Goal: Information Seeking & Learning: Check status

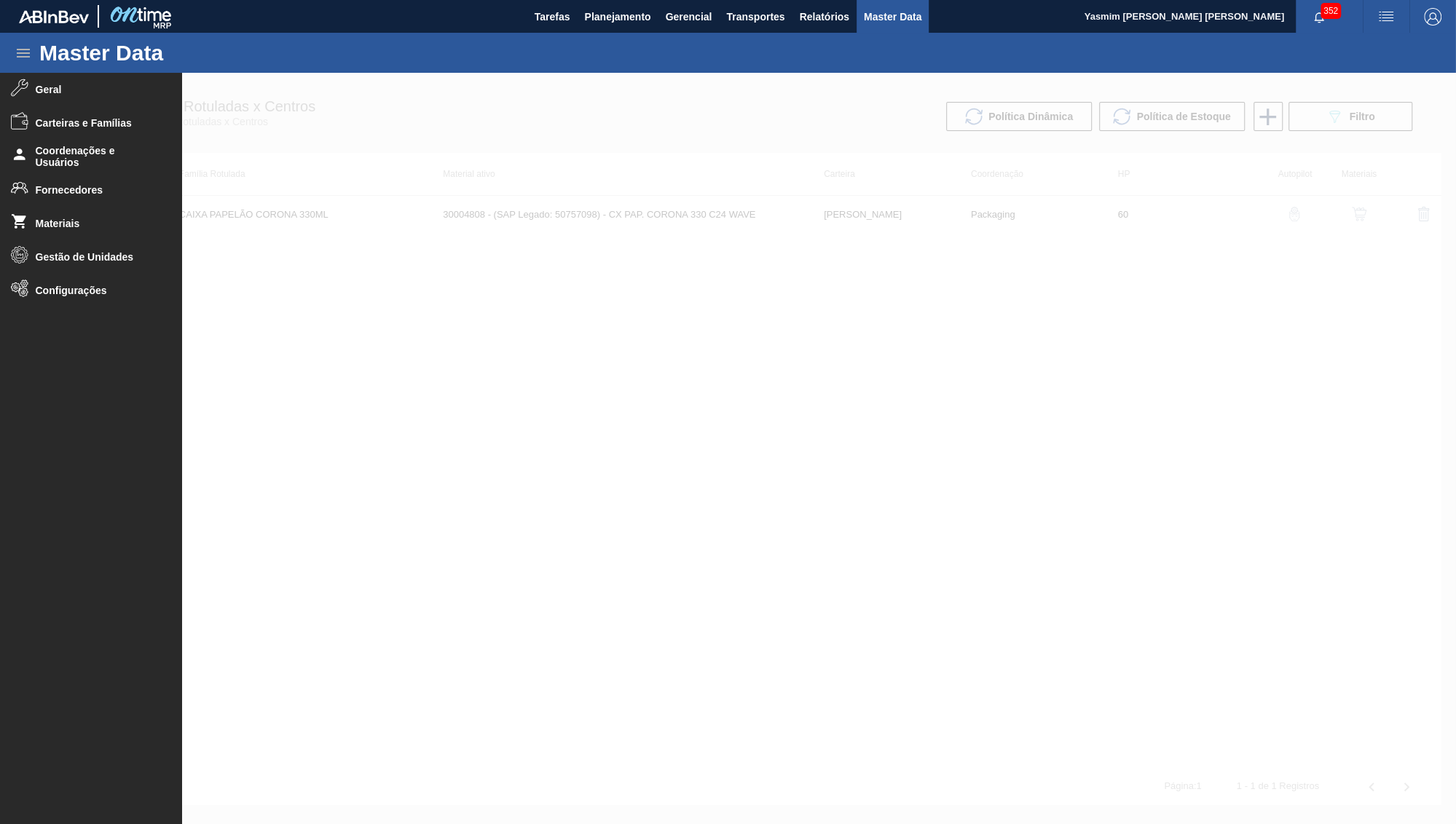
click at [56, 192] on span "Fornecedores" at bounding box center [95, 190] width 120 height 12
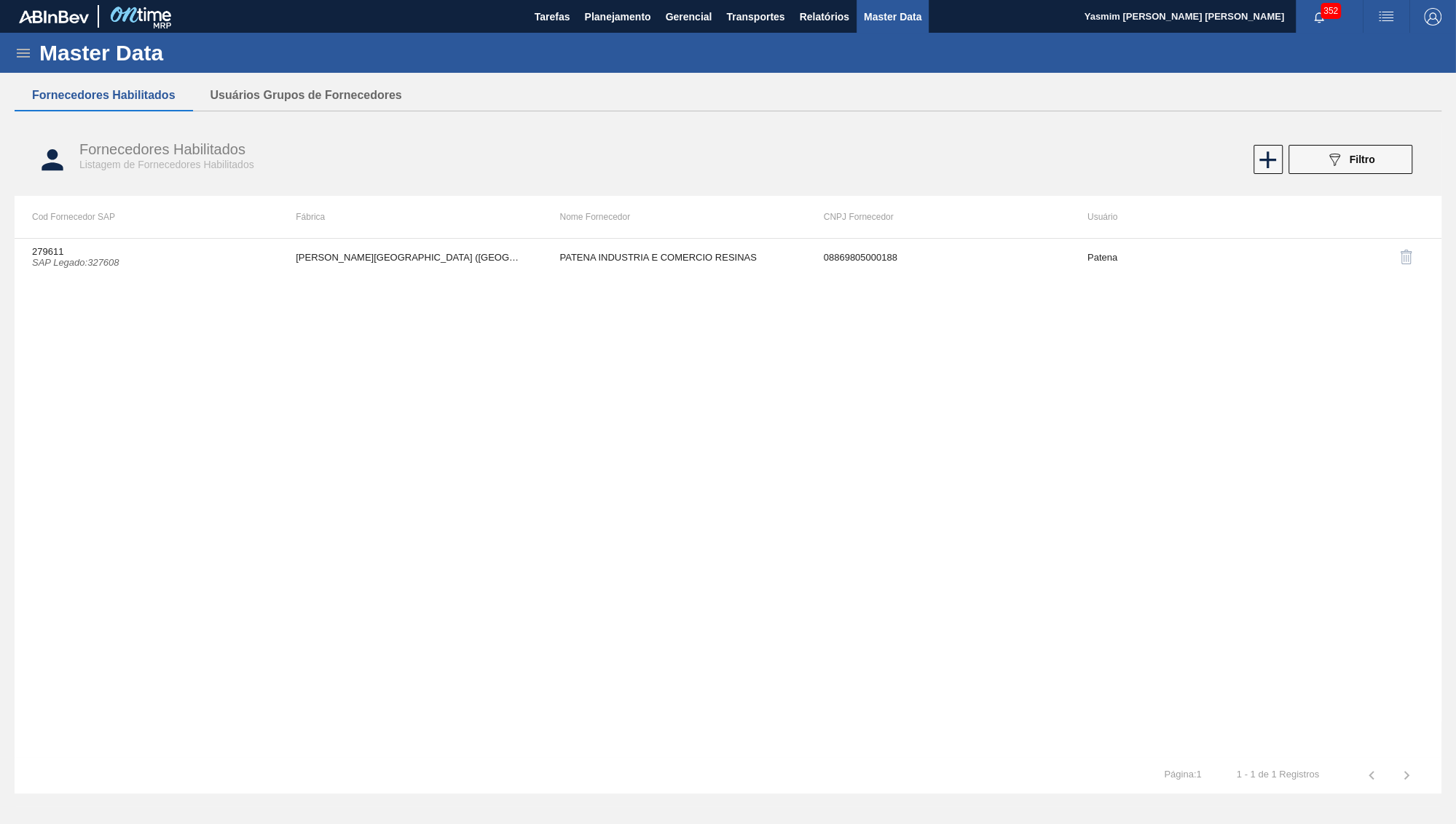
click at [1349, 166] on div "089F7B8B-B2A5-4AFE-B5C0-19BA573D28AC Filtro" at bounding box center [1350, 160] width 49 height 17
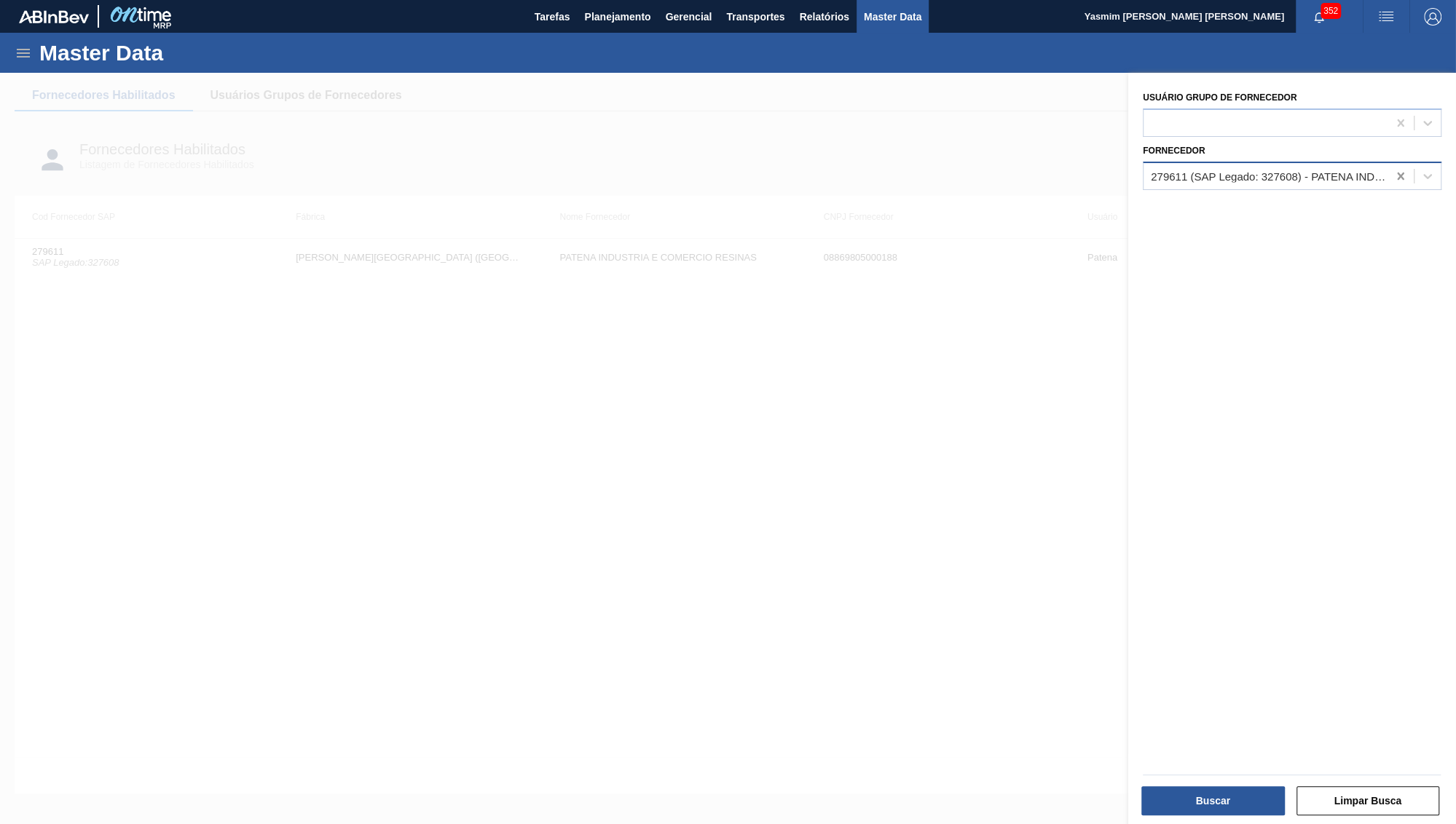
click at [1400, 172] on icon at bounding box center [1400, 176] width 7 height 8
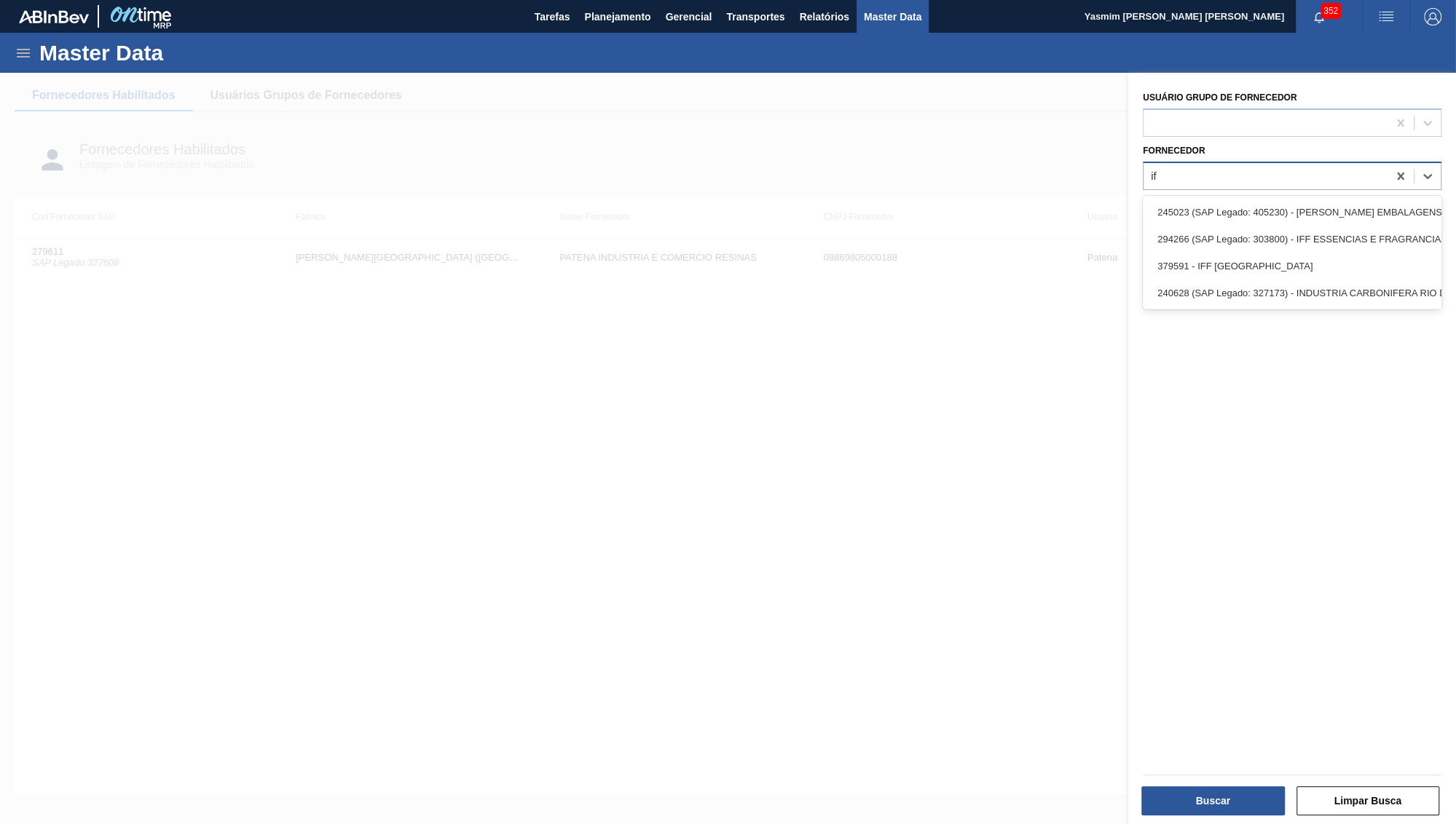
type input "iff"
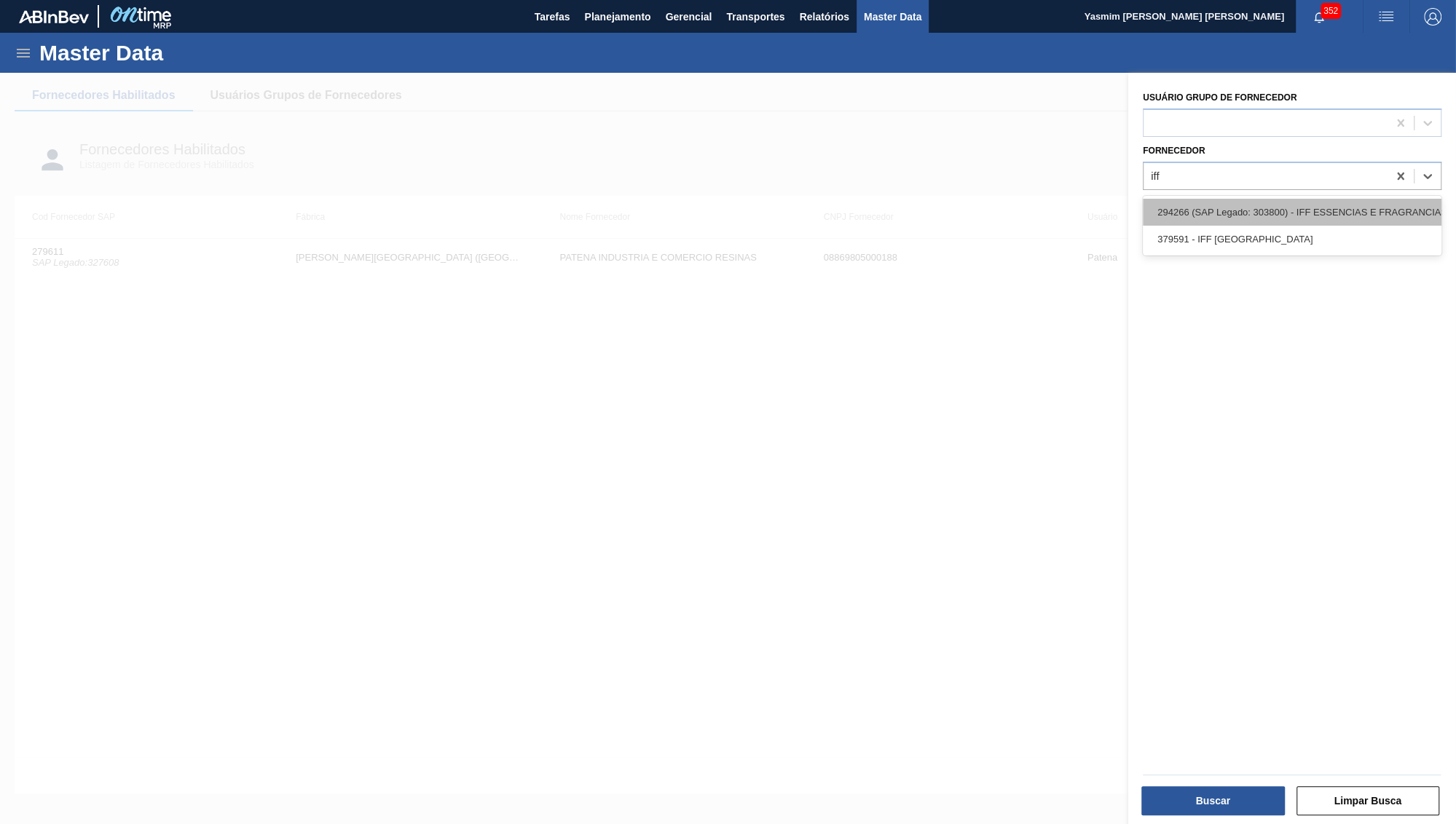
click at [1308, 210] on div "294266 (SAP Legado: 303800) - IFF ESSENCIAS E FRAGRANCIAS LTDA" at bounding box center [1292, 213] width 299 height 27
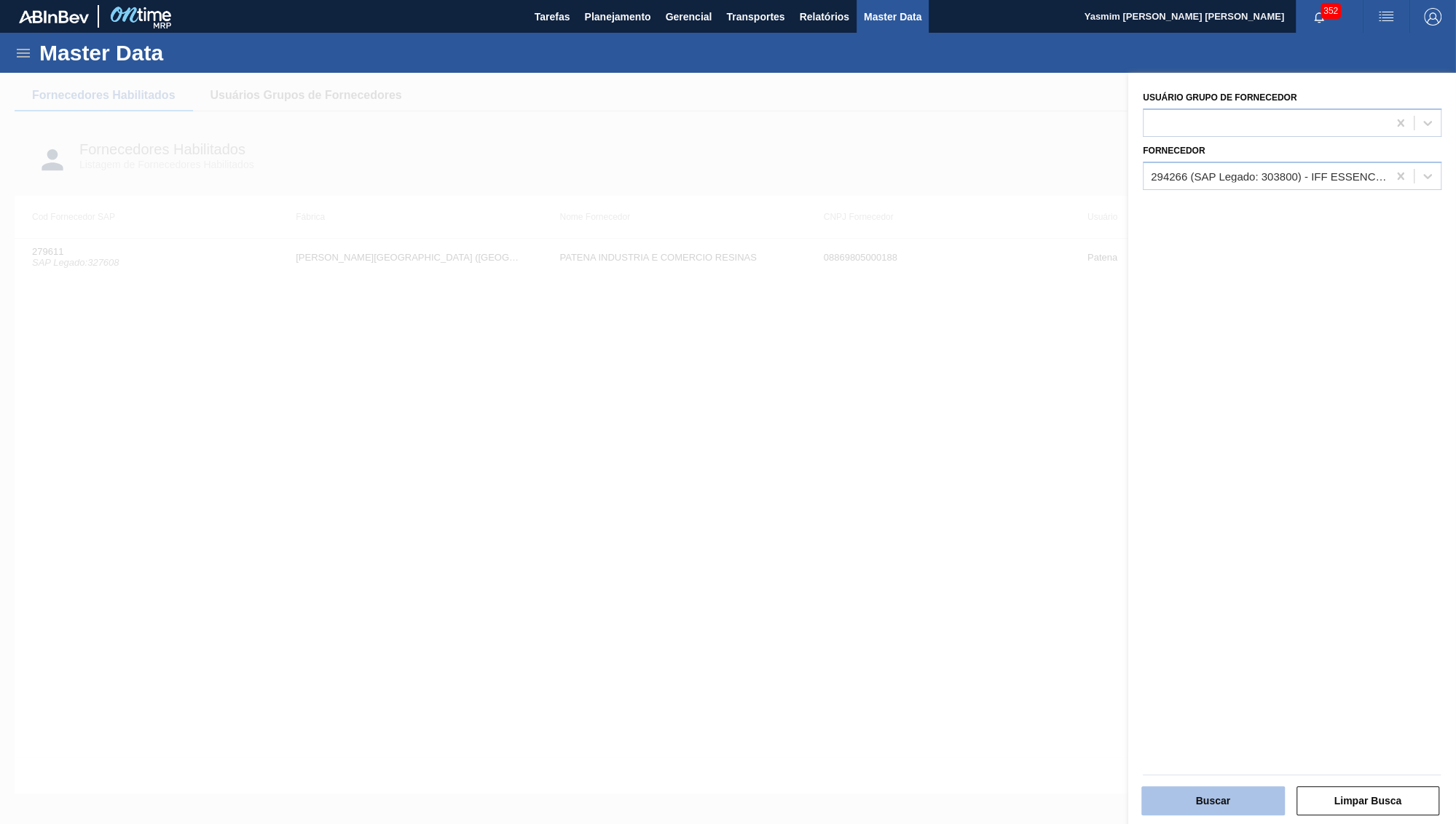
click at [1168, 805] on button "Buscar" at bounding box center [1212, 801] width 143 height 29
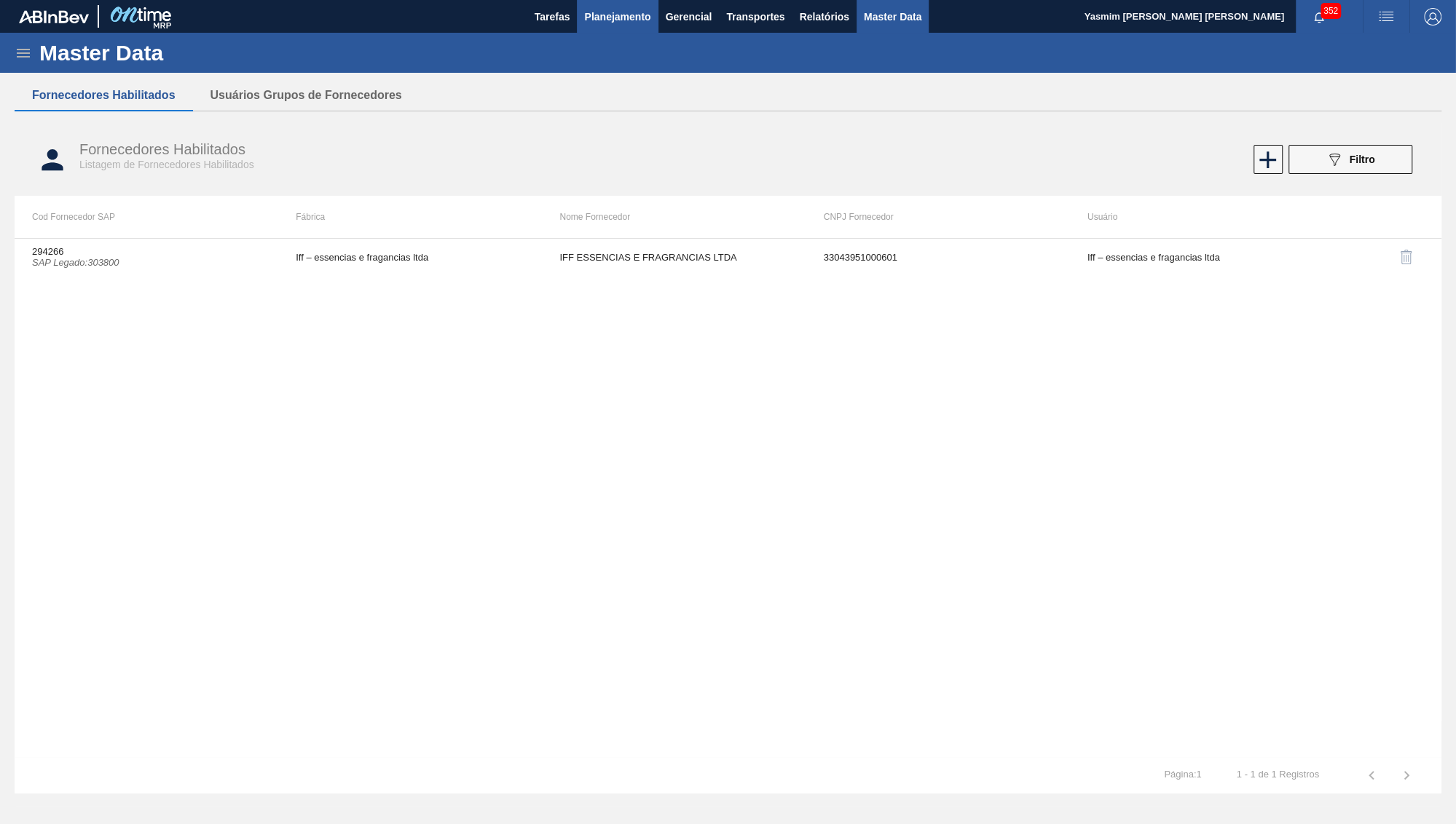
click at [585, 25] on button "Planejamento" at bounding box center [617, 16] width 81 height 33
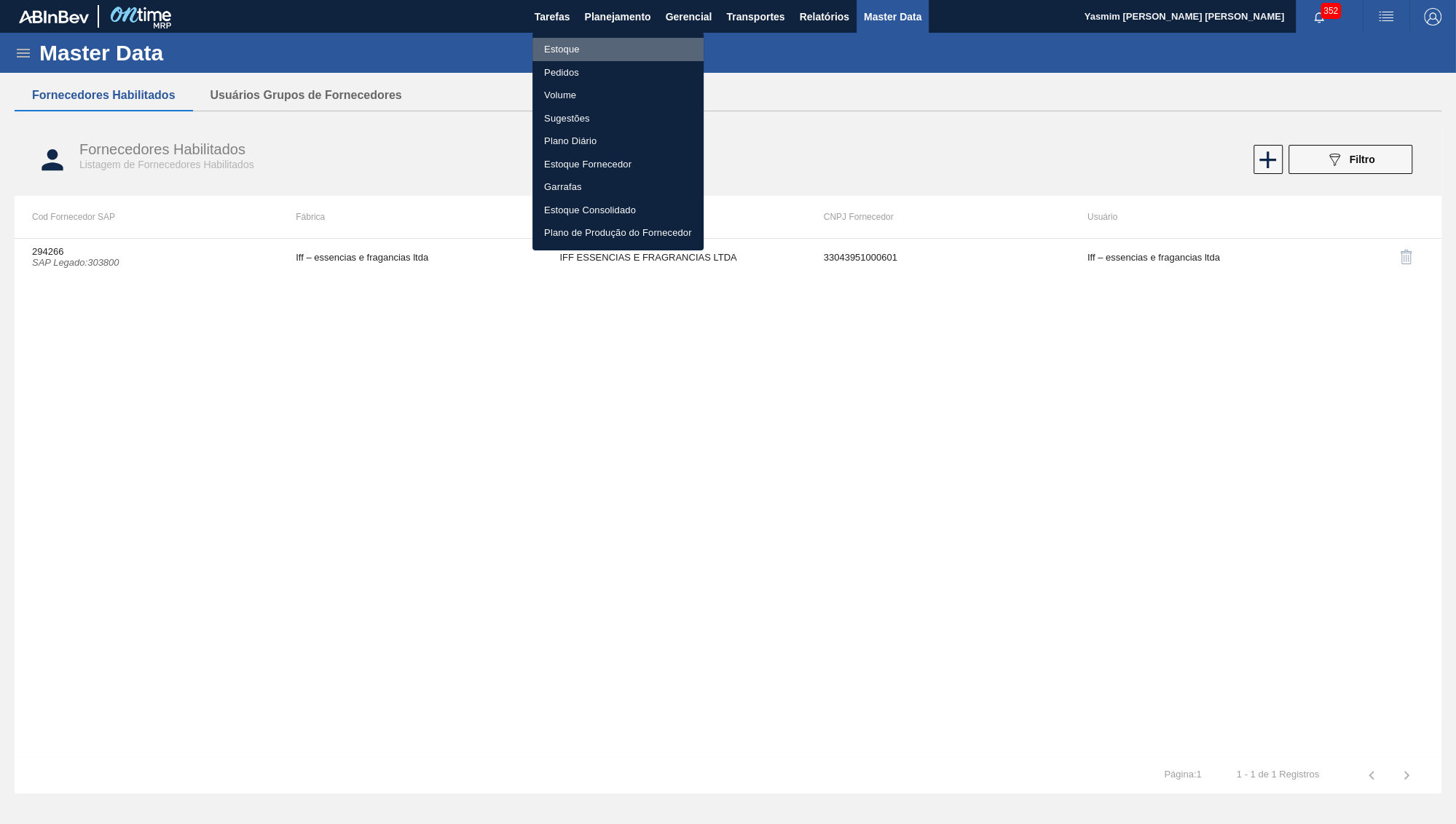
click at [573, 46] on li "Estoque" at bounding box center [618, 49] width 171 height 23
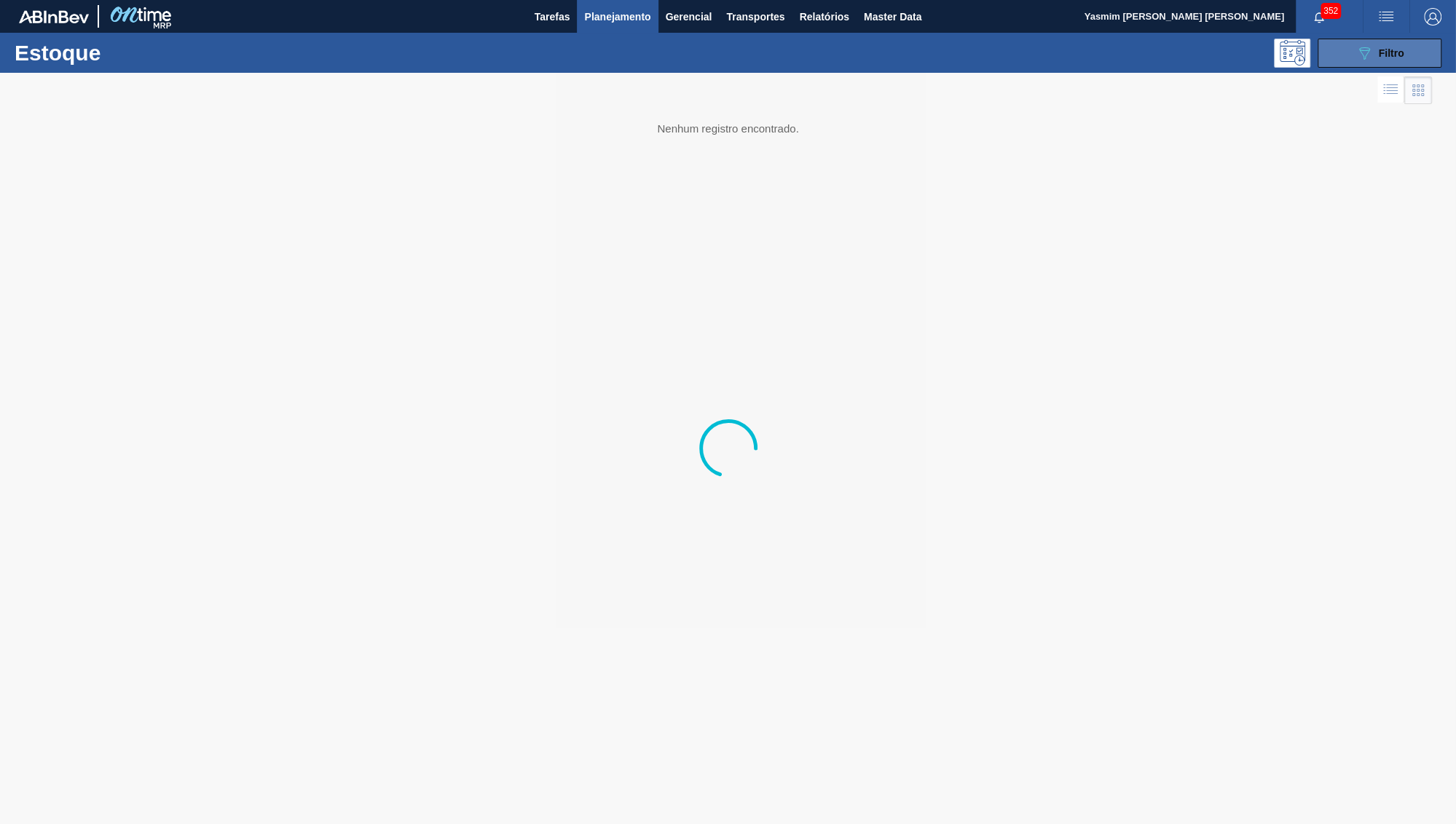
click at [1384, 54] on span "Filtro" at bounding box center [1391, 53] width 25 height 12
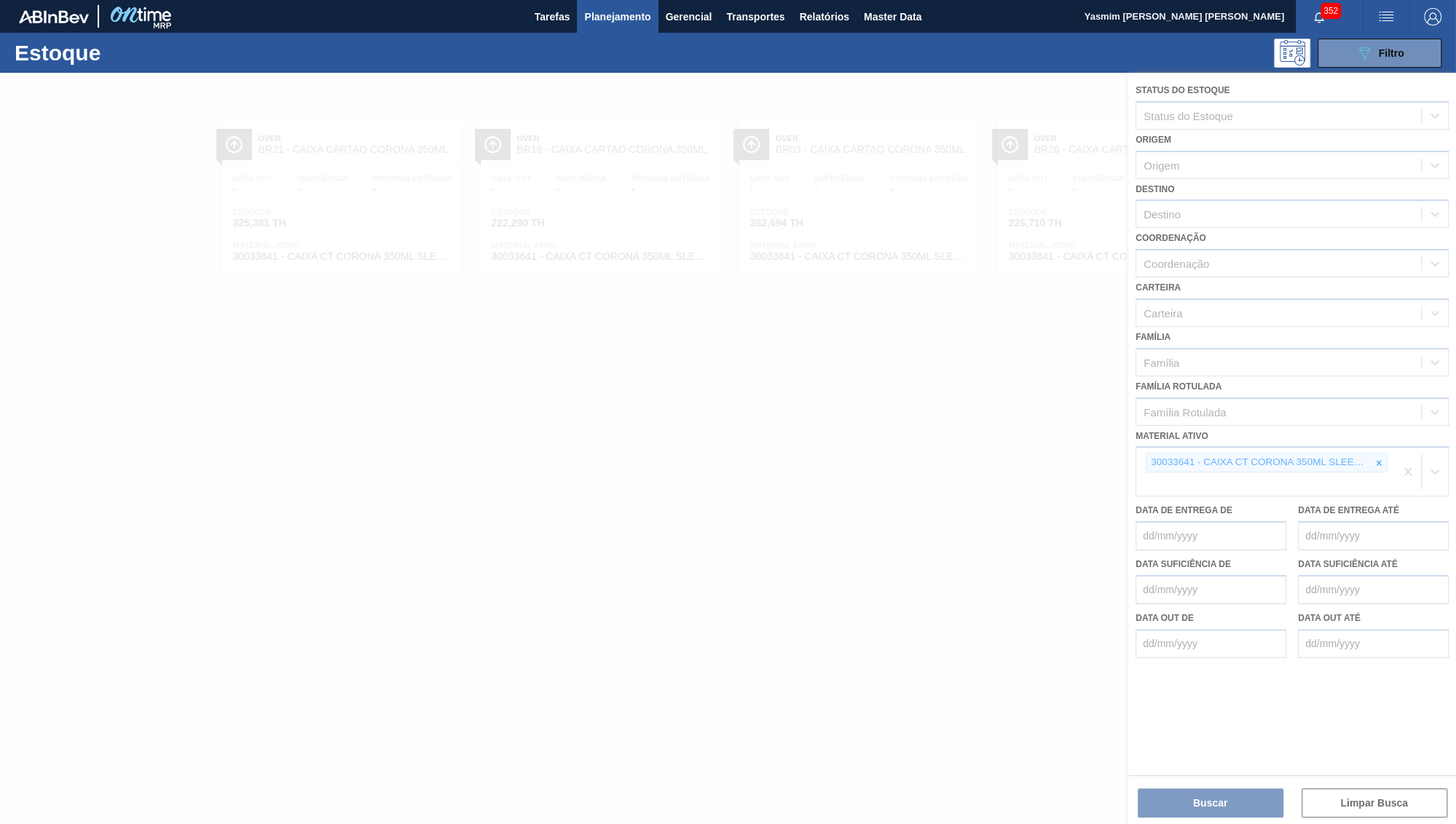
click at [1381, 435] on div at bounding box center [728, 449] width 1456 height 752
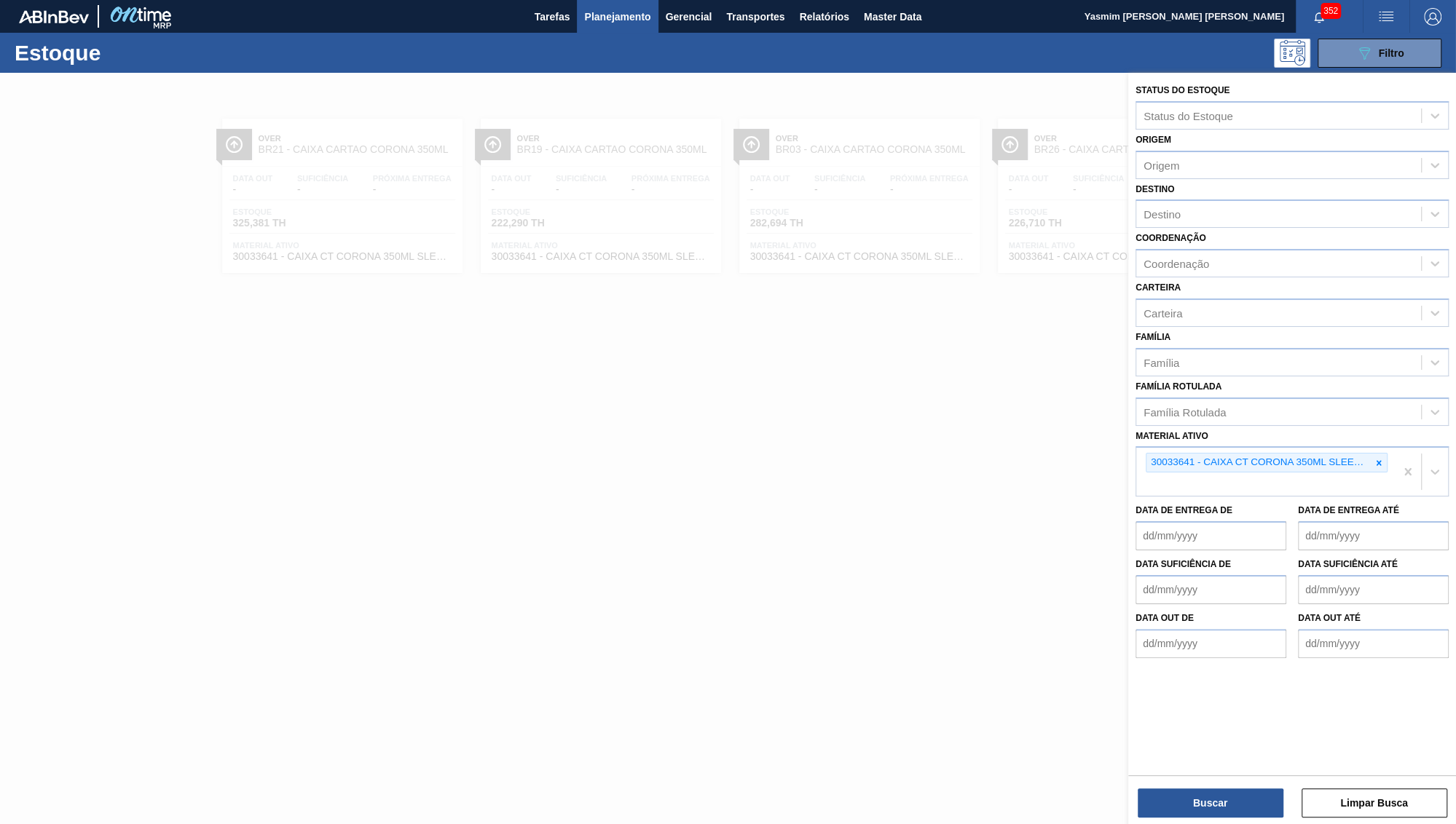
click at [1371, 453] on div at bounding box center [1379, 462] width 16 height 18
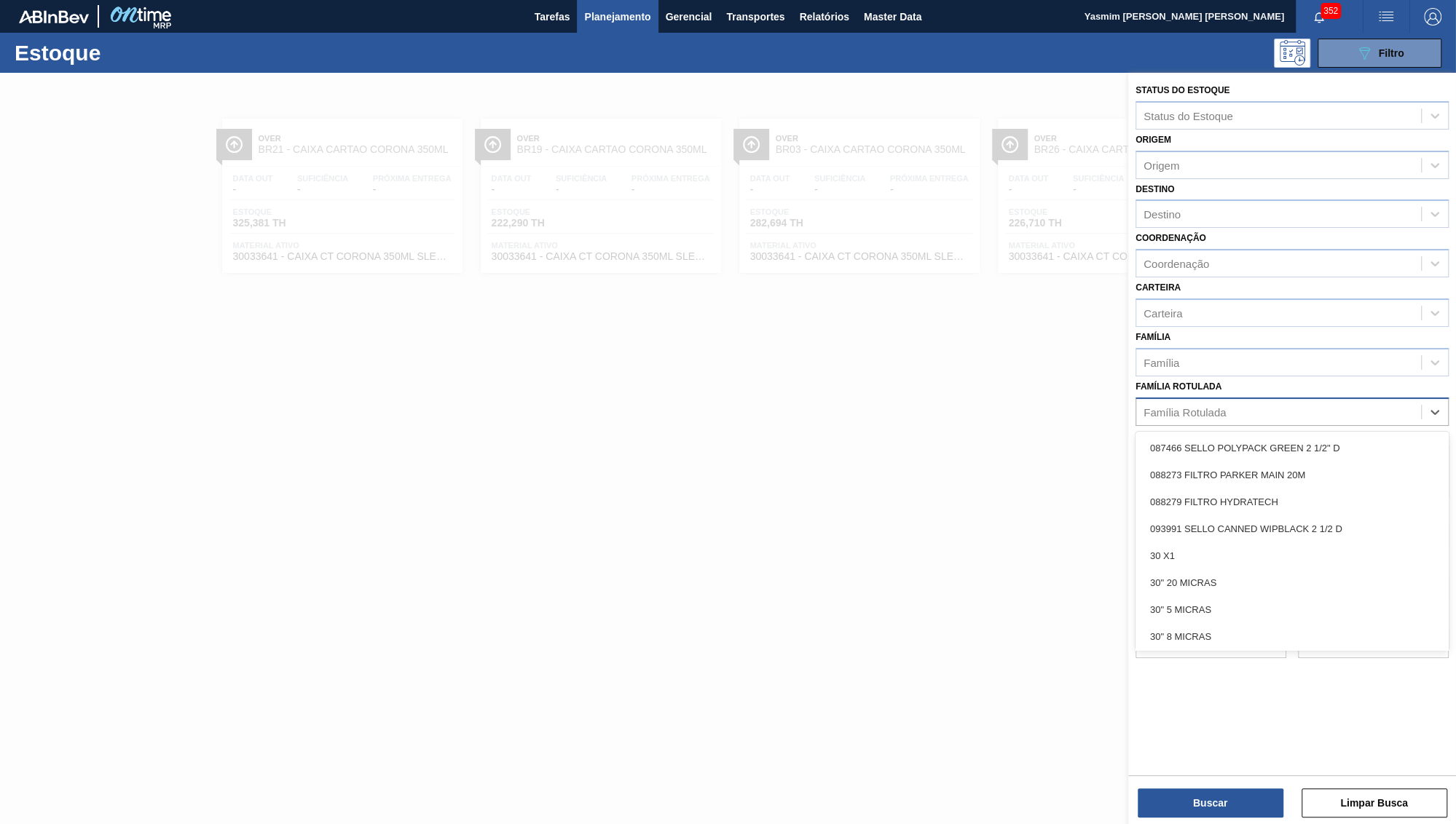
click at [1290, 401] on div "Família Rotulada" at bounding box center [1279, 412] width 285 height 21
type Rotulada "origina"
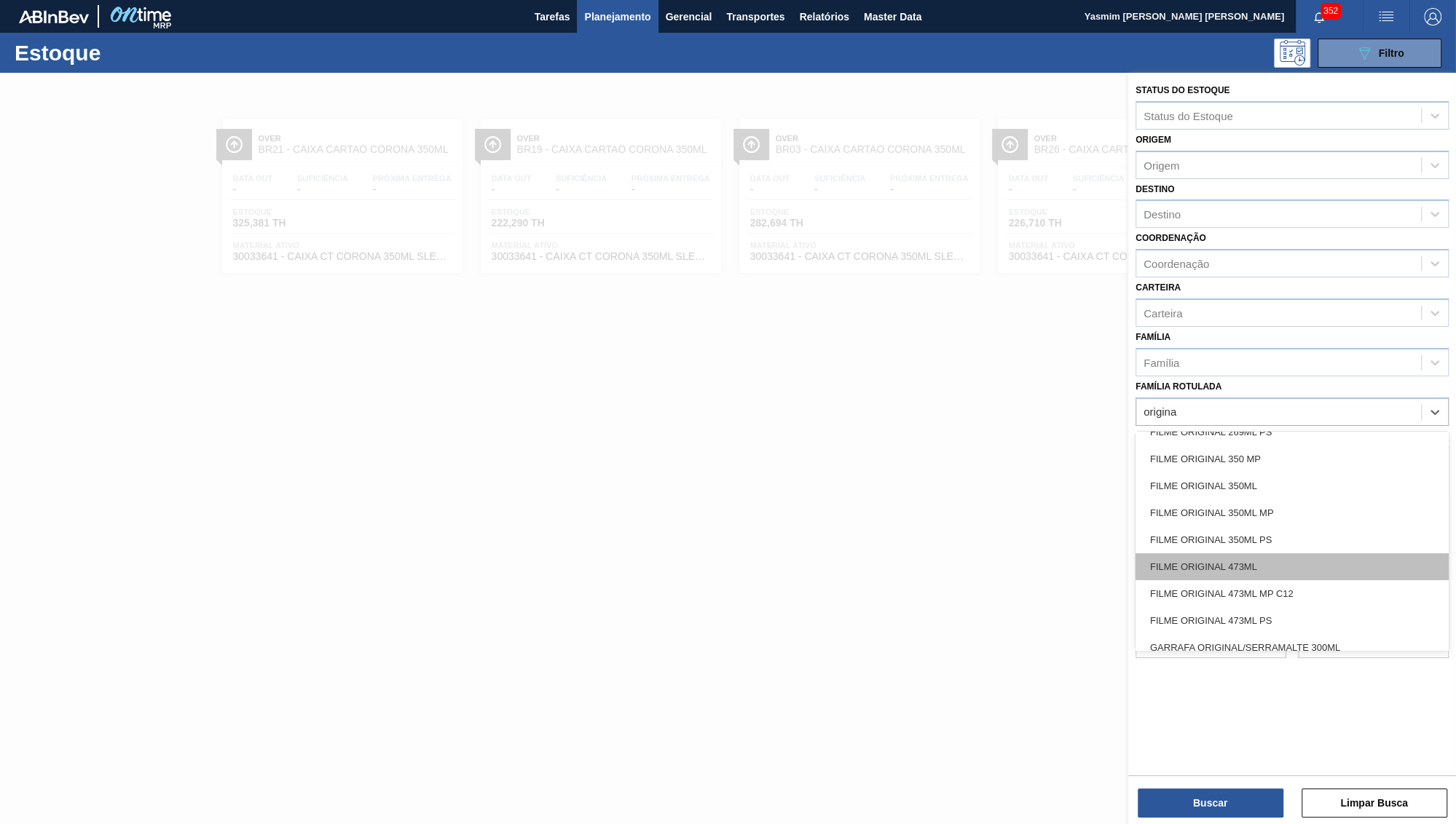
scroll to position [422, 0]
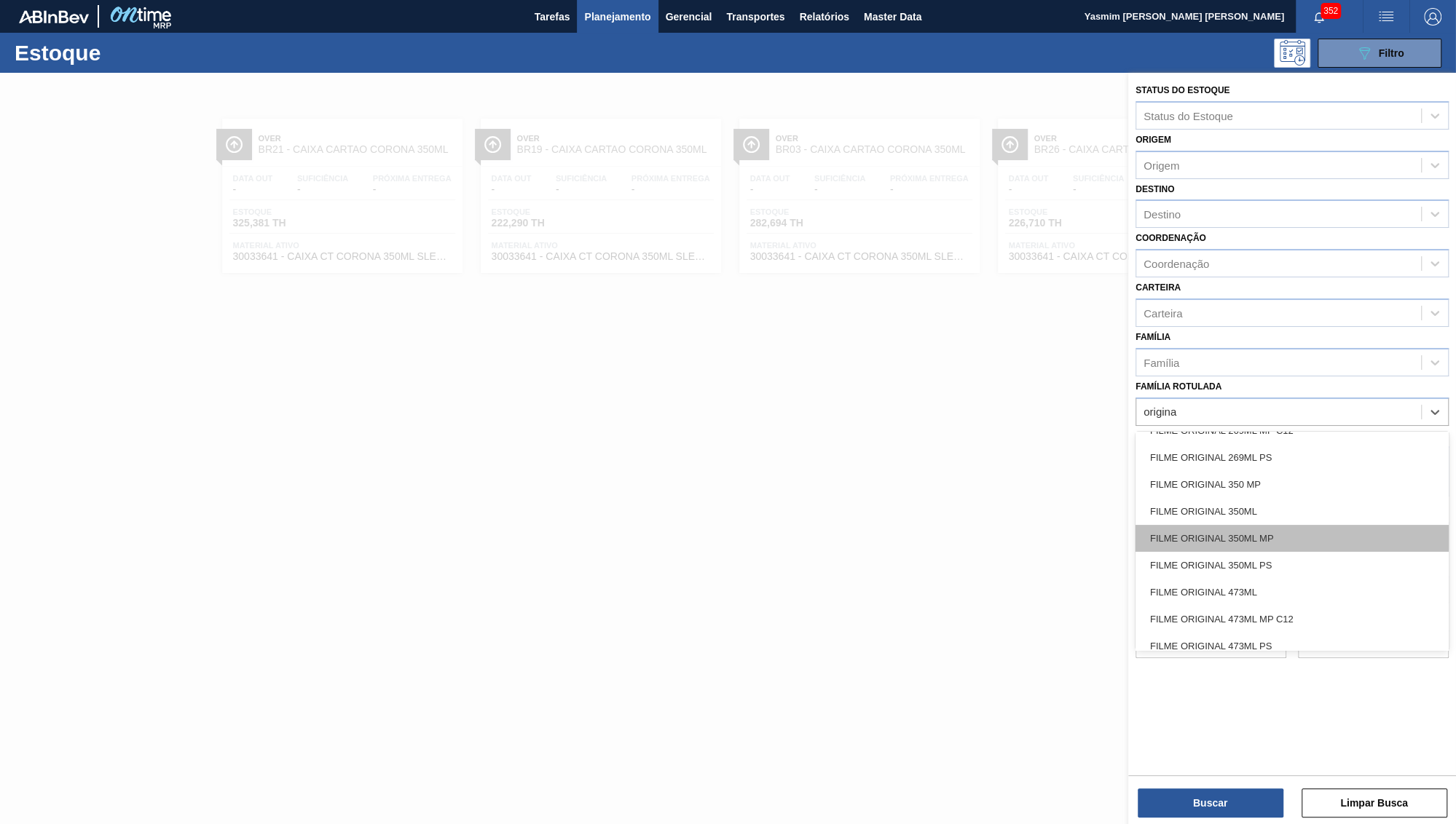
click at [1319, 525] on div "FILME ORIGINAL 350ML MP" at bounding box center [1291, 538] width 313 height 27
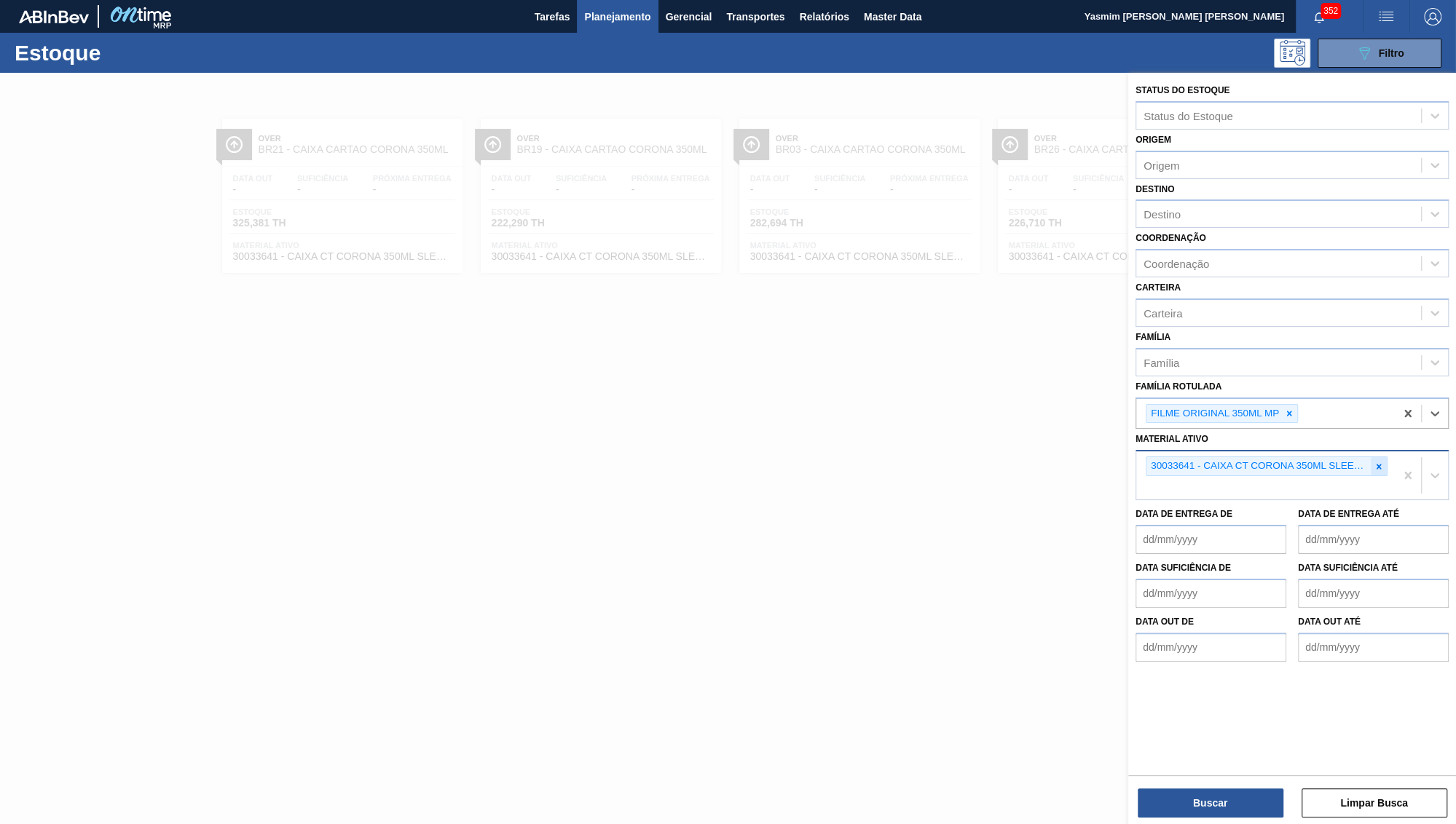
click at [1380, 462] on icon at bounding box center [1379, 467] width 11 height 11
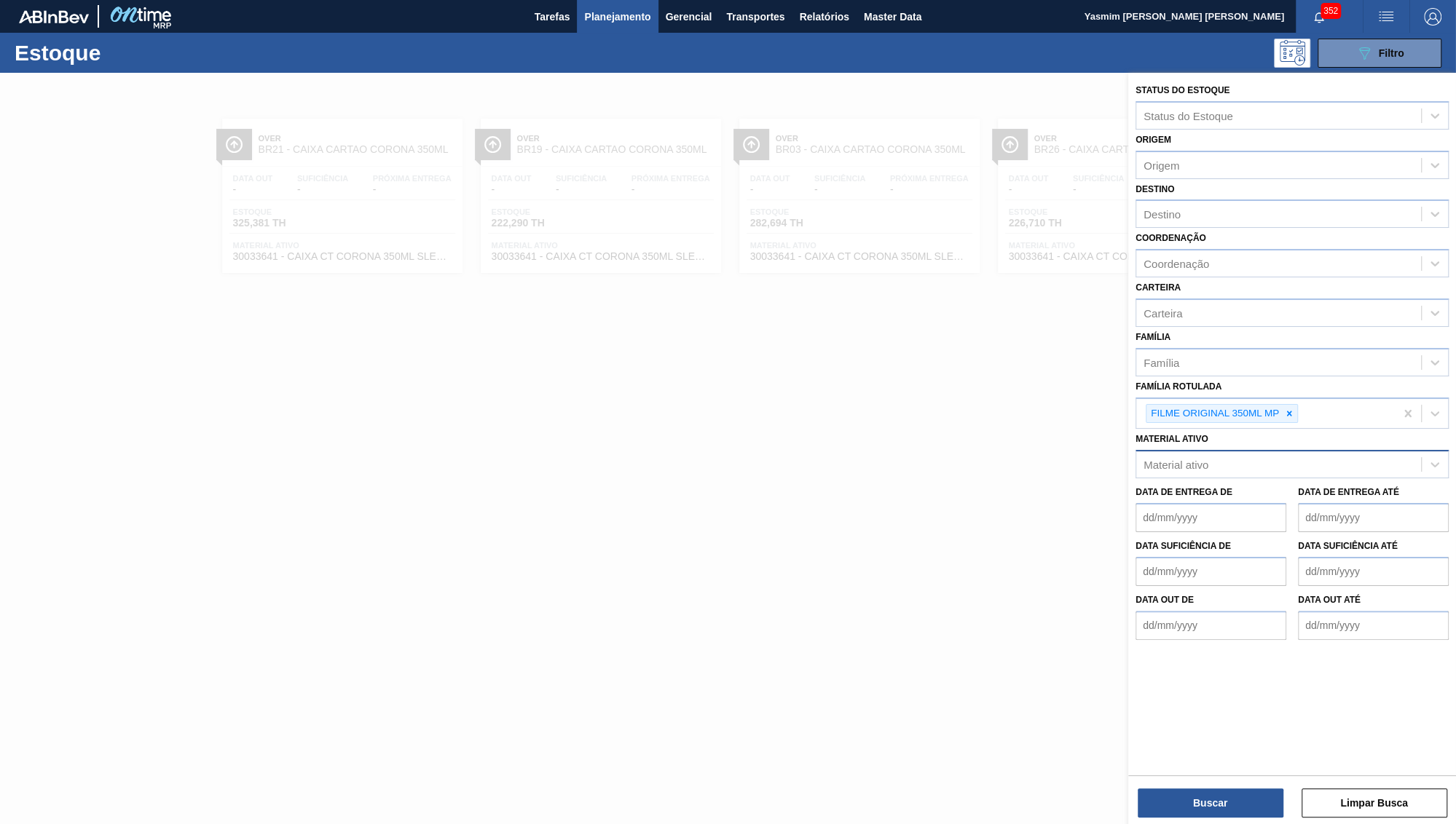
click at [1219, 787] on div "Buscar Limpar Busca" at bounding box center [1292, 796] width 327 height 40
click at [1218, 794] on button "Buscar" at bounding box center [1210, 803] width 145 height 29
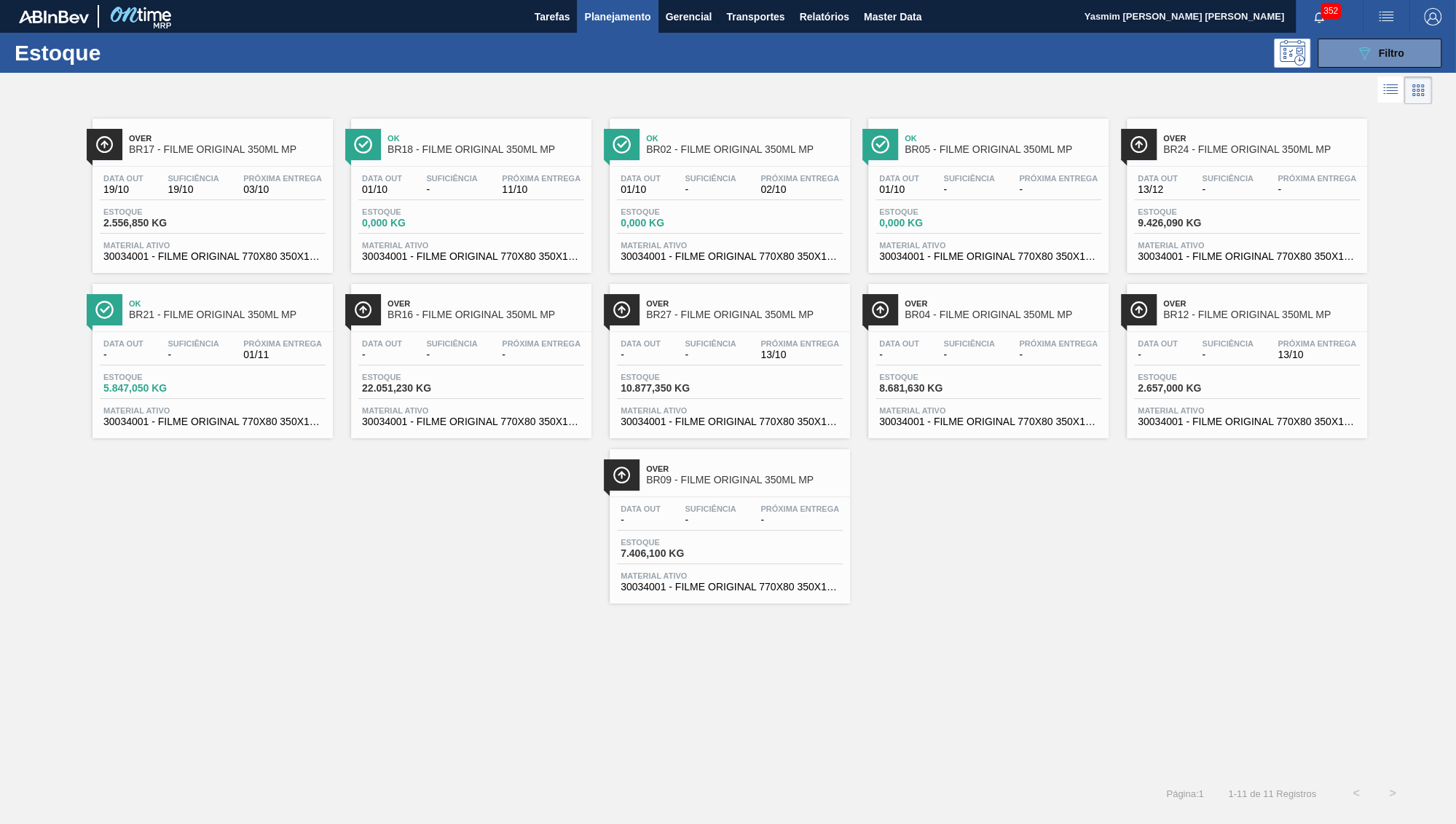
click at [702, 486] on span "BR09 - FILME ORIGINAL 350ML MP" at bounding box center [744, 479] width 196 height 11
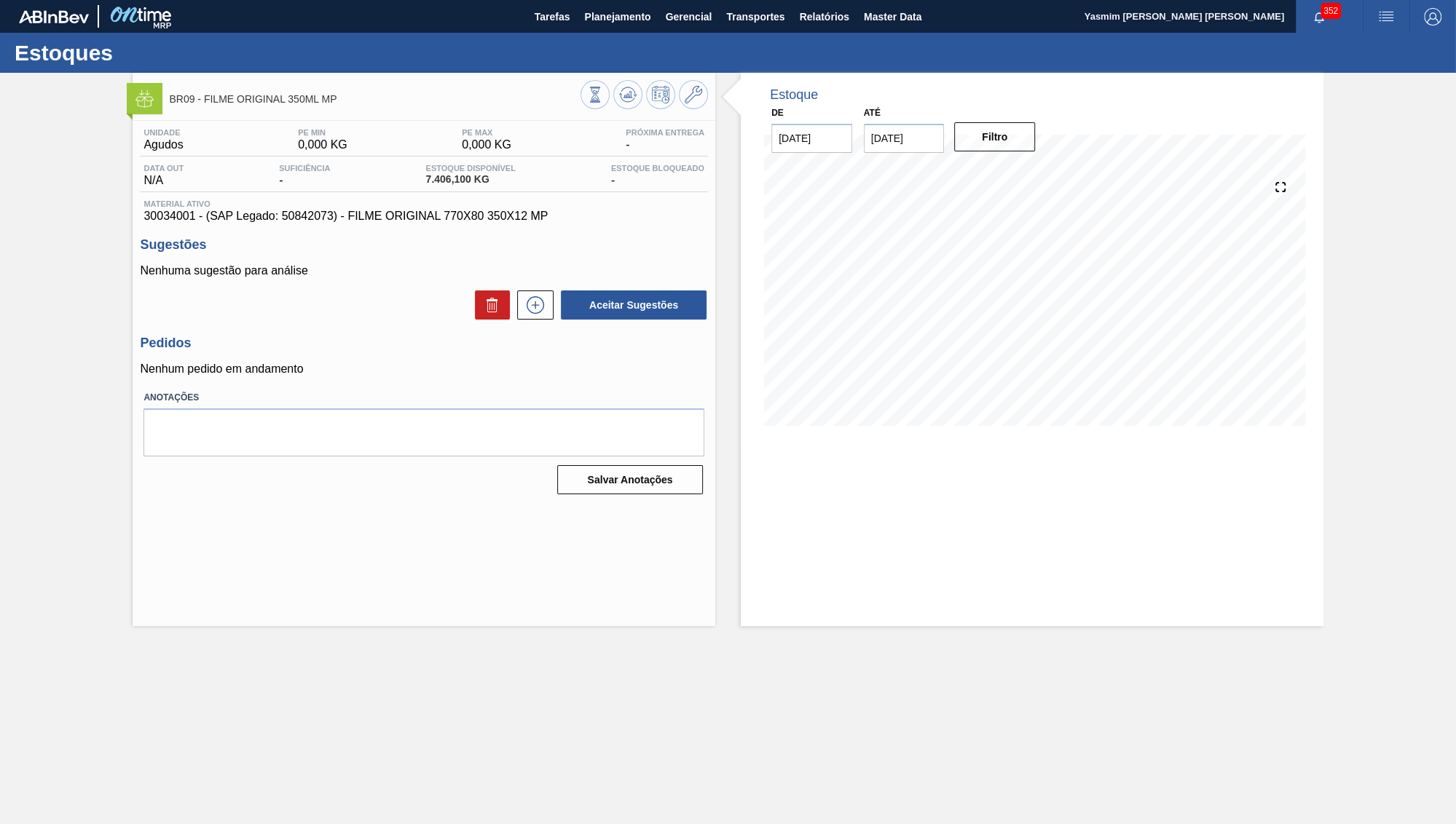
click at [295, 216] on span "30034001 - (SAP Legado: 50842073) - FILME ORIGINAL 770X80 350X12 MP" at bounding box center [424, 217] width 560 height 13
click at [696, 99] on icon at bounding box center [693, 94] width 17 height 17
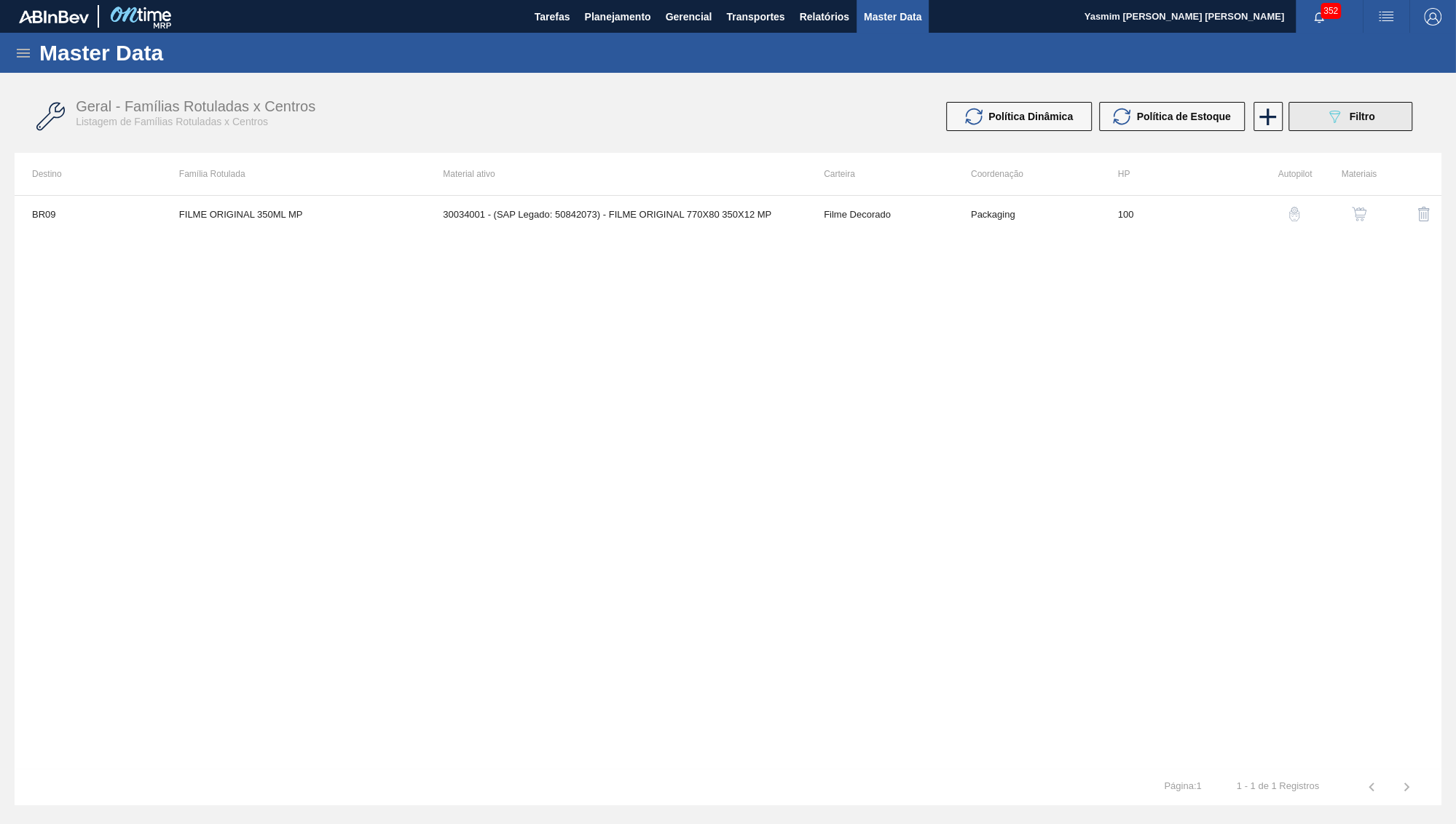
click at [1329, 112] on icon "089F7B8B-B2A5-4AFE-B5C0-19BA573D28AC" at bounding box center [1335, 116] width 17 height 17
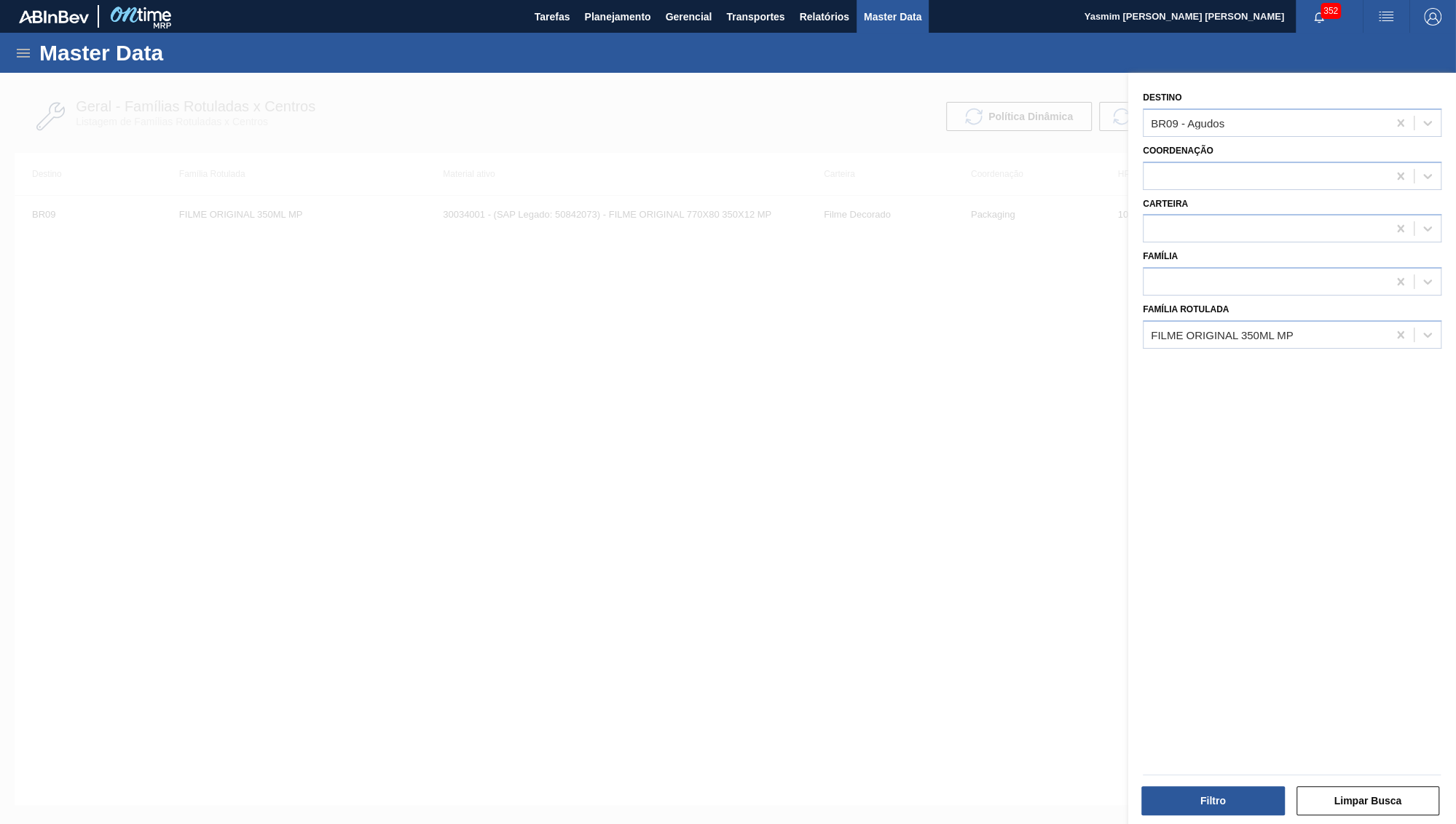
drag, startPoint x: 1406, startPoint y: 122, endPoint x: 1381, endPoint y: 390, distance: 269.2
click at [1405, 122] on icon at bounding box center [1400, 122] width 14 height 14
click at [1179, 794] on button "Filtro" at bounding box center [1212, 801] width 143 height 29
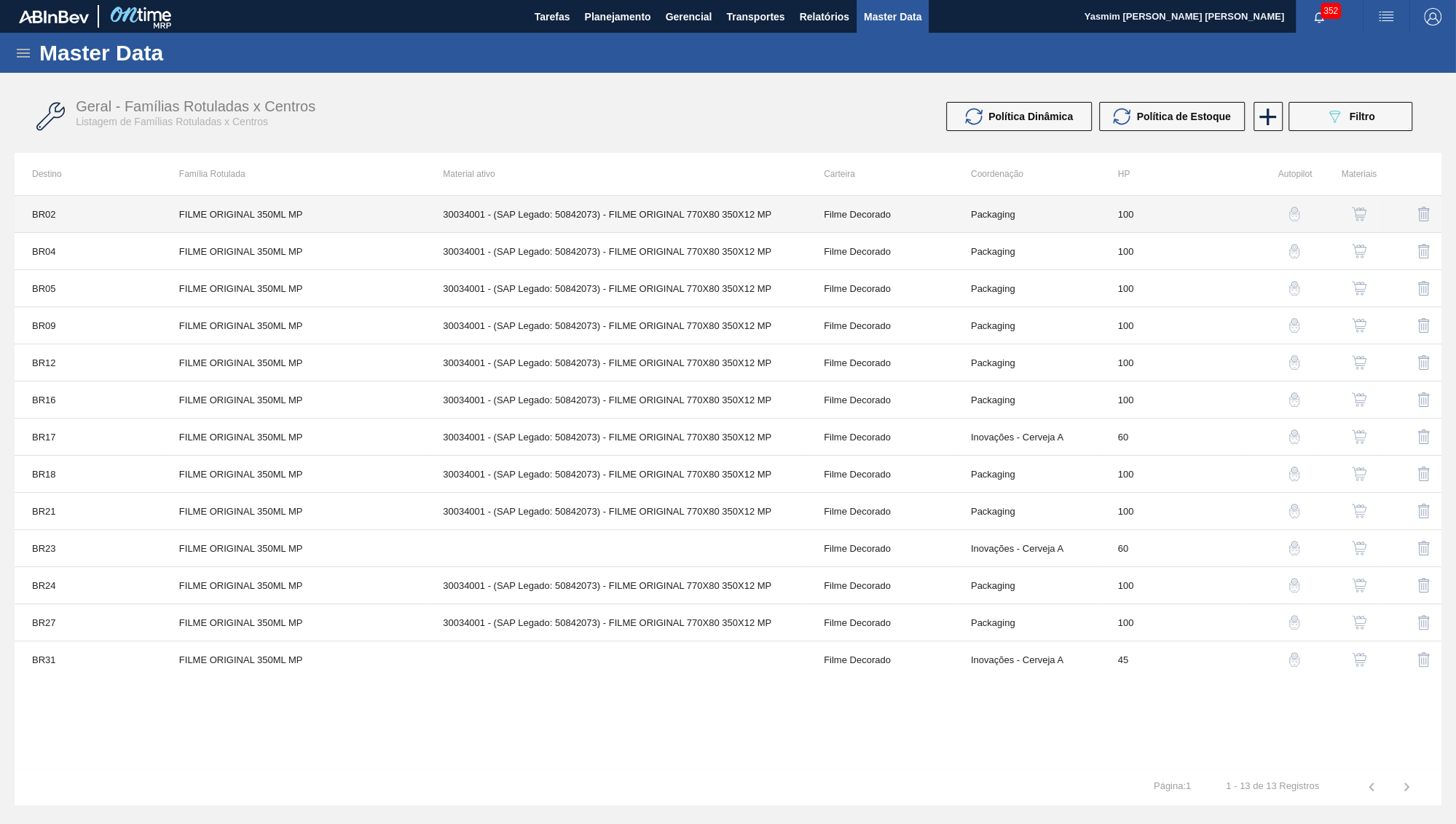
click at [519, 219] on td "30034001 - (SAP Legado: 50842073) - FILME ORIGINAL 770X80 350X12 MP" at bounding box center [616, 214] width 381 height 38
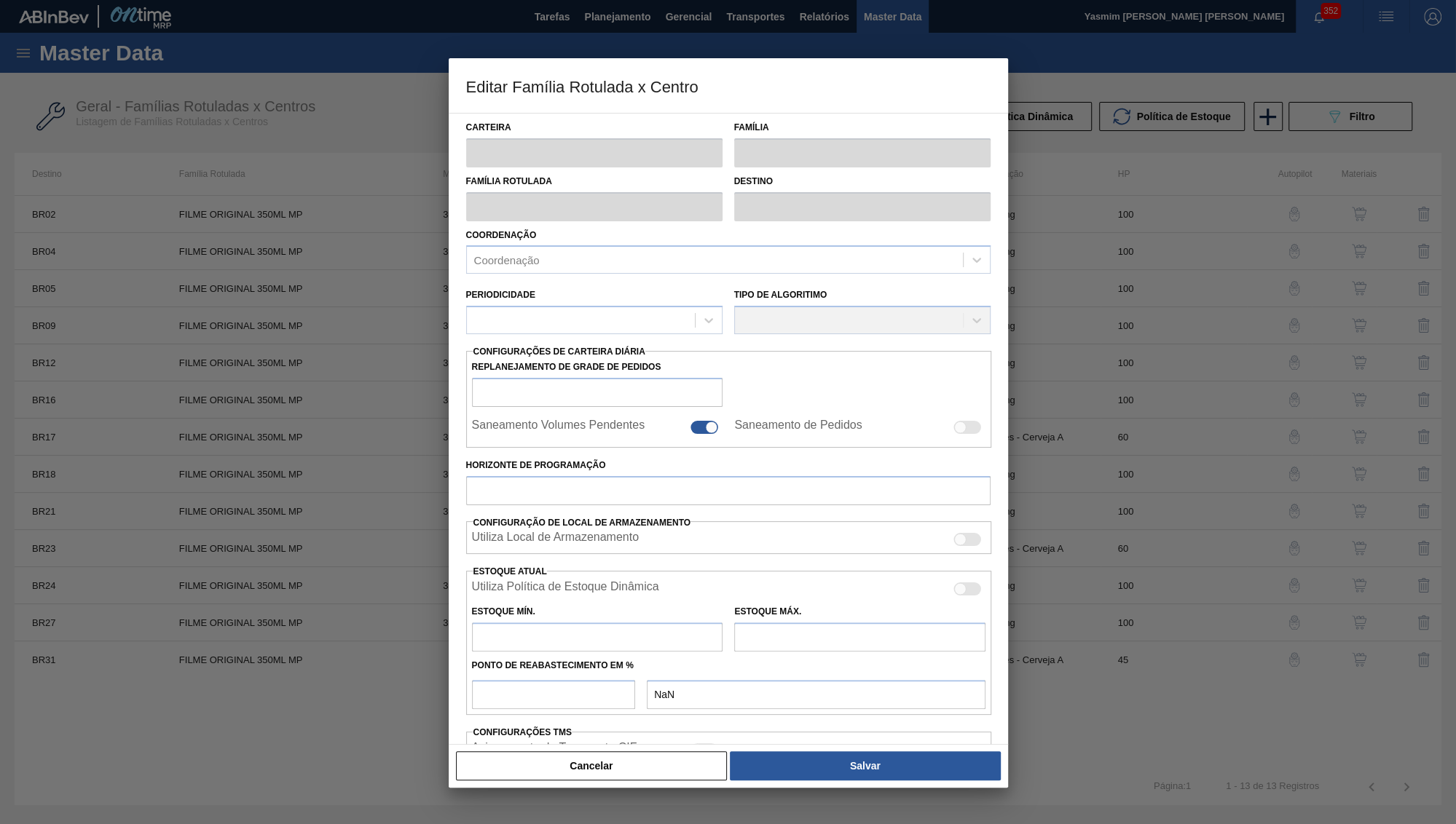
type input "Filme Decorado"
type input "FILME ORIGINAL 350ML MP"
type input "BR02 - Sergipe"
type input "100"
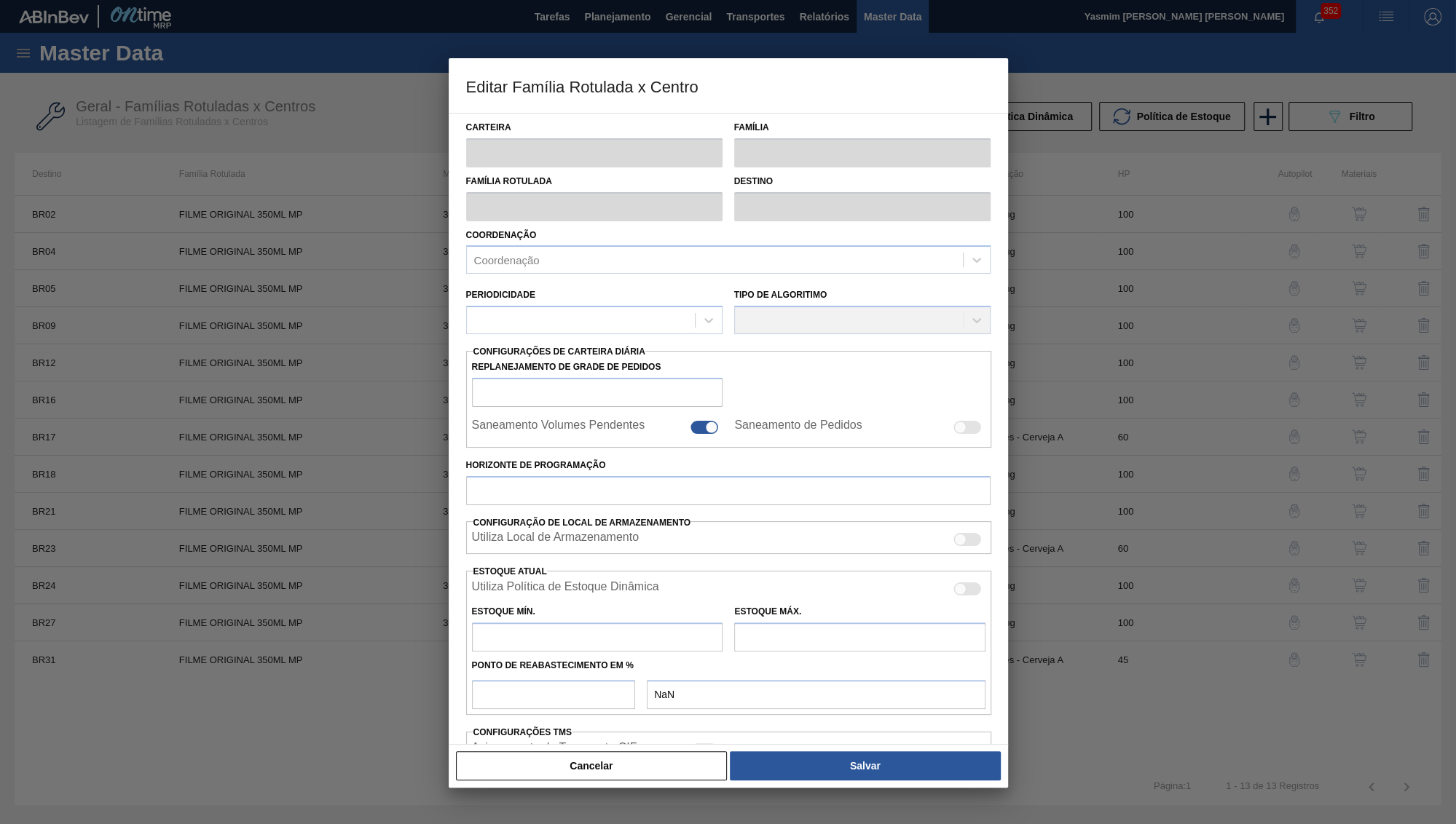
type input "0"
type input "100"
type input "0,000"
checkbox input "true"
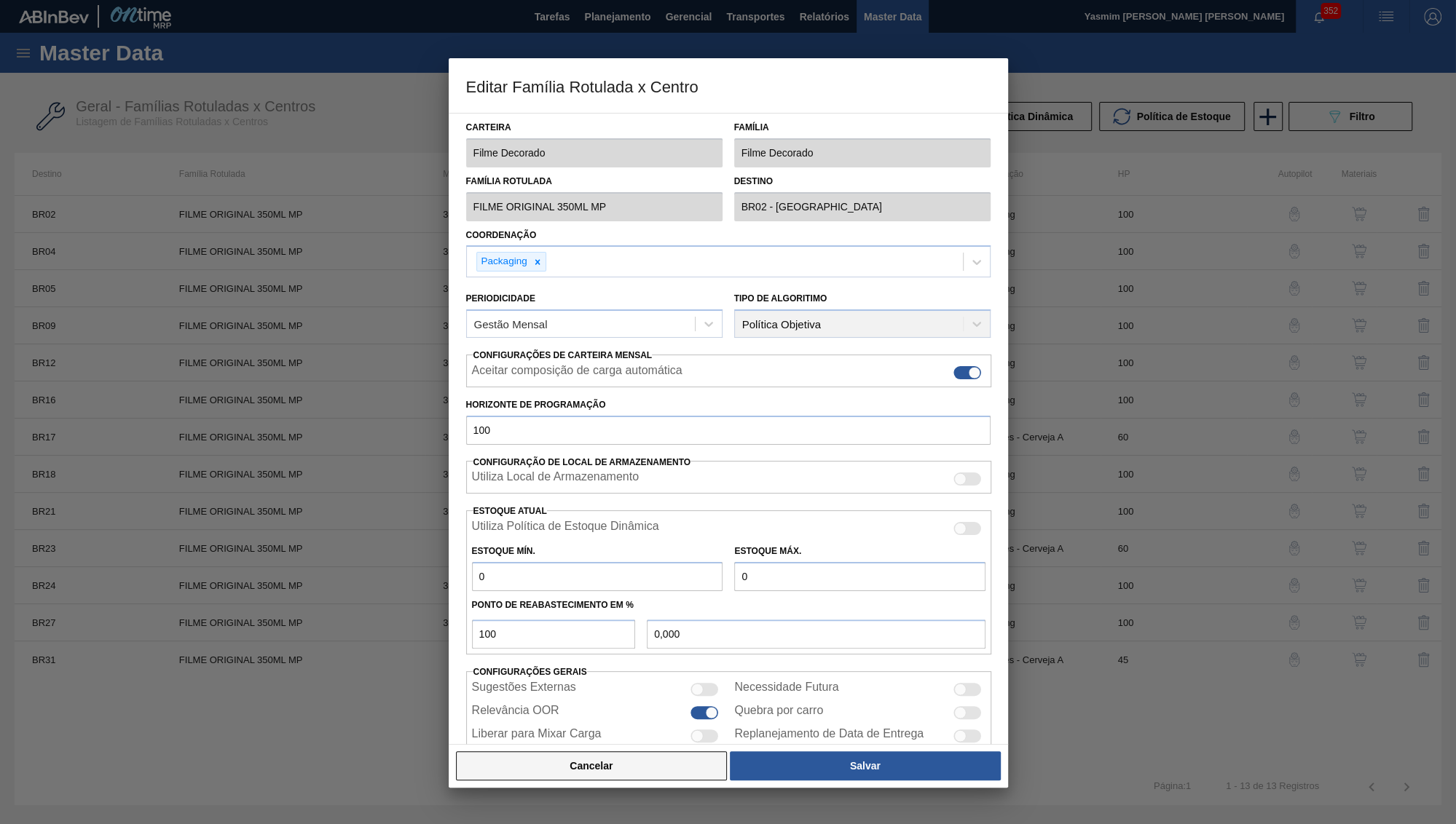
scroll to position [8, 0]
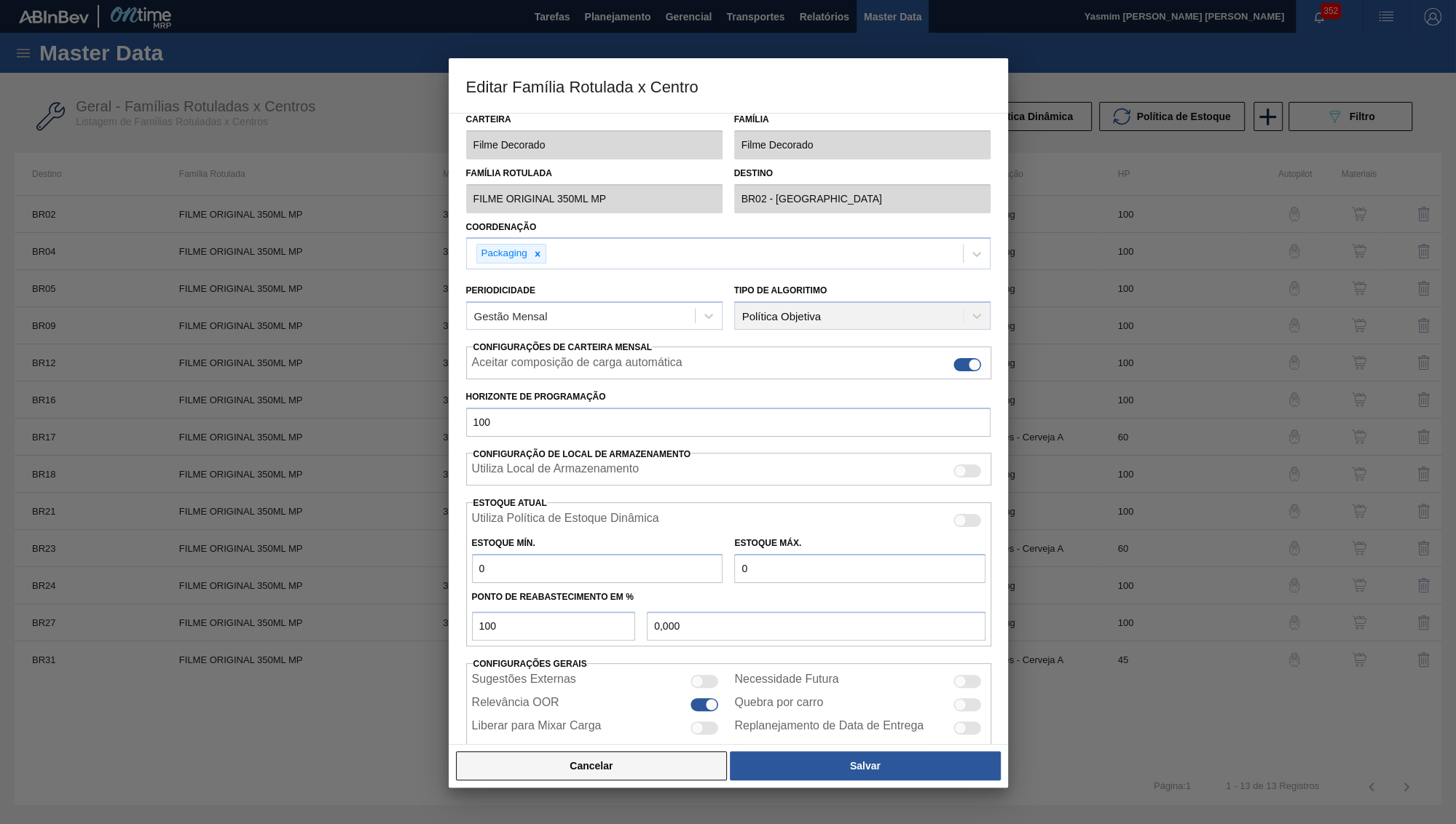
click at [613, 760] on button "Cancelar" at bounding box center [592, 766] width 272 height 29
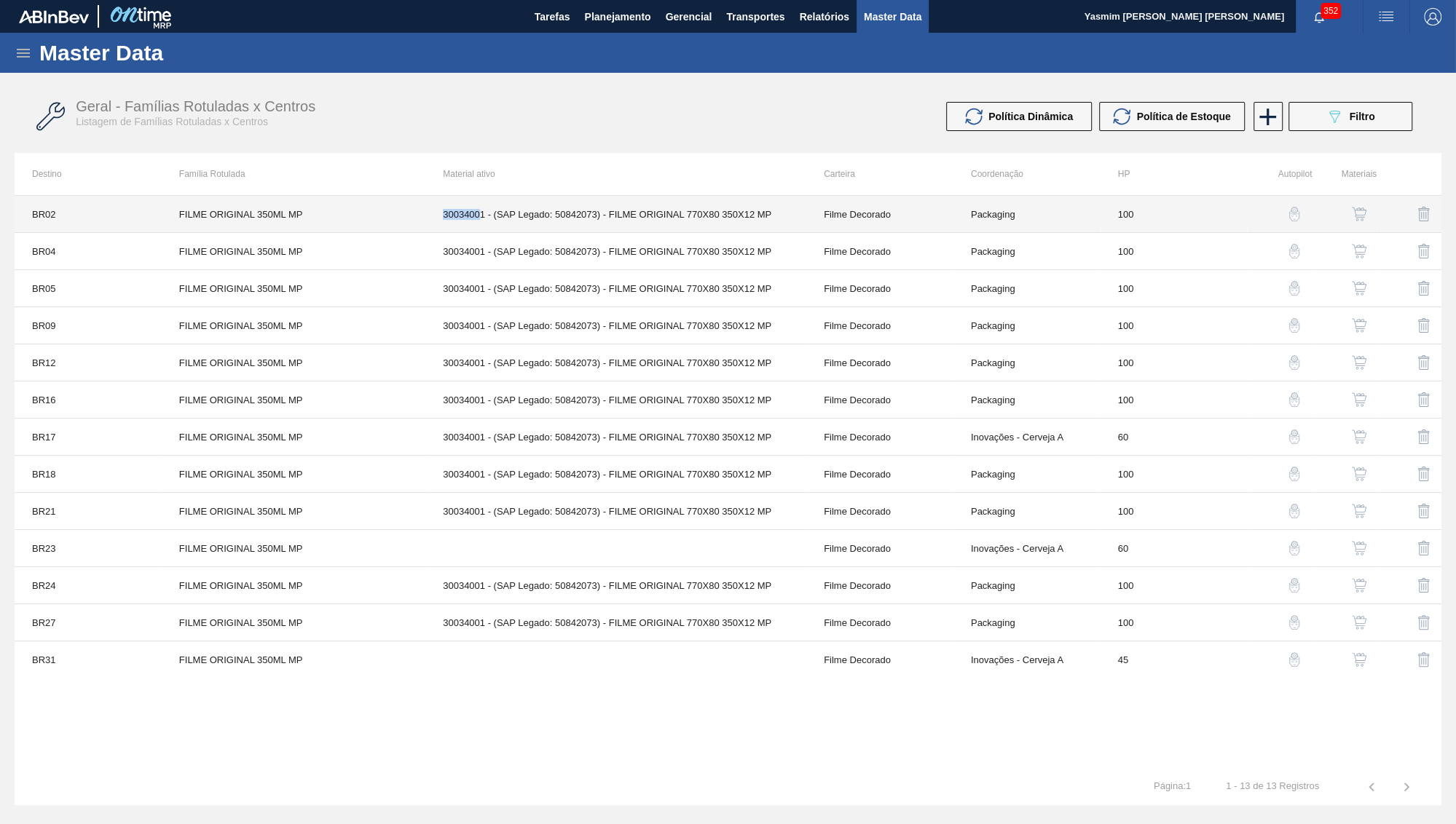
drag, startPoint x: 481, startPoint y: 211, endPoint x: 429, endPoint y: 216, distance: 52.2
click at [429, 216] on td "30034001 - (SAP Legado: 50842073) - FILME ORIGINAL 770X80 350X12 MP" at bounding box center [616, 214] width 381 height 38
copy td "3003400"
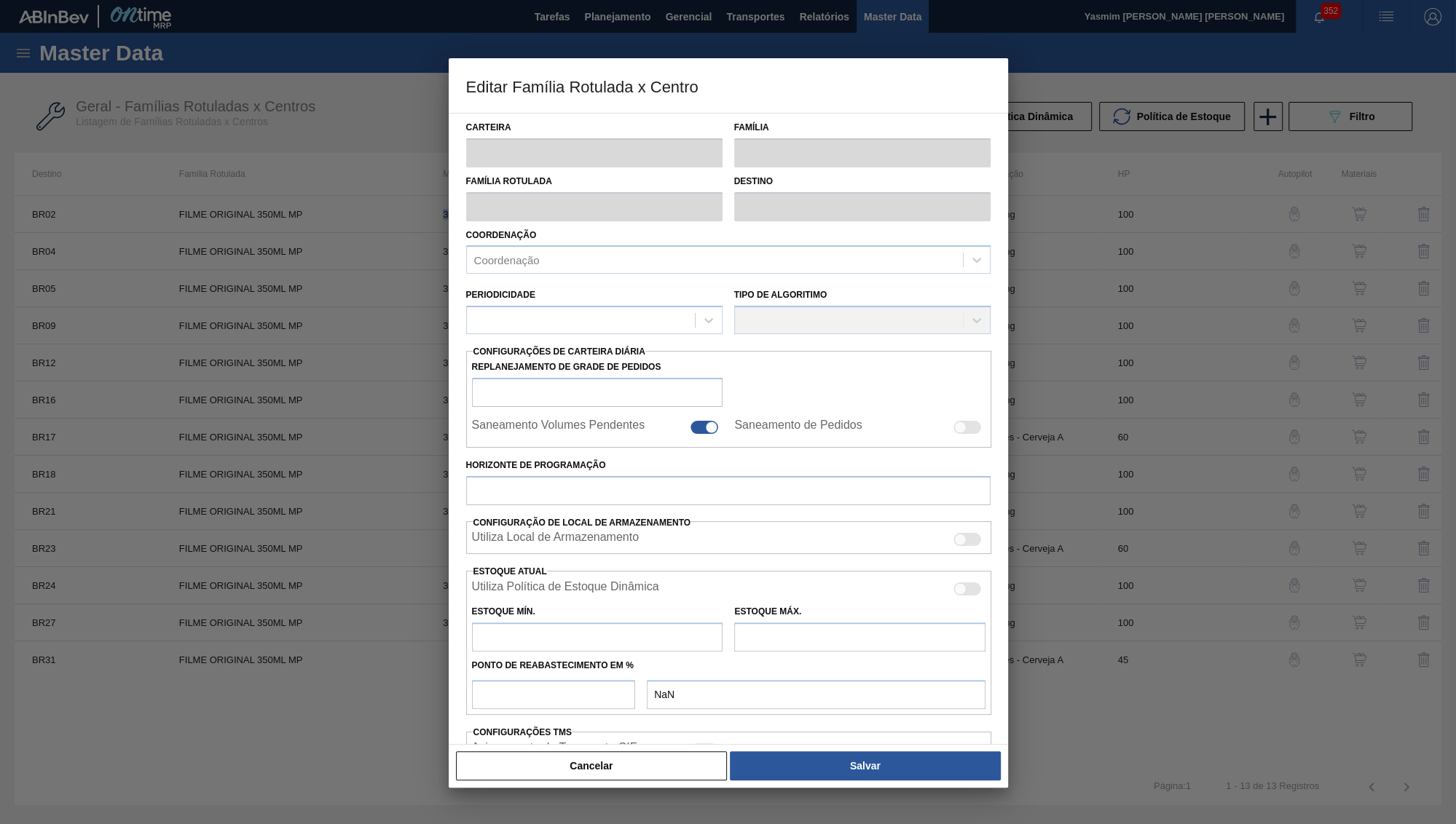
type input "Filme Decorado"
type input "FILME ORIGINAL 350ML MP"
type input "BR02 - Sergipe"
type input "100"
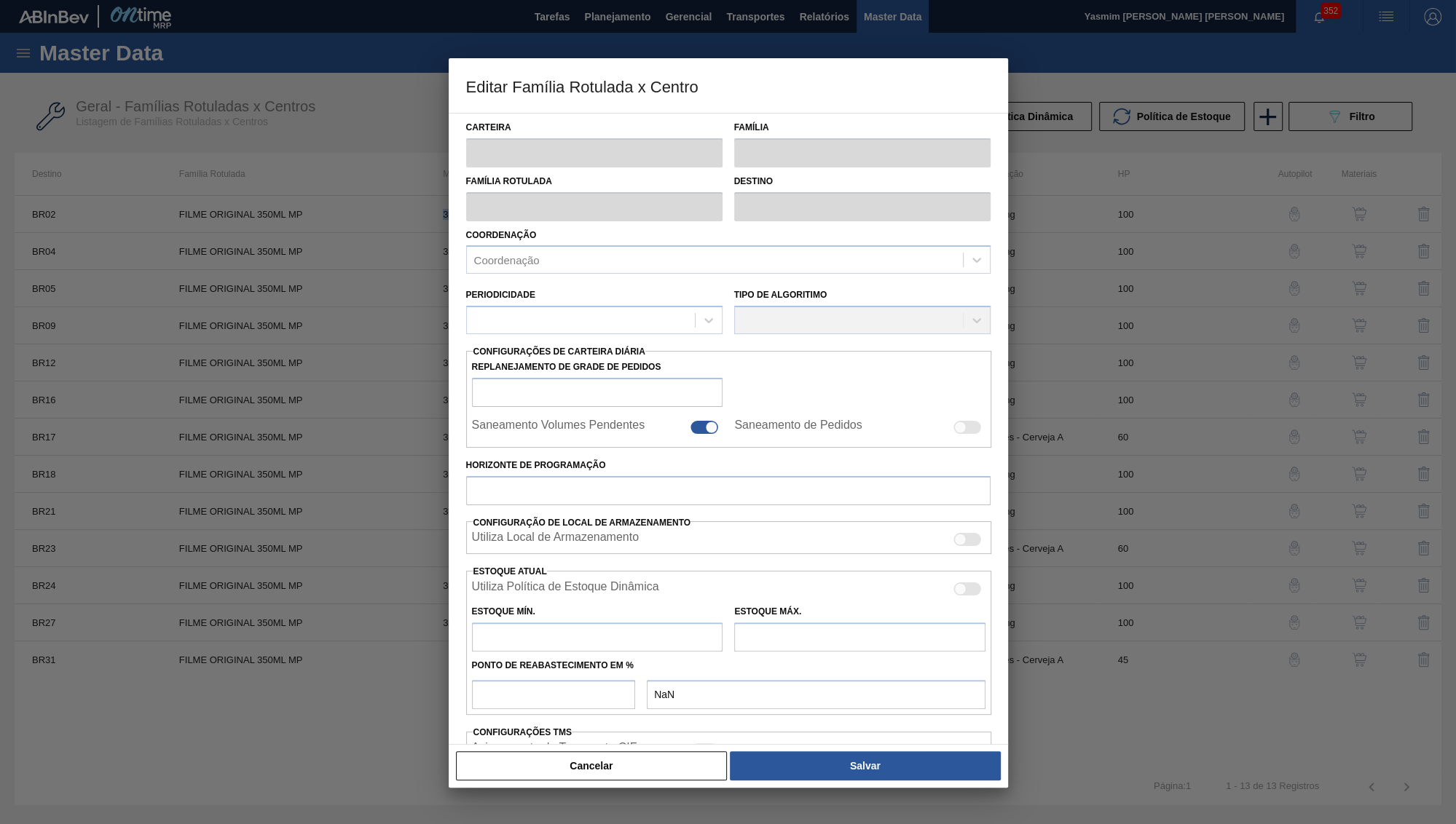
type input "0"
type input "100"
type input "0,000"
checkbox input "true"
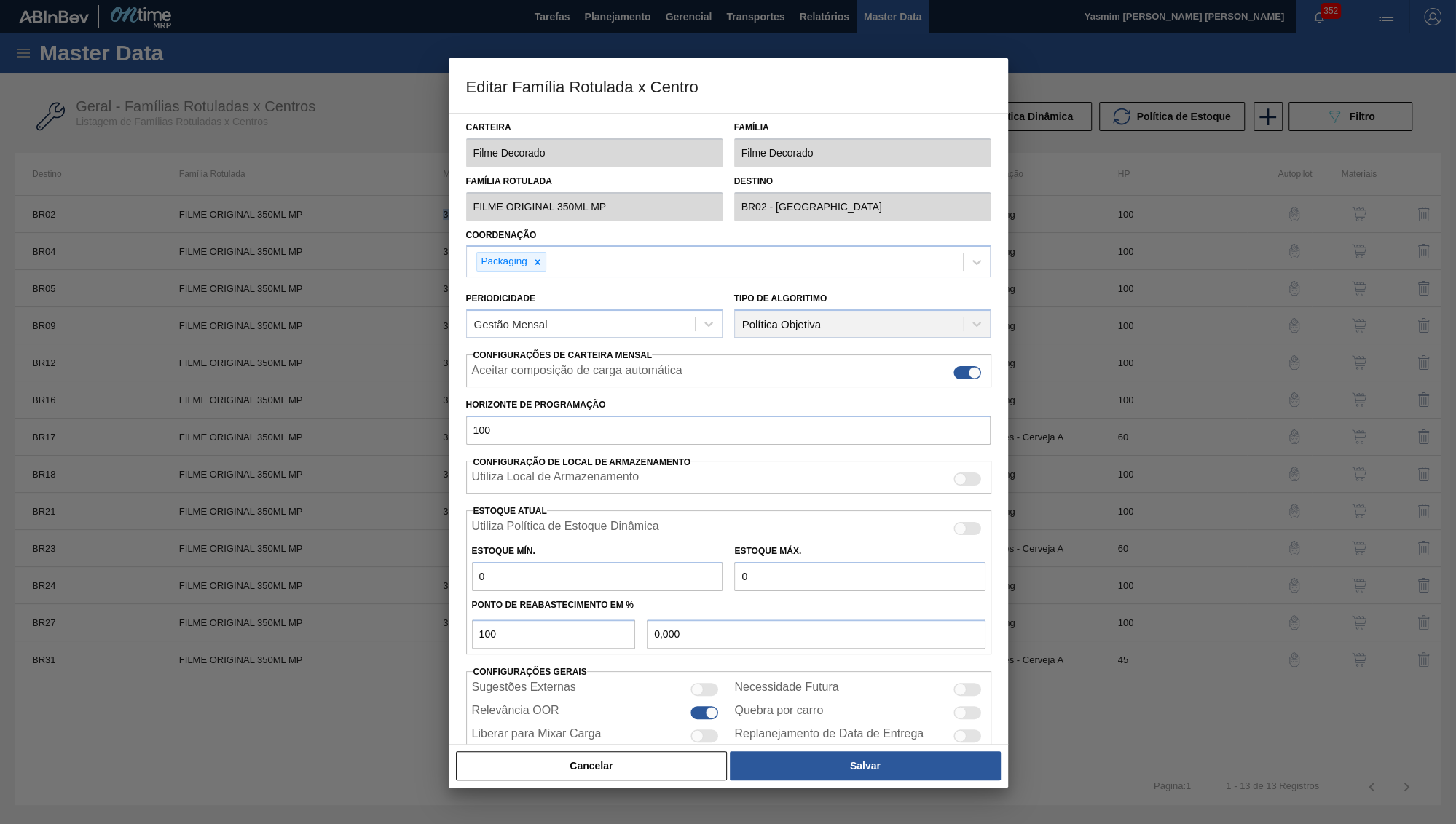
drag, startPoint x: 654, startPoint y: 765, endPoint x: 1246, endPoint y: 527, distance: 638.1
click at [654, 763] on button "Cancelar" at bounding box center [592, 766] width 272 height 29
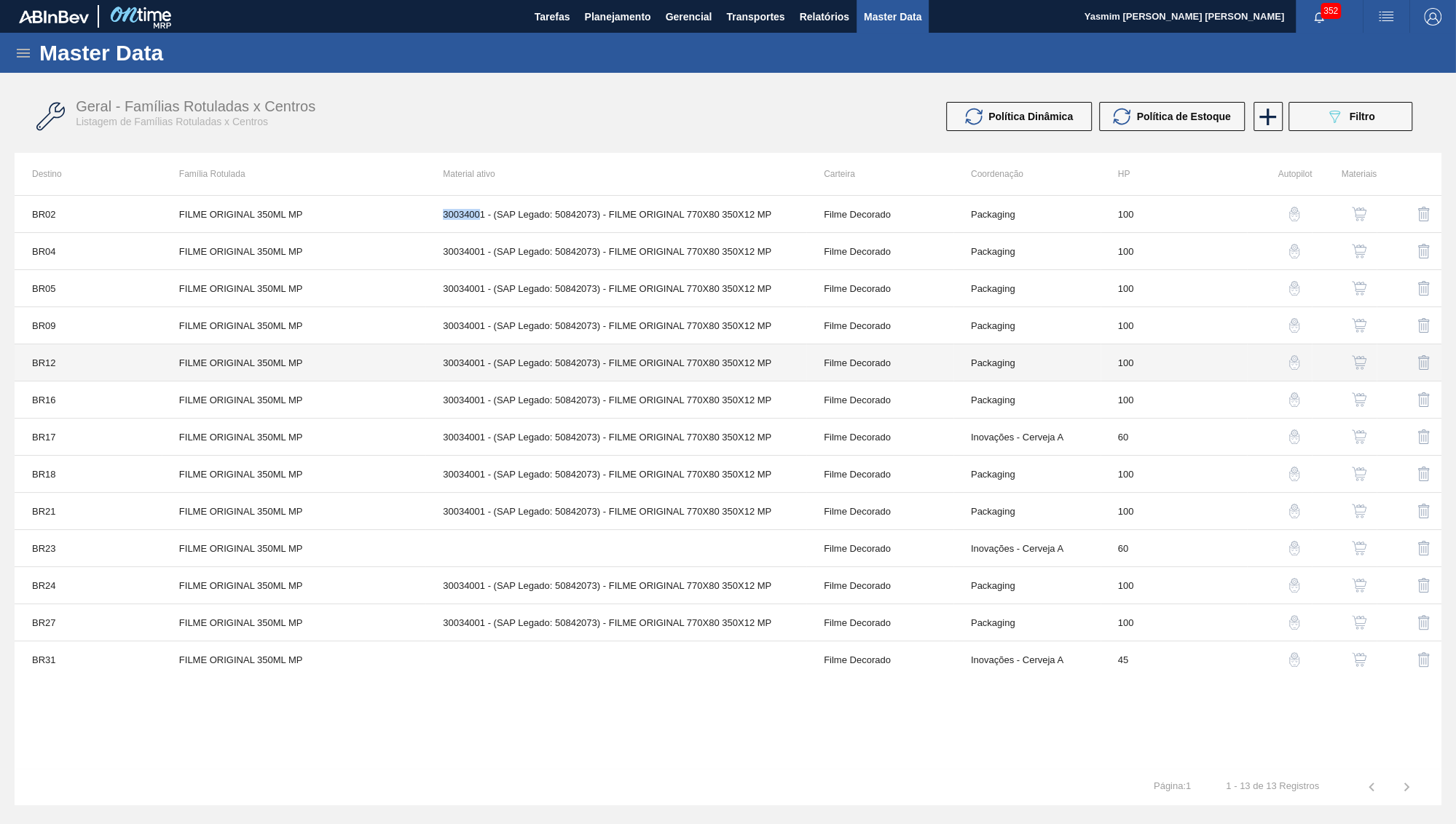
copy td "3003400"
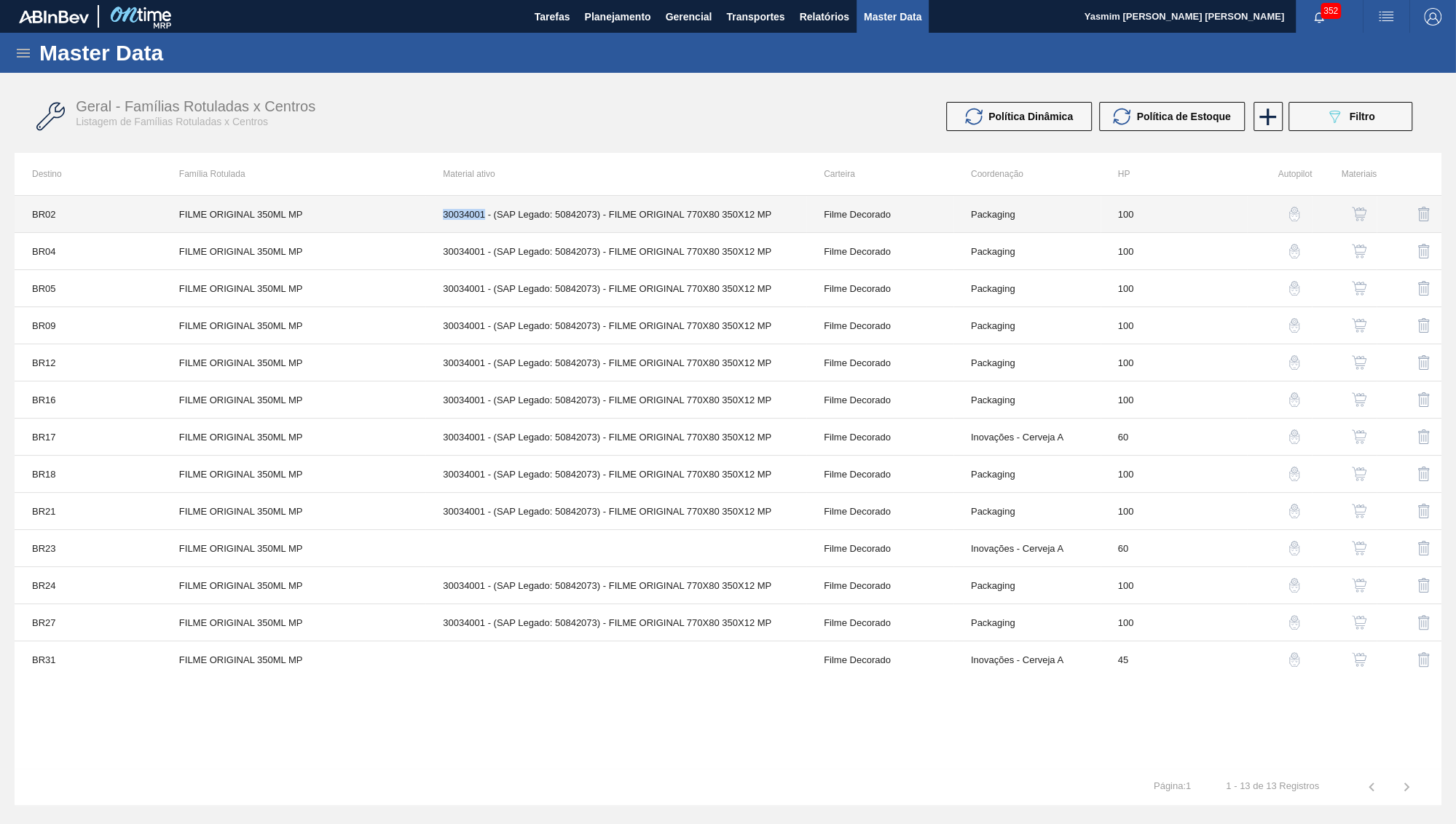
drag, startPoint x: 484, startPoint y: 213, endPoint x: 436, endPoint y: 218, distance: 48.3
click at [436, 218] on td "30034001 - (SAP Legado: 50842073) - FILME ORIGINAL 770X80 350X12 MP" at bounding box center [616, 214] width 381 height 38
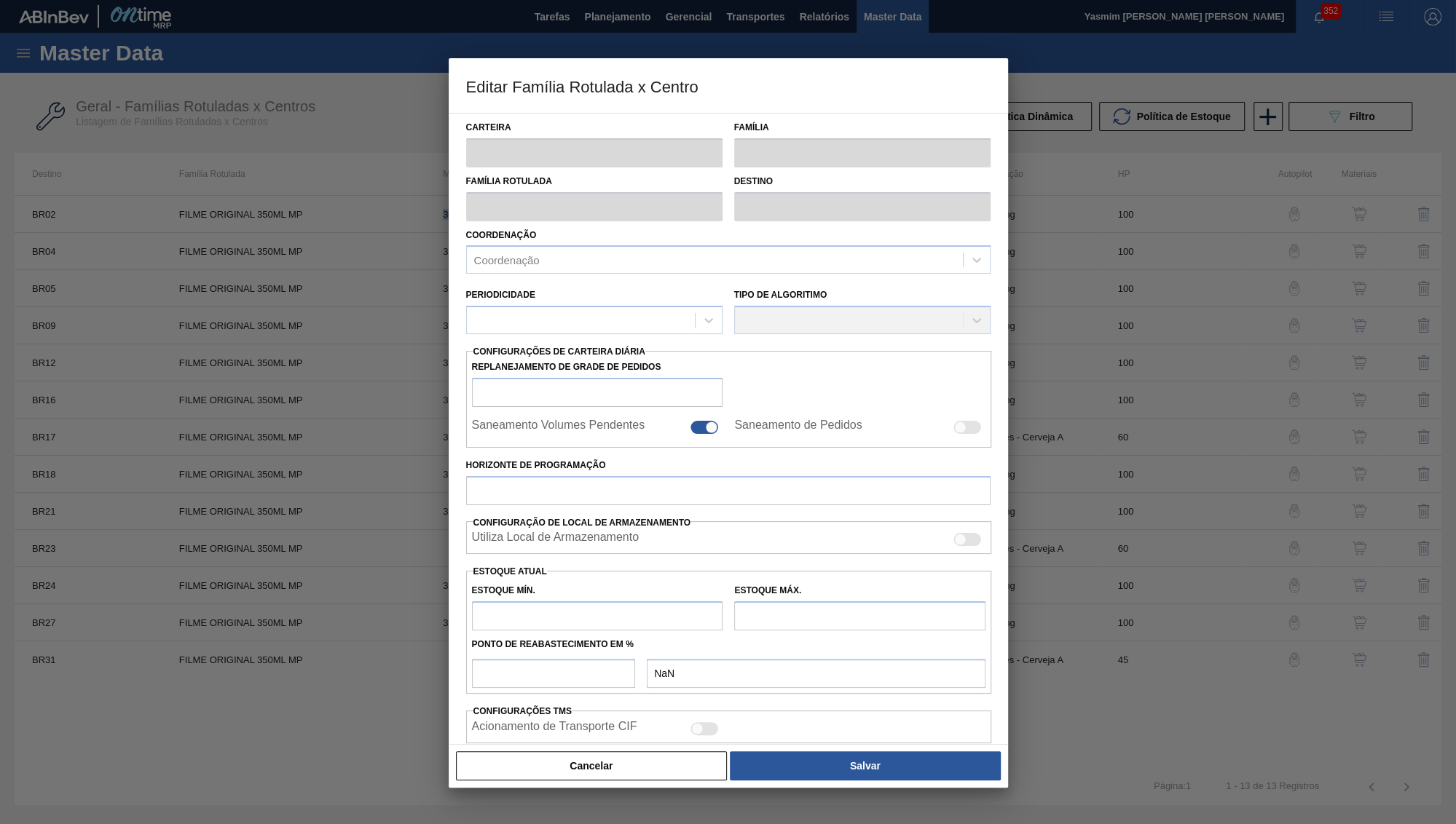
copy td "30034001"
click at [610, 780] on button "Cancelar" at bounding box center [592, 766] width 272 height 29
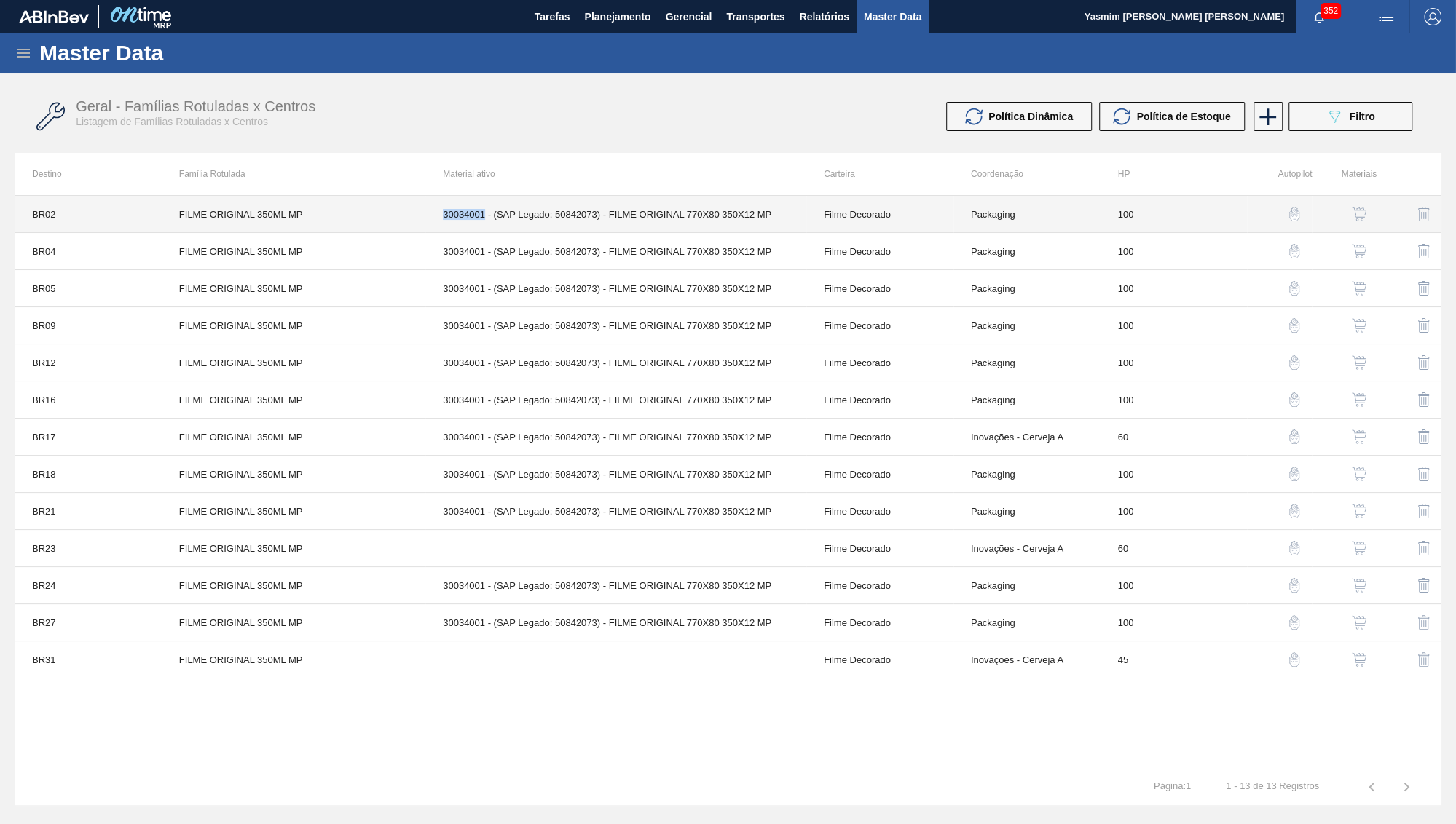
copy td "30034001"
copy td "ILME ORIGINAL 770X80 350X12 MP"
drag, startPoint x: 612, startPoint y: 219, endPoint x: 776, endPoint y: 214, distance: 164.1
click at [776, 214] on td "30034001 - (SAP Legado: 50842073) - FILME ORIGINAL 770X80 350X12 MP" at bounding box center [616, 214] width 381 height 38
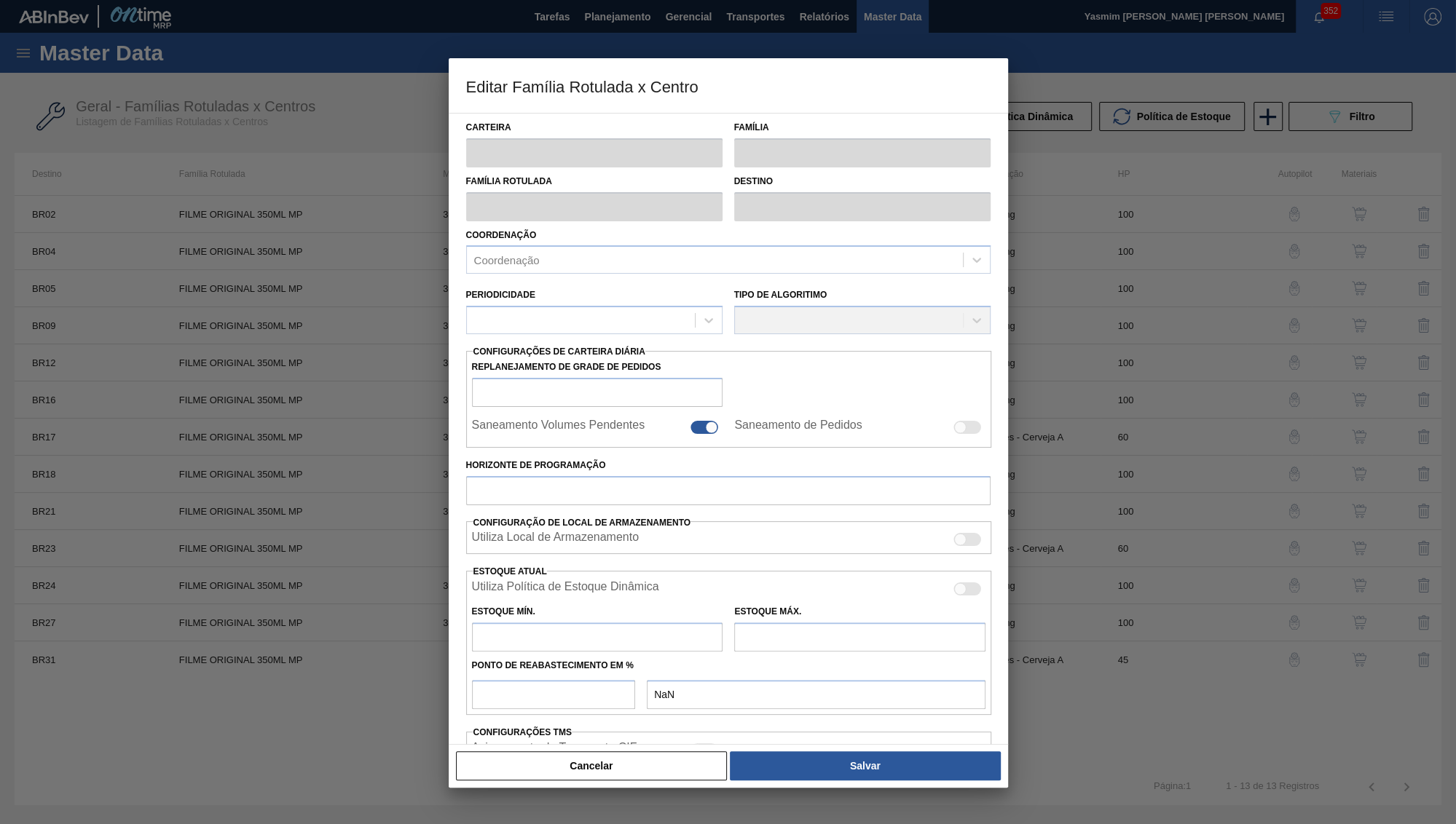
type input "Filme Decorado"
type input "FILME ORIGINAL 350ML MP"
type input "BR02 - Sergipe"
type input "100"
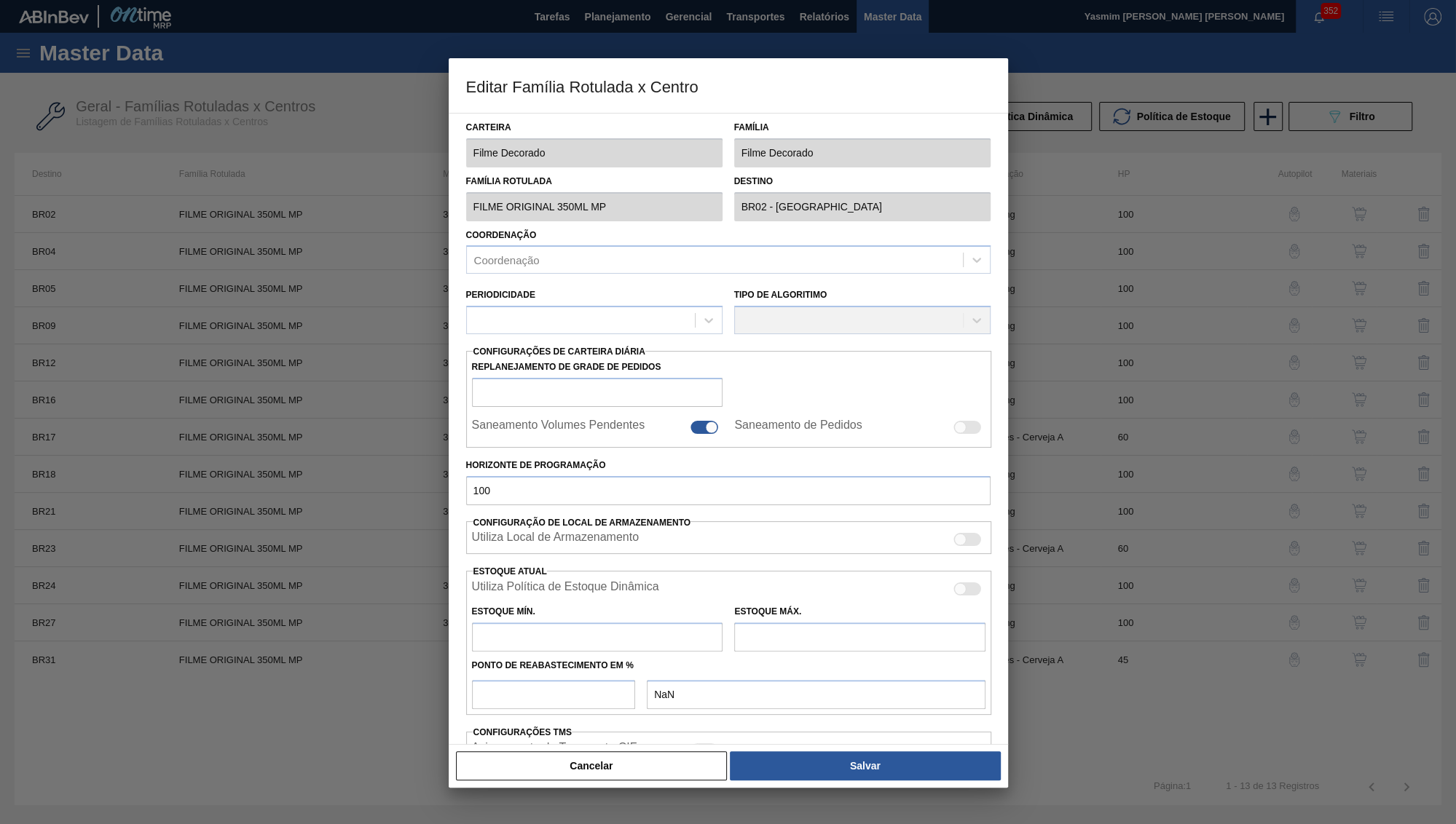
type input "0"
type input "100"
type input "0,000"
checkbox input "true"
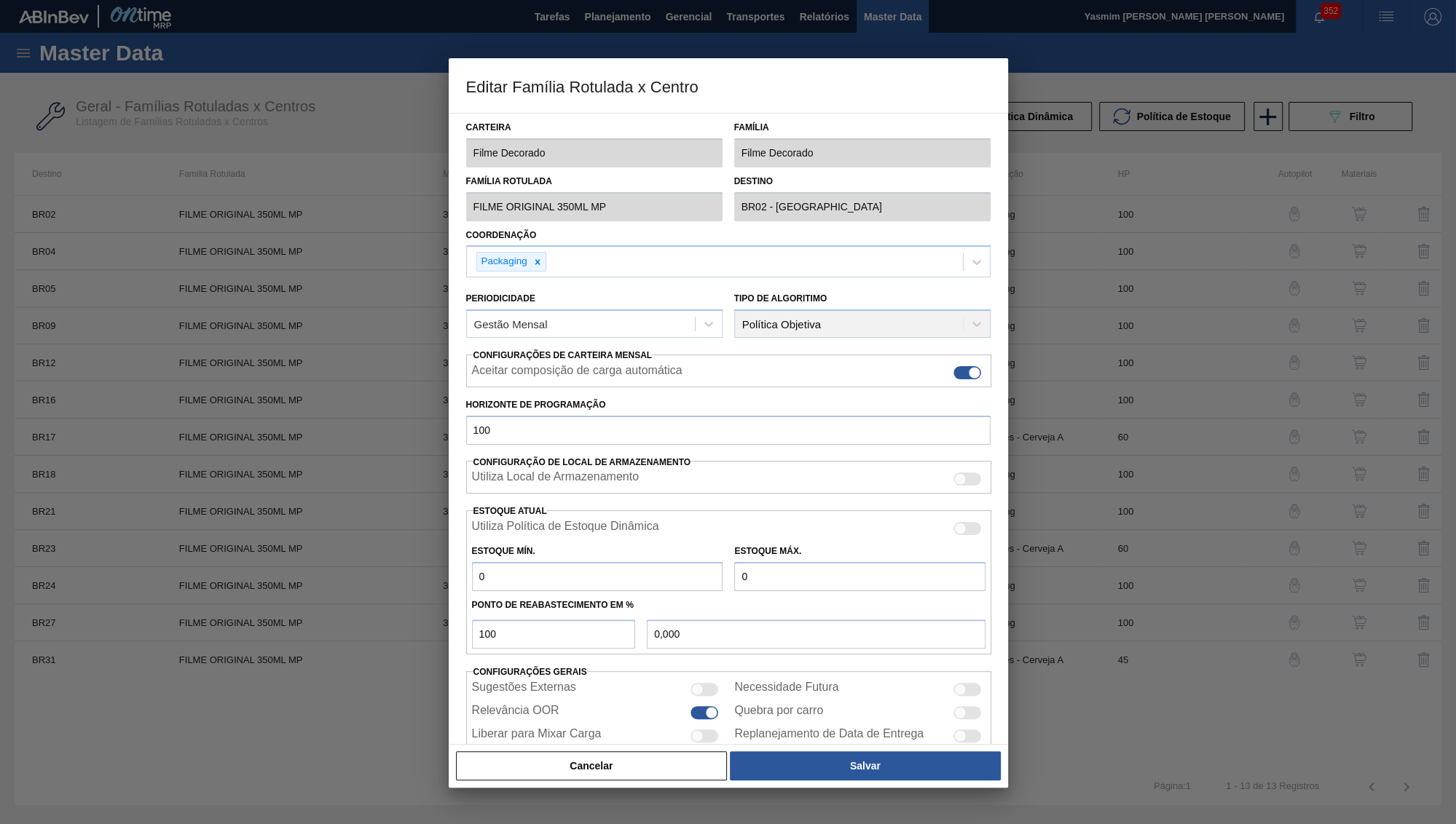
drag, startPoint x: 491, startPoint y: 23, endPoint x: 507, endPoint y: 153, distance: 131.0
click at [490, 23] on div at bounding box center [728, 412] width 1456 height 824
click at [563, 779] on button "Cancelar" at bounding box center [592, 766] width 272 height 29
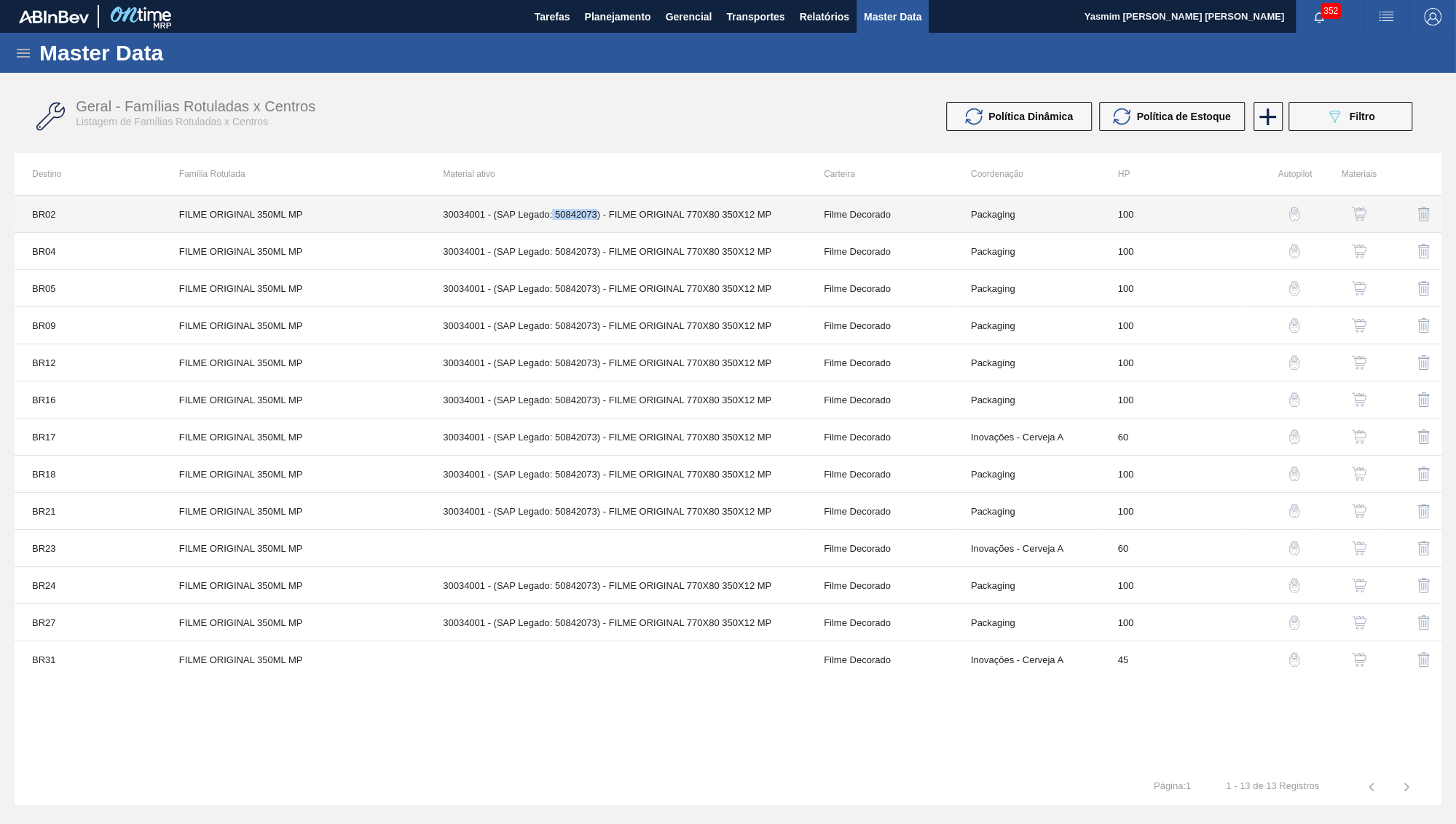
drag, startPoint x: 554, startPoint y: 218, endPoint x: 599, endPoint y: 223, distance: 45.3
click at [599, 223] on td "30034001 - (SAP Legado: 50842073) - FILME ORIGINAL 770X80 350X12 MP" at bounding box center [616, 214] width 381 height 38
copy td "50842073"
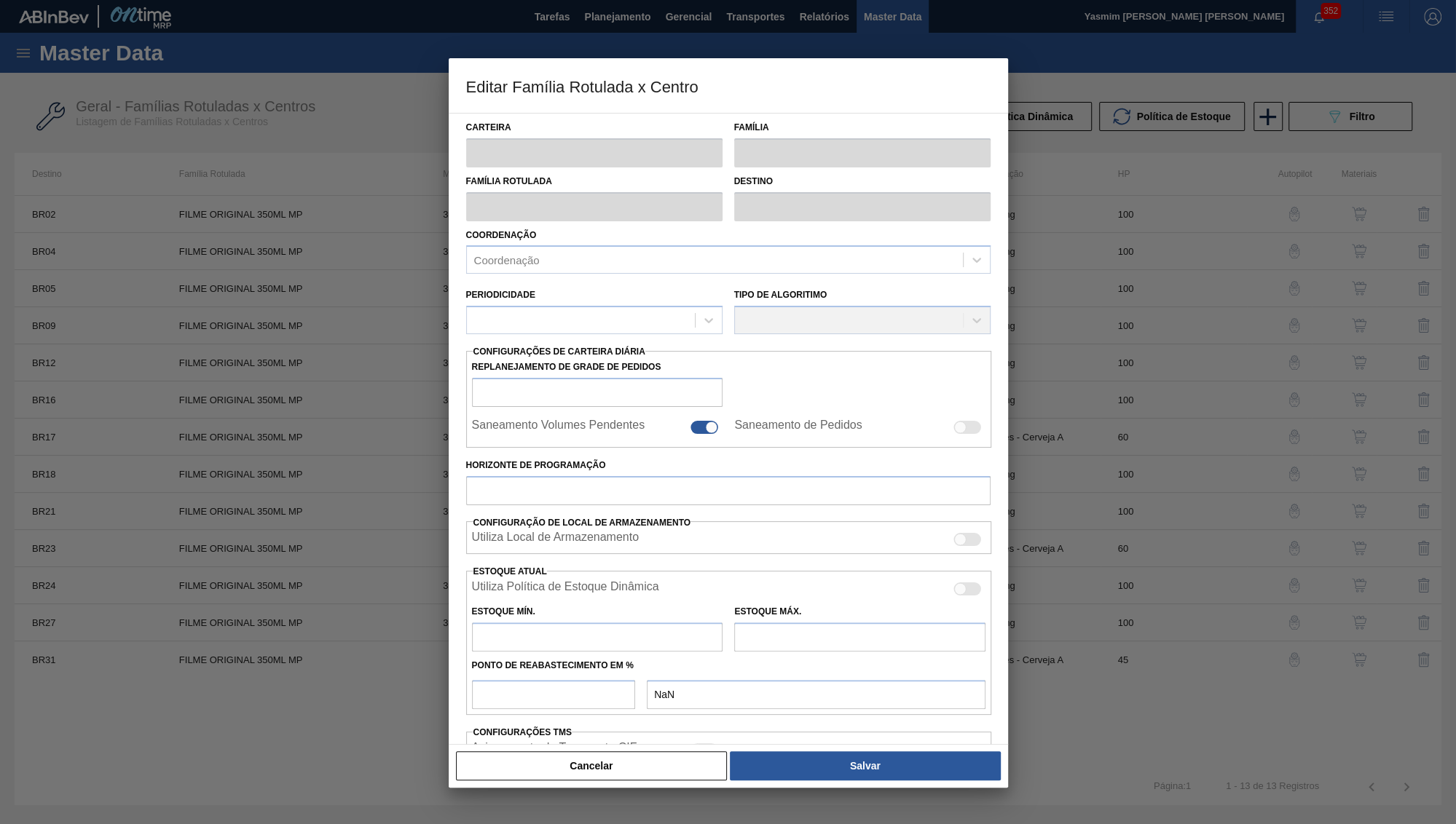
type input "Filme Decorado"
type input "FILME ORIGINAL 350ML MP"
type input "BR02 - Sergipe"
type input "100"
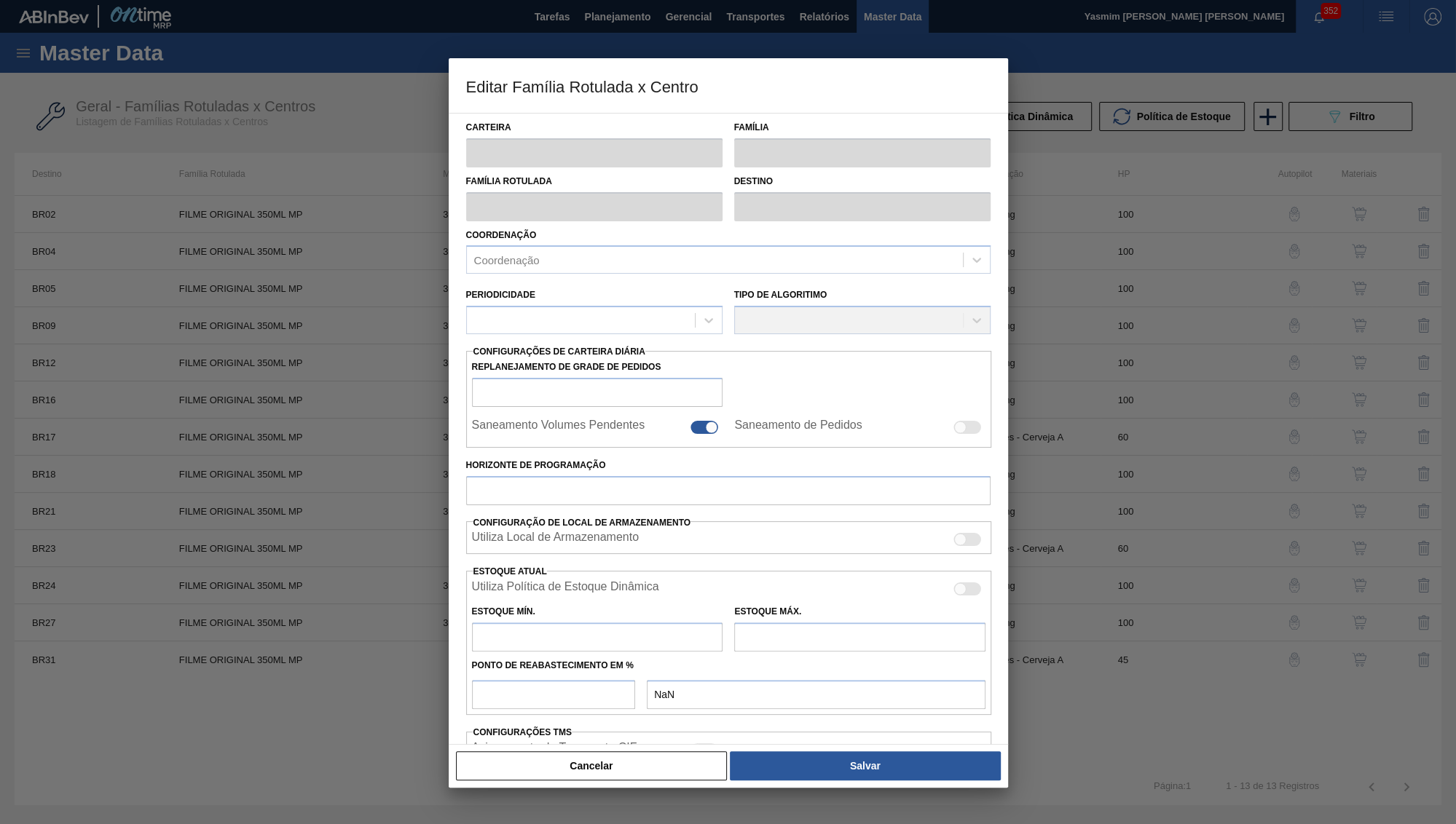
type input "0"
type input "100"
type input "0,000"
checkbox input "true"
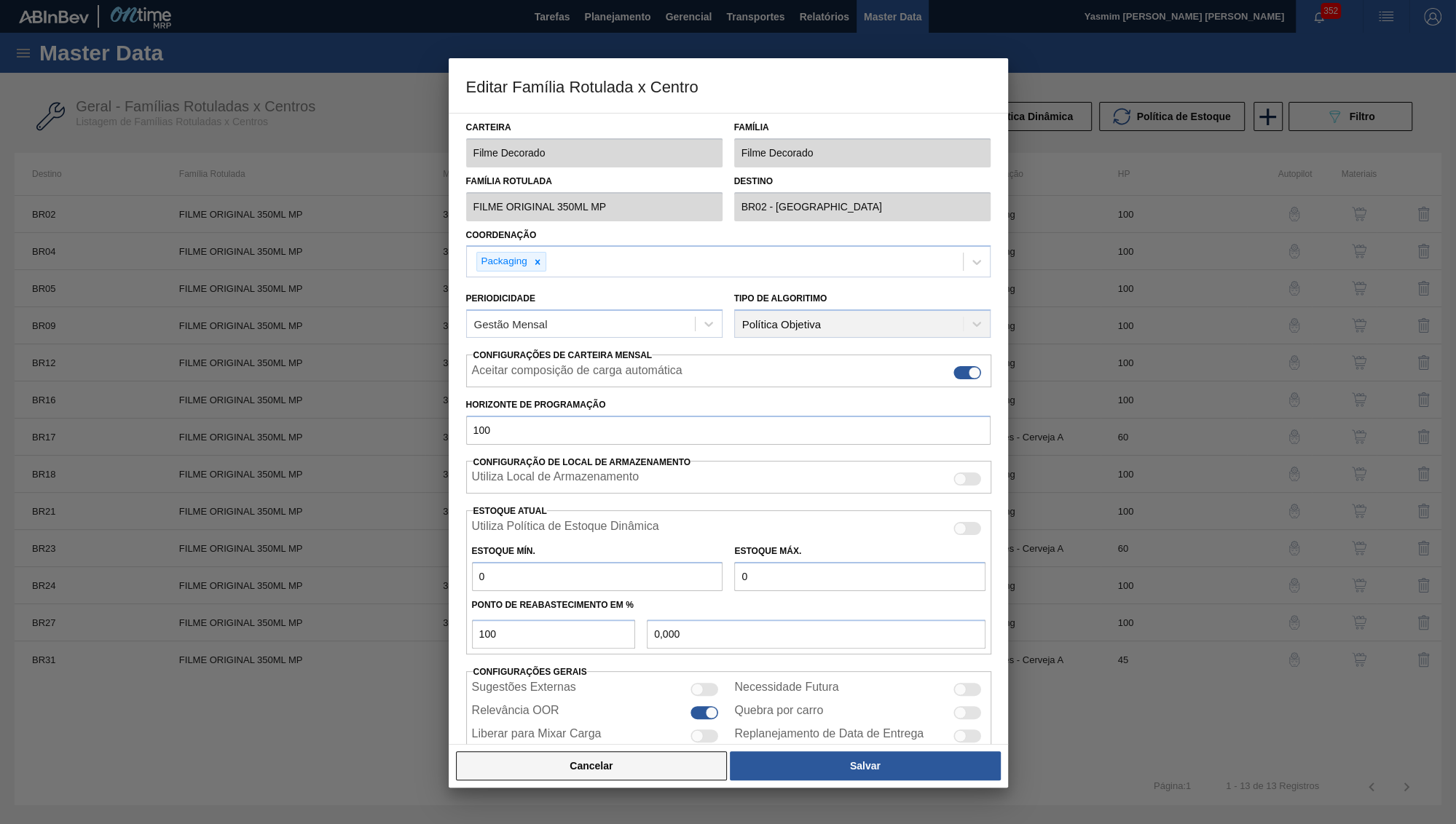
click at [650, 762] on button "Cancelar" at bounding box center [592, 766] width 272 height 29
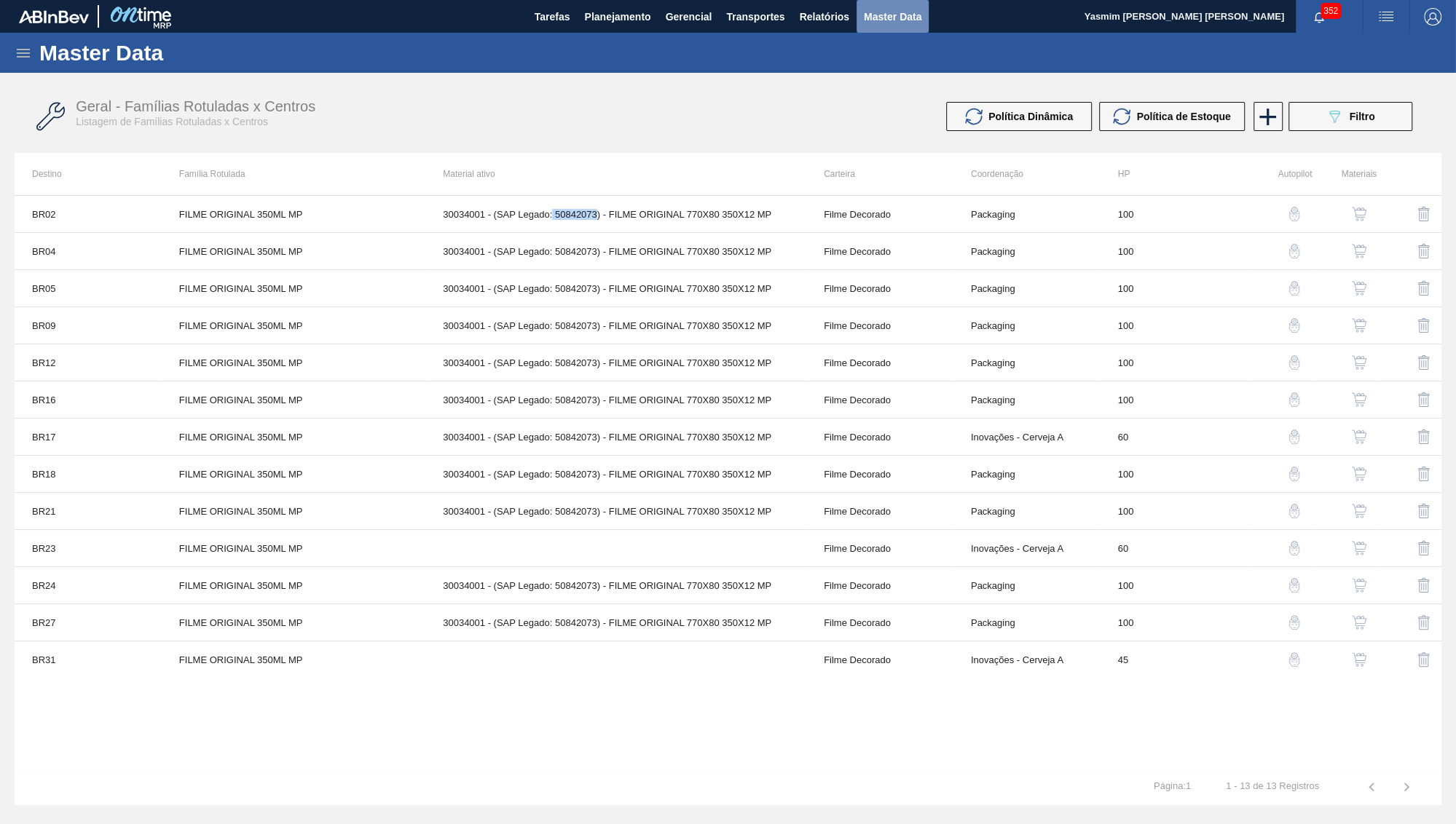
click at [884, 5] on button "Master Data" at bounding box center [893, 16] width 72 height 33
click at [25, 49] on icon at bounding box center [23, 53] width 13 height 9
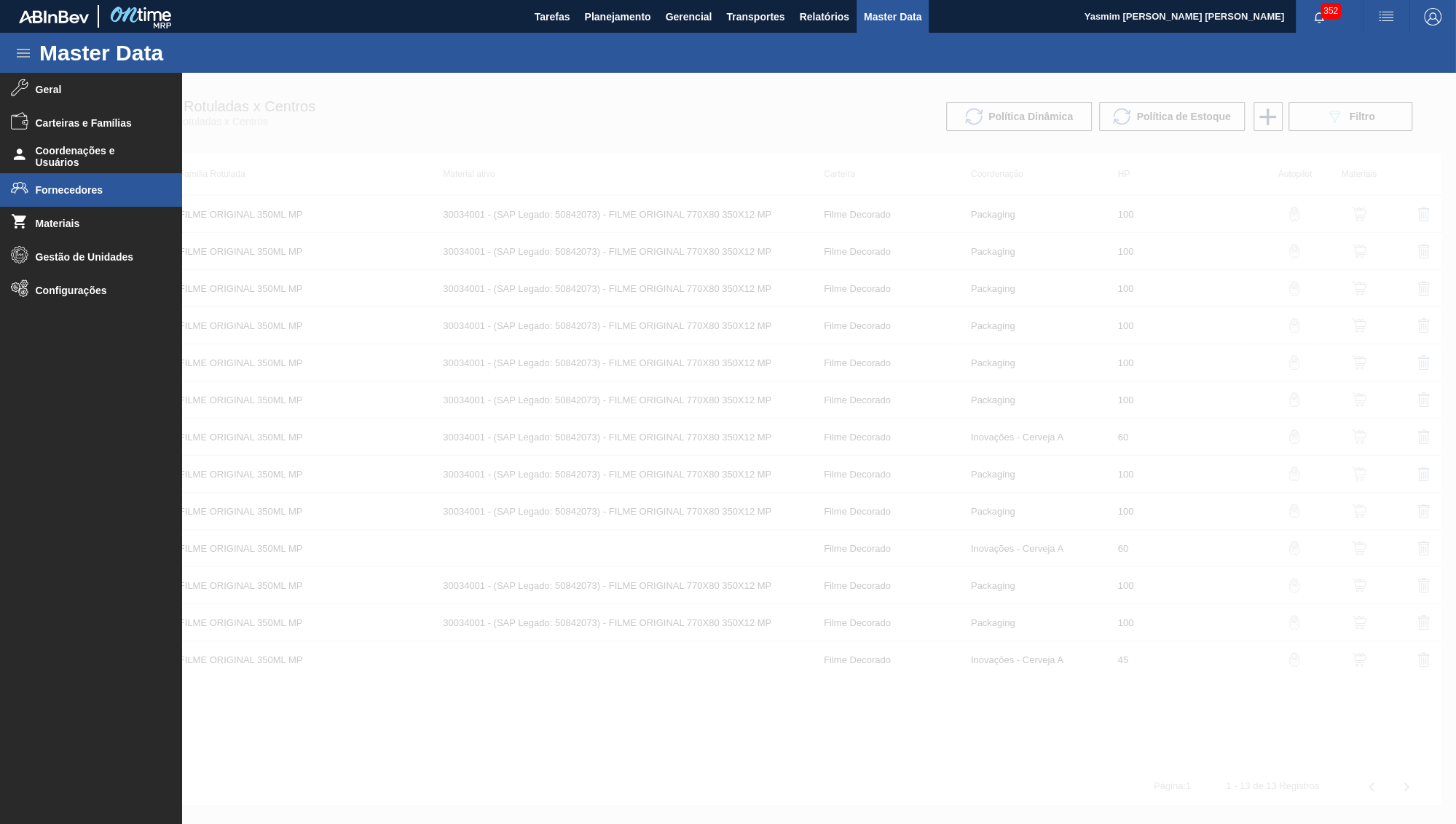
click at [51, 193] on span "Fornecedores" at bounding box center [95, 190] width 120 height 12
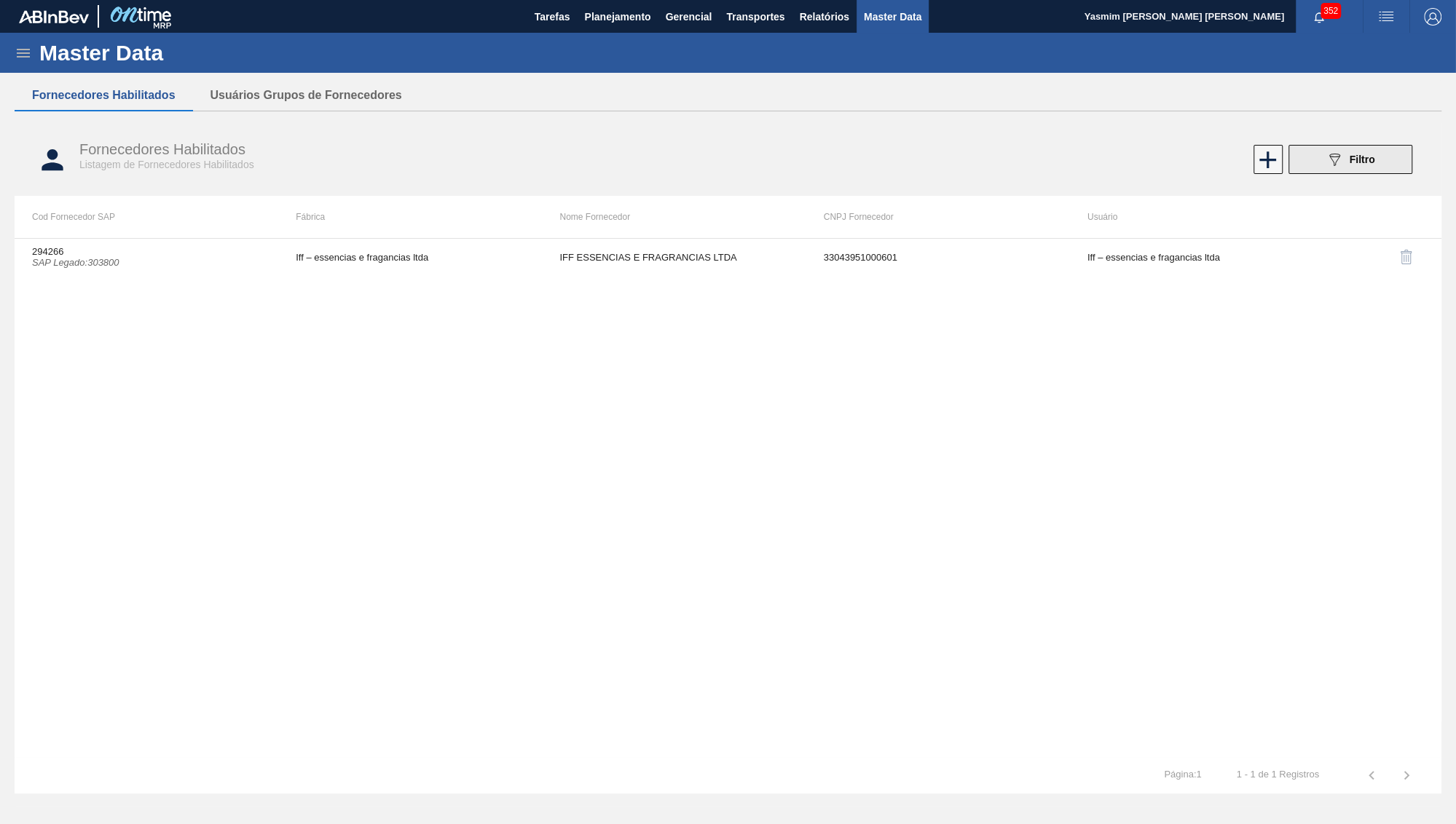
click at [1364, 166] on span "Filtro" at bounding box center [1362, 160] width 25 height 12
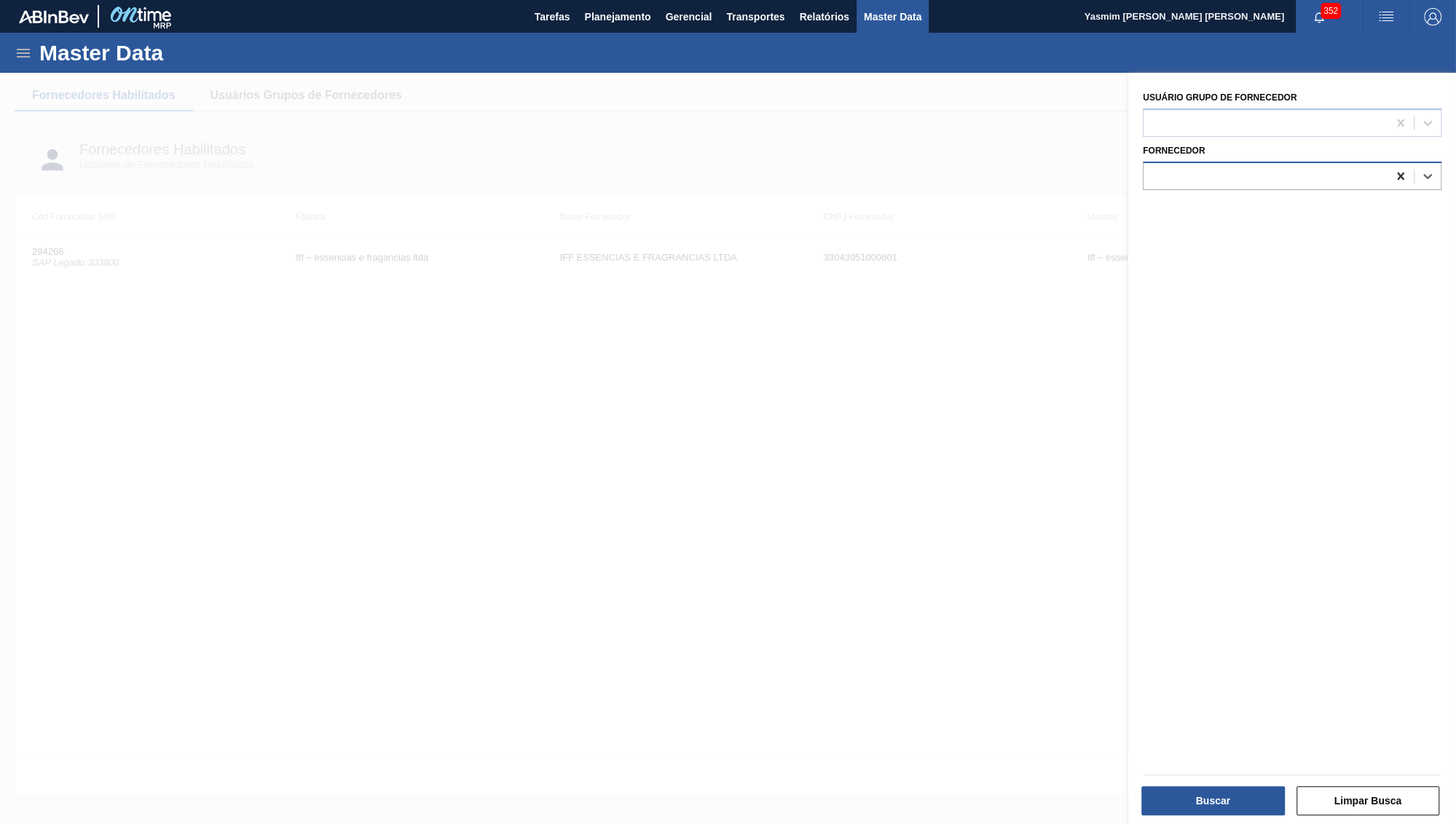
click at [1396, 178] on div at bounding box center [1400, 175] width 26 height 26
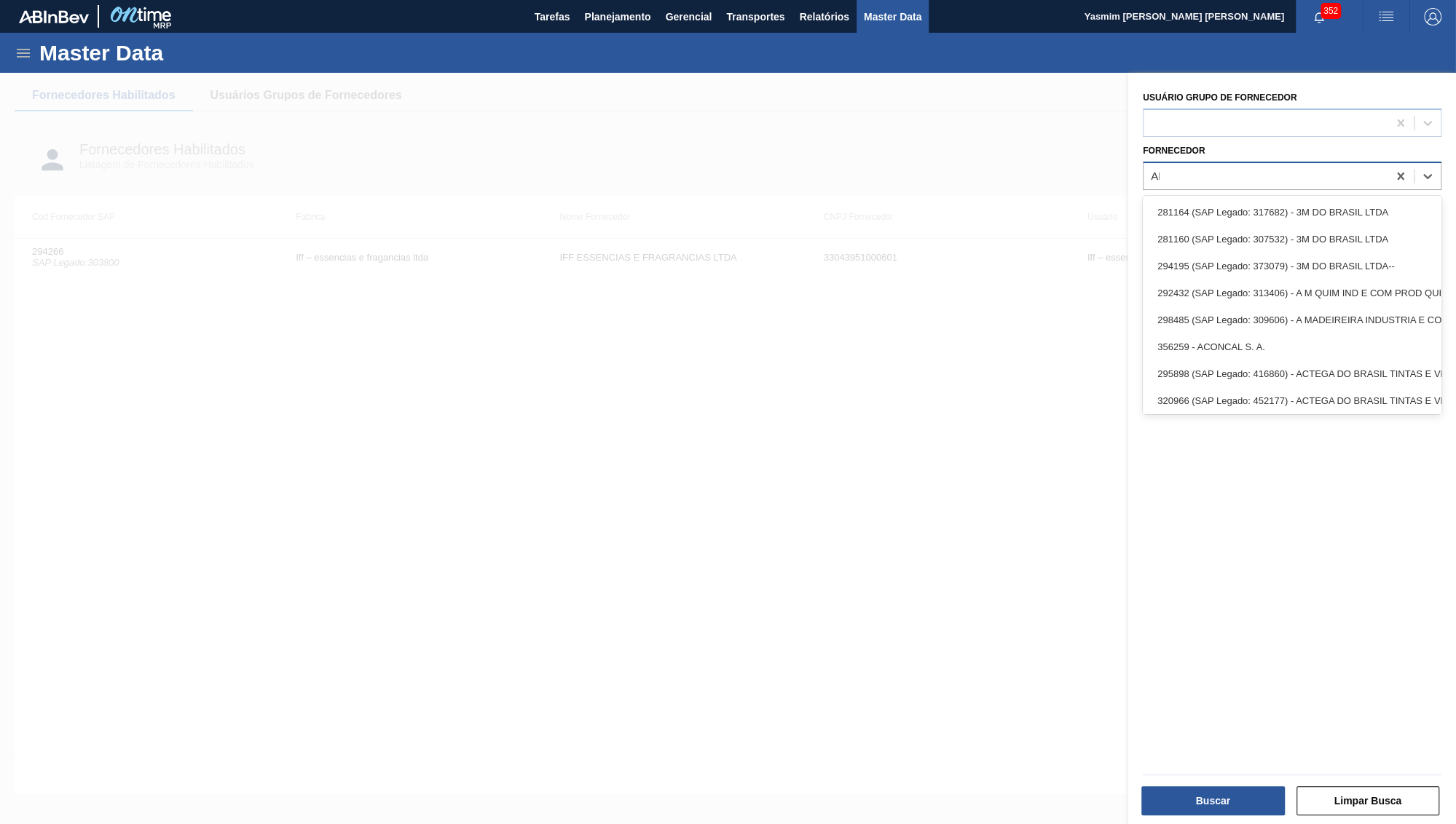
type input "A"
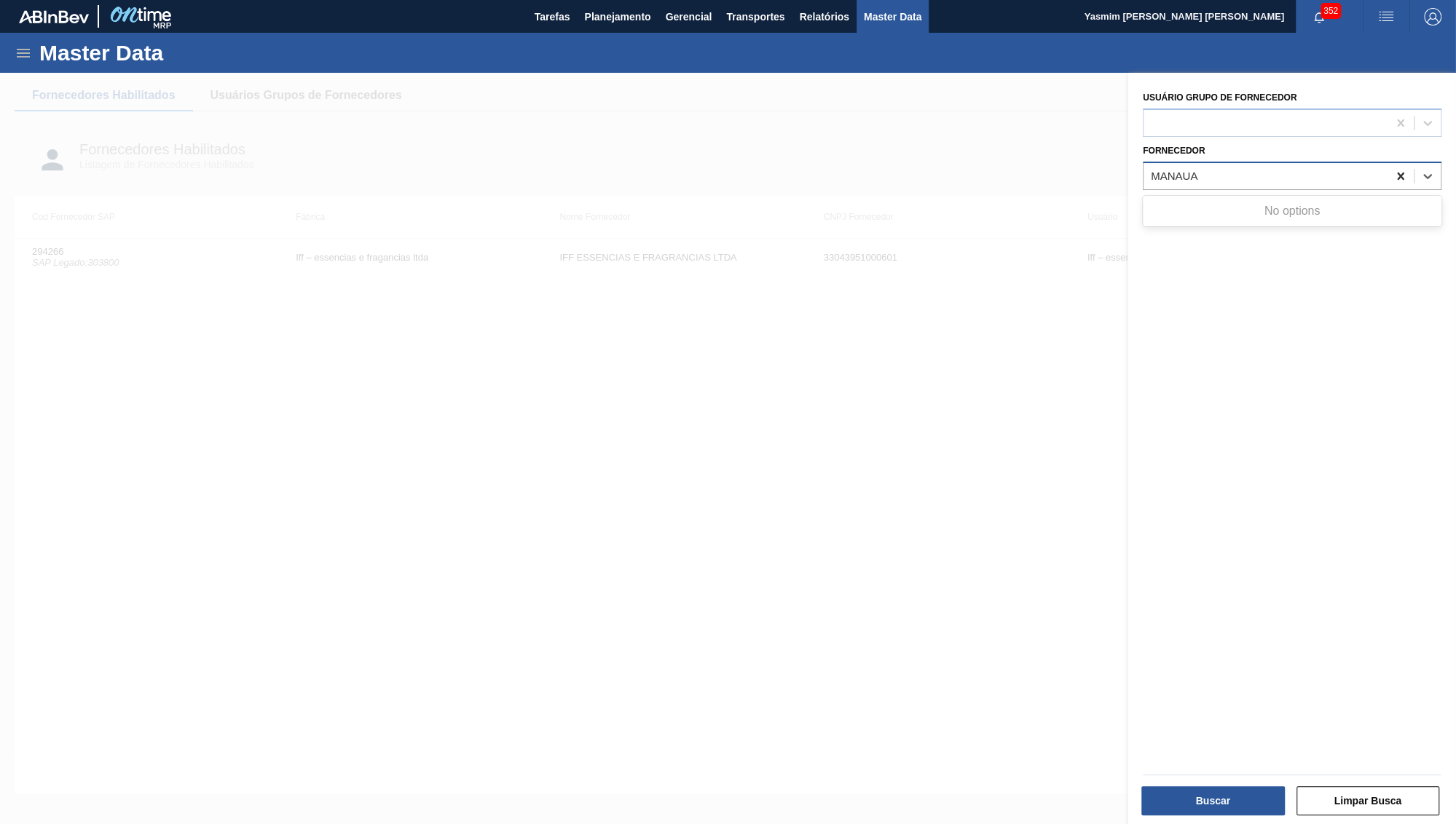
type input "MANAUA"
click at [1392, 173] on div at bounding box center [1400, 175] width 26 height 26
click at [1347, 112] on div at bounding box center [1265, 122] width 244 height 21
type Fornecedor "VAL"
click at [1230, 803] on button "Buscar" at bounding box center [1212, 801] width 143 height 29
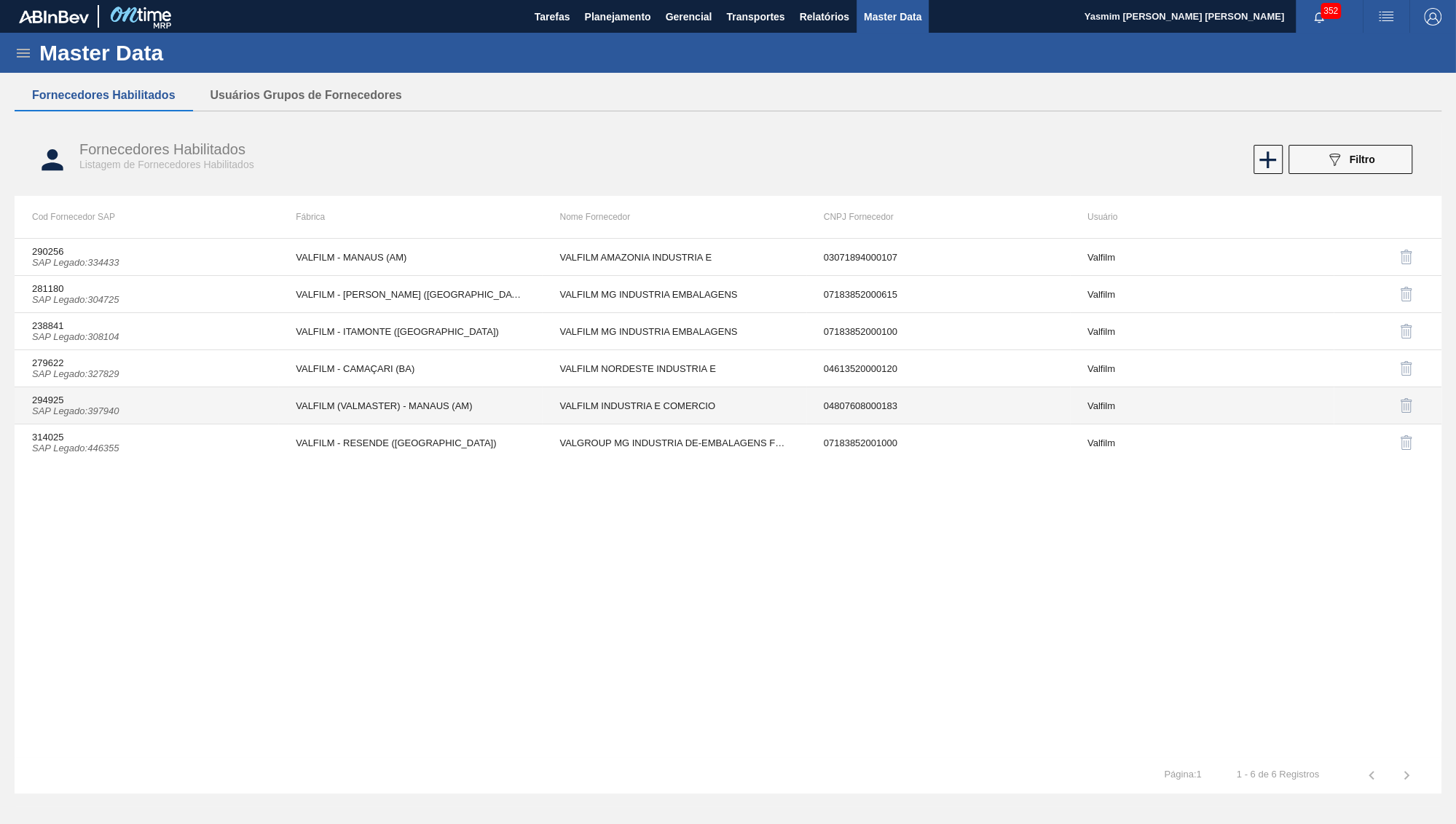
click at [366, 406] on td "VALFILM (VALMASTER) - MANAUS (AM)" at bounding box center [410, 405] width 264 height 38
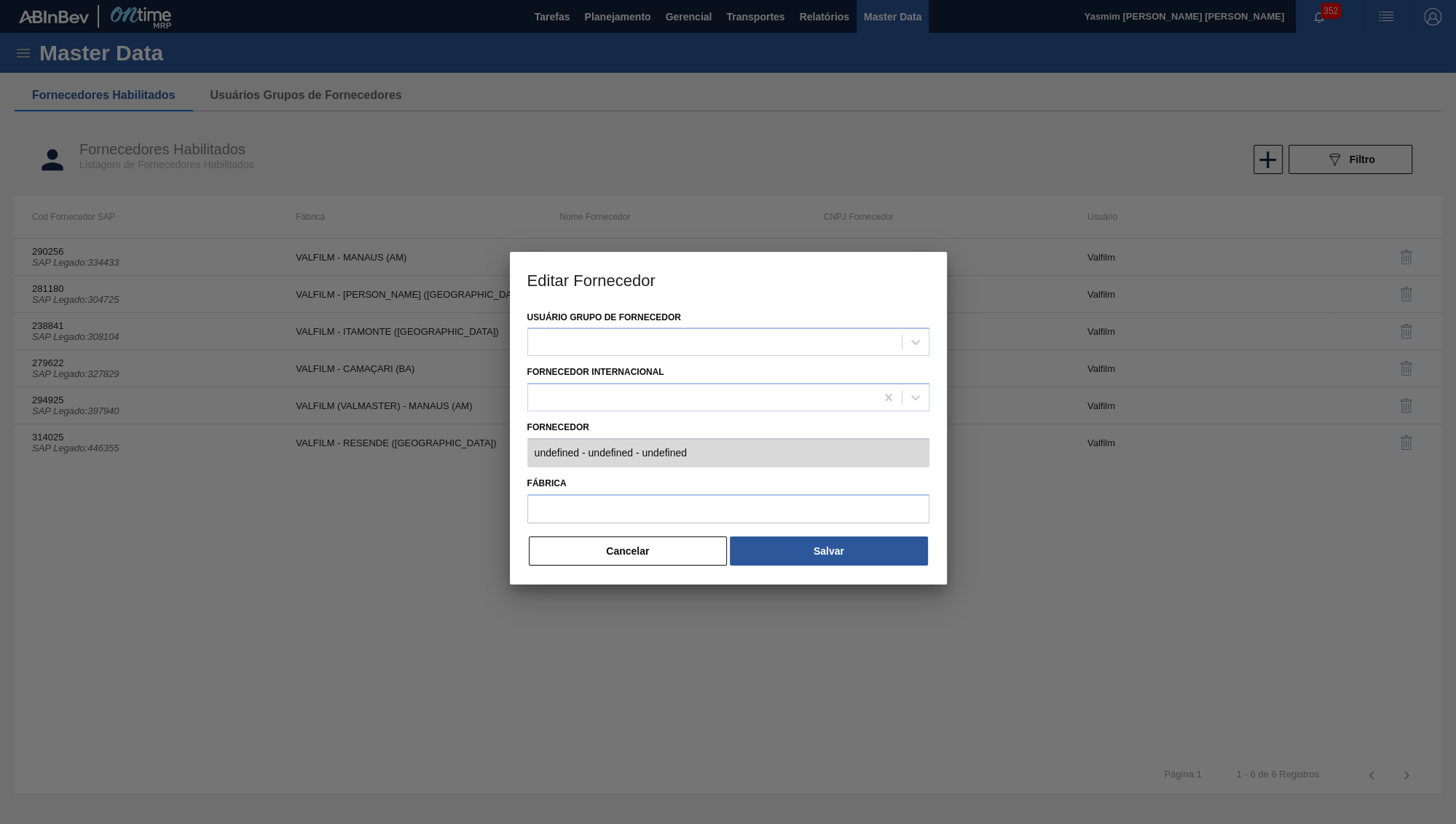
type input "294925 (SAP Legado: 397940) - VALFILM INDUSTRIA E COMERCIO - 04807608000183"
type input "VALFILM (VALMASTER) - MANAUS (AM)"
click at [611, 542] on button "Cancelar" at bounding box center [628, 551] width 199 height 29
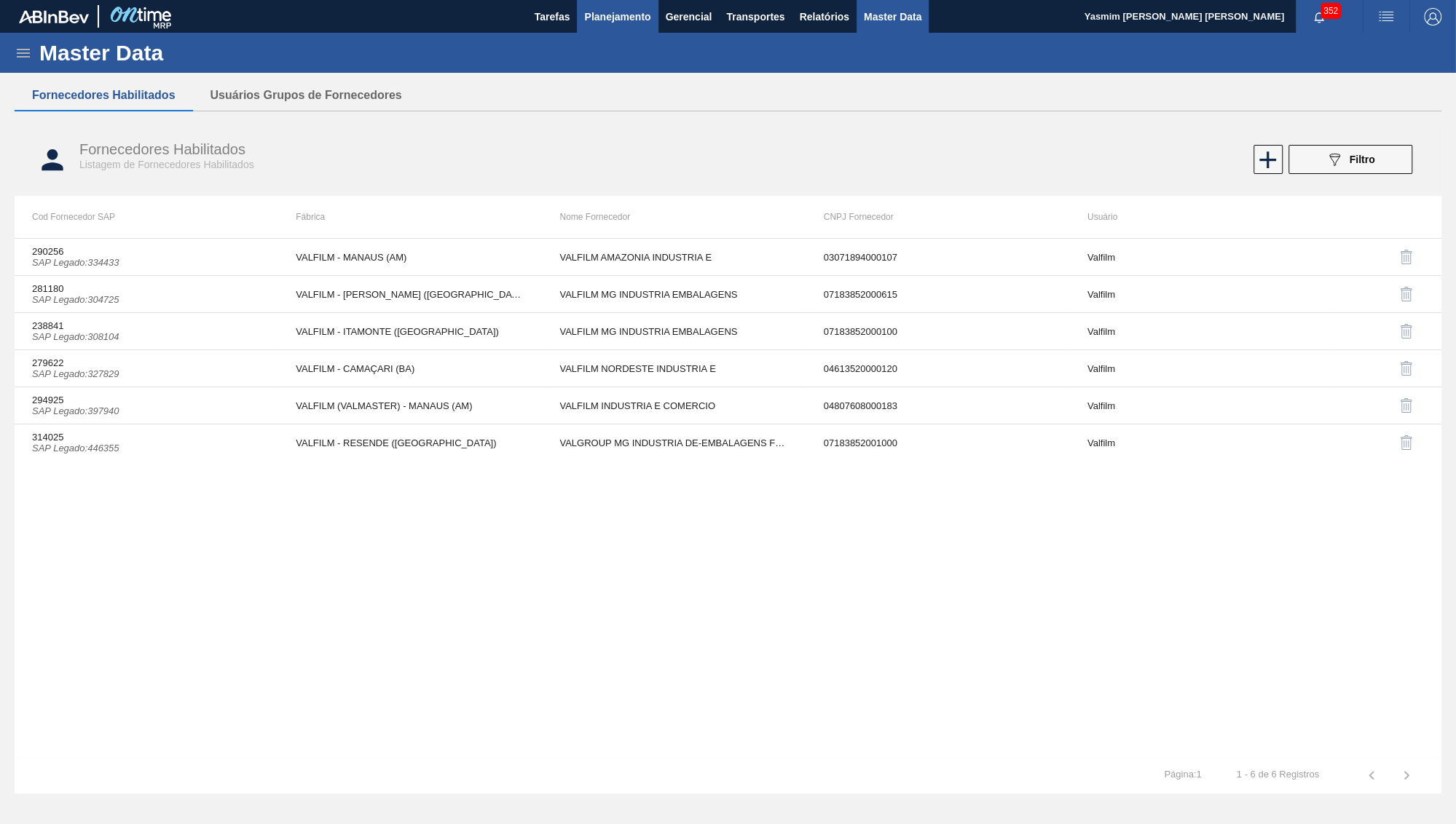
click at [619, 20] on span "Planejamento" at bounding box center [617, 16] width 66 height 17
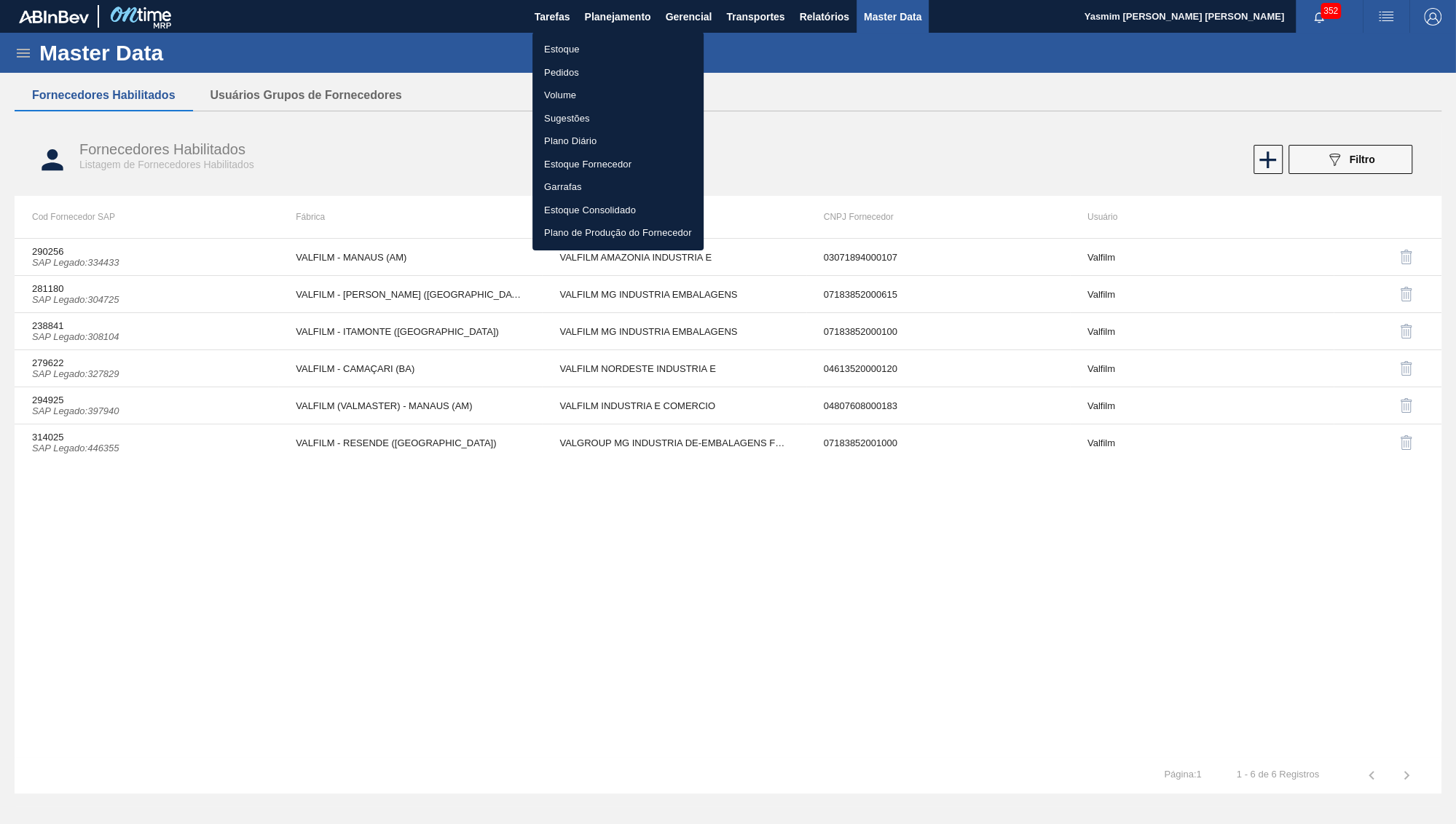
click at [598, 34] on ul "Estoque Pedidos Volume Sugestões Plano Diário Estoque Fornecedor Garrafas Estoq…" at bounding box center [618, 141] width 171 height 219
click at [588, 46] on li "Estoque" at bounding box center [618, 49] width 171 height 23
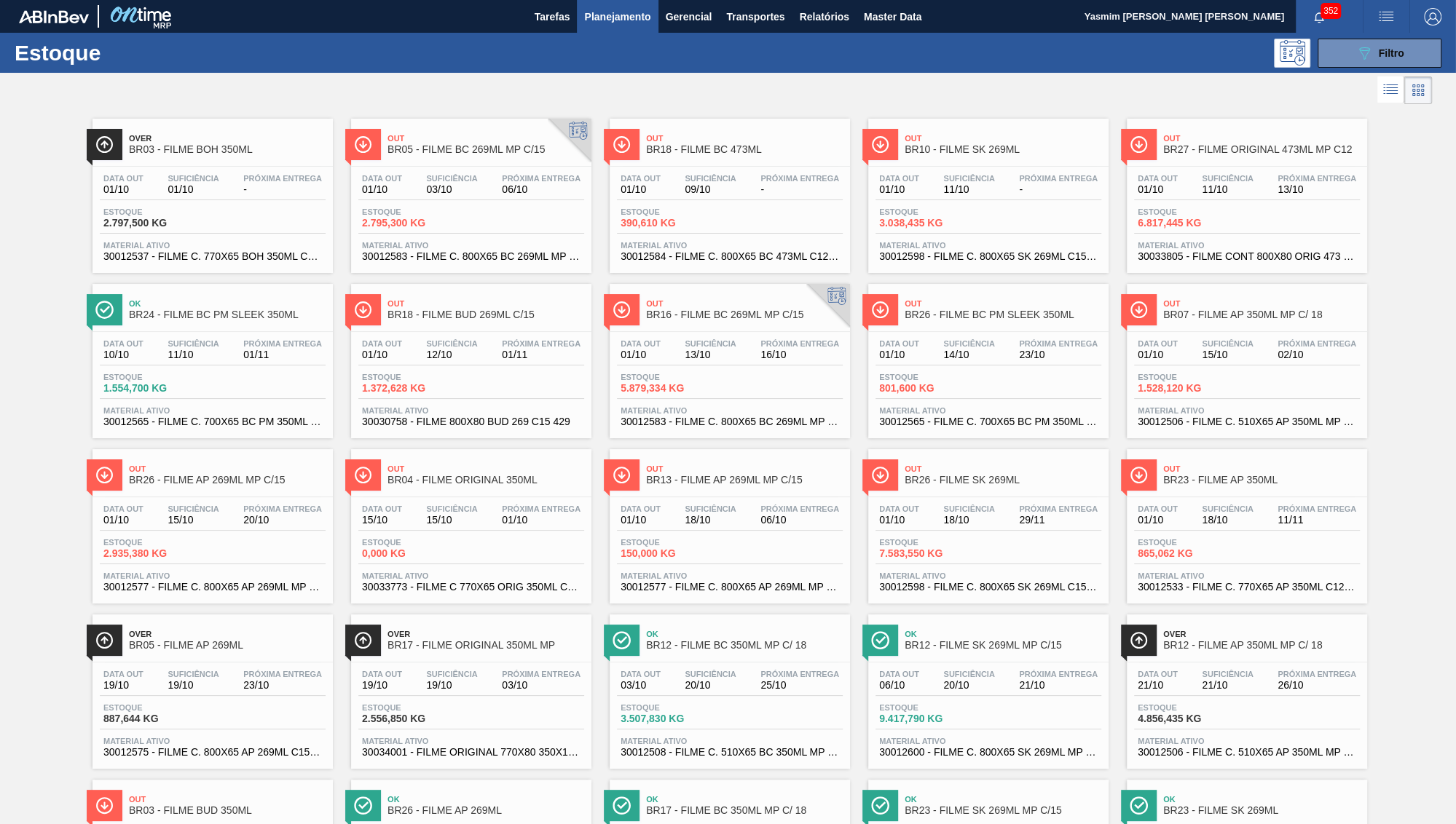
click at [390, 178] on span "Data out" at bounding box center [382, 178] width 40 height 9
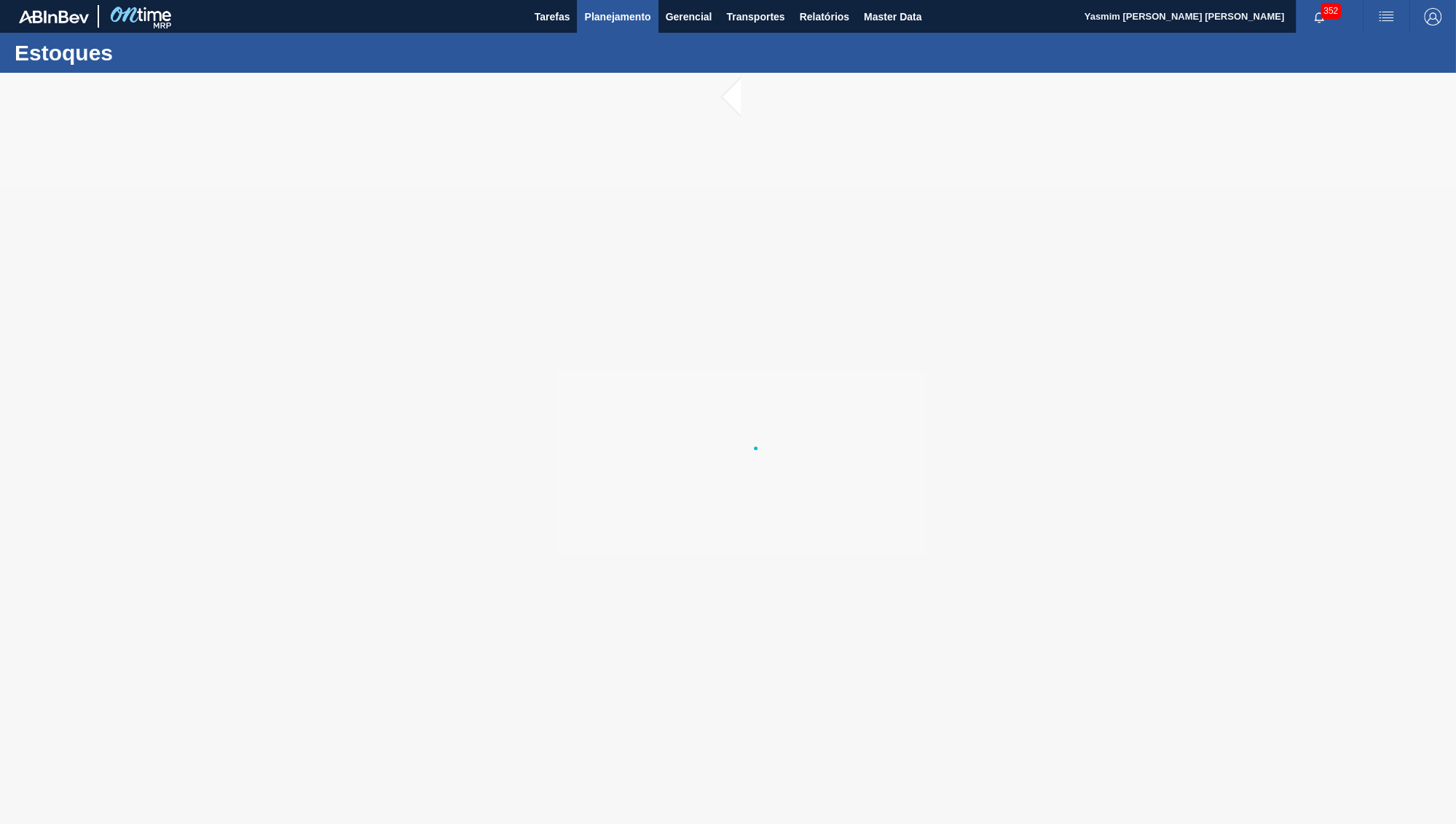
click at [606, 29] on button "Planejamento" at bounding box center [617, 16] width 81 height 33
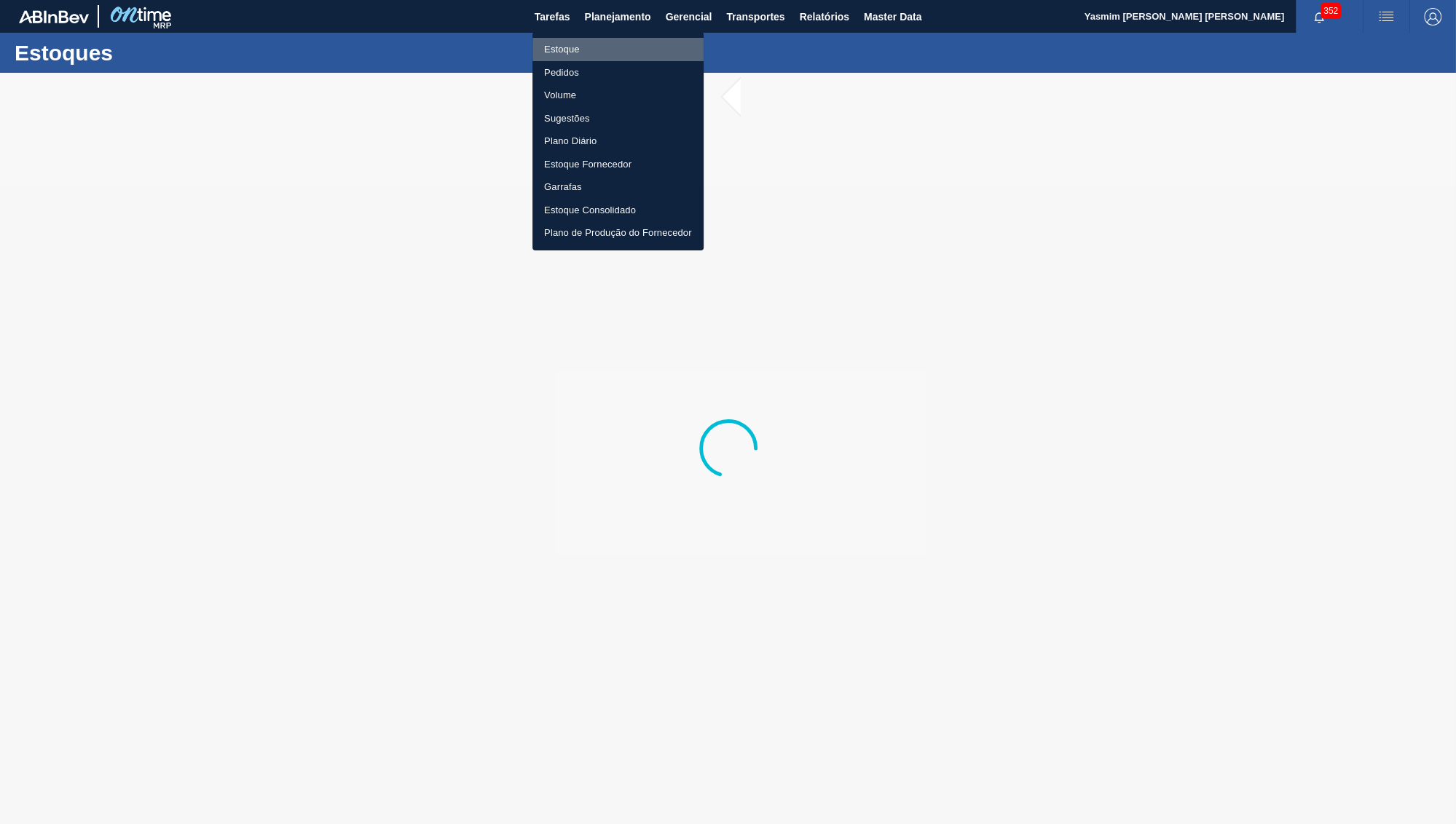
click at [579, 58] on li "Estoque" at bounding box center [618, 49] width 171 height 23
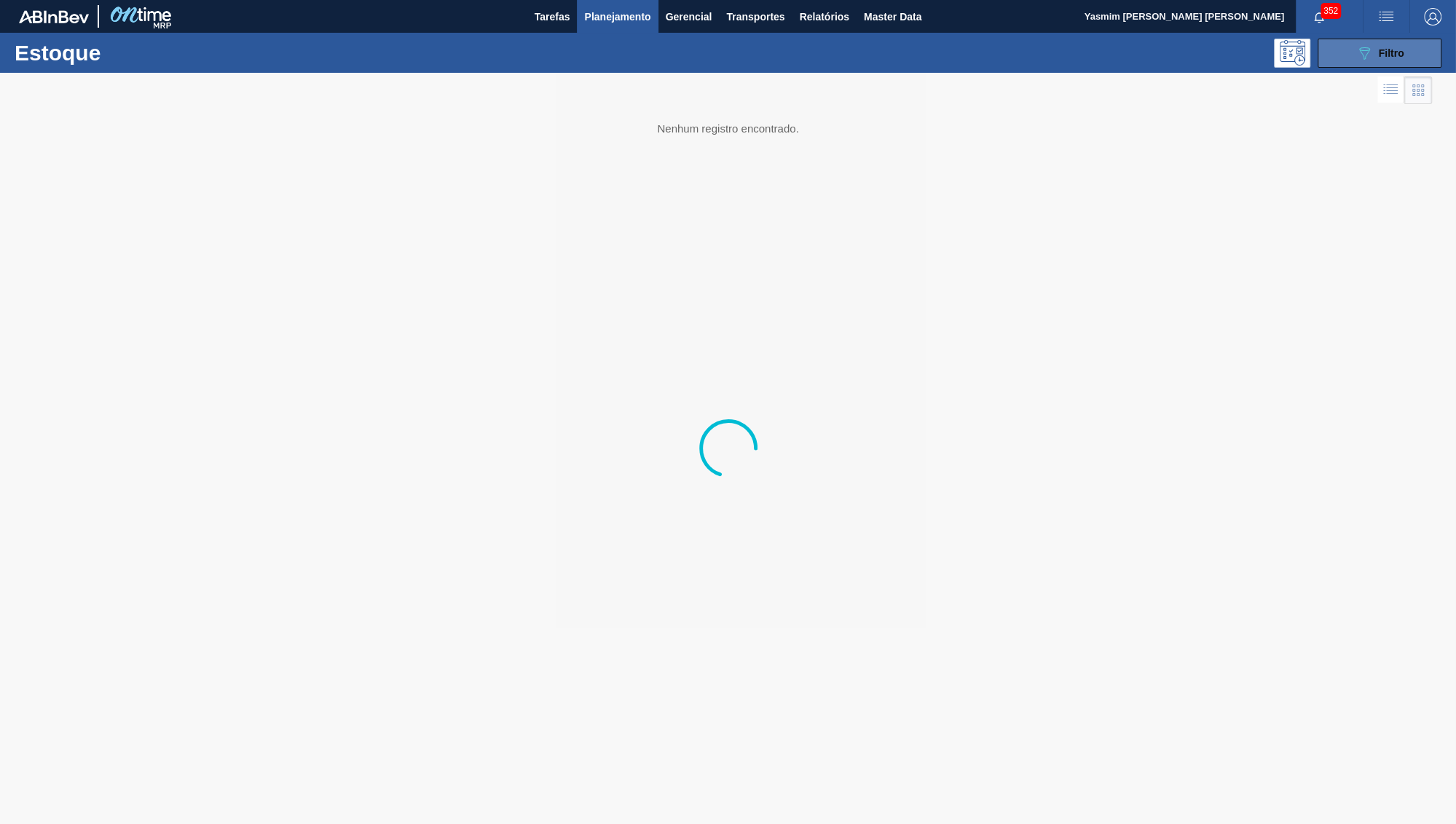
click at [1413, 61] on button "089F7B8B-B2A5-4AFE-B5C0-19BA573D28AC Filtro" at bounding box center [1379, 53] width 124 height 29
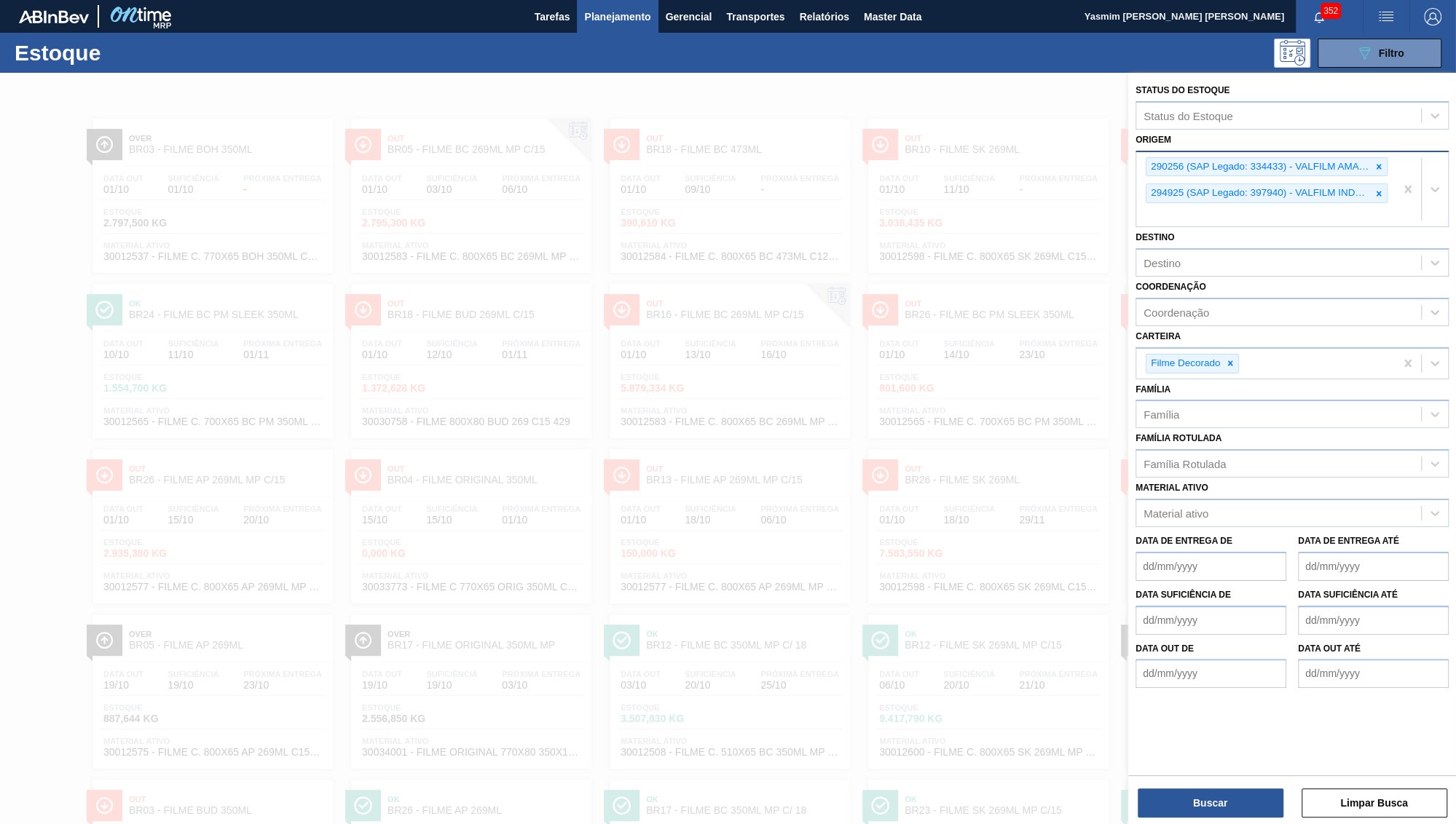
click at [1374, 171] on div "290256 (SAP Legado: 334433) - VALFILM AMAZONIA INDUSTRIA E 294925 (SAP Legado: …" at bounding box center [1265, 190] width 259 height 75
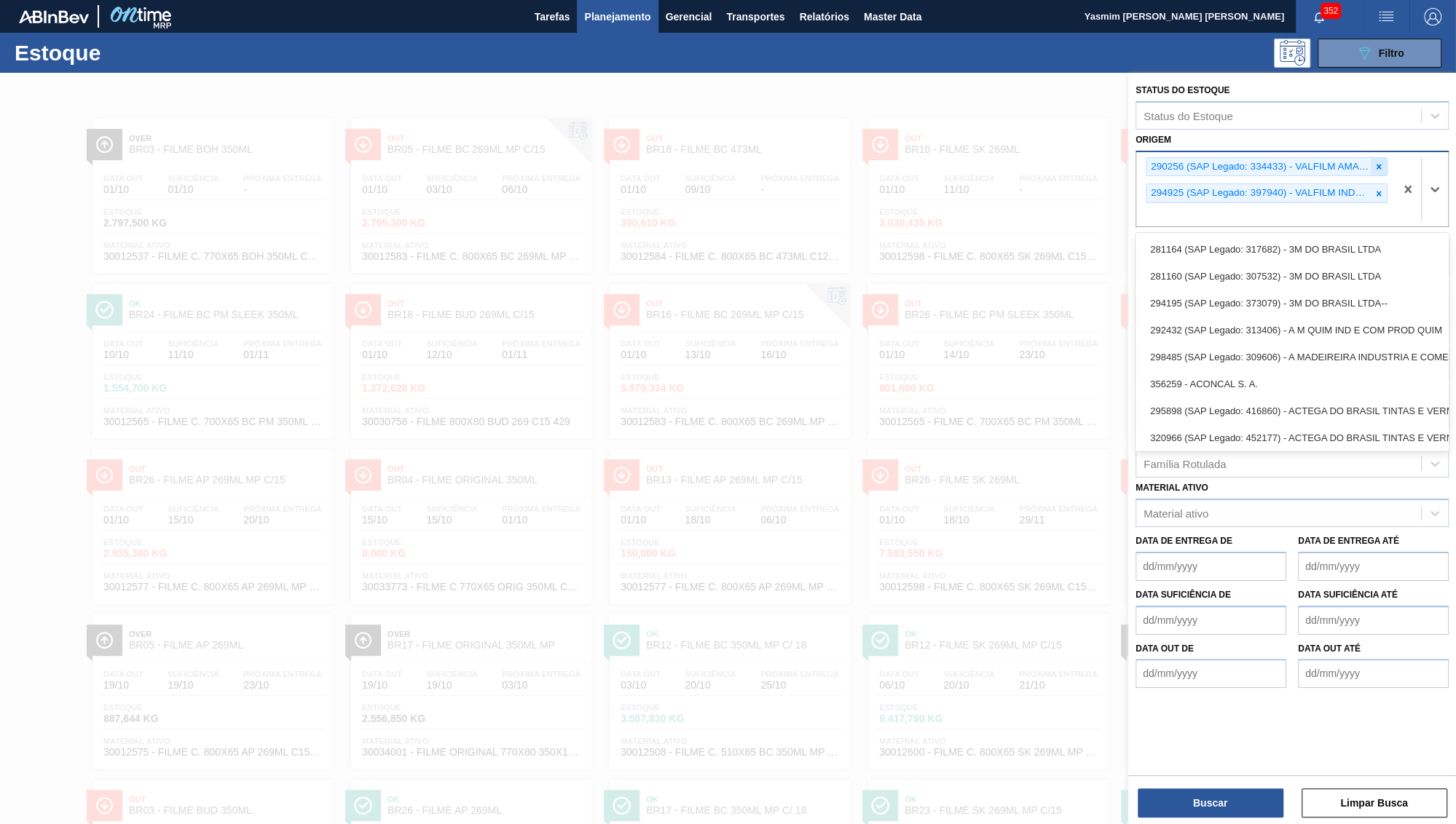
click at [1385, 158] on div at bounding box center [1379, 167] width 16 height 18
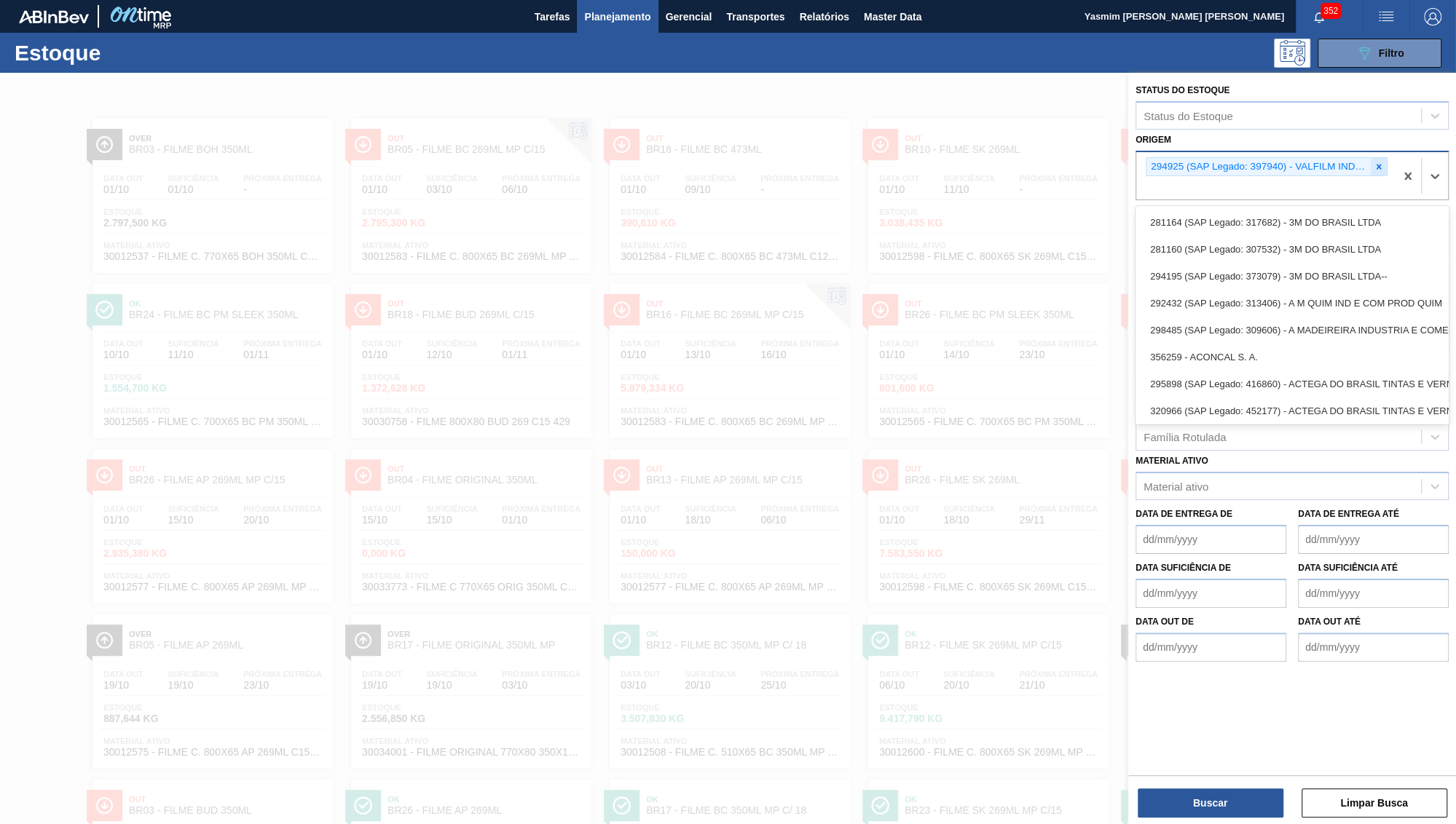
click at [1375, 163] on icon at bounding box center [1379, 167] width 11 height 11
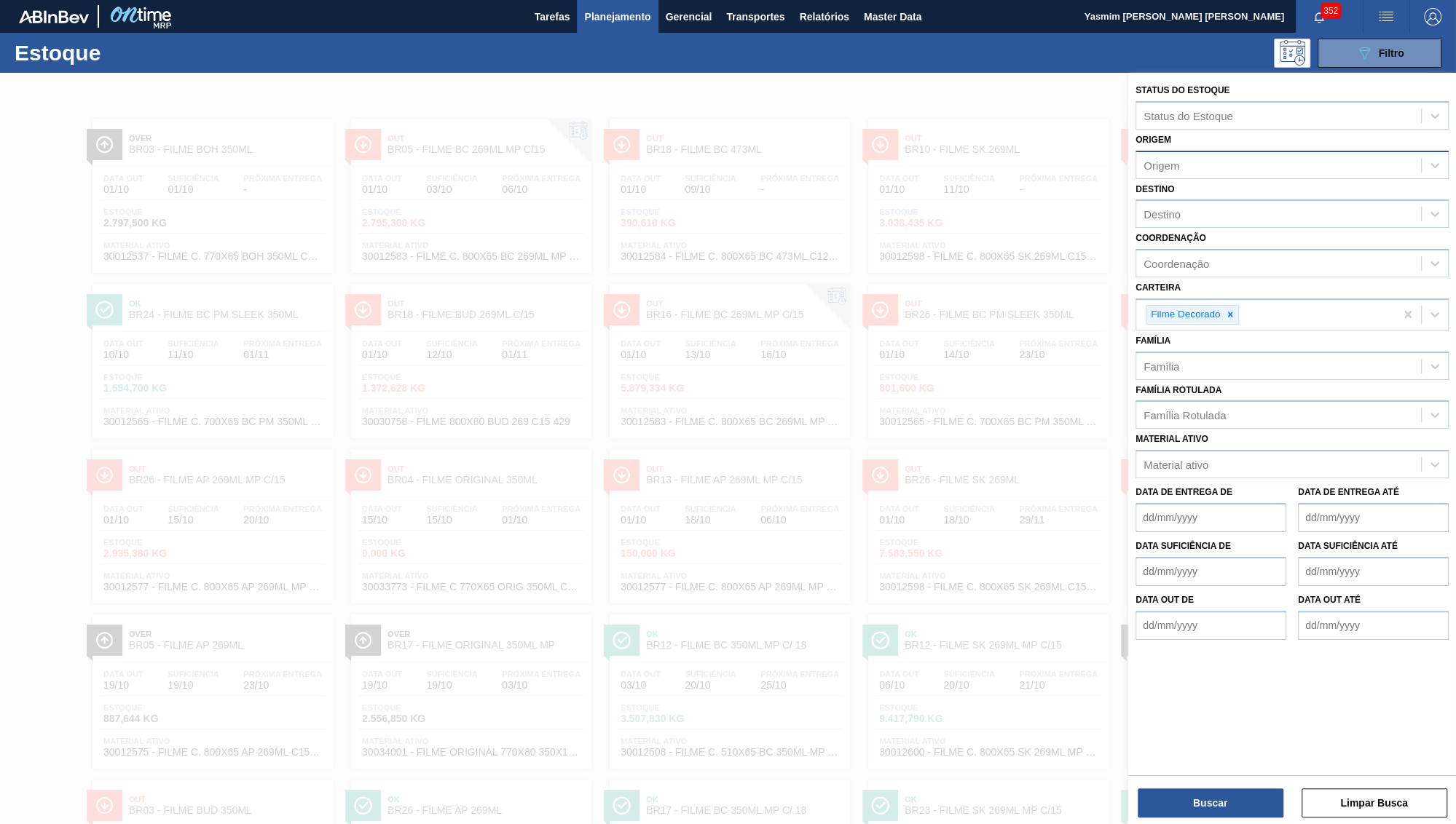
click at [1246, 429] on div "Material ativo Material ativo" at bounding box center [1291, 453] width 313 height 49
click at [1229, 306] on div at bounding box center [1230, 315] width 16 height 18
click at [1244, 426] on div "Material ativo Material ativo" at bounding box center [1291, 451] width 313 height 49
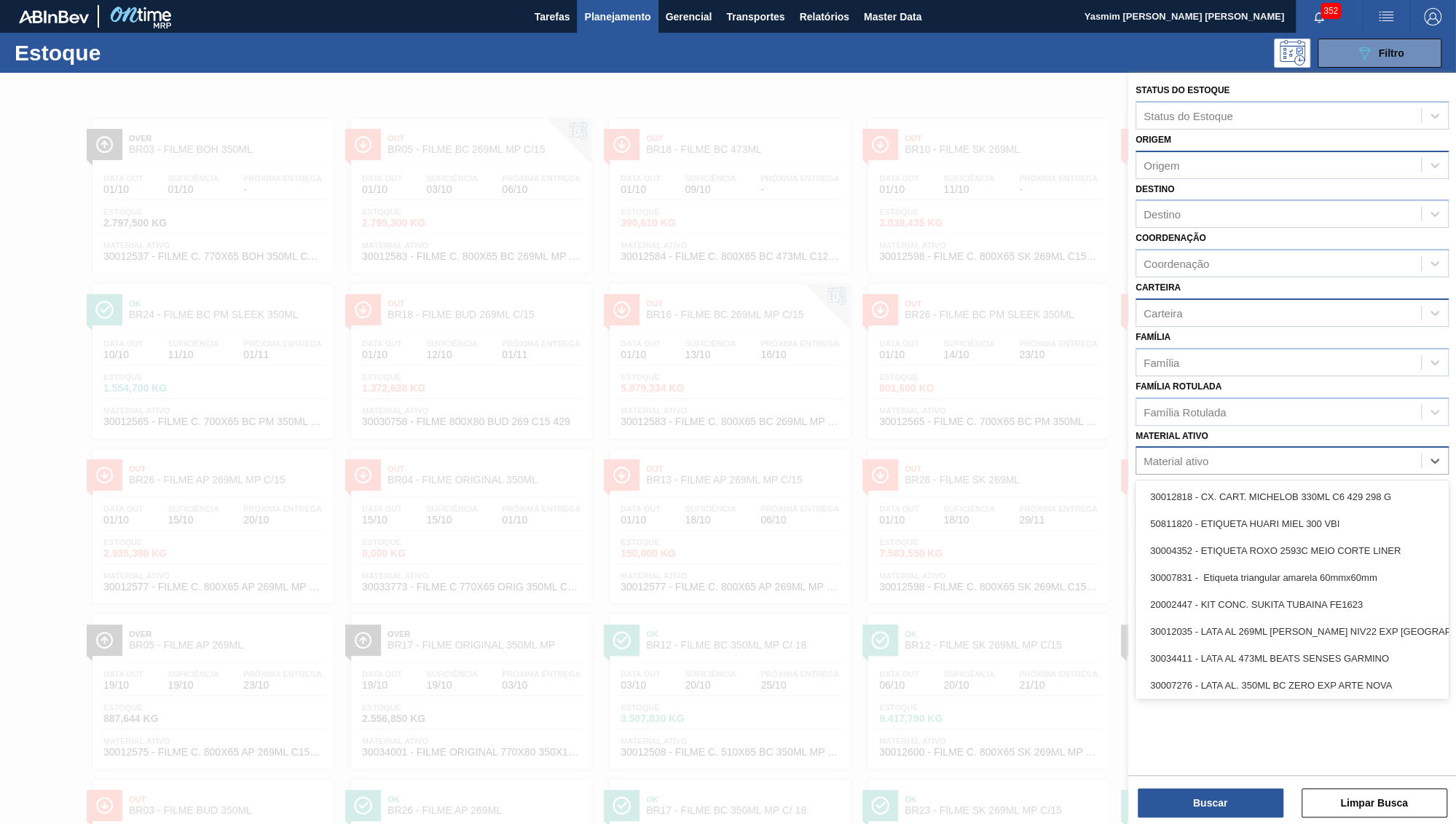
click at [1195, 455] on div "Material ativo" at bounding box center [1176, 461] width 65 height 13
type ativo "original 3"
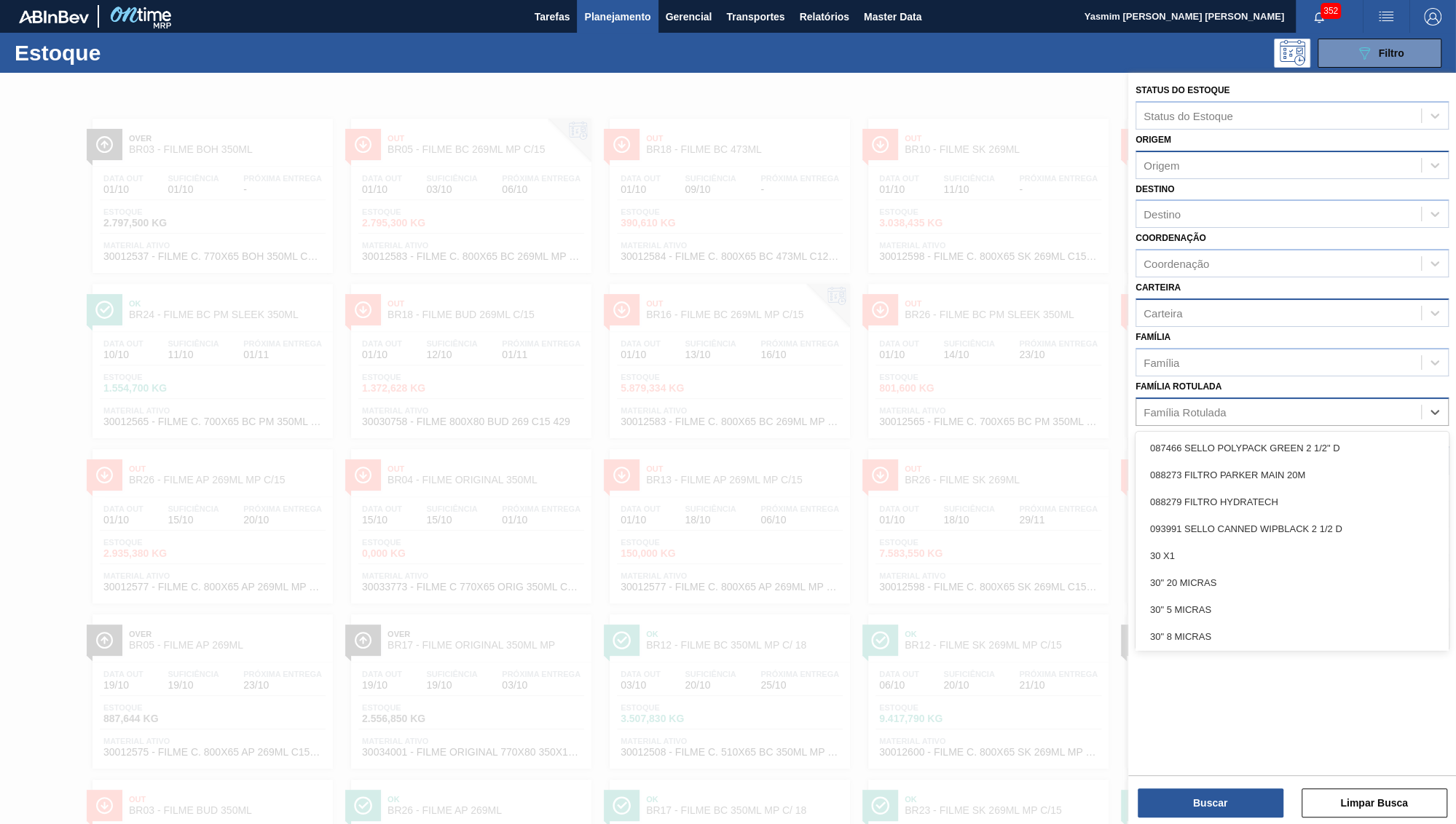
click at [1234, 401] on div "Família Rotulada" at bounding box center [1279, 412] width 285 height 21
type Rotulada "original 350"
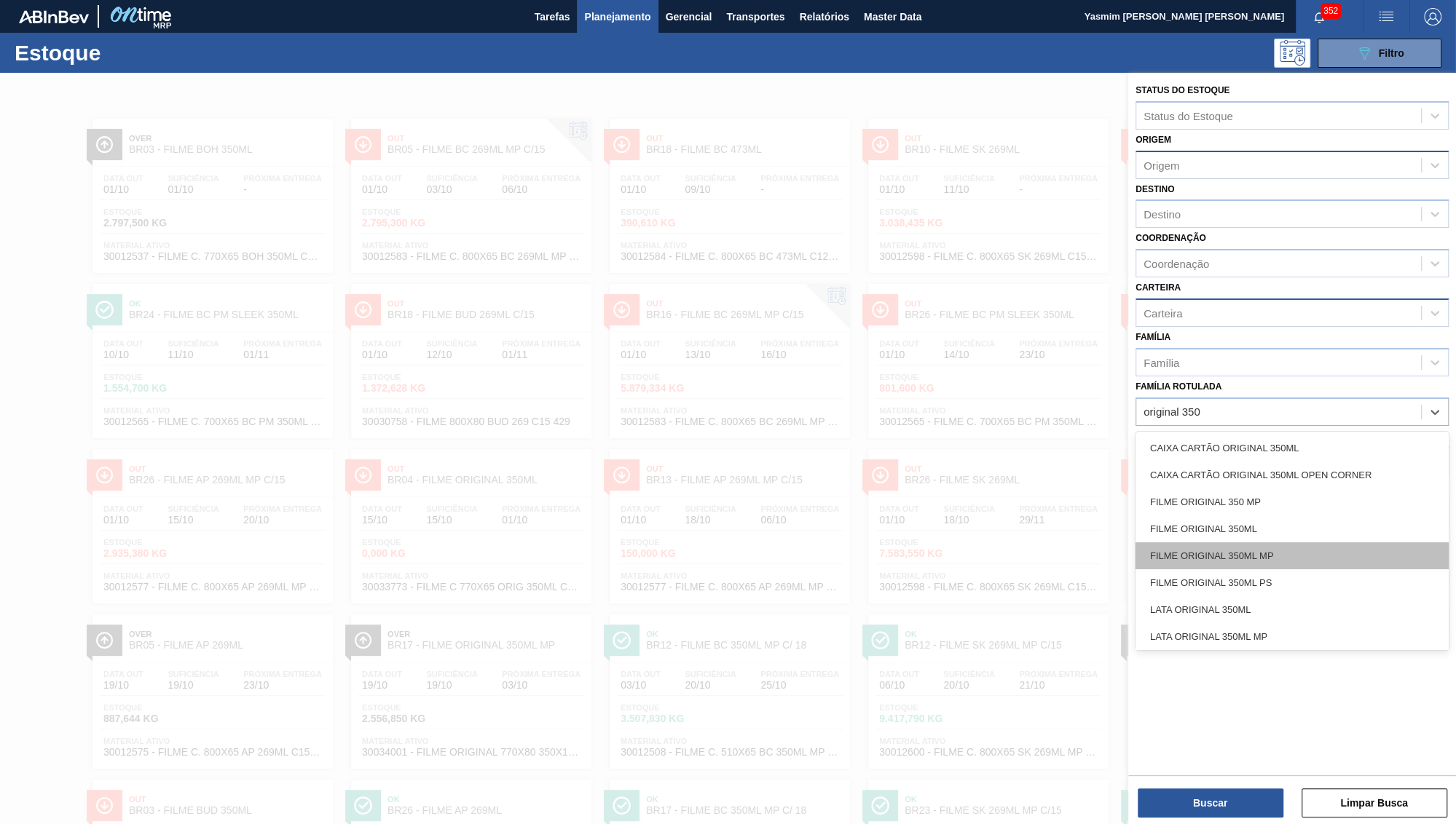
click at [1238, 543] on div "FILME ORIGINAL 350ML MP" at bounding box center [1291, 556] width 313 height 27
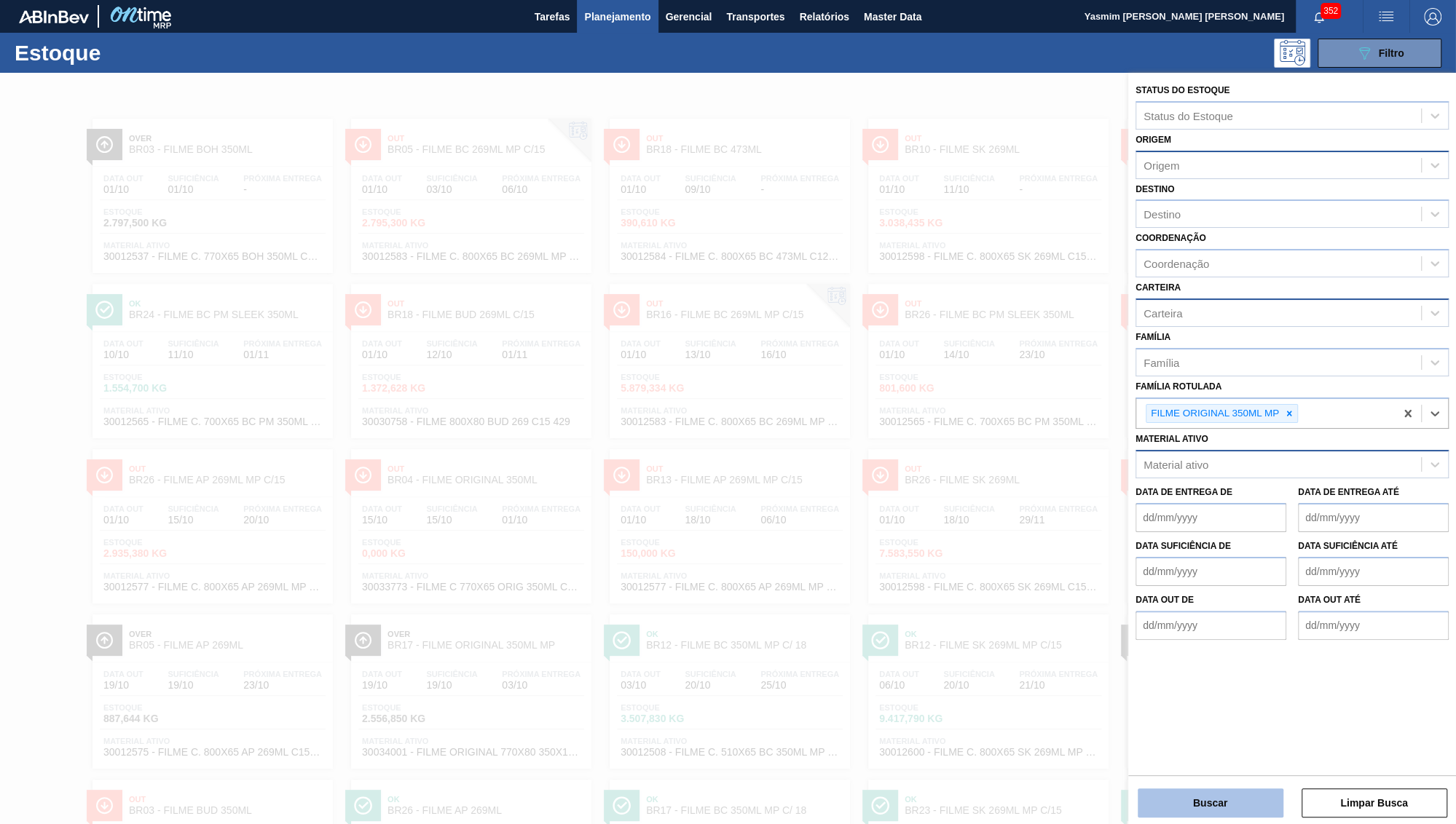
click at [1185, 803] on button "Buscar" at bounding box center [1210, 803] width 145 height 29
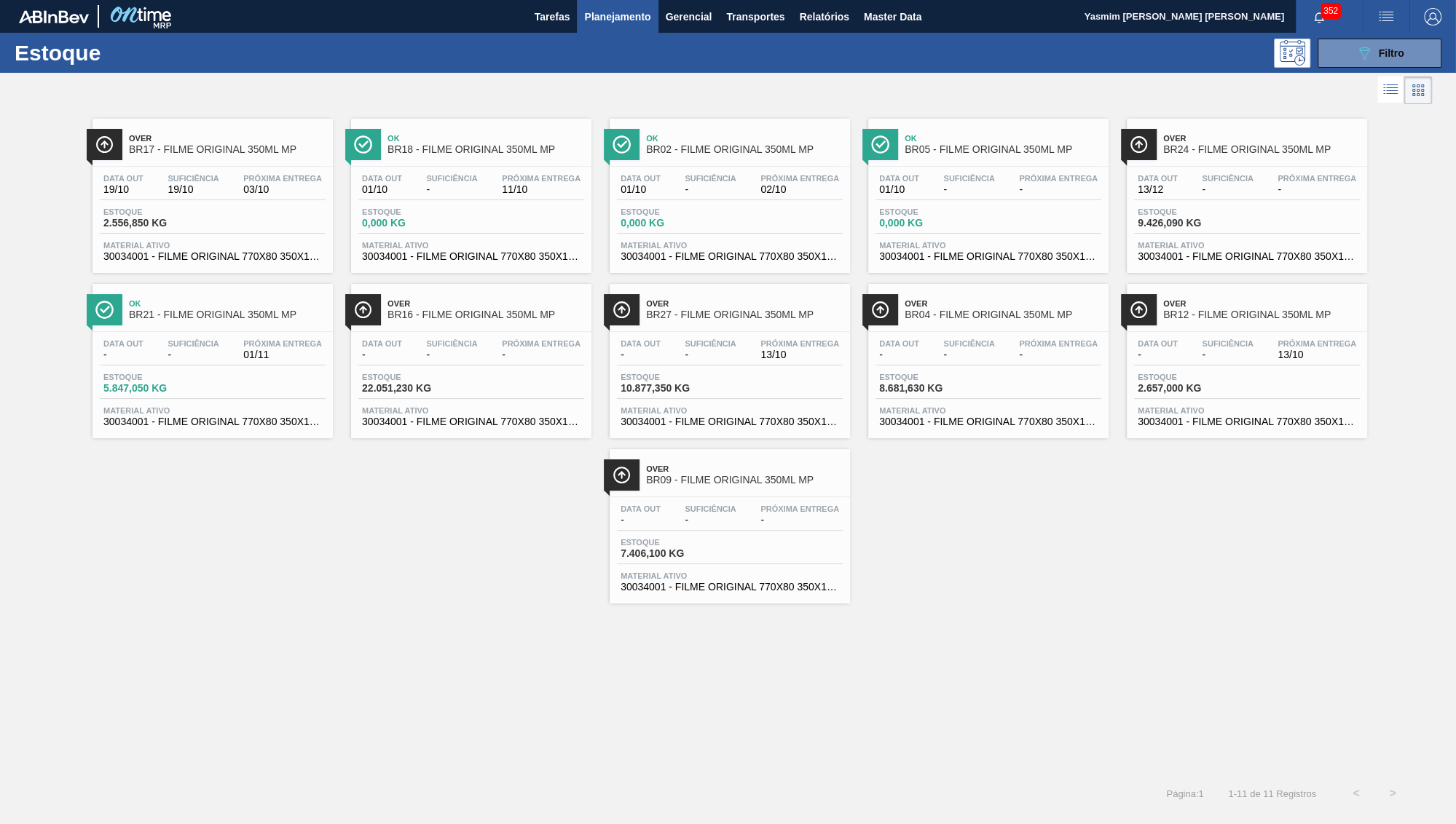
click at [155, 139] on span "Over" at bounding box center [227, 138] width 196 height 9
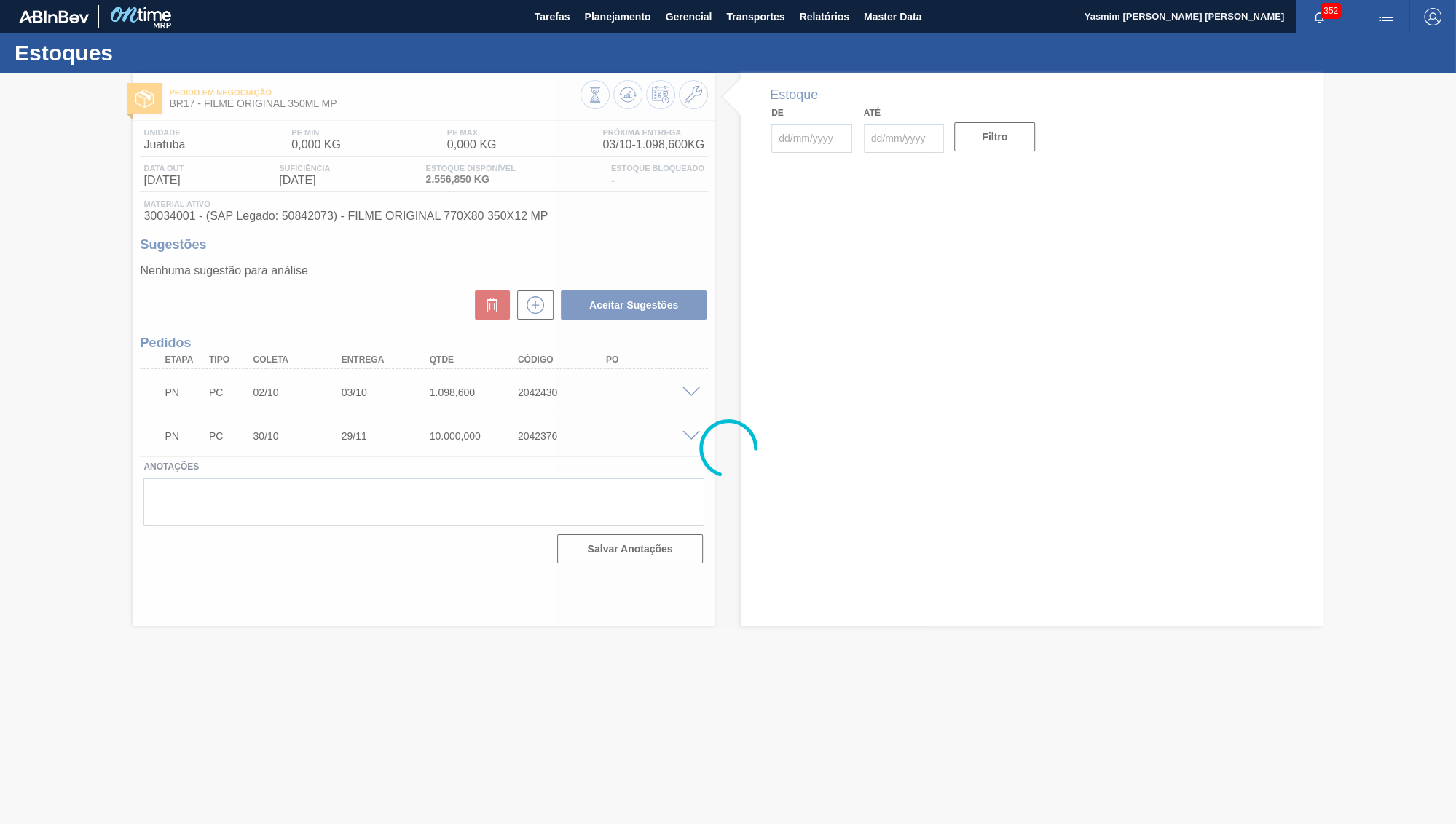
type input "[DATE]"
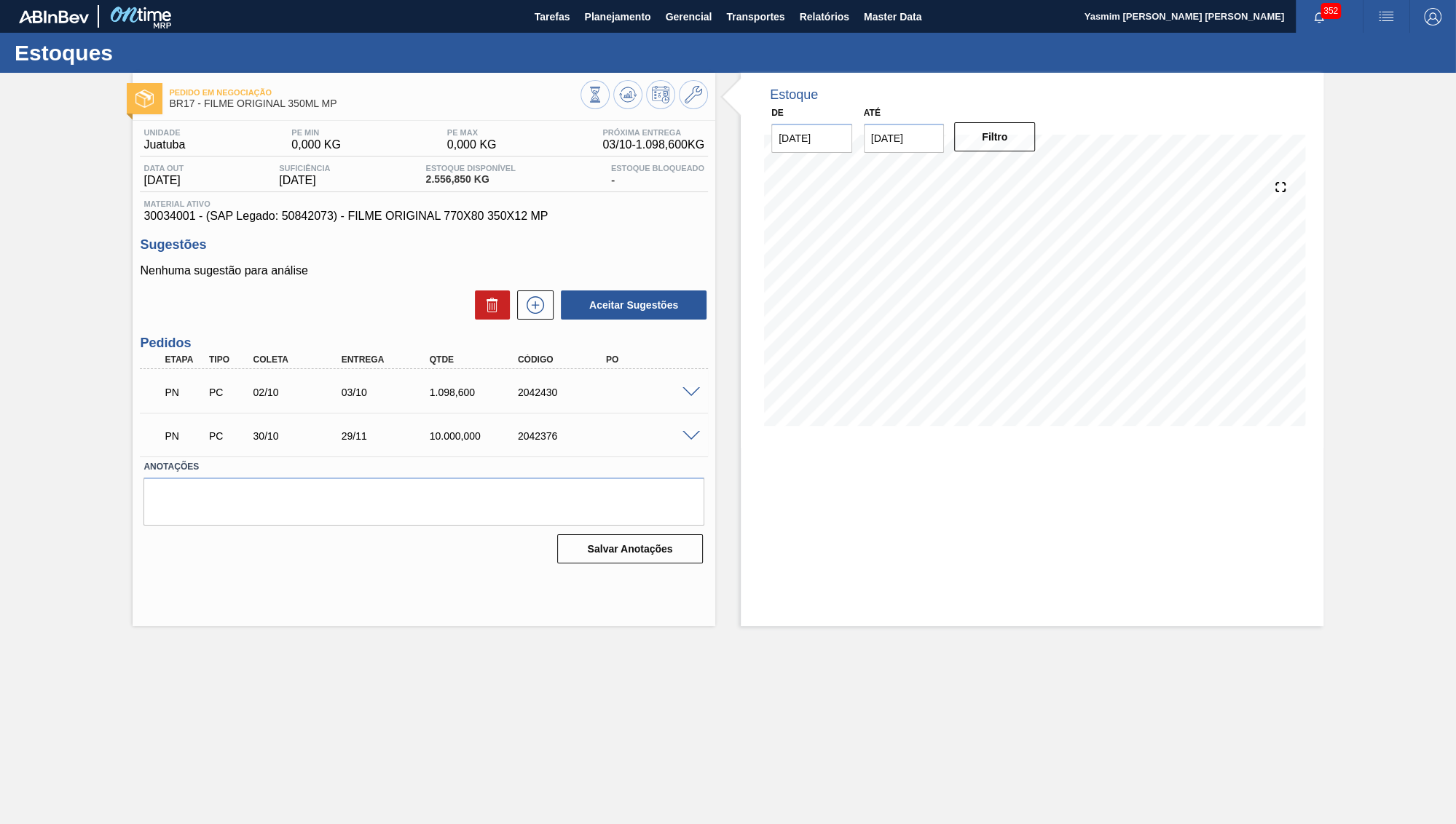
click at [281, 222] on span "30034001 - (SAP Legado: 50842073) - FILME ORIGINAL 770X80 350X12 MP" at bounding box center [424, 217] width 560 height 13
copy span "50842073"
click at [179, 213] on div "Material ativo 30034001 - (SAP Legado: 50842073) - FILME ORIGINAL 770X80 350X12…" at bounding box center [424, 211] width 568 height 23
click at [172, 217] on span "30034001 - (SAP Legado: 50842073) - FILME ORIGINAL 770X80 350X12 MP" at bounding box center [424, 217] width 560 height 13
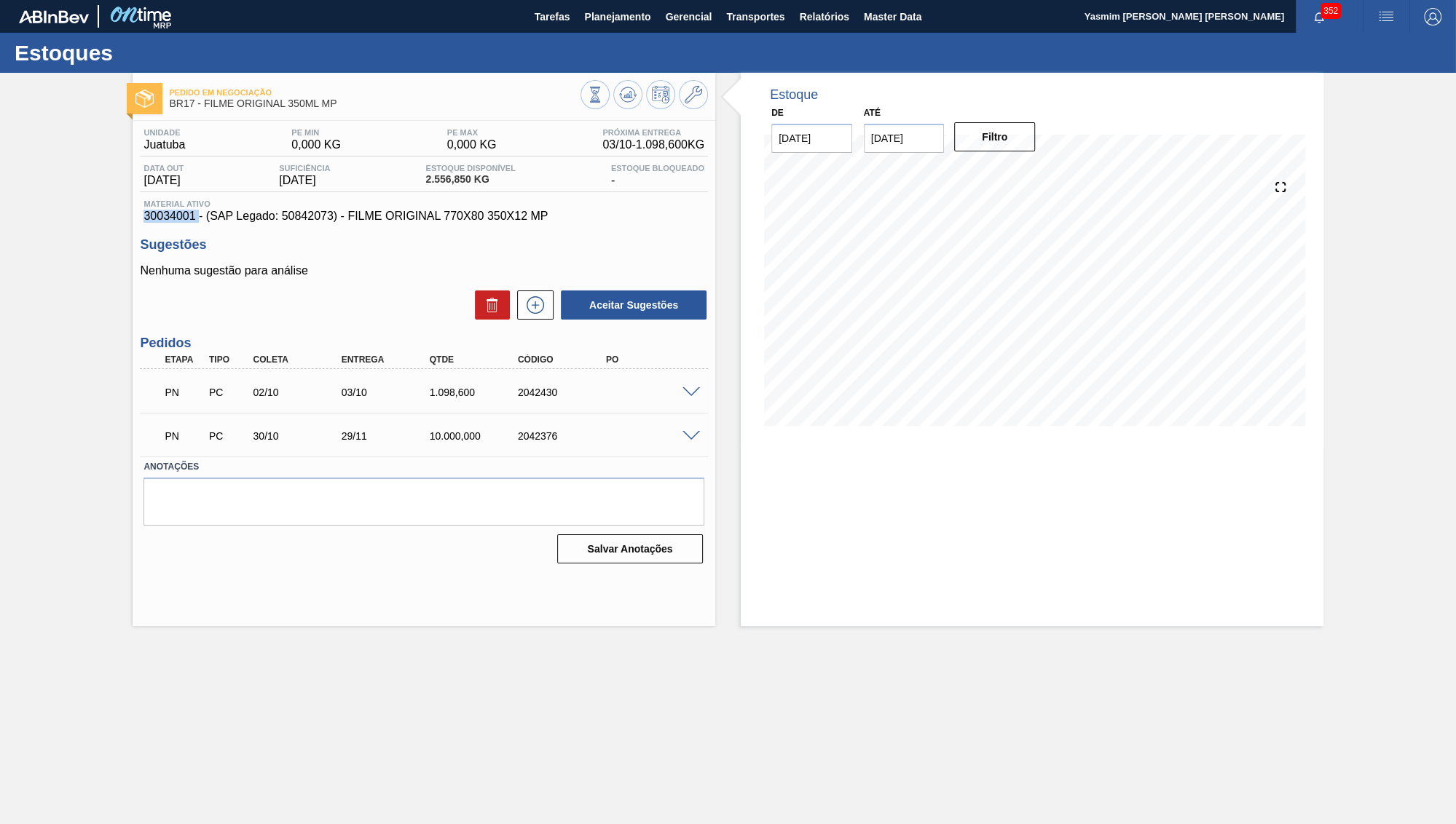
click at [172, 217] on span "30034001 - (SAP Legado: 50842073) - FILME ORIGINAL 770X80 350X12 MP" at bounding box center [424, 217] width 560 height 13
copy span "30034001"
click at [893, 25] on button "Master Data" at bounding box center [893, 16] width 72 height 33
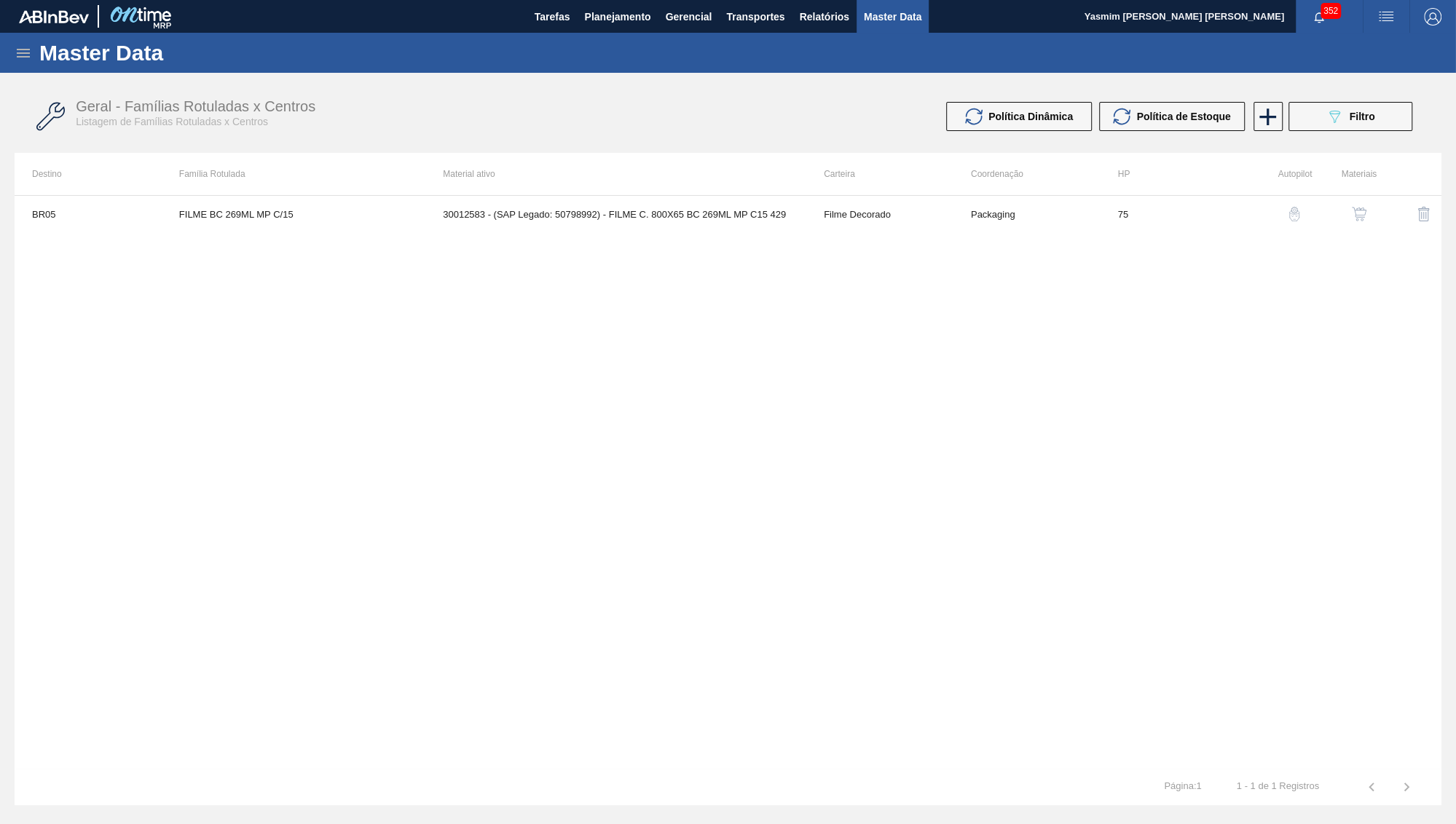
click at [36, 52] on div "Master Data" at bounding box center [728, 53] width 1456 height 40
click at [24, 51] on icon at bounding box center [23, 53] width 17 height 17
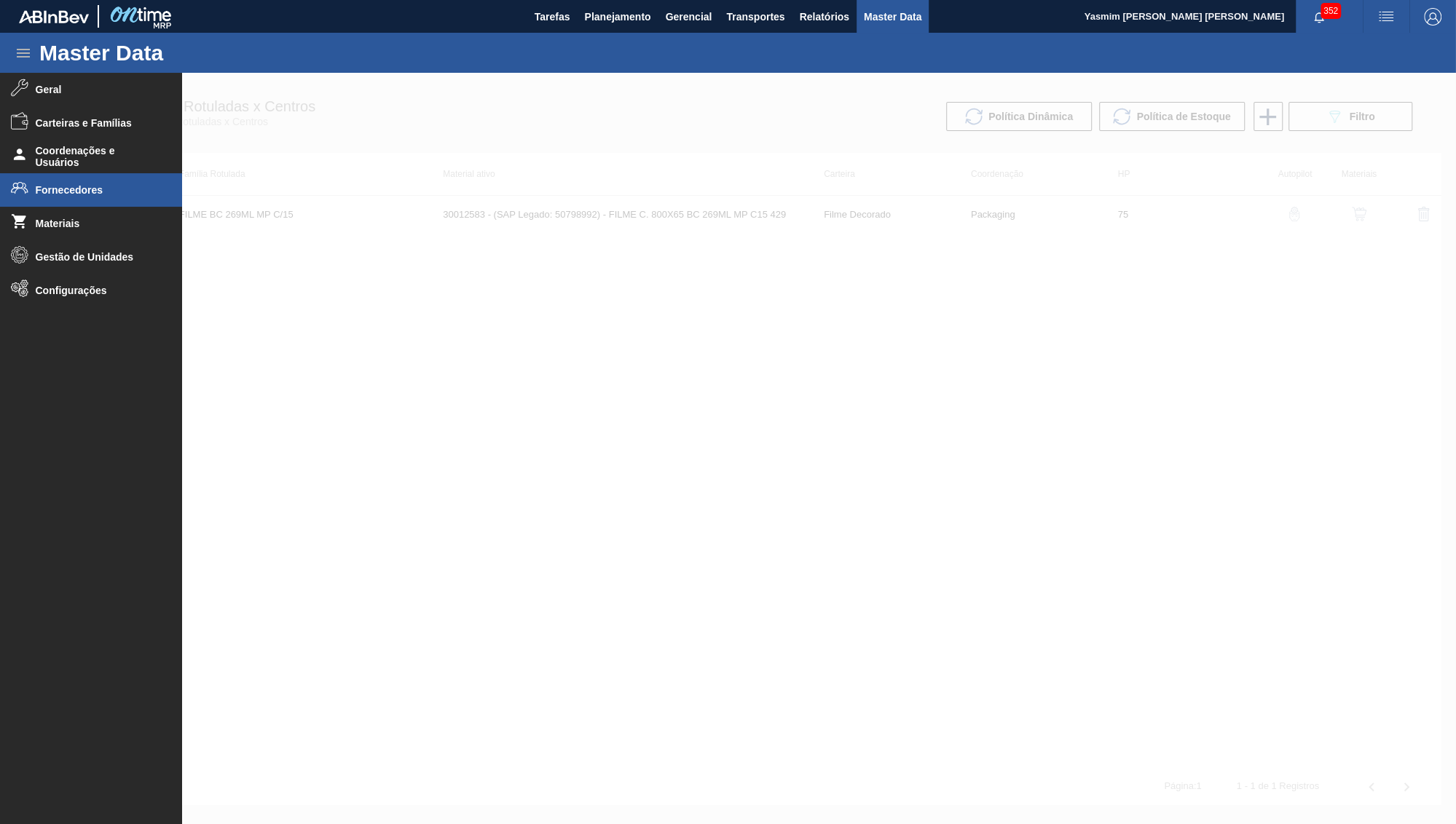
click at [92, 193] on span "Fornecedores" at bounding box center [95, 190] width 120 height 12
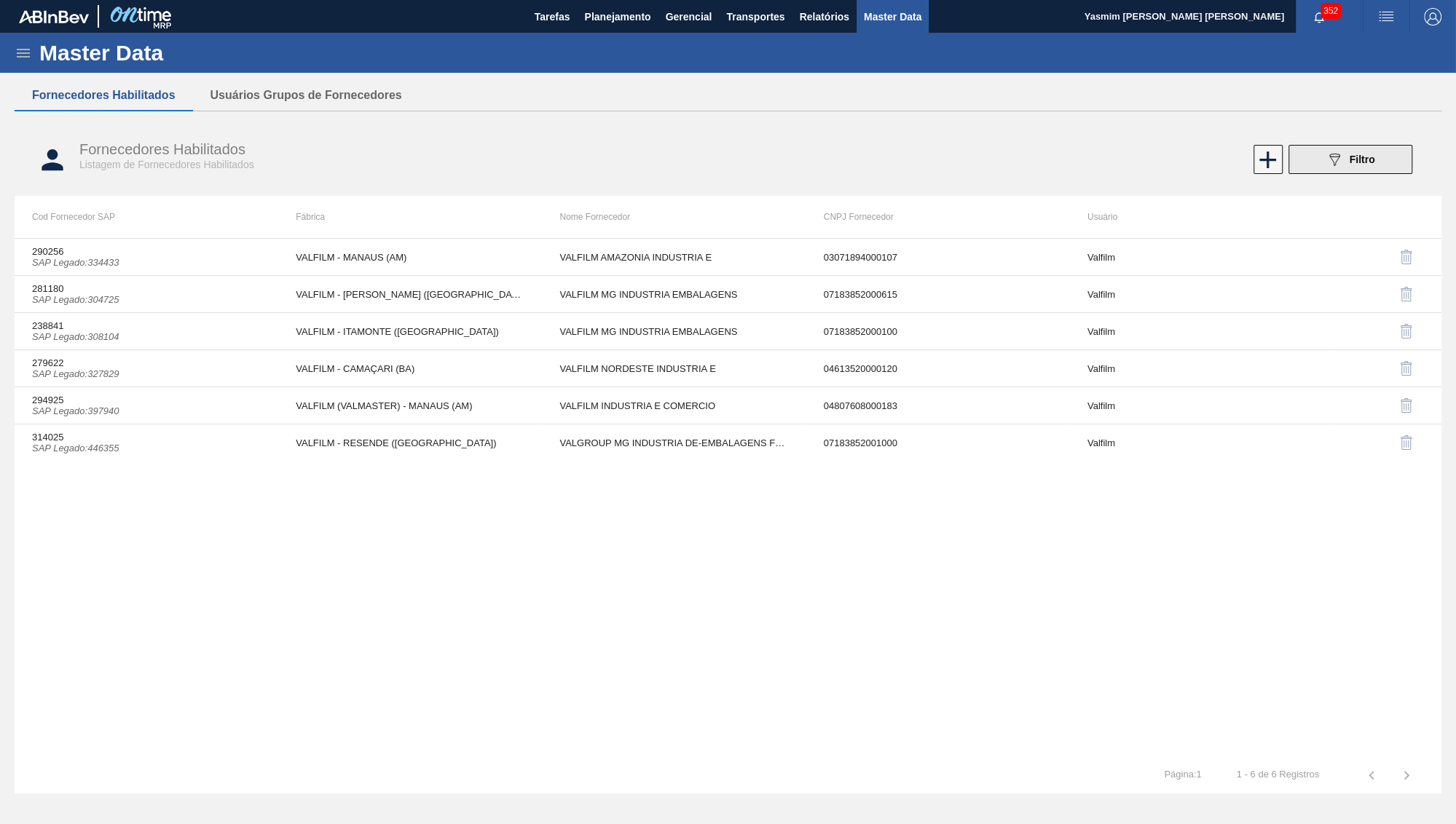
click at [1359, 154] on div "089F7B8B-B2A5-4AFE-B5C0-19BA573D28AC Filtro" at bounding box center [1350, 160] width 49 height 17
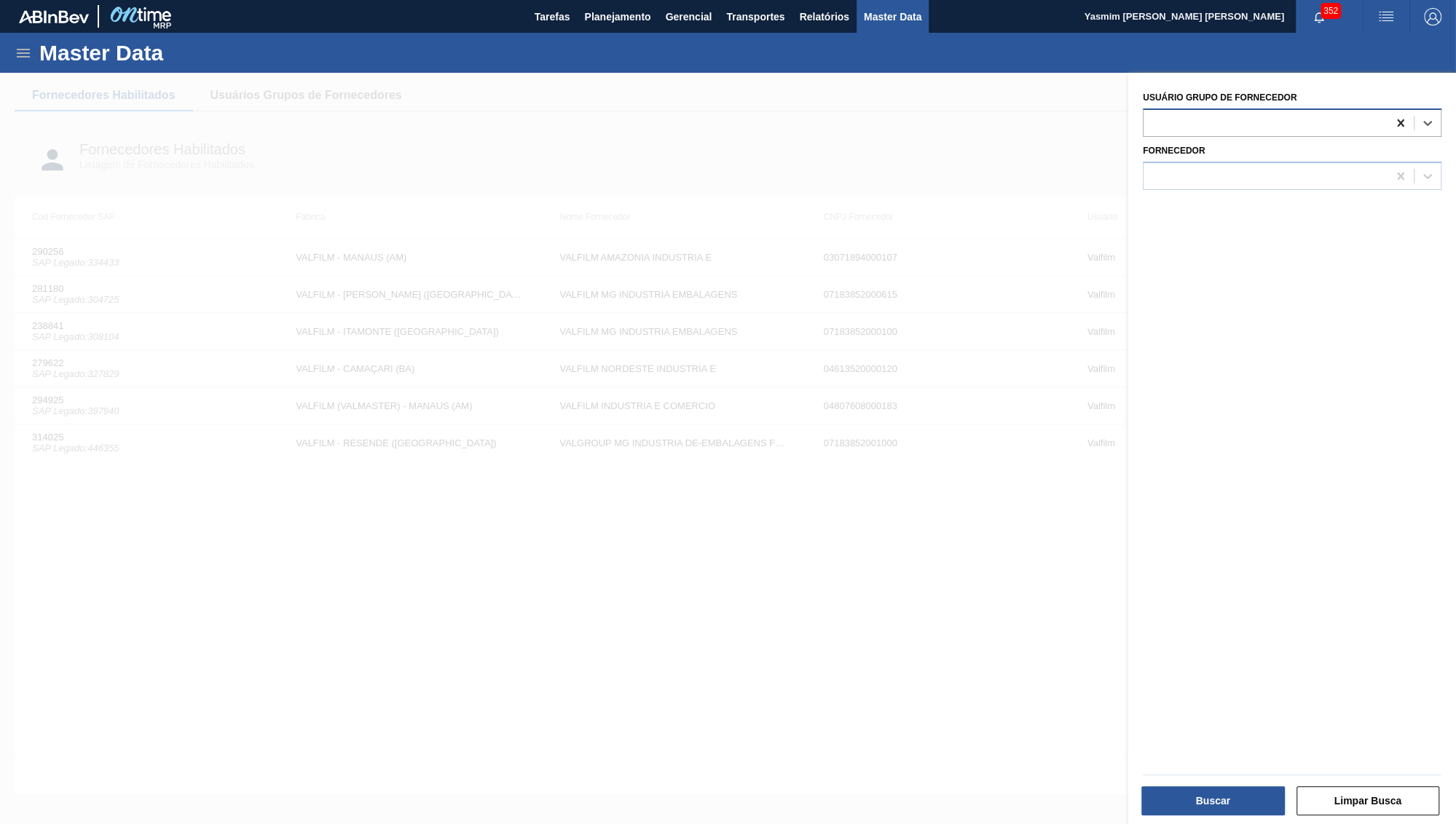
click at [1390, 118] on div at bounding box center [1400, 122] width 26 height 26
click at [1287, 195] on div "Usuário Grupo de Fornecedor Select is focused ,type to refine list, press Down …" at bounding box center [1292, 451] width 327 height 755
click at [1307, 167] on div at bounding box center [1265, 176] width 244 height 21
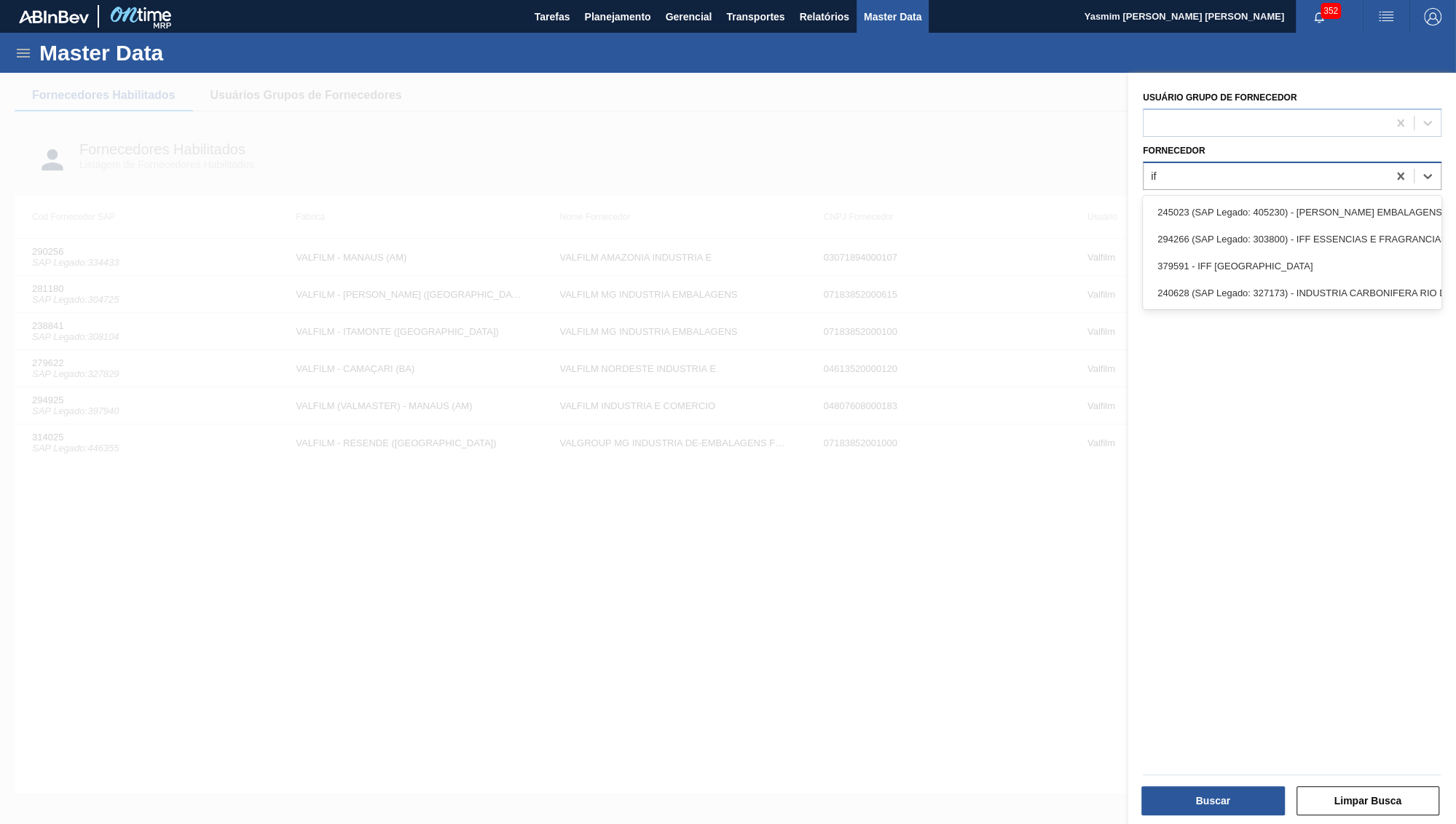
type input "iff"
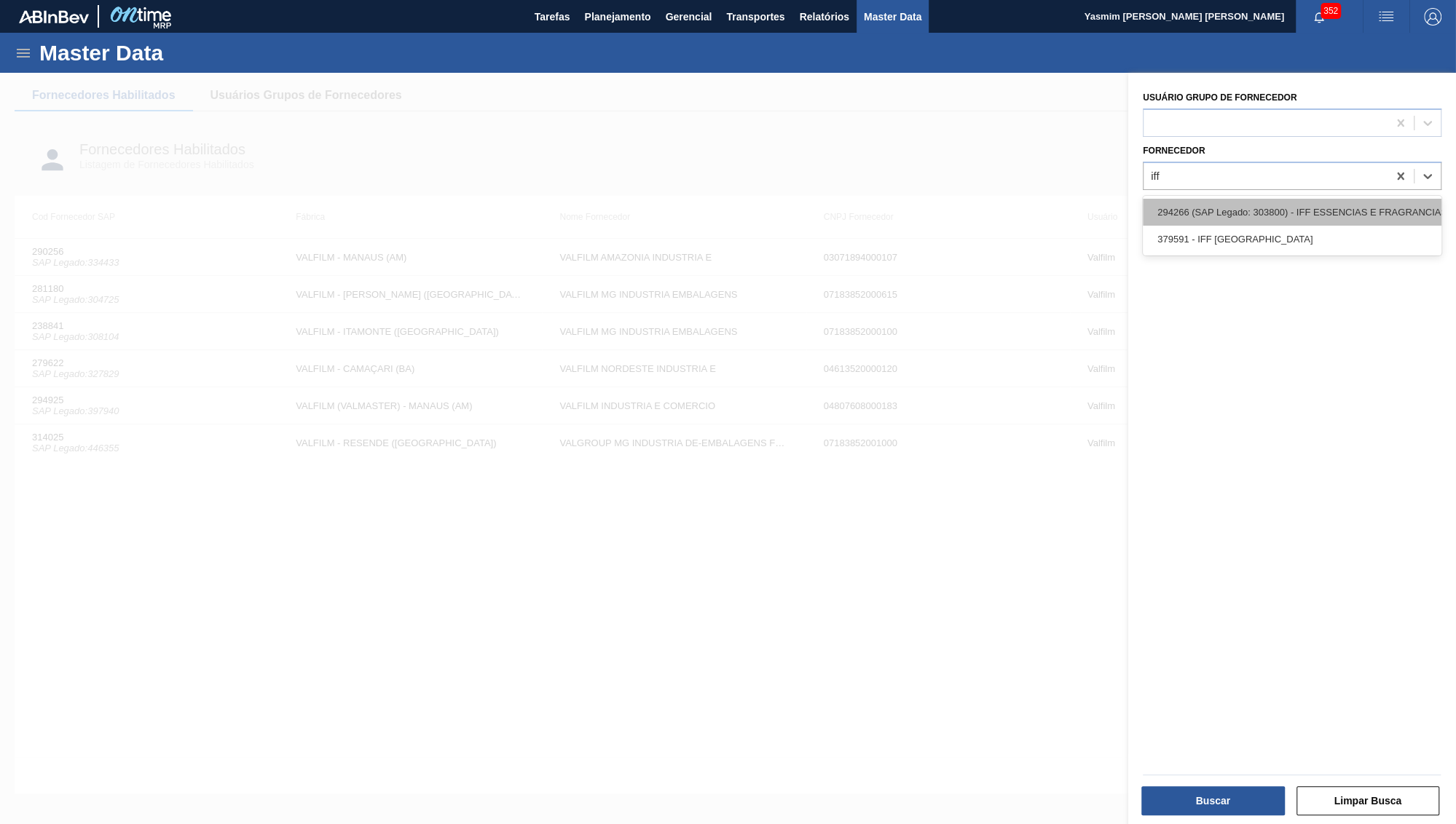
click at [1280, 199] on div "294266 (SAP Legado: 303800) - IFF ESSENCIAS E FRAGRANCIAS LTDA" at bounding box center [1292, 213] width 299 height 27
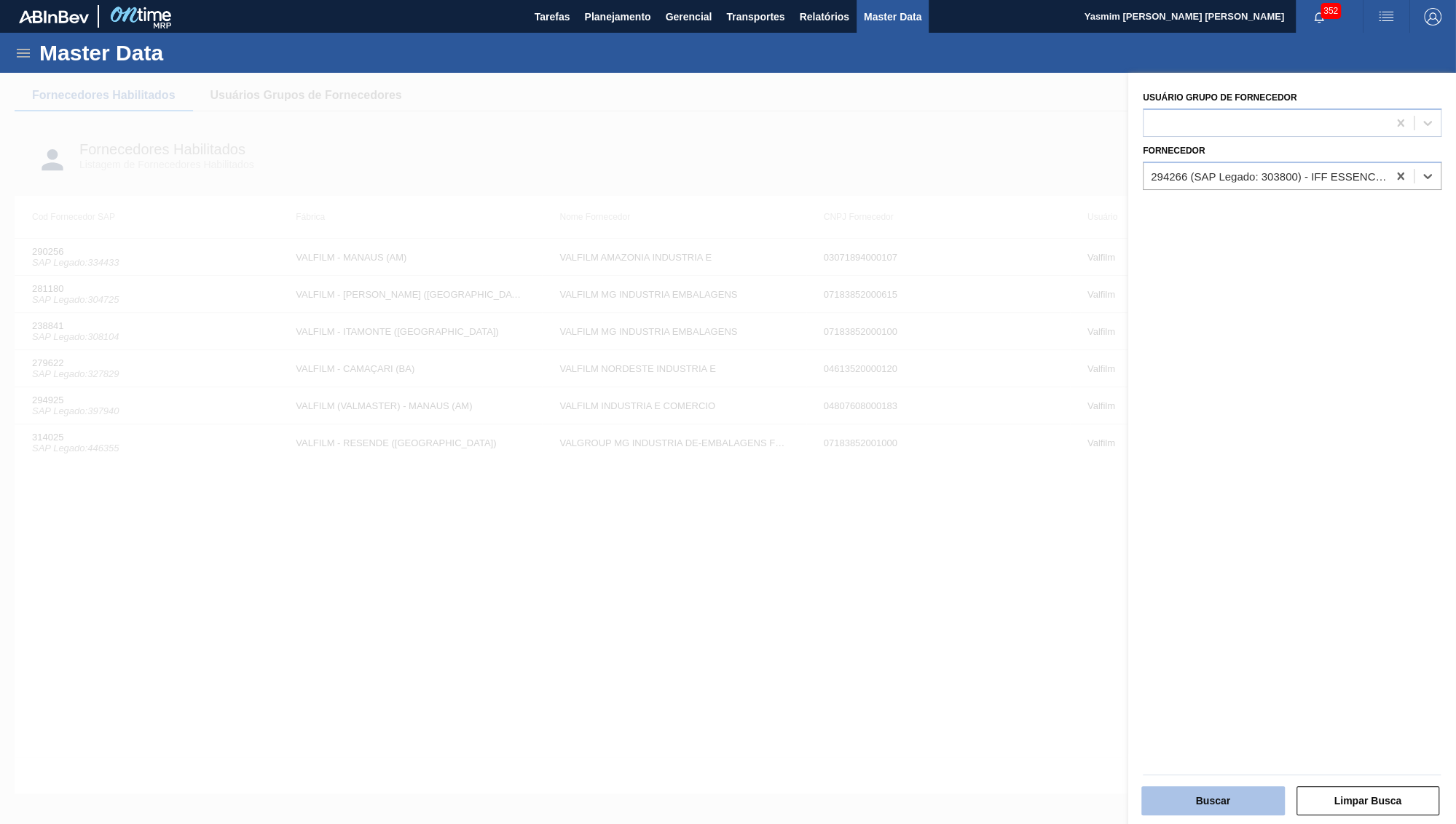
click at [1165, 806] on button "Buscar" at bounding box center [1212, 801] width 143 height 29
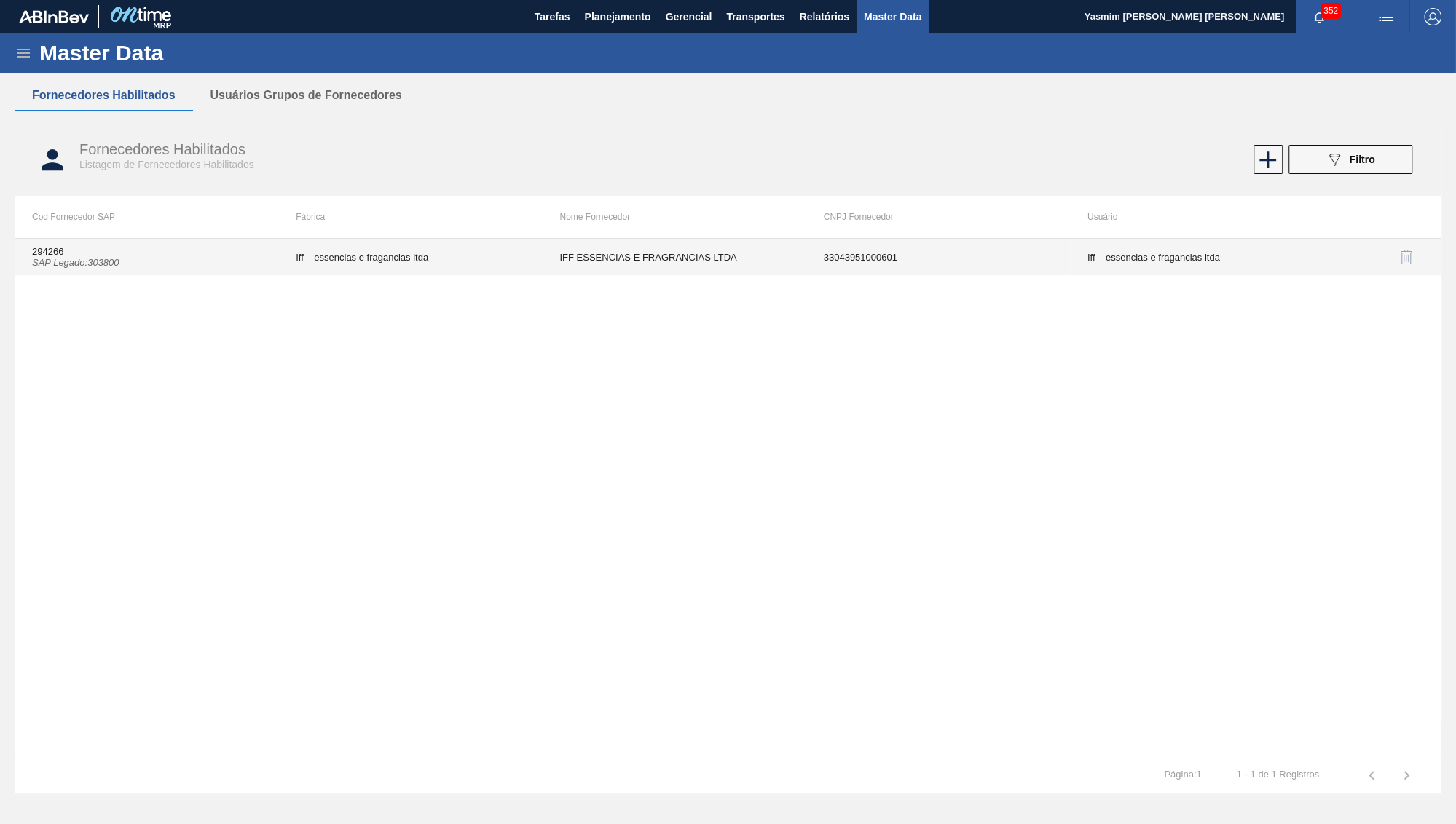
click at [535, 249] on td "Iff – essencias e fragancias ltda" at bounding box center [410, 257] width 264 height 37
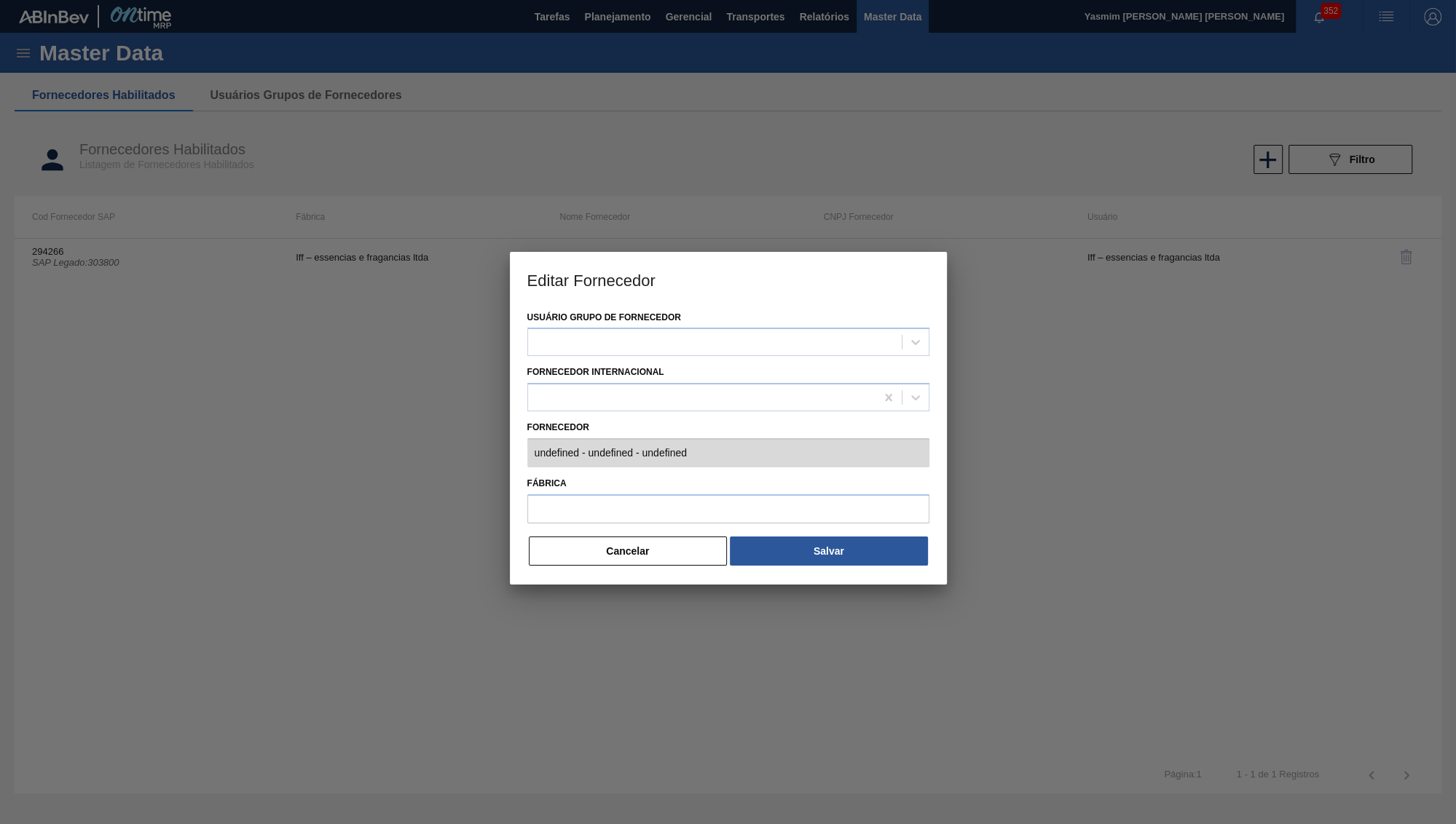
type input "294266 (SAP Legado: 303800) - IFF ESSENCIAS E FRAGRANCIAS LTDA - 33043951000601"
type input "Iff – essencias e fragancias ltda"
click at [665, 536] on button "Cancelar" at bounding box center [628, 551] width 199 height 29
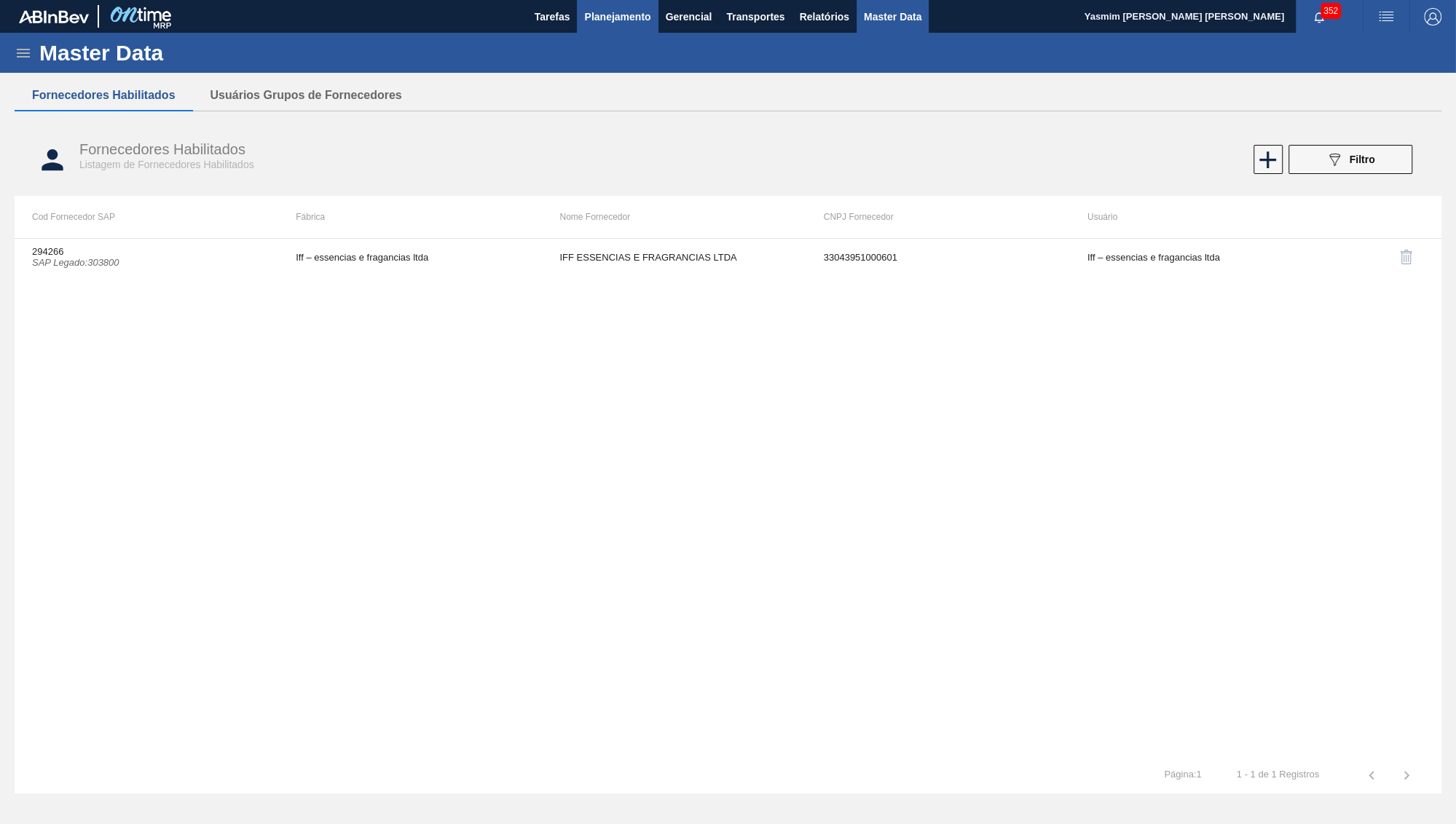
click at [590, 12] on span "Planejamento" at bounding box center [617, 16] width 66 height 17
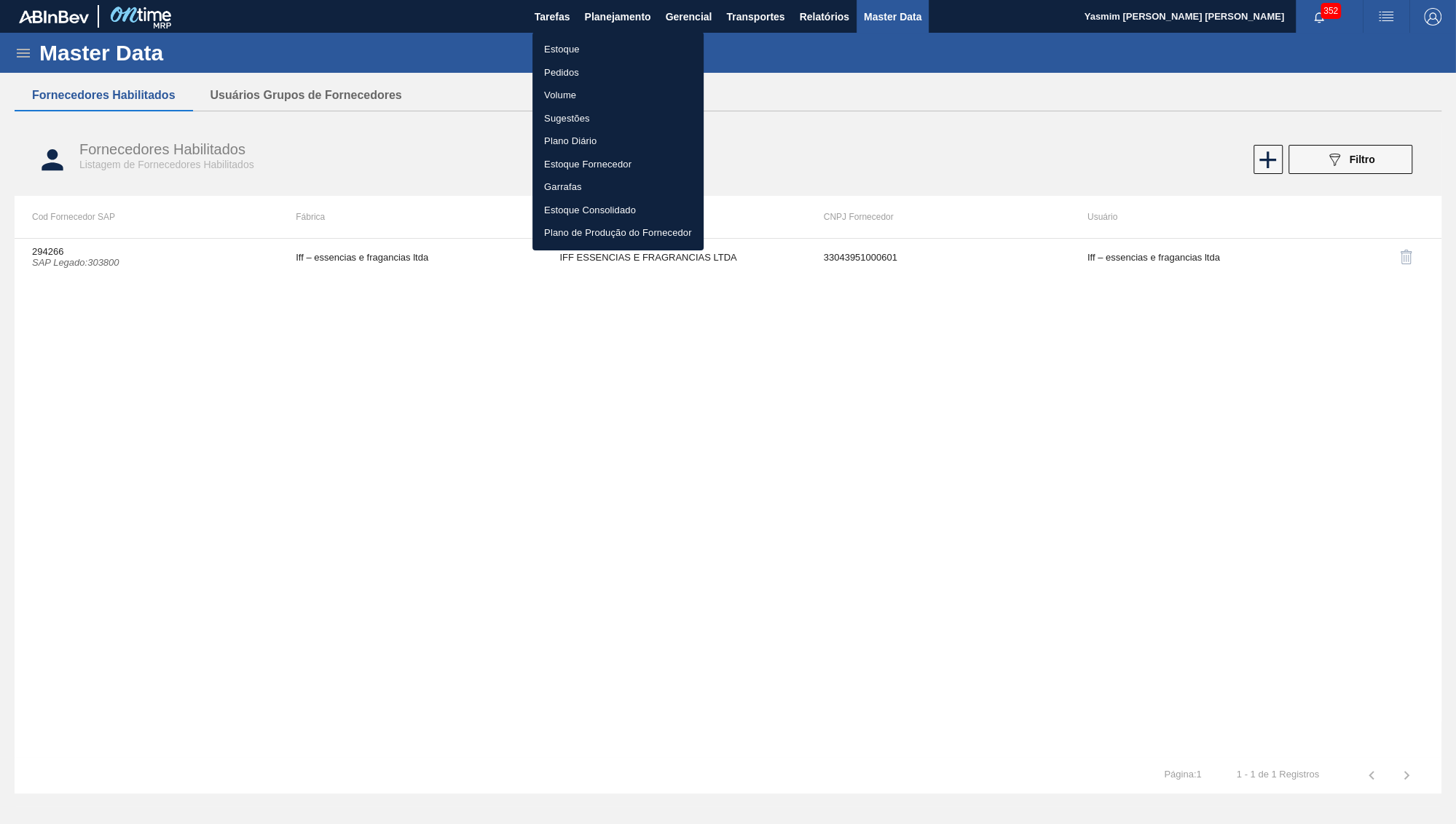
click at [590, 36] on ul "Estoque Pedidos Volume Sugestões Plano Diário Estoque Fornecedor Garrafas Estoq…" at bounding box center [618, 141] width 171 height 219
click at [620, 44] on li "Estoque" at bounding box center [618, 49] width 171 height 23
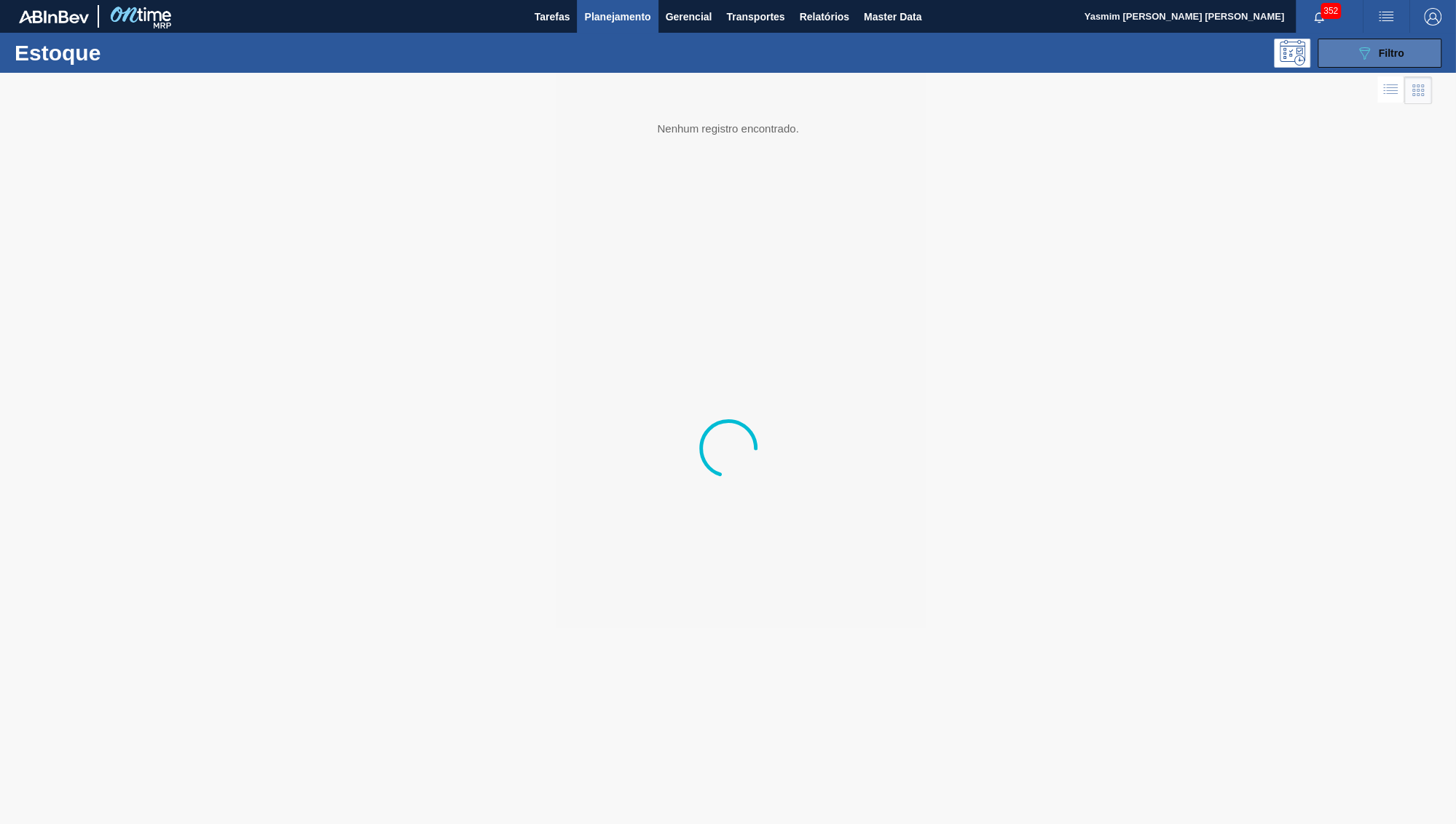
click at [1323, 61] on button "089F7B8B-B2A5-4AFE-B5C0-19BA573D28AC Filtro" at bounding box center [1379, 53] width 124 height 29
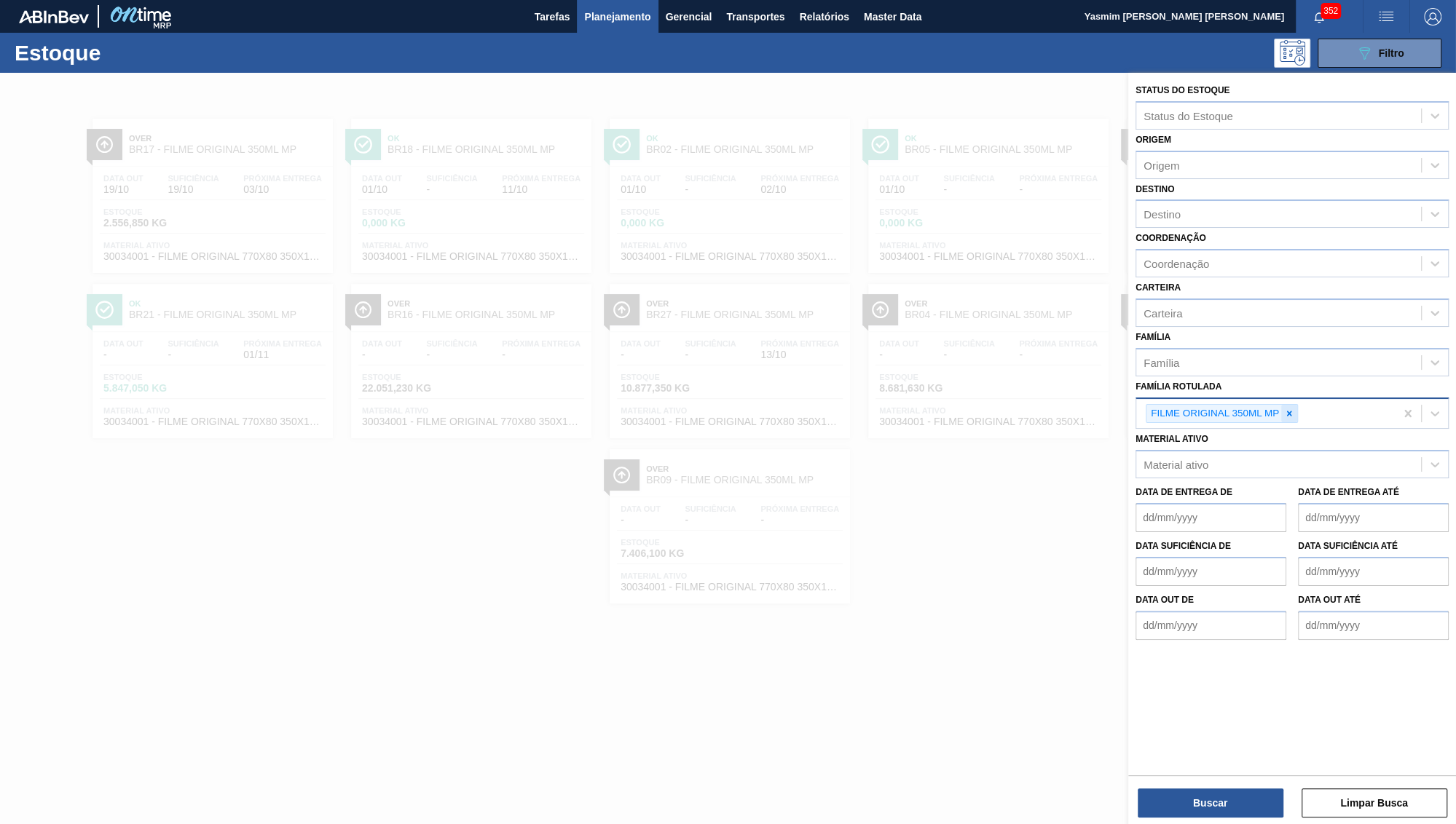
click at [1290, 405] on div at bounding box center [1289, 414] width 16 height 18
click at [1252, 426] on div "Material ativo Material ativo" at bounding box center [1291, 451] width 313 height 49
click at [1246, 447] on div "Material ativo" at bounding box center [1291, 461] width 313 height 29
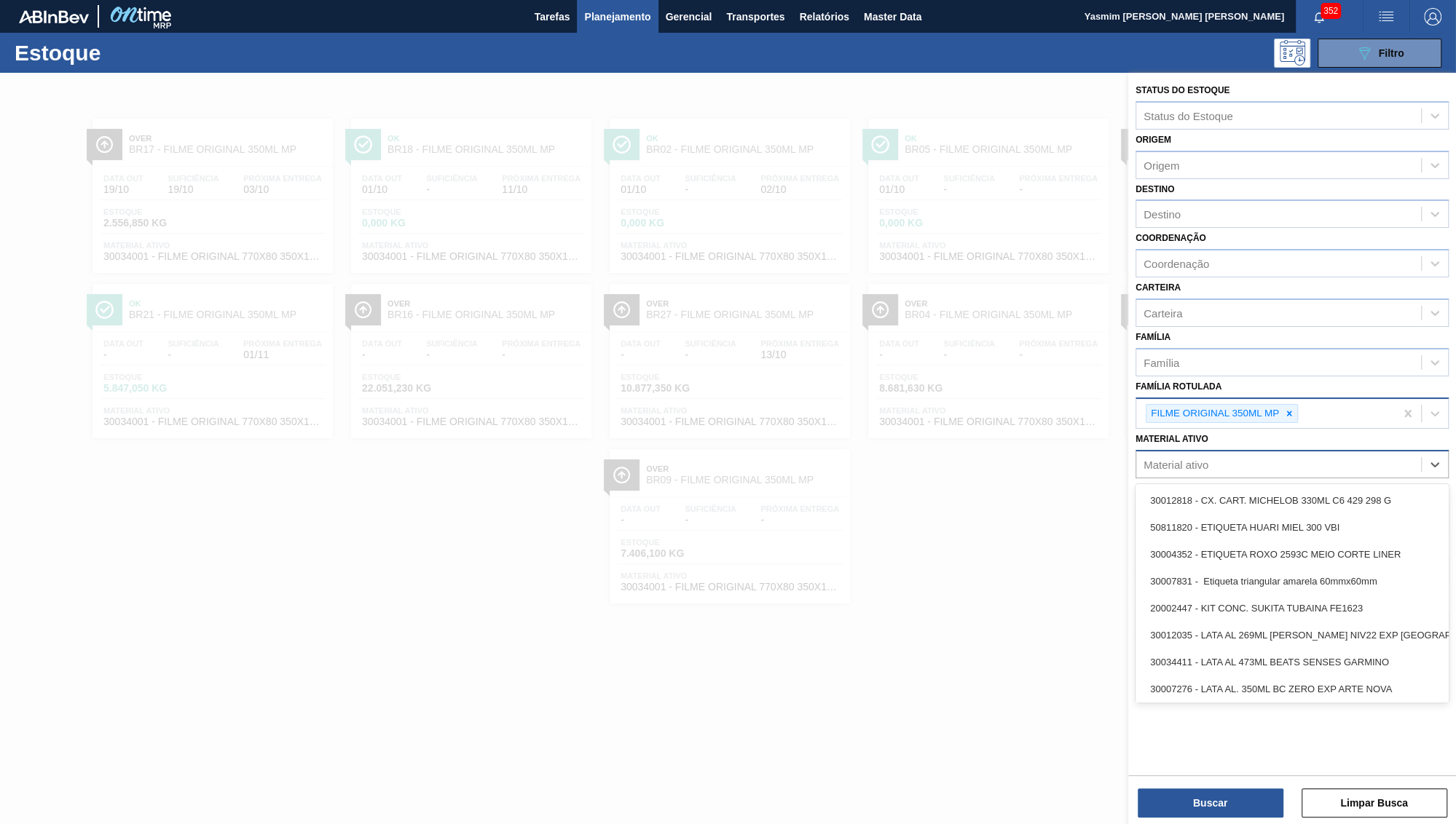
paste ativo "30003508"
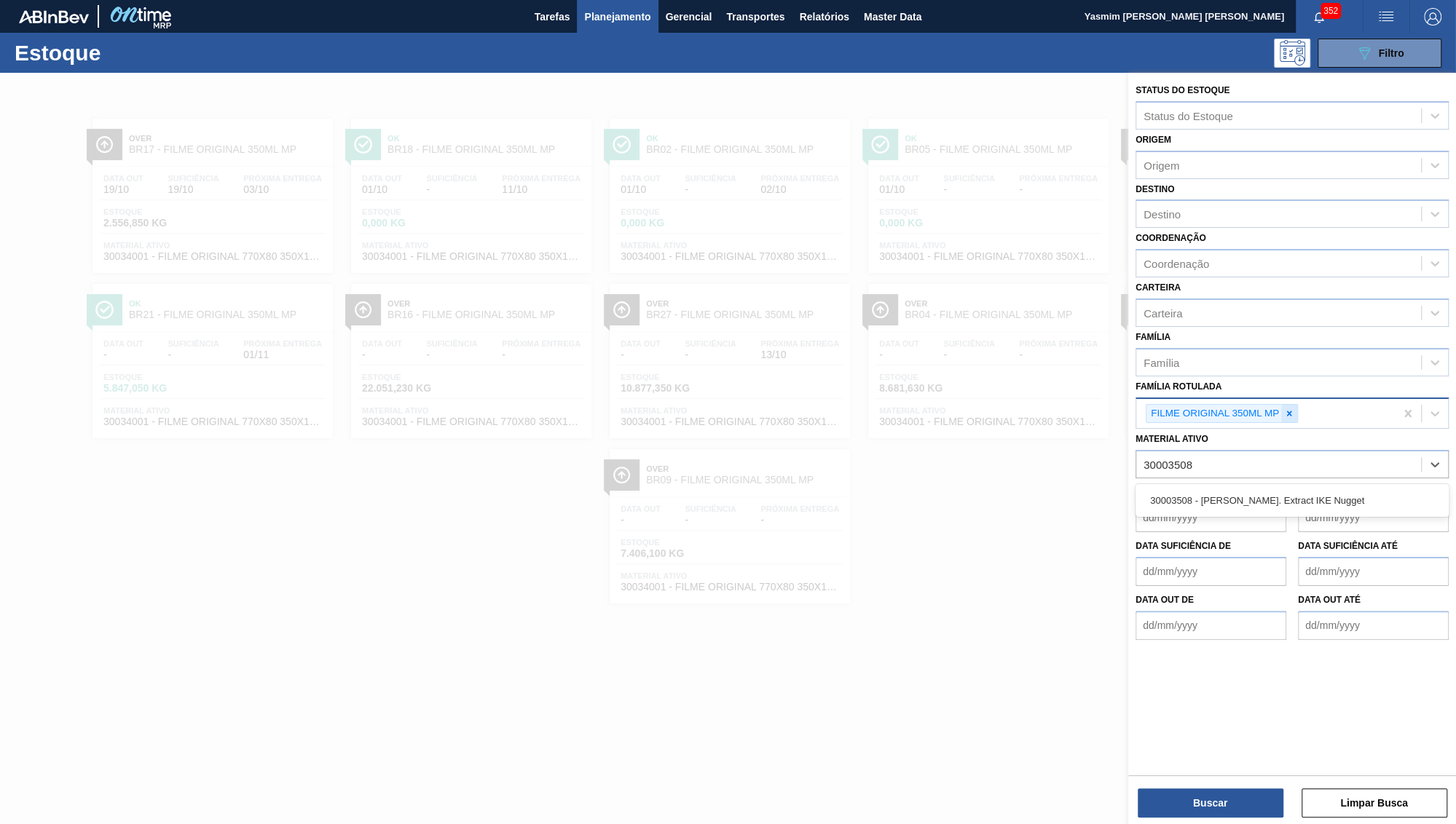
click at [1291, 408] on icon at bounding box center [1289, 413] width 11 height 11
type ativo "30003508"
click at [1235, 475] on div "Data de Entrega de Data de Entrega até" at bounding box center [1291, 502] width 325 height 54
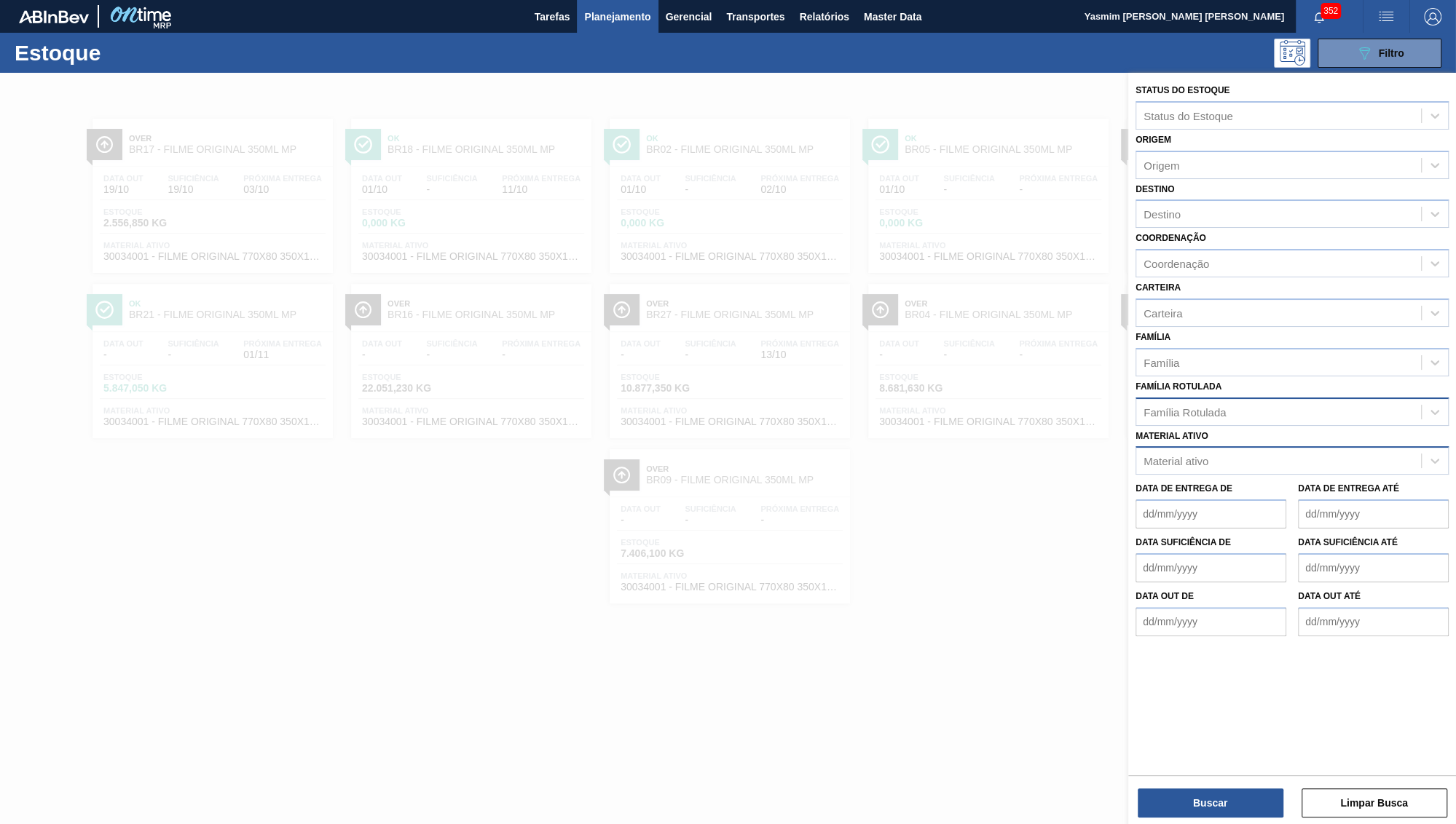
click at [1205, 451] on div "Material ativo" at bounding box center [1279, 461] width 285 height 21
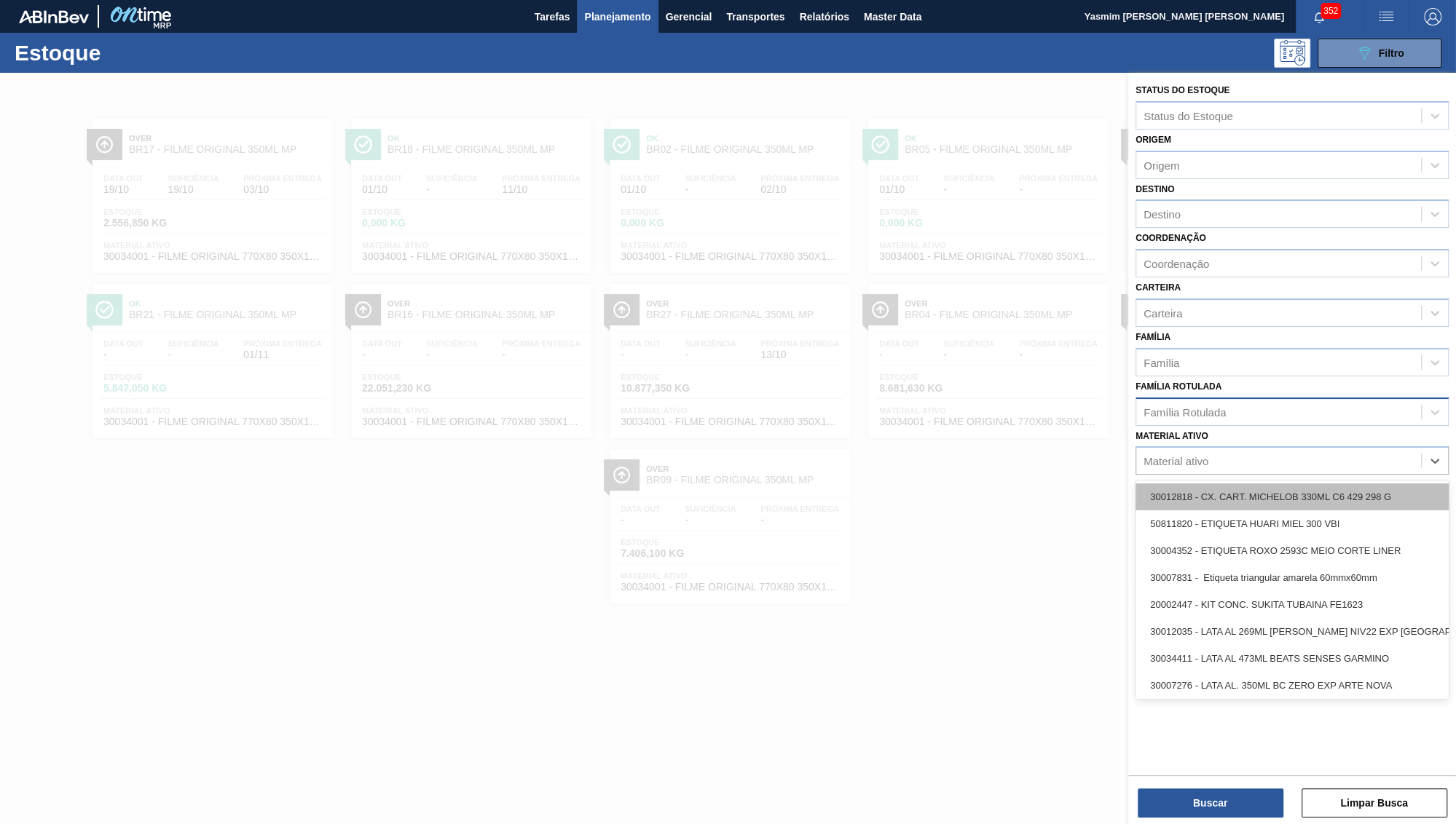
paste ativo "30003508"
type ativo "30003508"
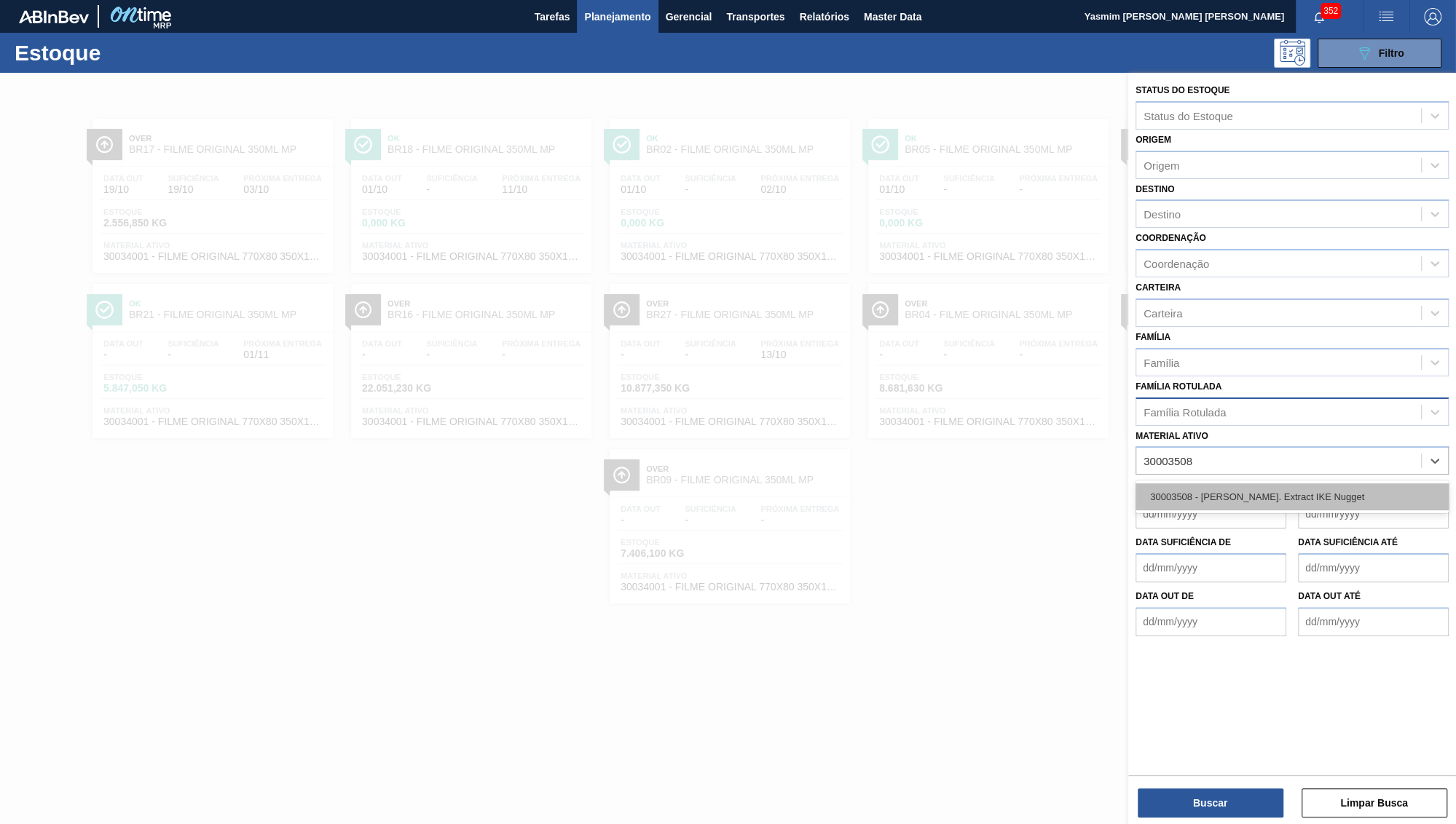
click at [1195, 483] on div "30003508 - [PERSON_NAME]. Extract IKE Nugget" at bounding box center [1291, 497] width 313 height 27
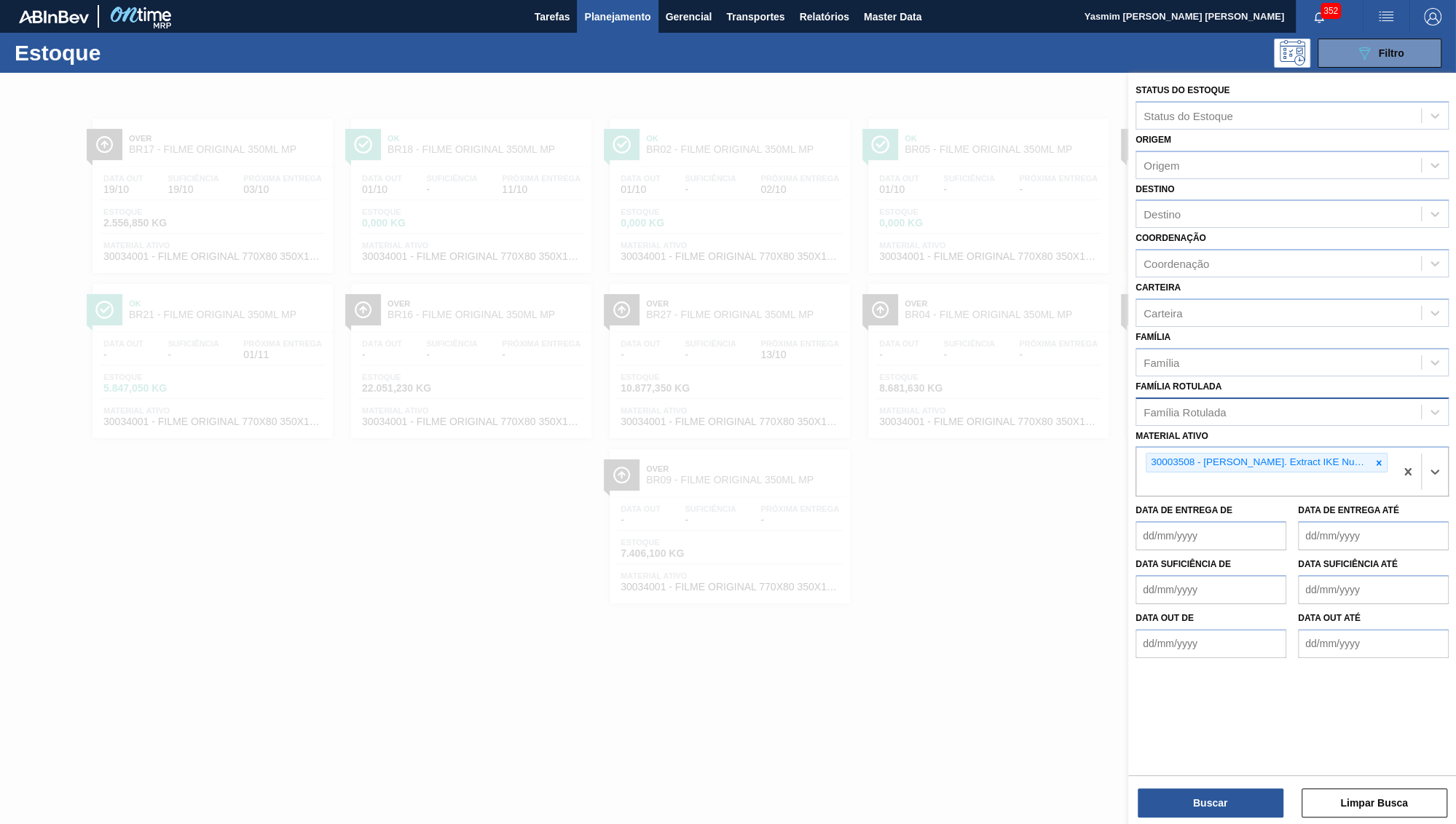
click at [1208, 784] on div "Buscar Limpar Busca" at bounding box center [1292, 796] width 327 height 40
click at [1213, 787] on div "Buscar Limpar Busca" at bounding box center [1292, 796] width 327 height 40
click at [1215, 803] on button "Buscar" at bounding box center [1210, 803] width 145 height 29
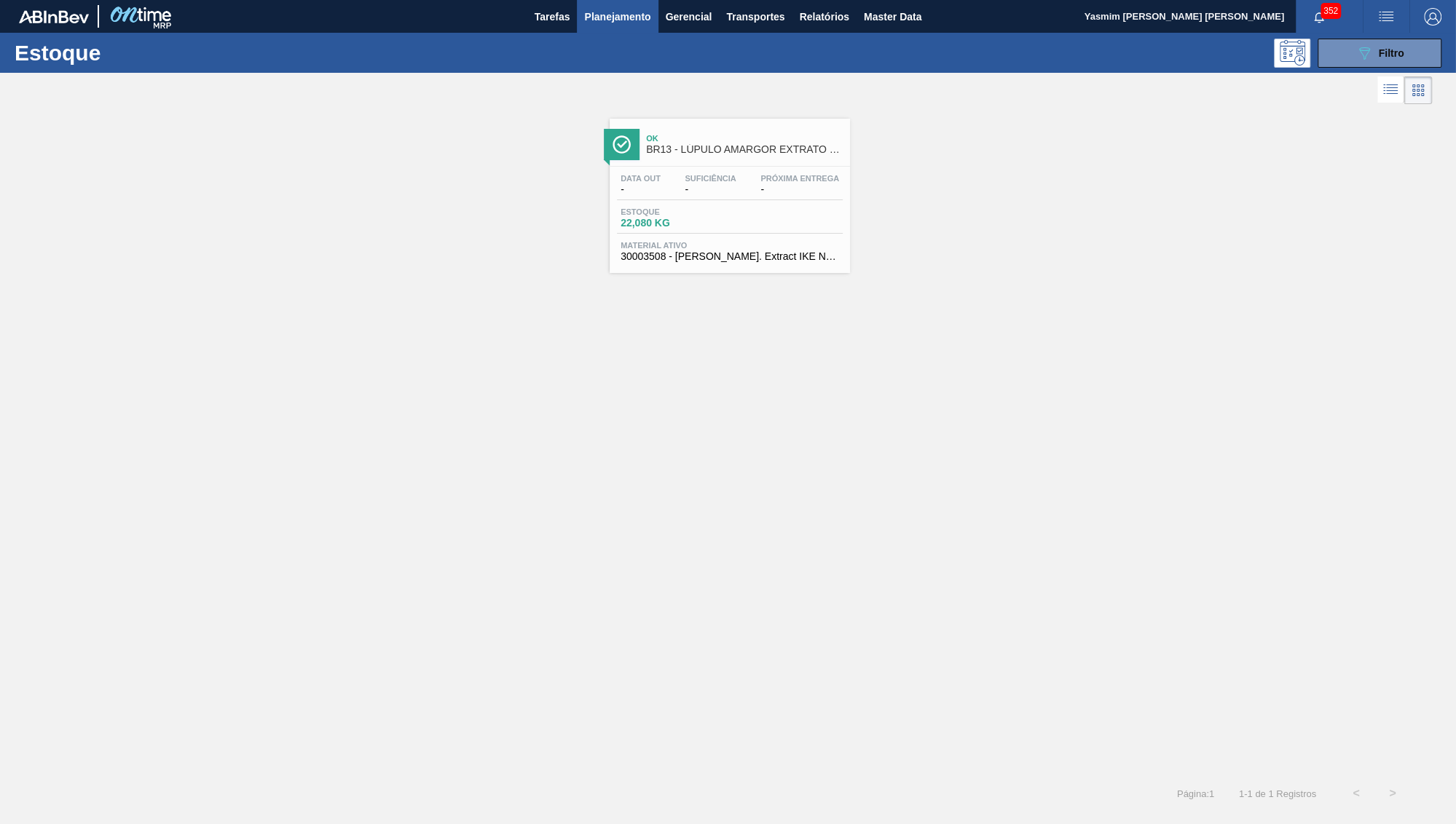
click at [694, 199] on div "Data out - Suficiência - Próxima Entrega -" at bounding box center [730, 187] width 225 height 26
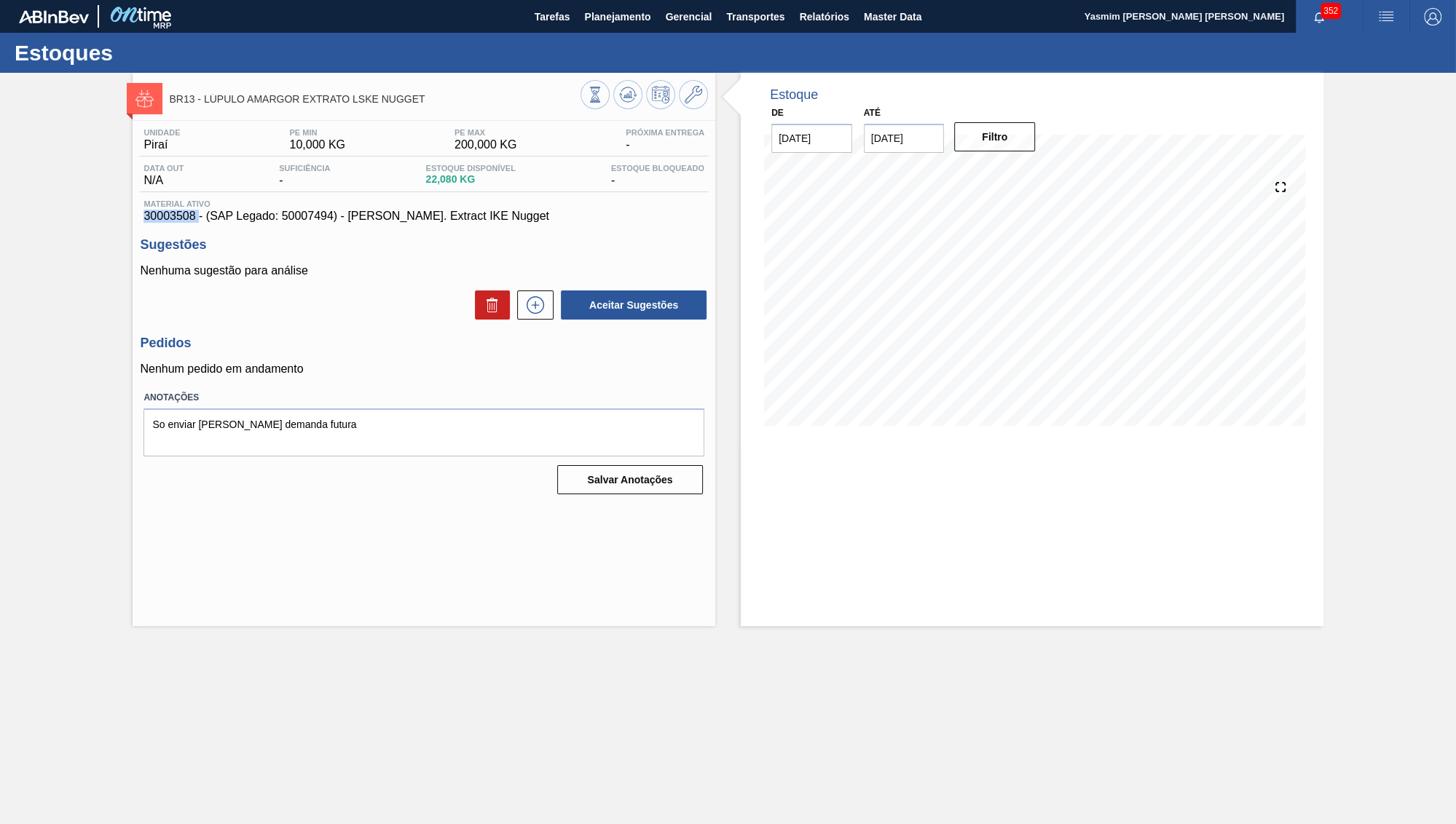
drag, startPoint x: 194, startPoint y: 218, endPoint x: 136, endPoint y: 222, distance: 58.1
click at [136, 222] on div "Unidade Piraí PE MIN 10,000 KG PE MAX 200,000 KG Próxima Entrega - Data out N/A…" at bounding box center [424, 310] width 583 height 378
copy span "30003508"
click at [286, 216] on span "30003508 - (SAP Legado: 50007494) - [PERSON_NAME]. Extract IKE Nugget" at bounding box center [424, 217] width 560 height 13
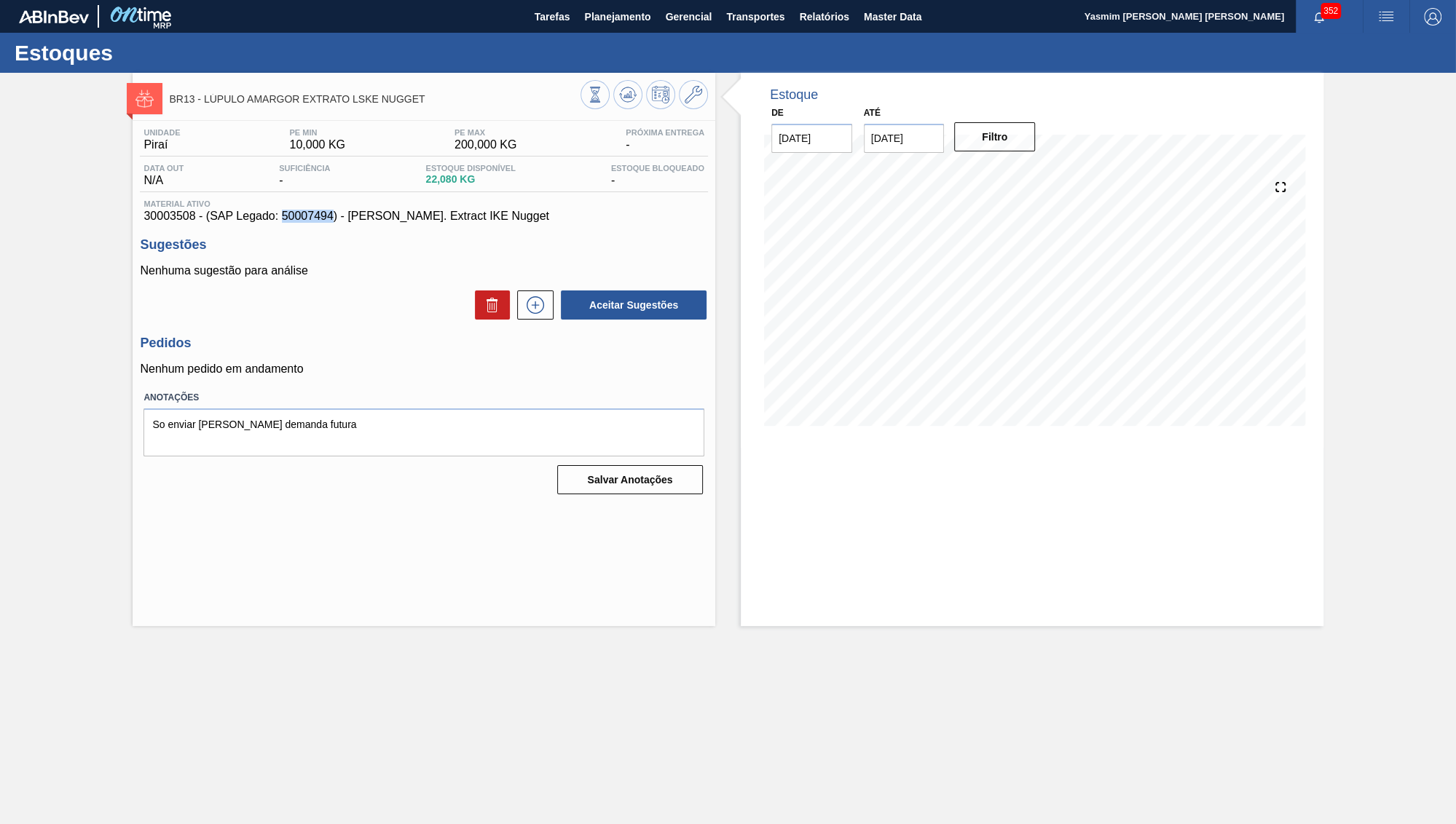
click at [286, 216] on span "30003508 - (SAP Legado: 50007494) - [PERSON_NAME]. Extract IKE Nugget" at bounding box center [424, 217] width 560 height 13
copy span "50007494"
drag, startPoint x: 507, startPoint y: 219, endPoint x: 325, endPoint y: 222, distance: 182.0
click at [325, 222] on span "30003508 - (SAP Legado: 50007494) - [PERSON_NAME]. Extract IKE Nugget" at bounding box center [424, 217] width 560 height 13
click at [297, 221] on span "30003508 - (SAP Legado: 50007494) - [PERSON_NAME]. Extract IKE Nugget" at bounding box center [424, 217] width 560 height 13
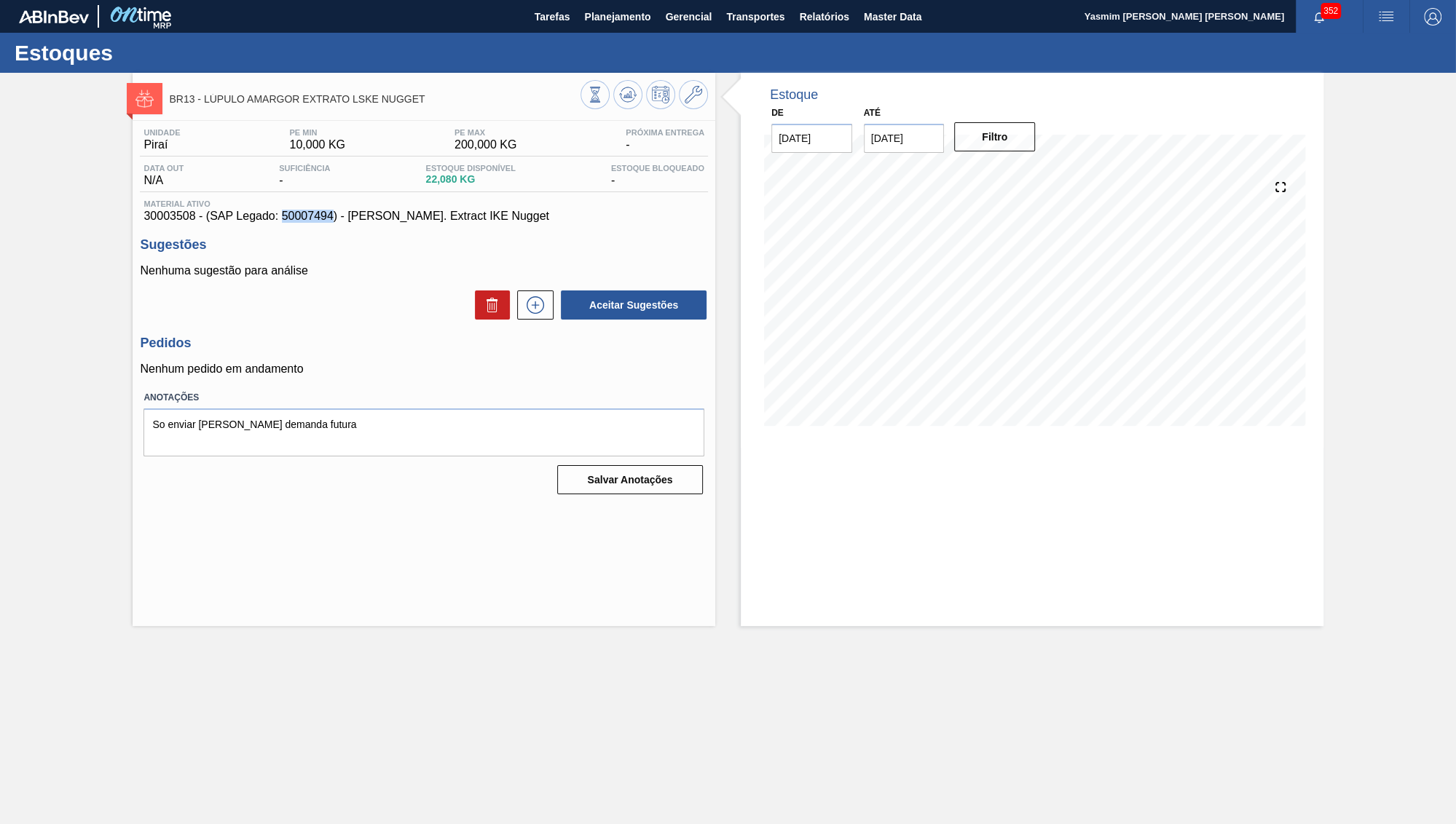
click at [297, 221] on span "30003508 - (SAP Legado: 50007494) - [PERSON_NAME]. Extract IKE Nugget" at bounding box center [424, 217] width 560 height 13
click at [520, 297] on button at bounding box center [535, 305] width 37 height 29
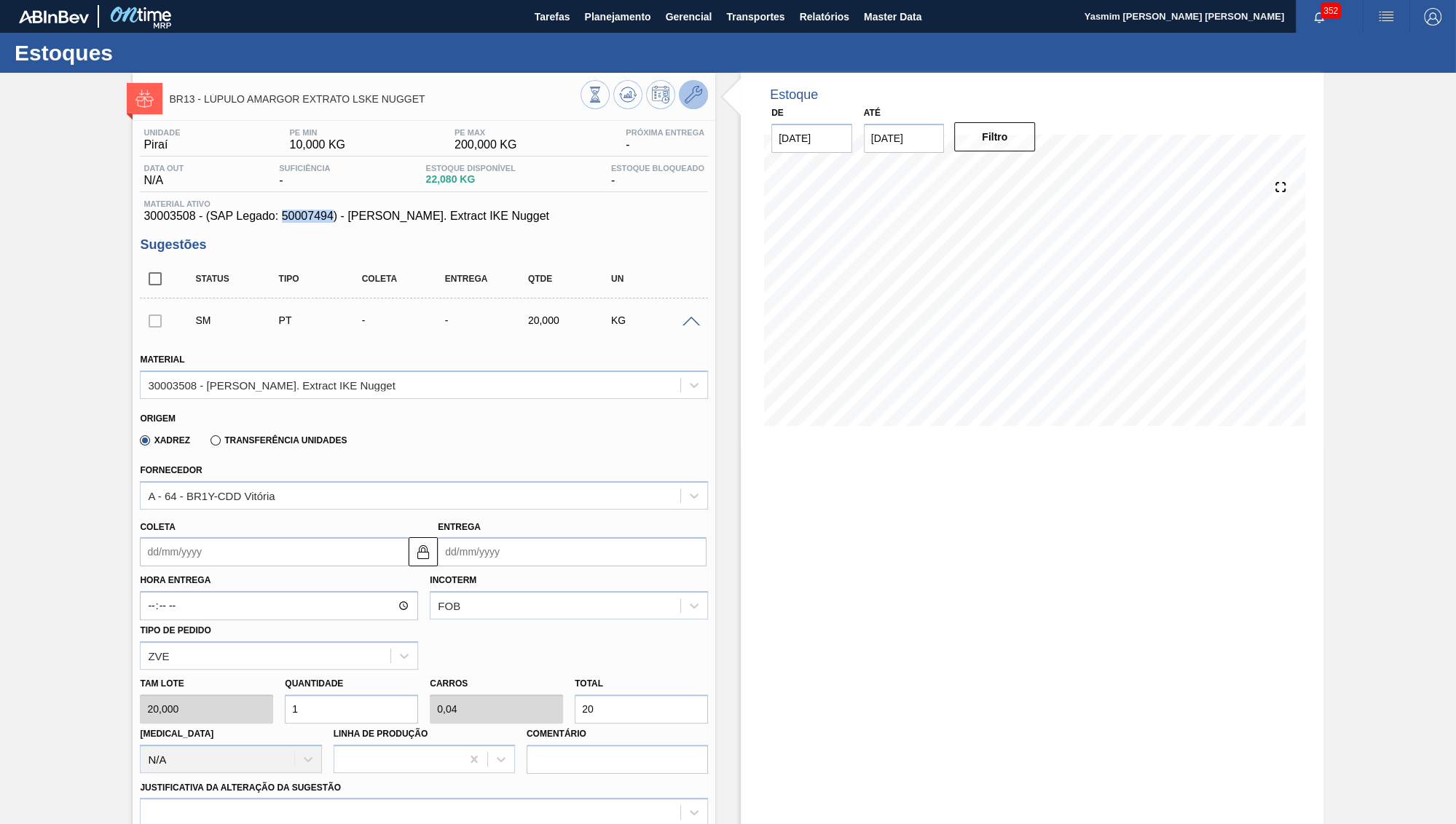
click at [694, 85] on button at bounding box center [693, 94] width 29 height 29
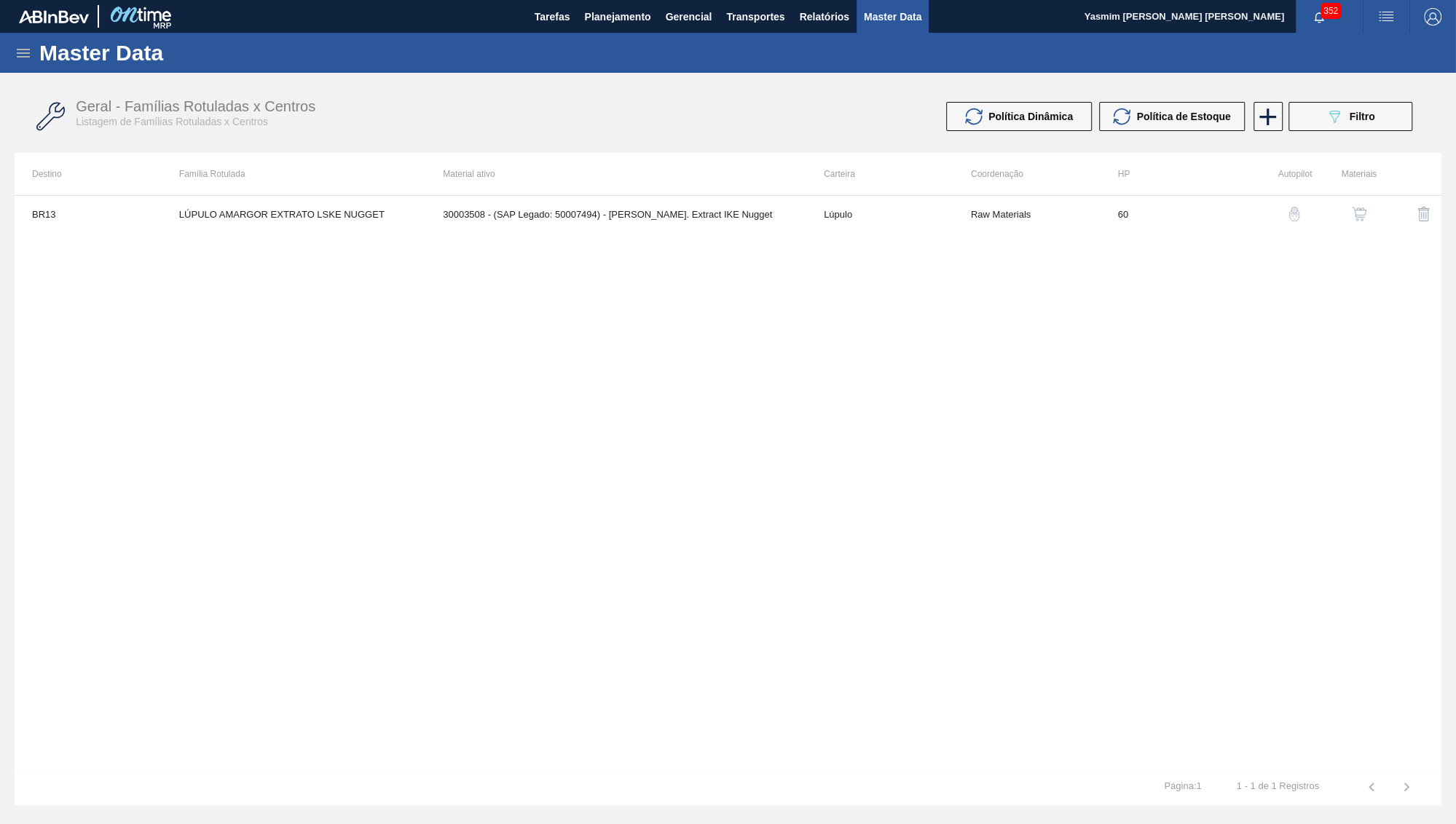
click at [1355, 216] on img "button" at bounding box center [1359, 214] width 14 height 14
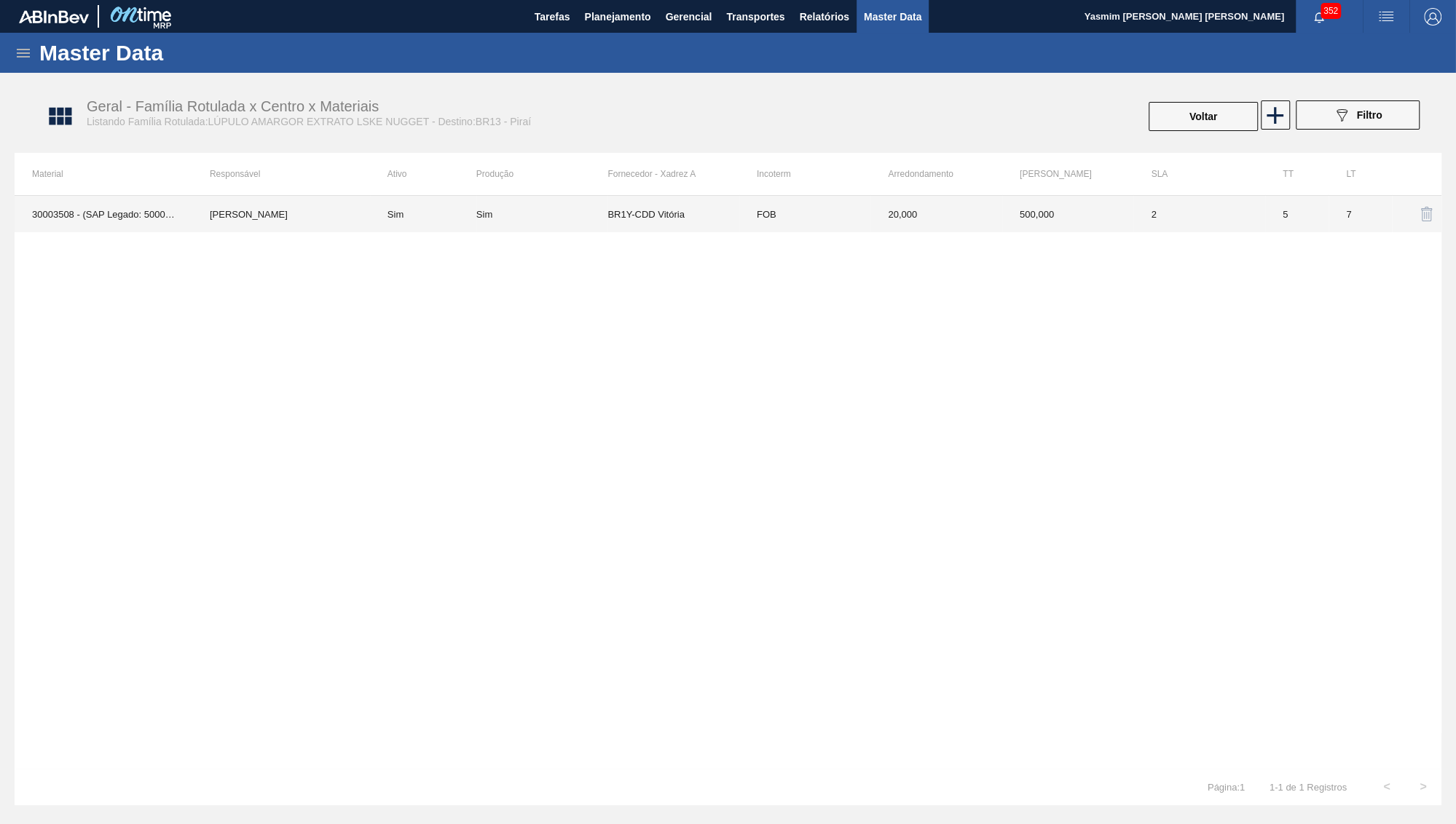
click at [705, 219] on td "BR1Y-CDD Vitória" at bounding box center [673, 214] width 132 height 37
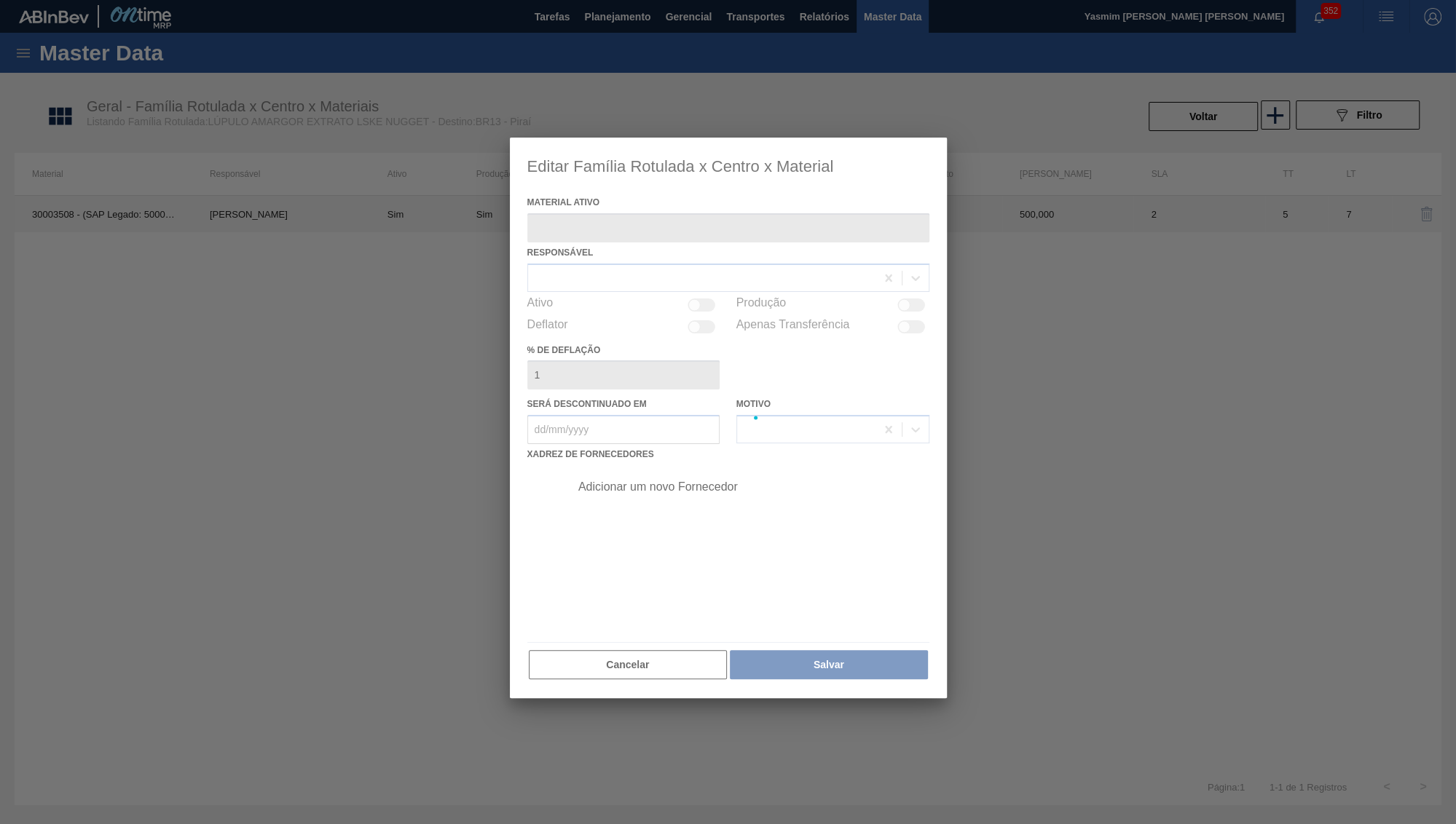
type ativo "30003508 - (SAP Legado: 50007494) - [PERSON_NAME]. Extract IKE Nugget"
checkbox input "true"
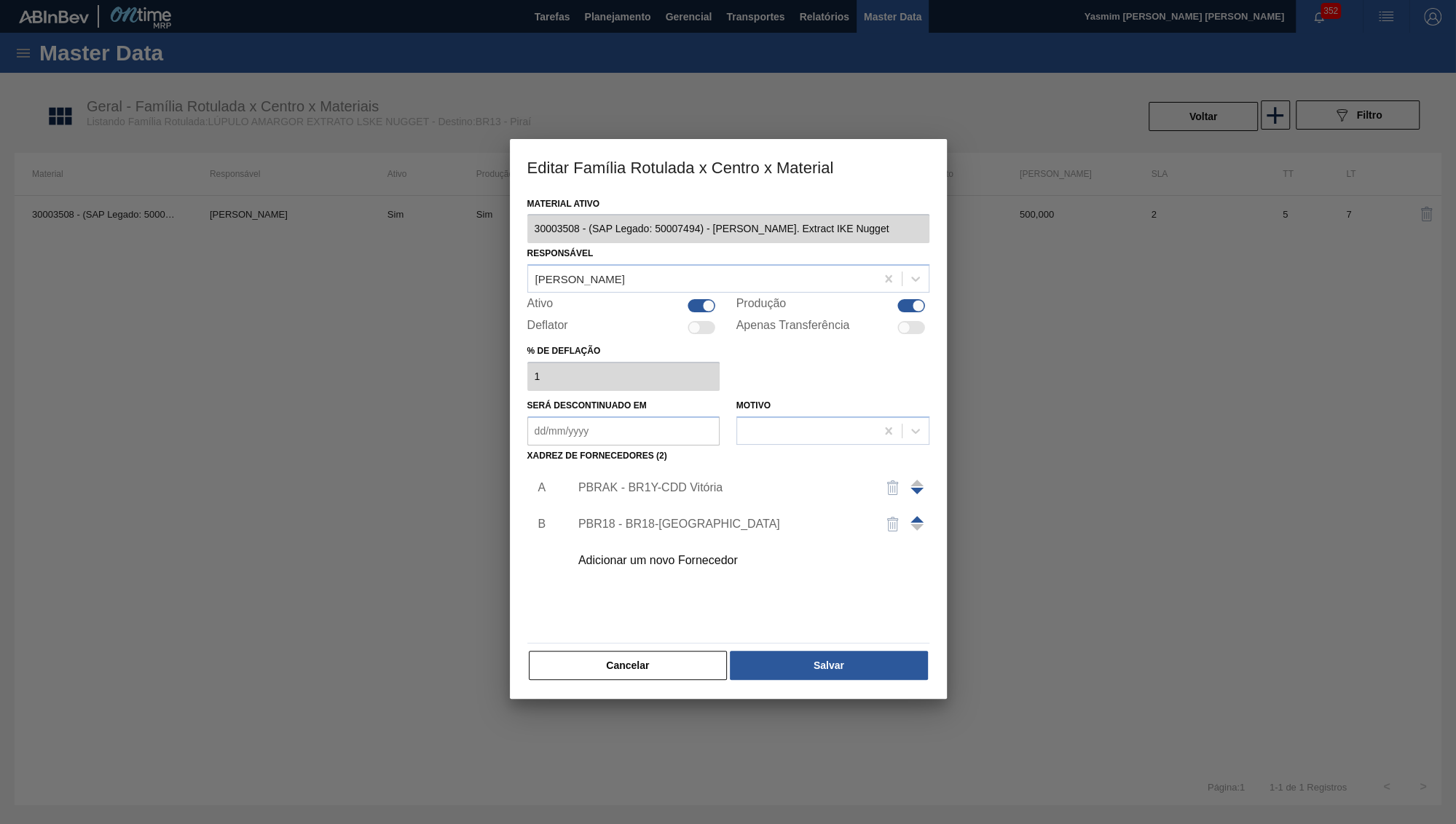
click at [677, 481] on div "PBRAK - BR1Y-CDD Vitória" at bounding box center [721, 488] width 286 height 13
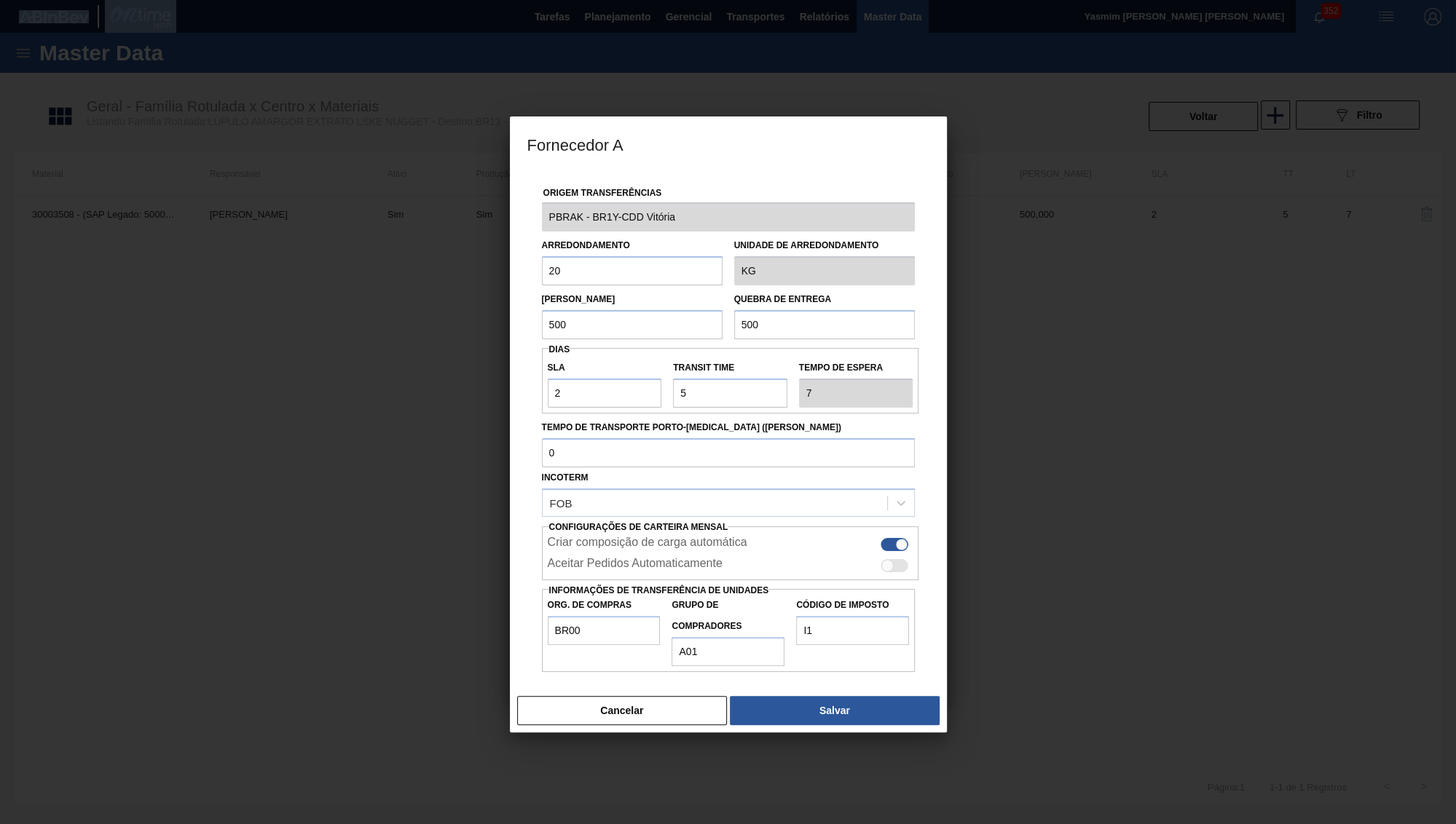
drag, startPoint x: 651, startPoint y: 652, endPoint x: 648, endPoint y: 659, distance: 7.6
click at [650, 652] on div "Origem Transferências PBRAK - BR1Y-CDD Vitória Arredondamento 20 Unidade de arr…" at bounding box center [729, 430] width 437 height 519
click at [646, 696] on button "Cancelar" at bounding box center [622, 710] width 211 height 29
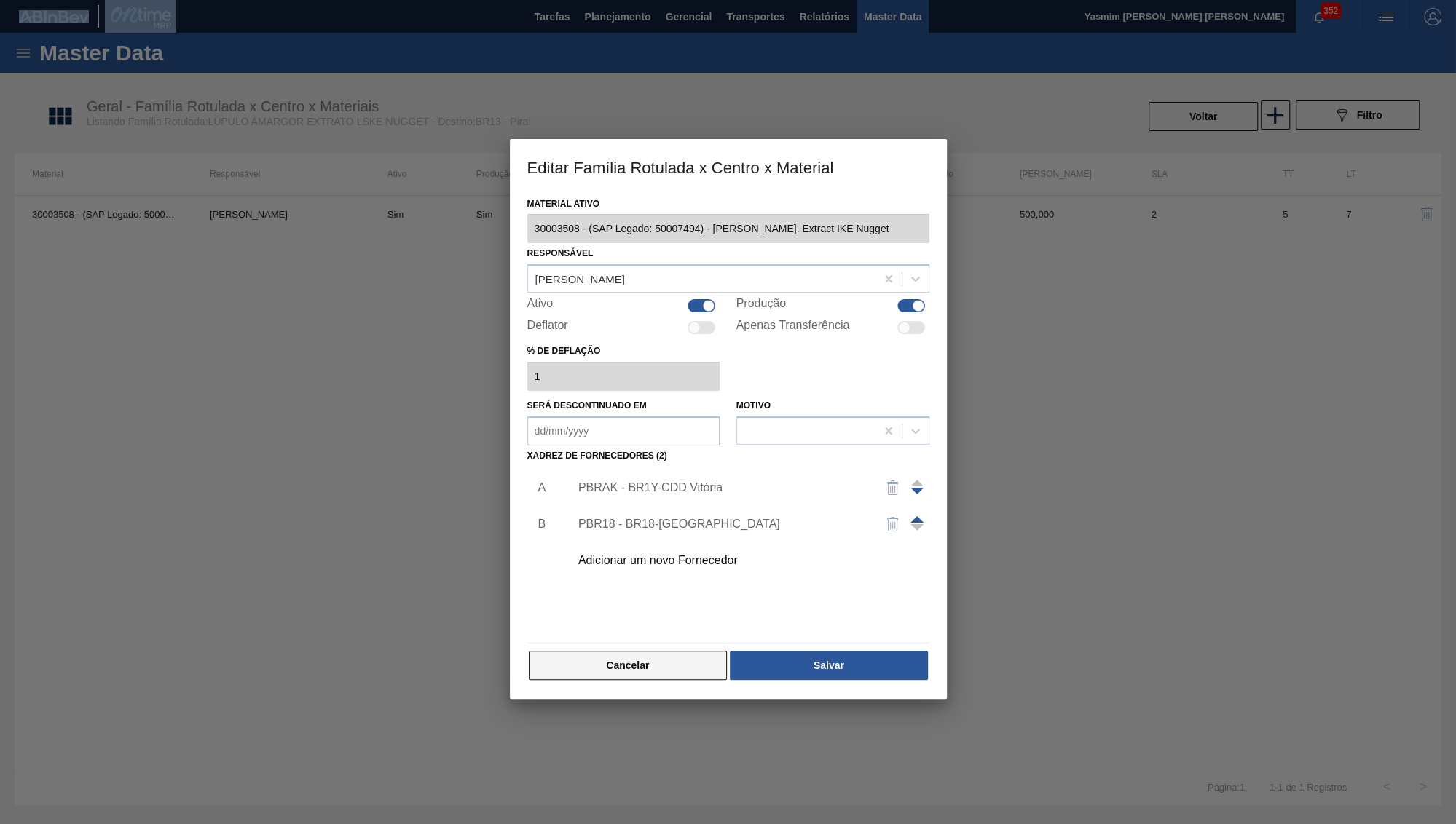
click at [620, 651] on button "Cancelar" at bounding box center [628, 665] width 199 height 29
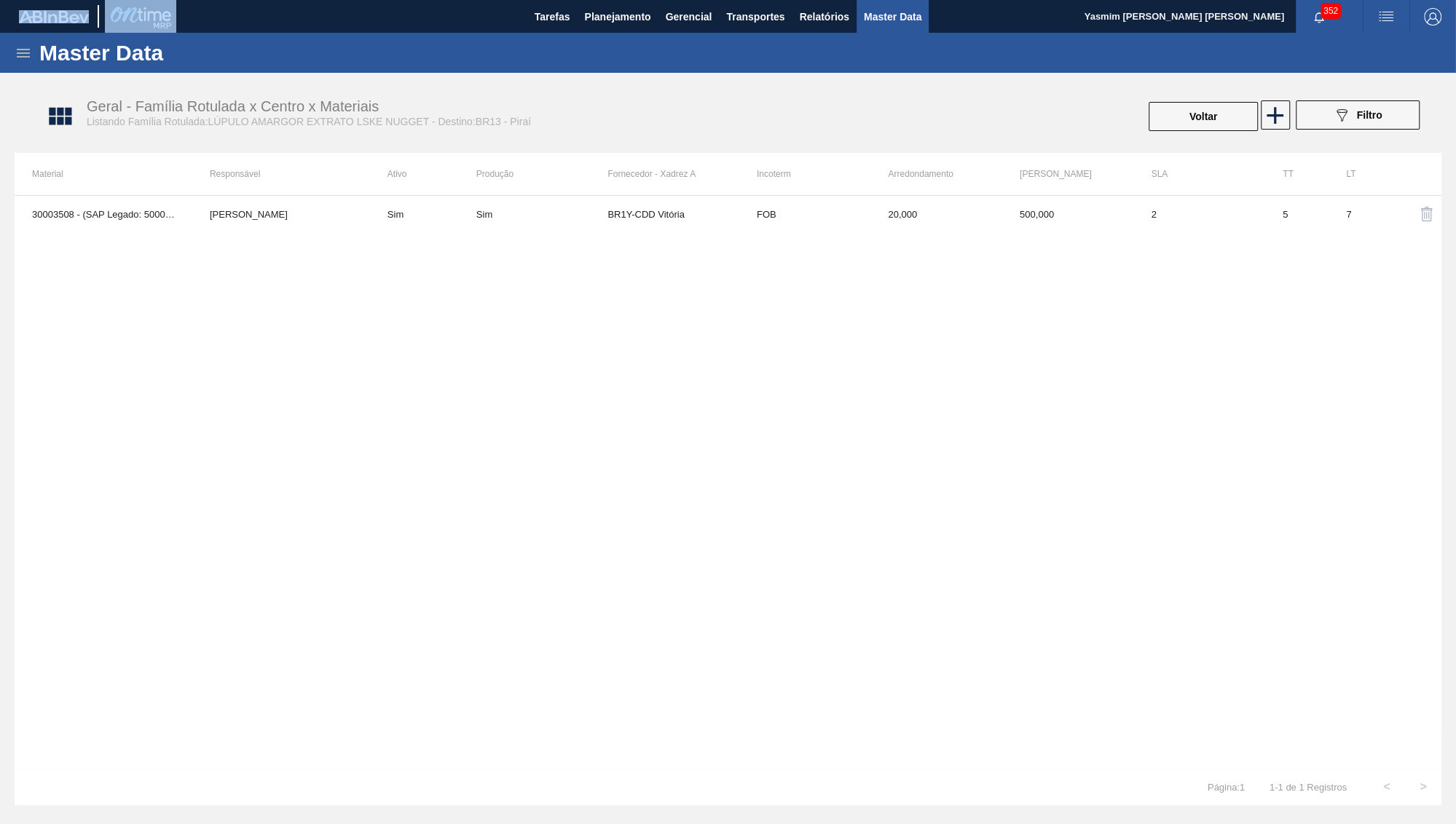
click at [299, 360] on div "30003508 - (SAP Legado: 50007494) - LUPULO Amar. Extract IKE Nugget Lucas Pondi…" at bounding box center [728, 482] width 1427 height 574
click at [1156, 135] on div "Geral - Família Rotulada x Centro x Materiais Listando Família Rotulada:LÚPULO …" at bounding box center [736, 116] width 1427 height 55
click at [1180, 119] on button "Voltar" at bounding box center [1203, 116] width 109 height 29
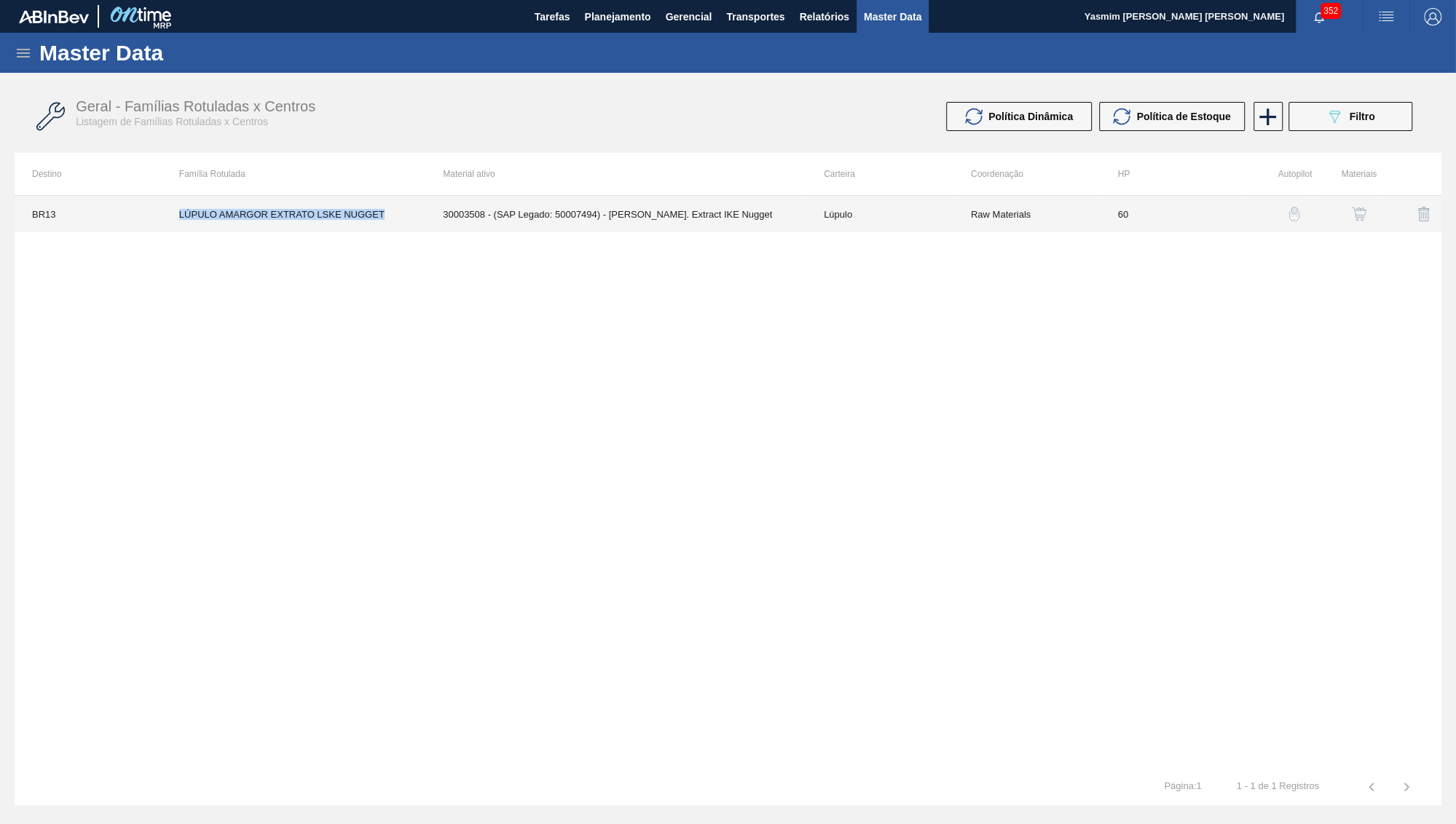
drag, startPoint x: 351, startPoint y: 223, endPoint x: 173, endPoint y: 208, distance: 178.6
click at [173, 208] on td "LÚPULO AMARGOR EXTRATO LSKE NUGGET" at bounding box center [294, 214] width 264 height 37
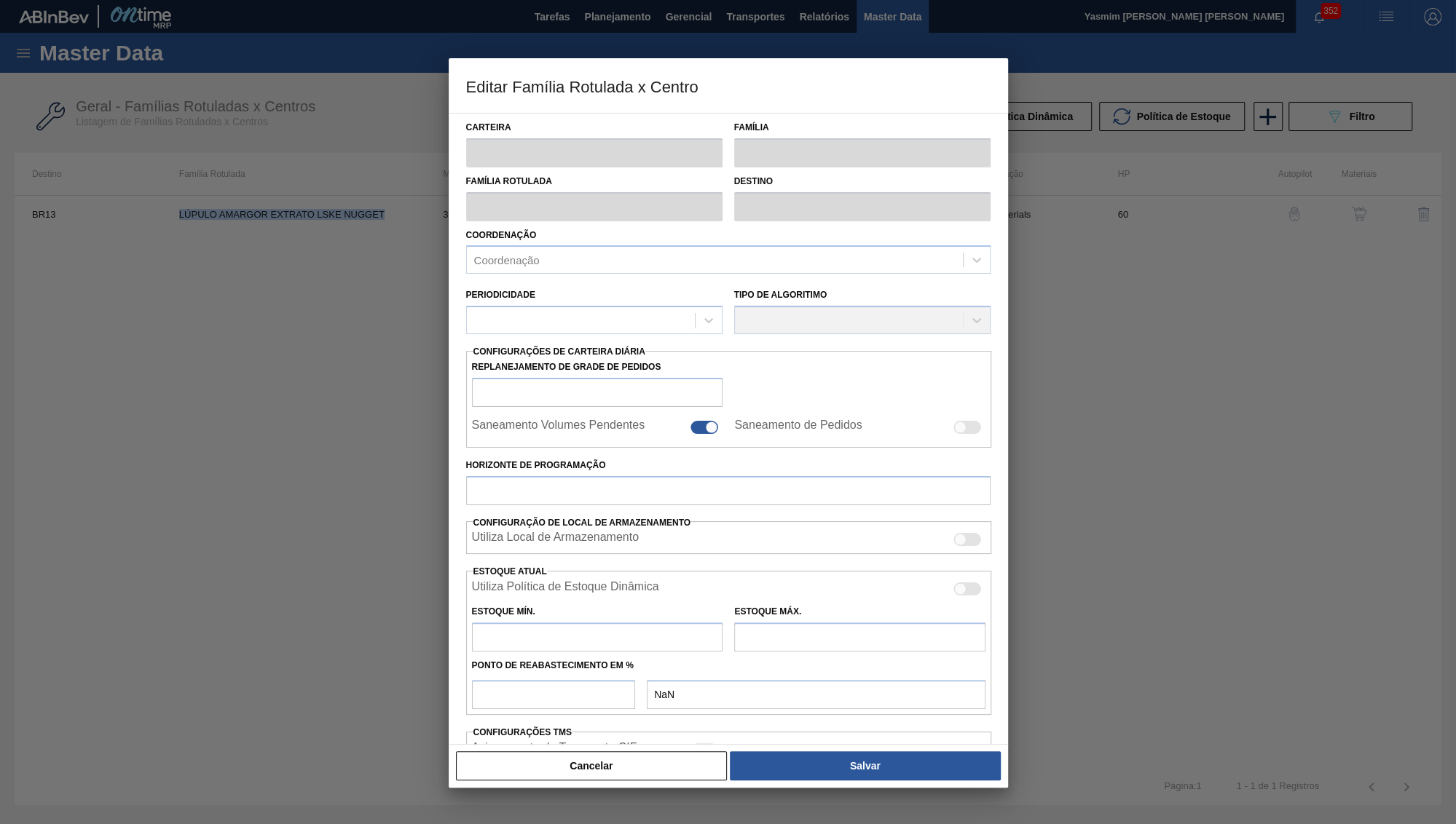
type input "Lúpulo"
type input "LÚPULO AMARGOR EXTRATO LSKE NUGGET"
type input "BR13 - Piraí"
type input "60"
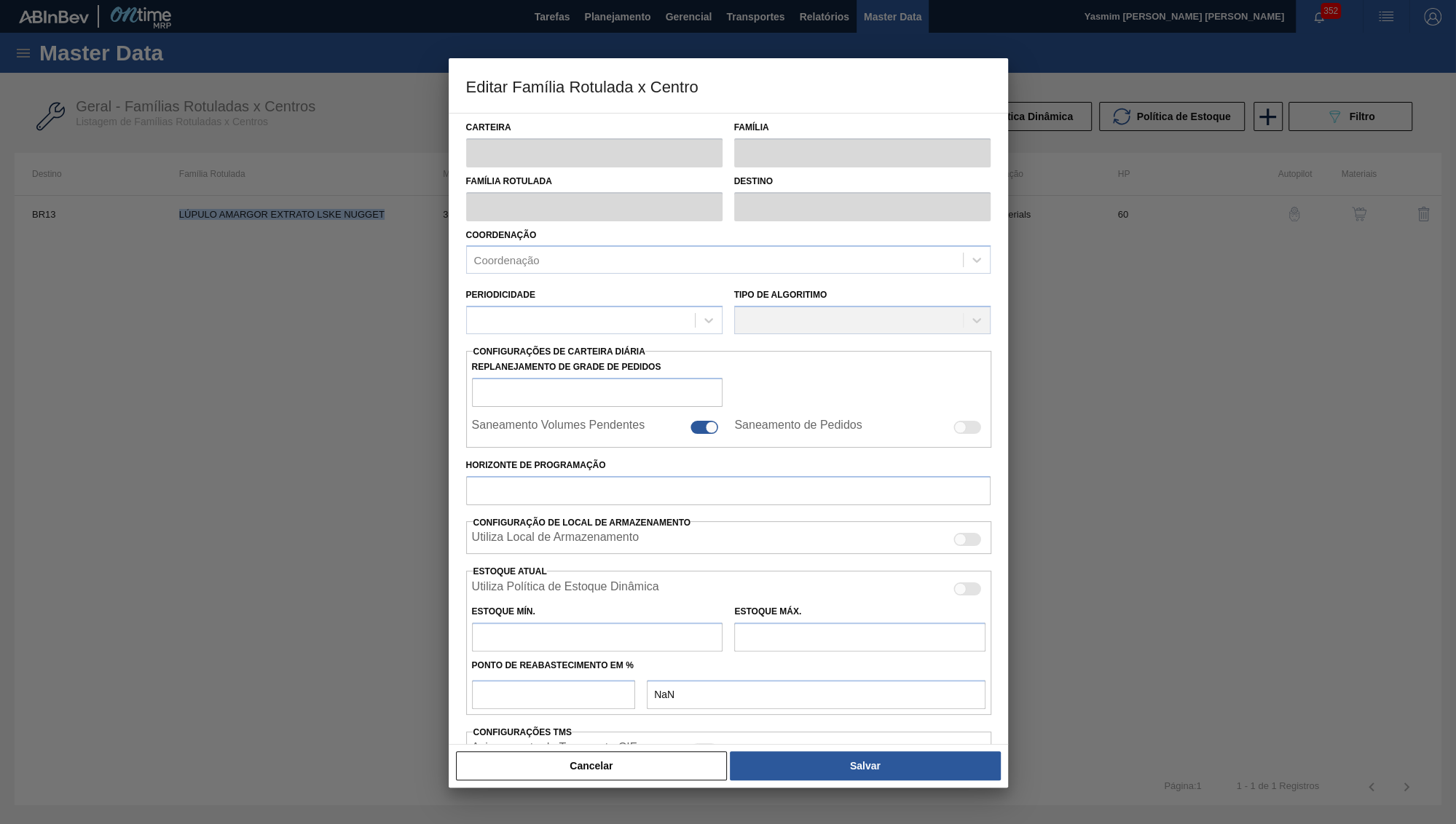
type input "10"
type input "200"
type input "0"
type input "10,000"
checkbox input "true"
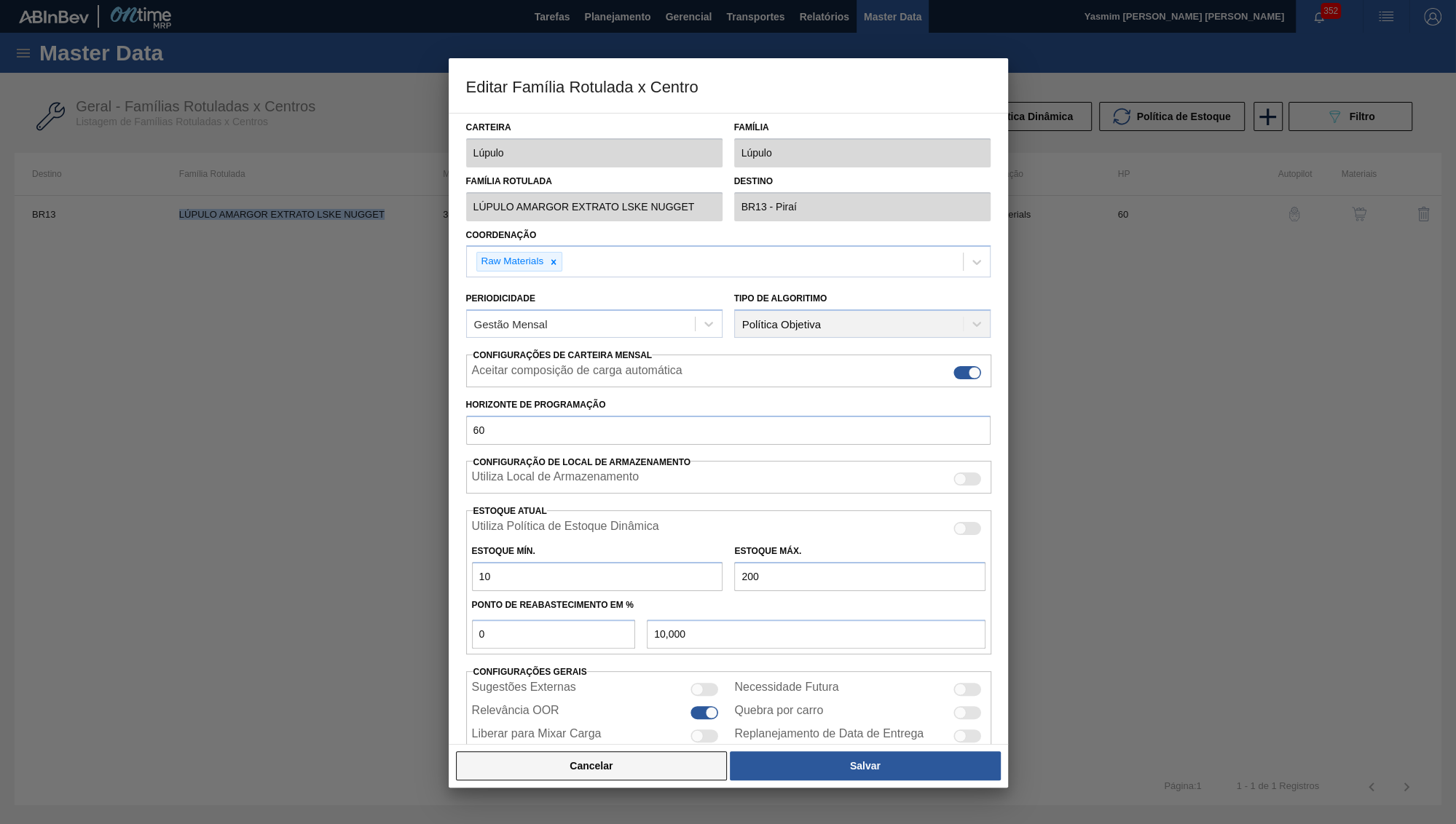
click at [498, 759] on button "Cancelar" at bounding box center [592, 766] width 272 height 29
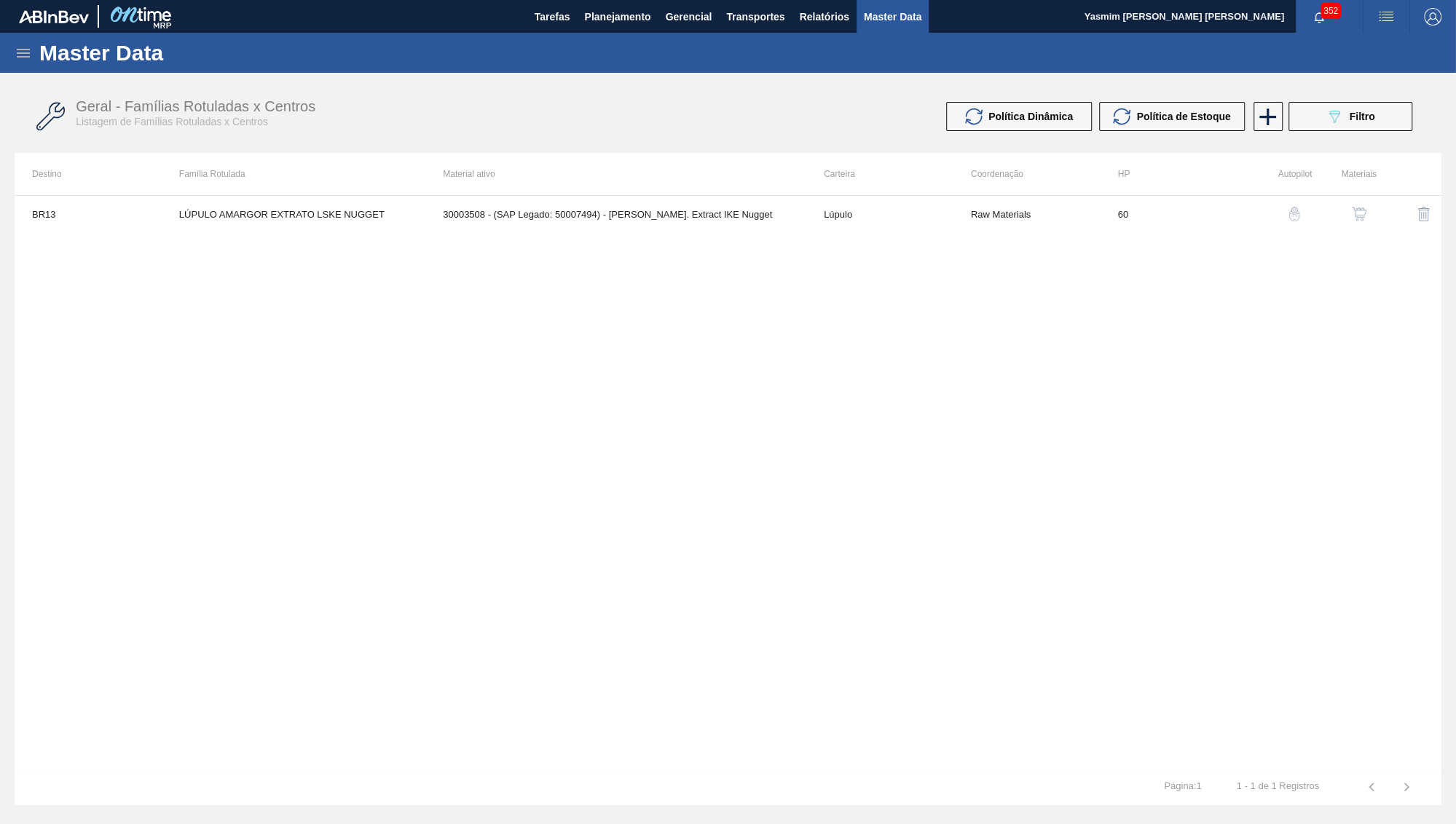
click at [273, 450] on div "BR13 LÚPULO AMARGOR EXTRATO LSKE NUGGET 30003508 - (SAP Legado: 50007494) - LUP…" at bounding box center [728, 482] width 1427 height 574
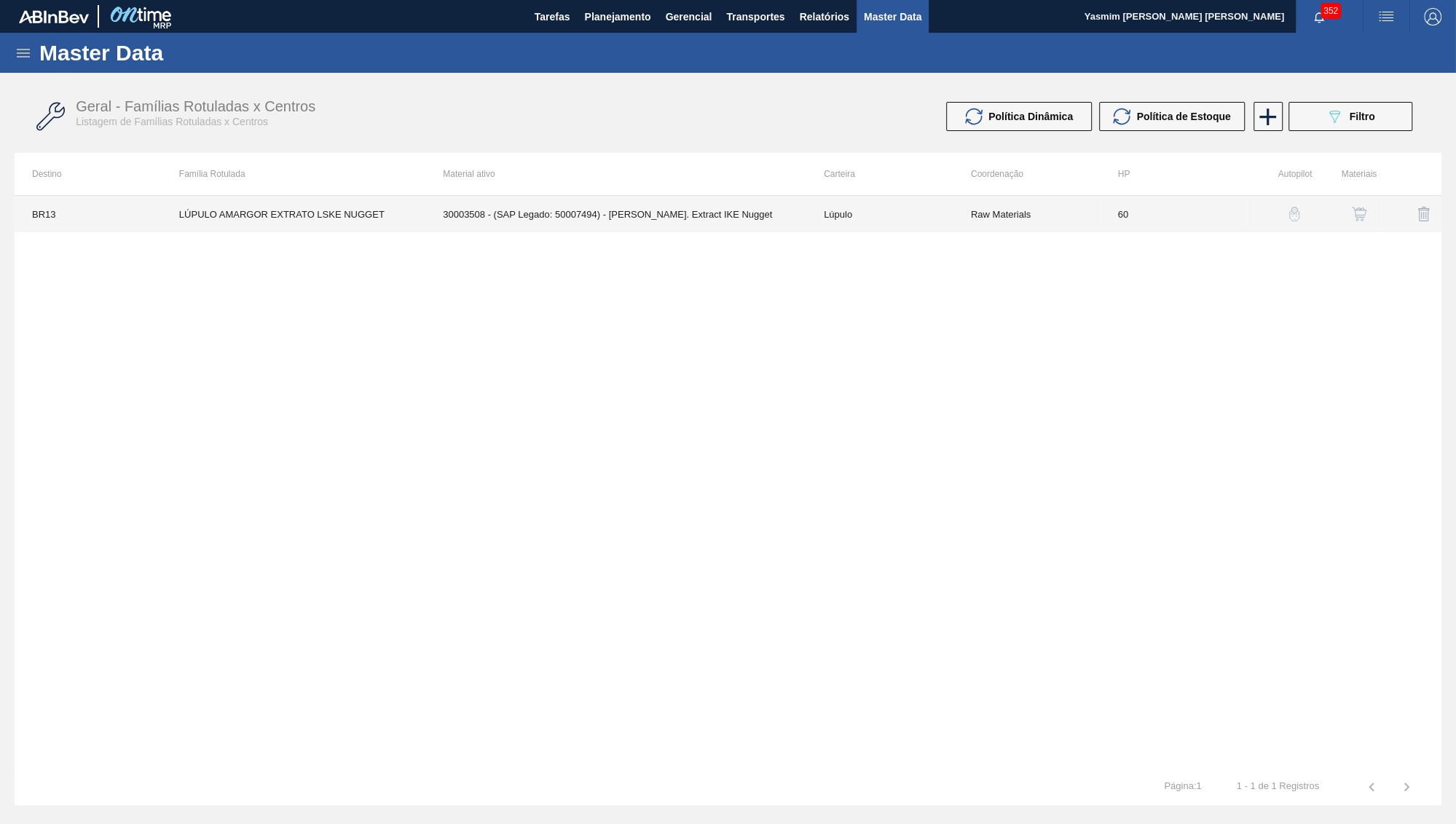
click at [1116, 216] on td "60" at bounding box center [1174, 214] width 147 height 37
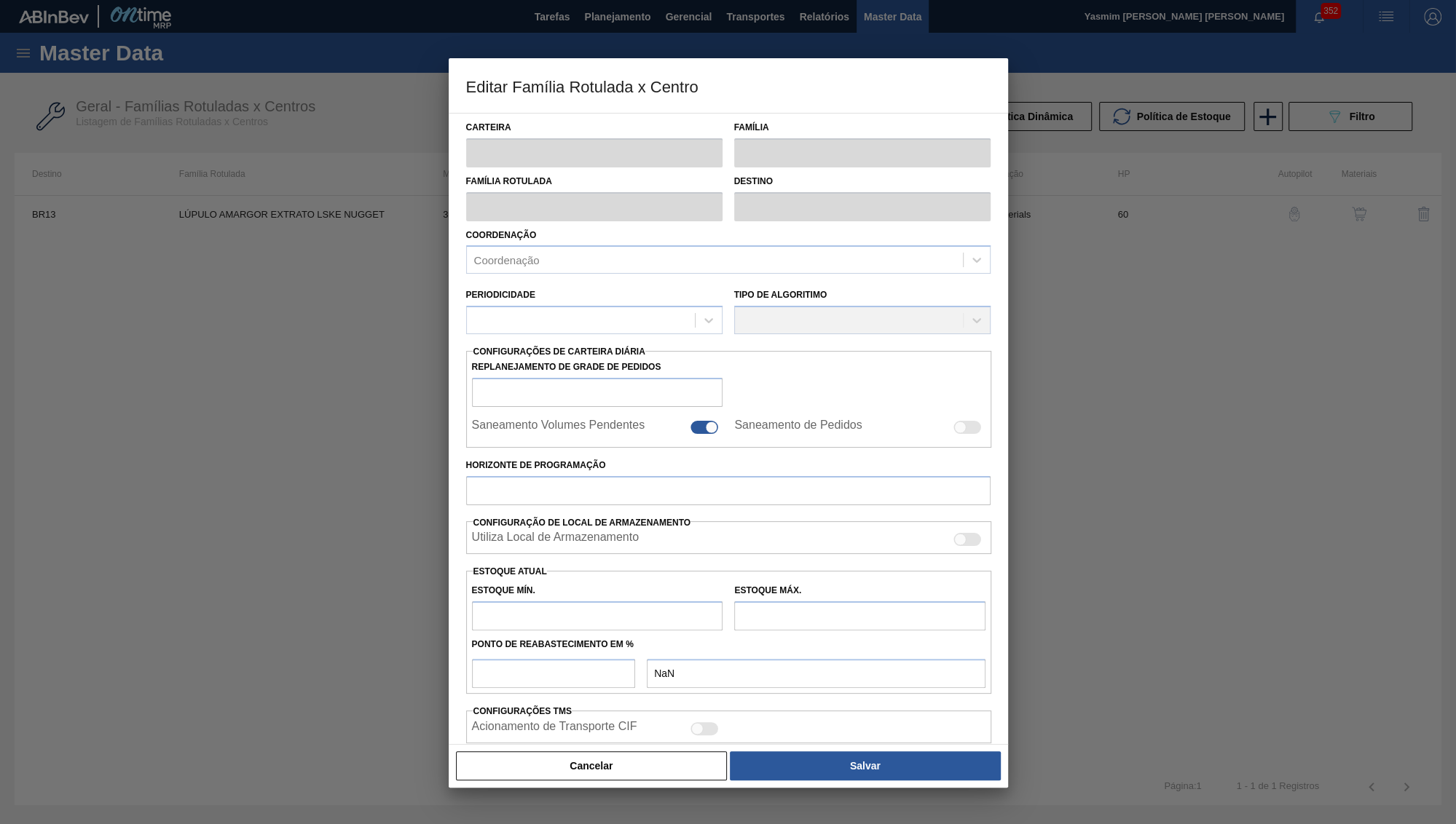
type input "Lúpulo"
type input "LÚPULO AMARGOR EXTRATO LSKE NUGGET"
type input "BR13 - Piraí"
type input "60"
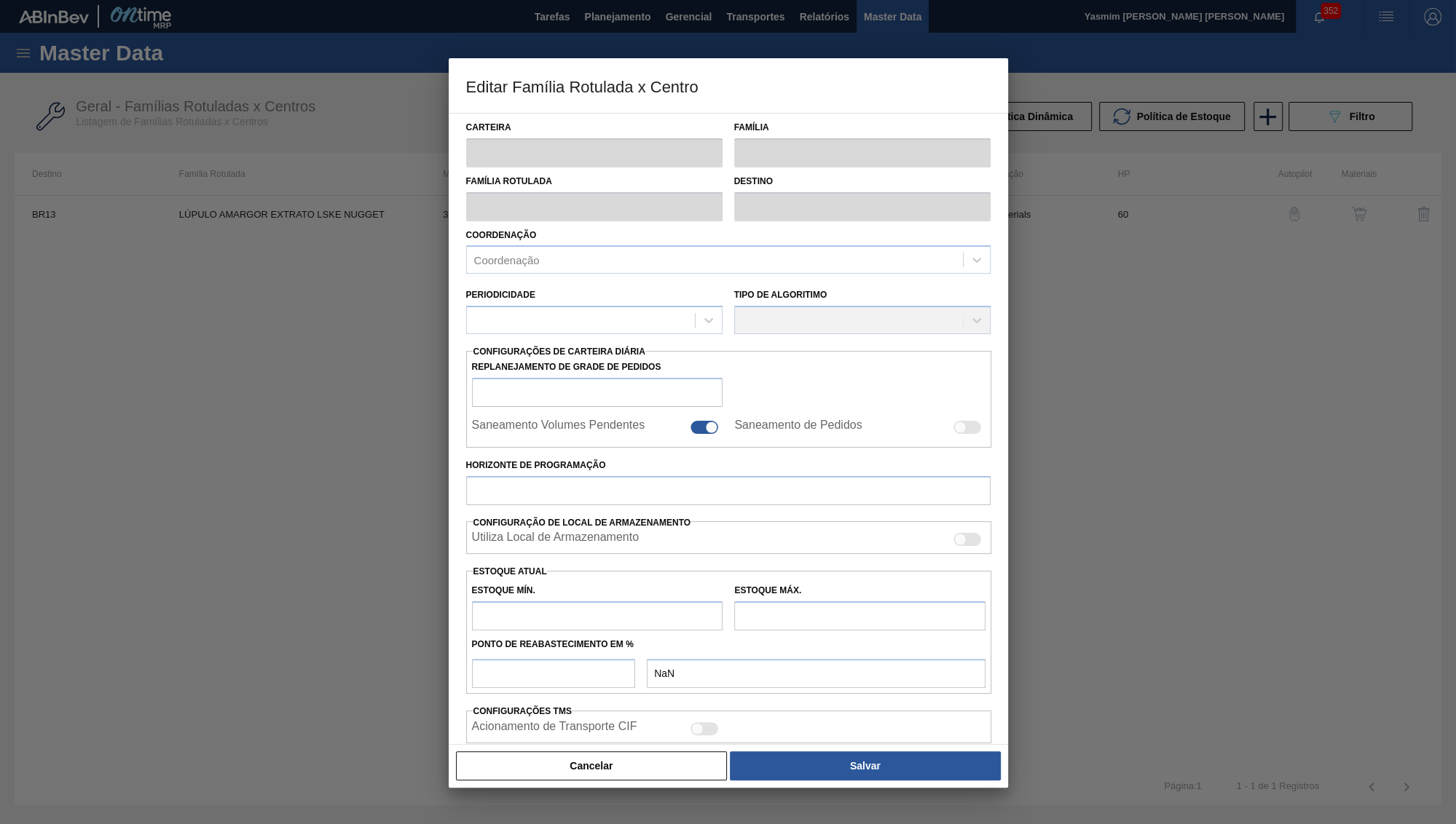
type input "10"
type input "200"
type input "0"
type input "10,000"
checkbox input "true"
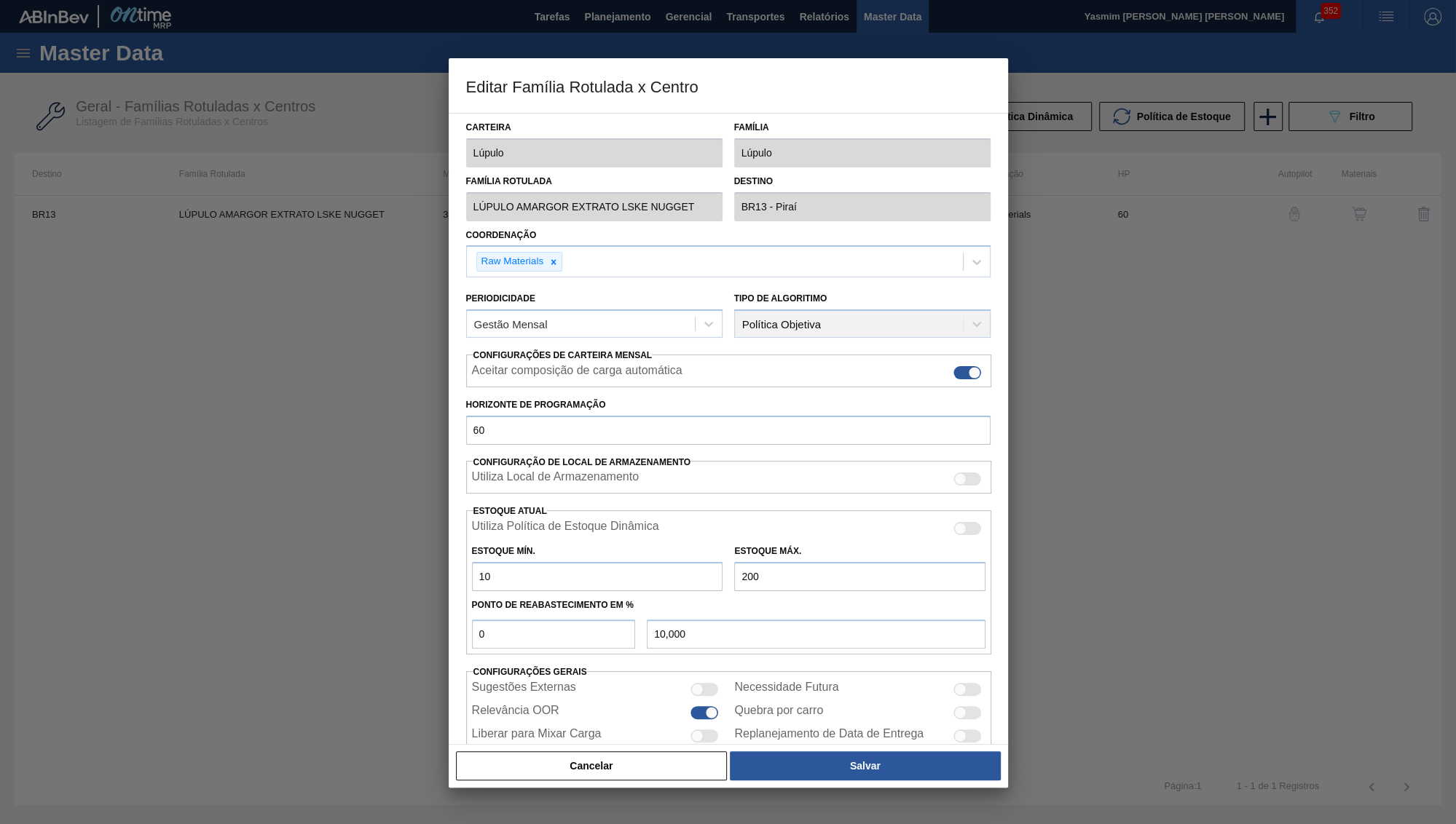
scroll to position [8, 0]
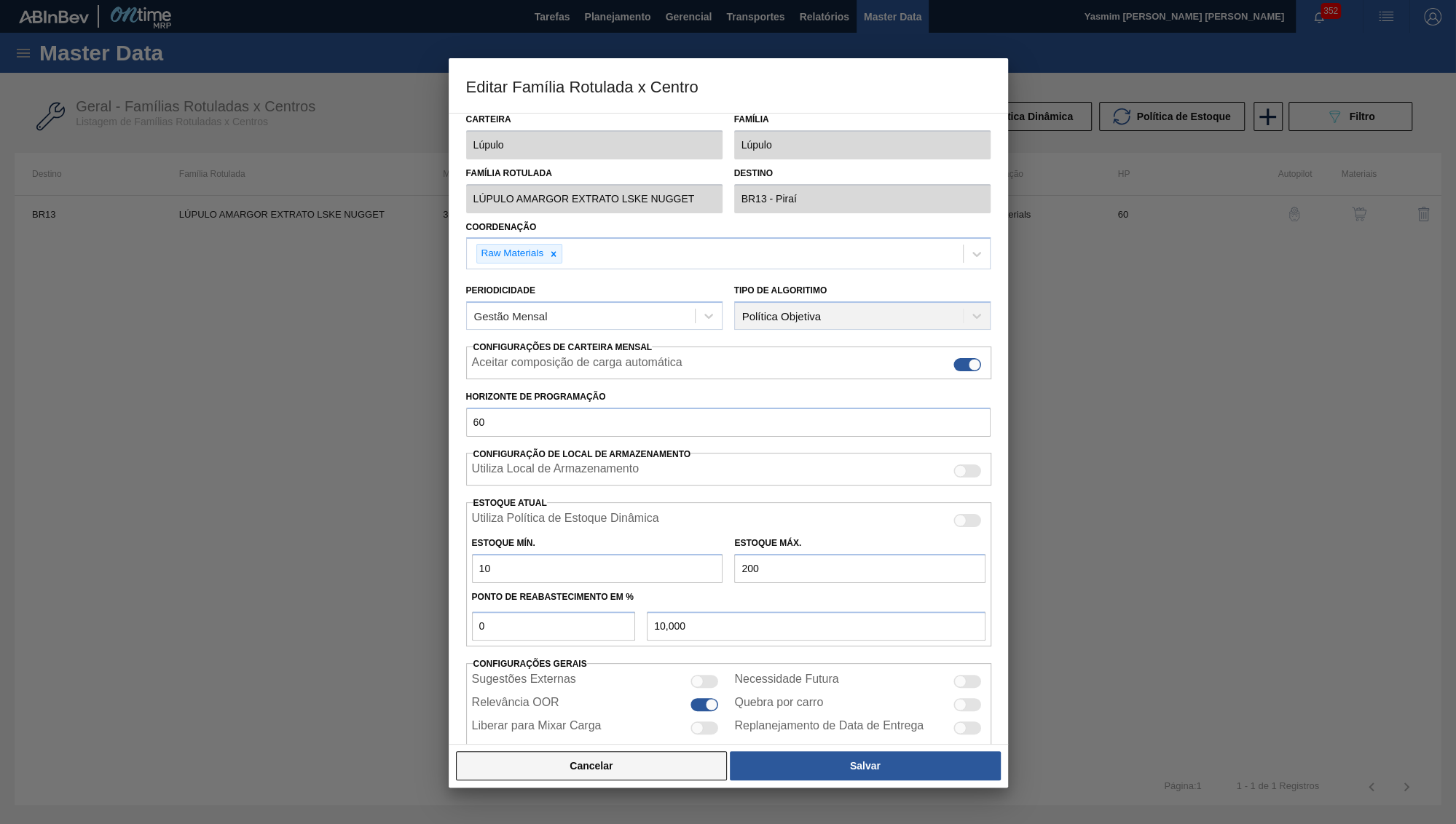
click at [586, 760] on button "Cancelar" at bounding box center [592, 766] width 272 height 29
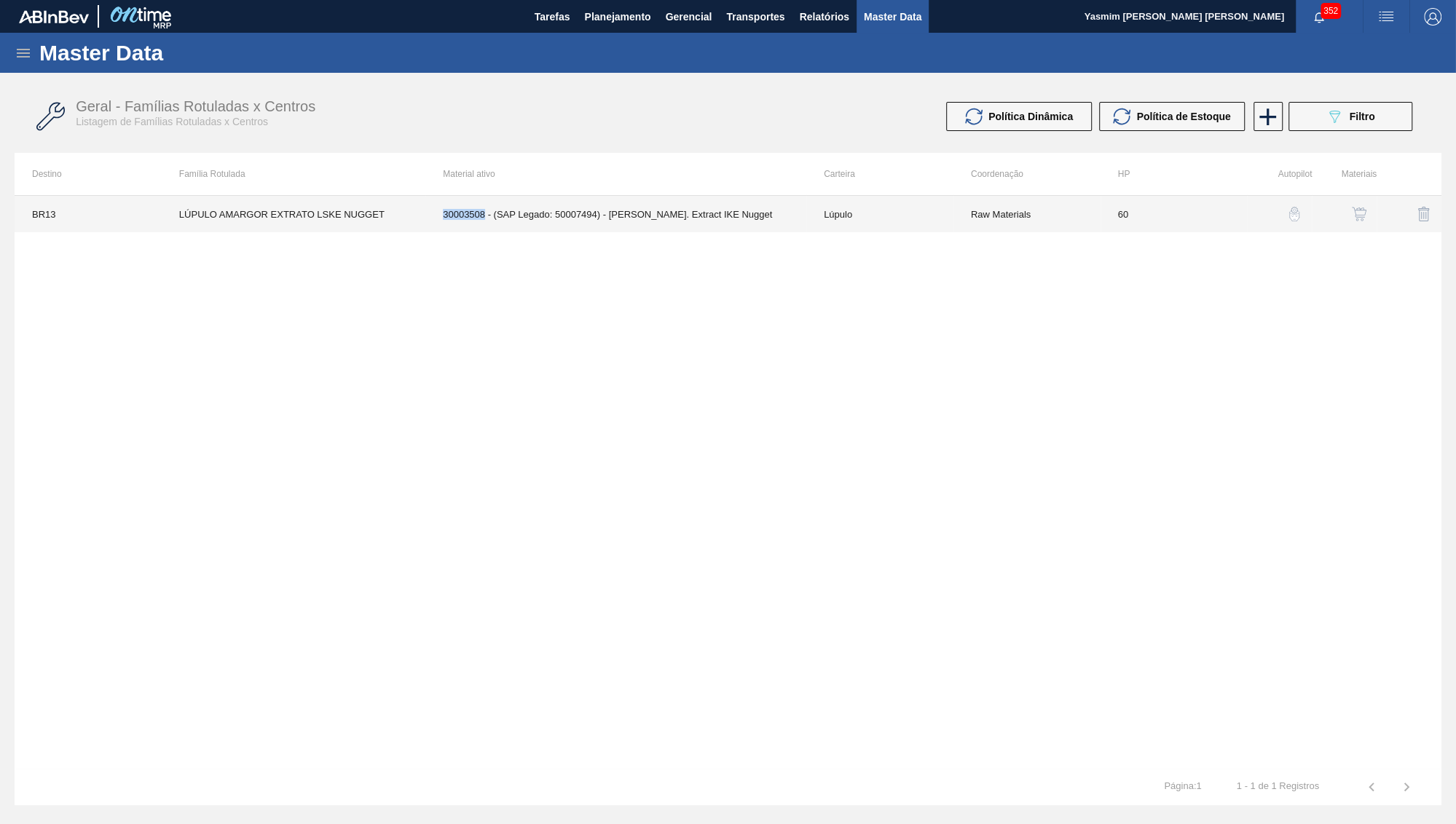
drag, startPoint x: 484, startPoint y: 214, endPoint x: 436, endPoint y: 222, distance: 48.7
click at [436, 222] on td "30003508 - (SAP Legado: 50007494) - [PERSON_NAME]. Extract IKE Nugget" at bounding box center [616, 214] width 381 height 37
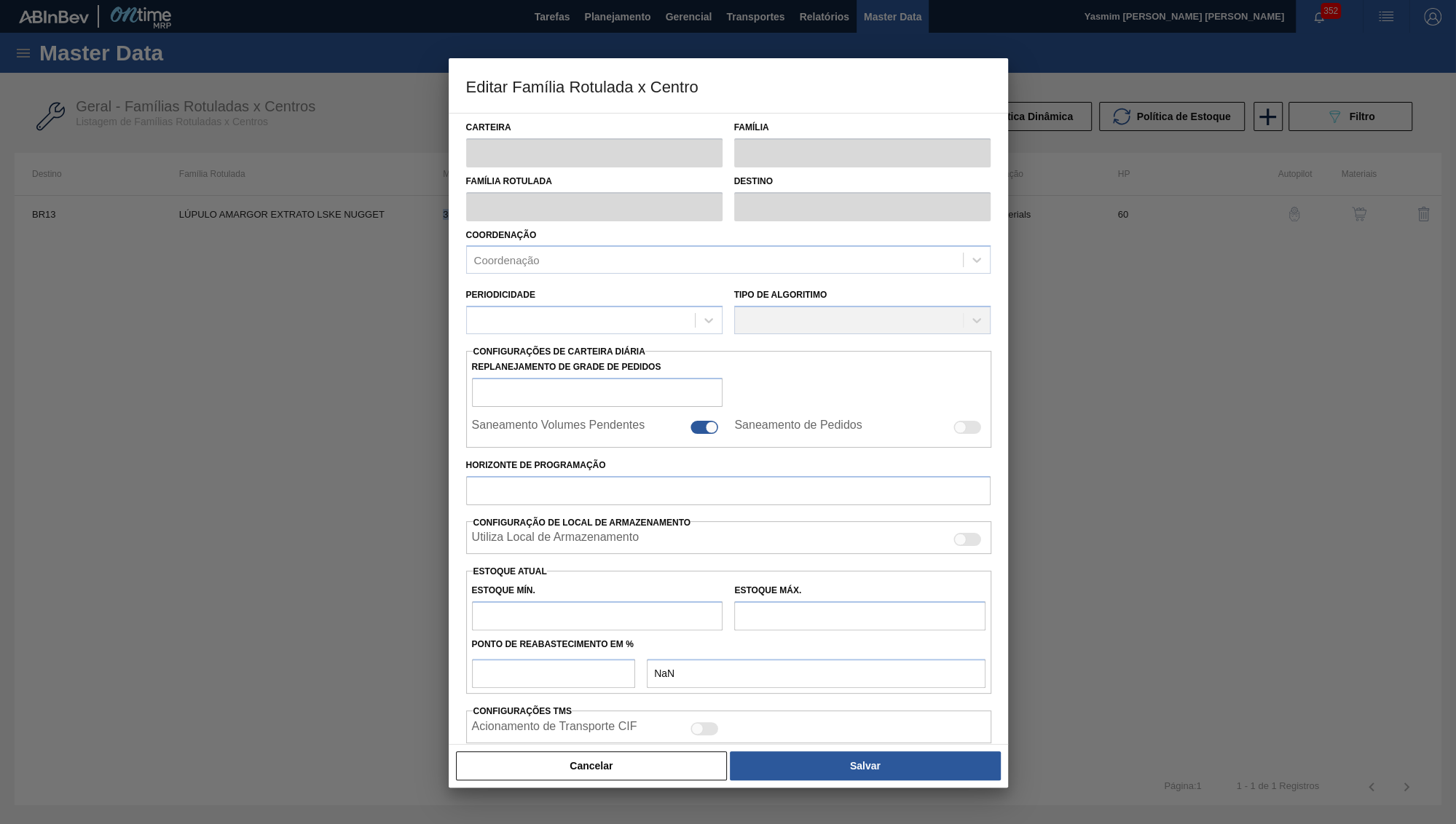
type input "Lúpulo"
type input "LÚPULO AMARGOR EXTRATO LSKE NUGGET"
type input "BR13 - Piraí"
type input "60"
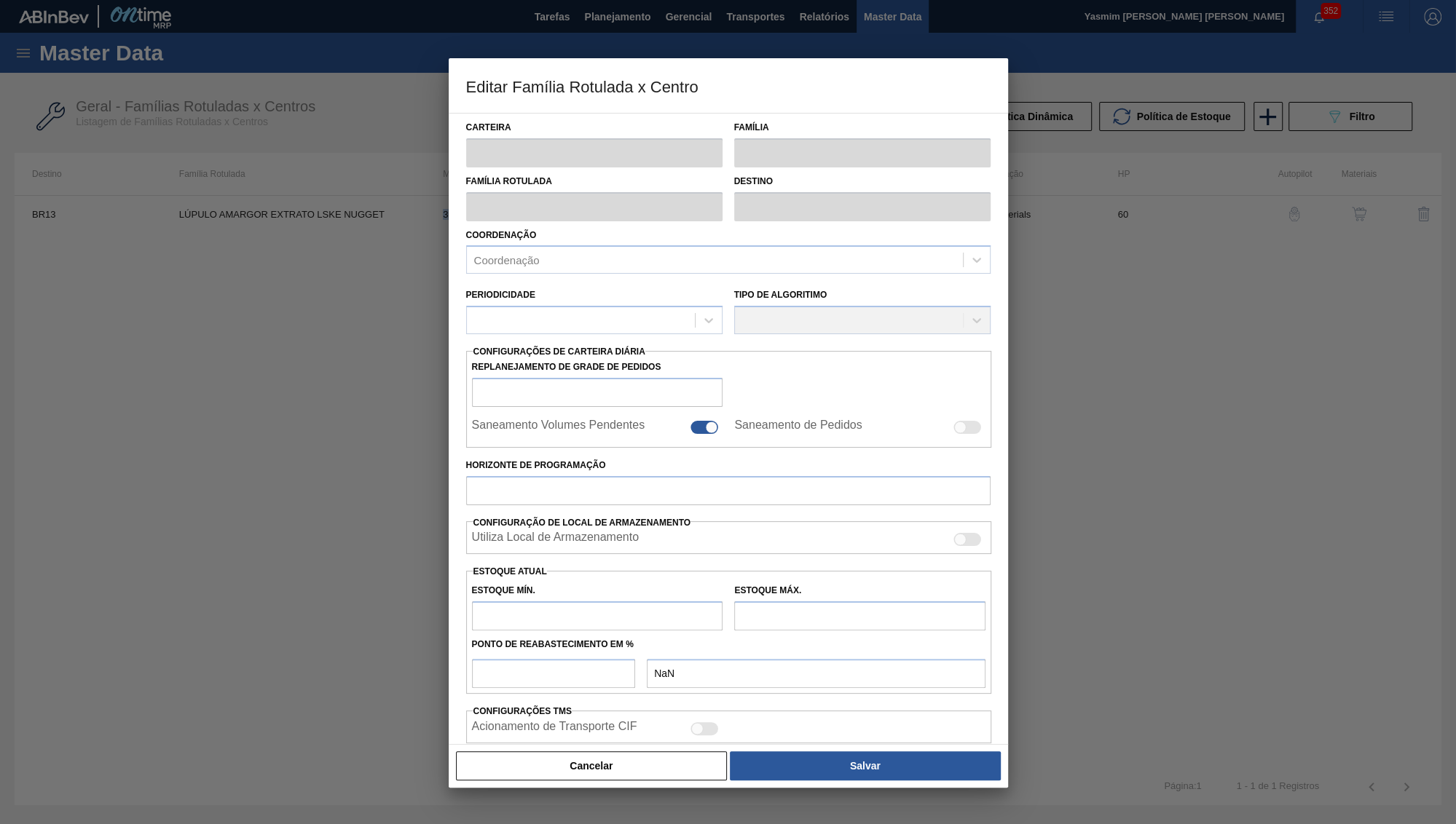
type input "10"
type input "200"
type input "0"
type input "10,000"
checkbox input "true"
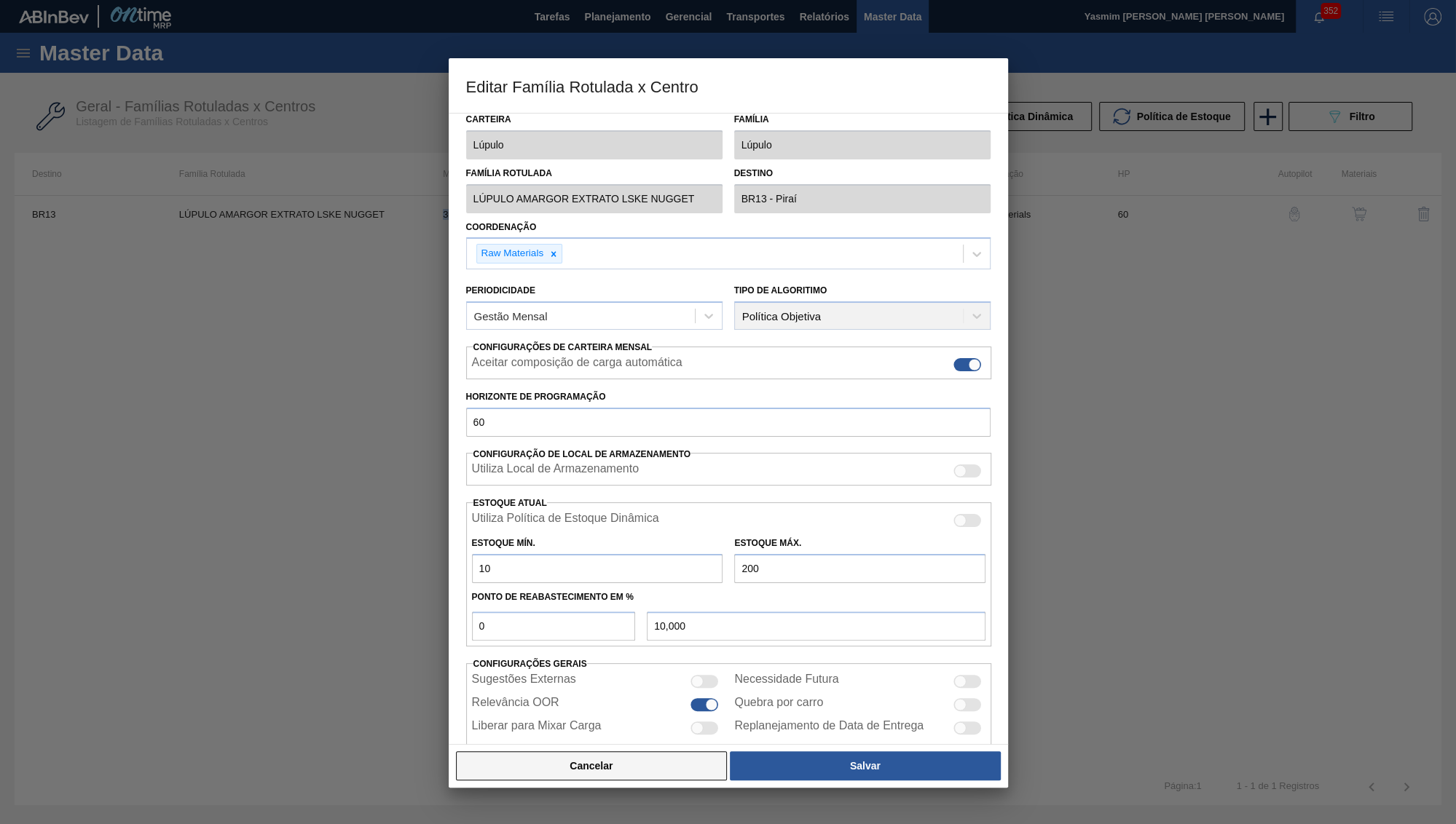
click at [566, 758] on button "Cancelar" at bounding box center [592, 766] width 272 height 29
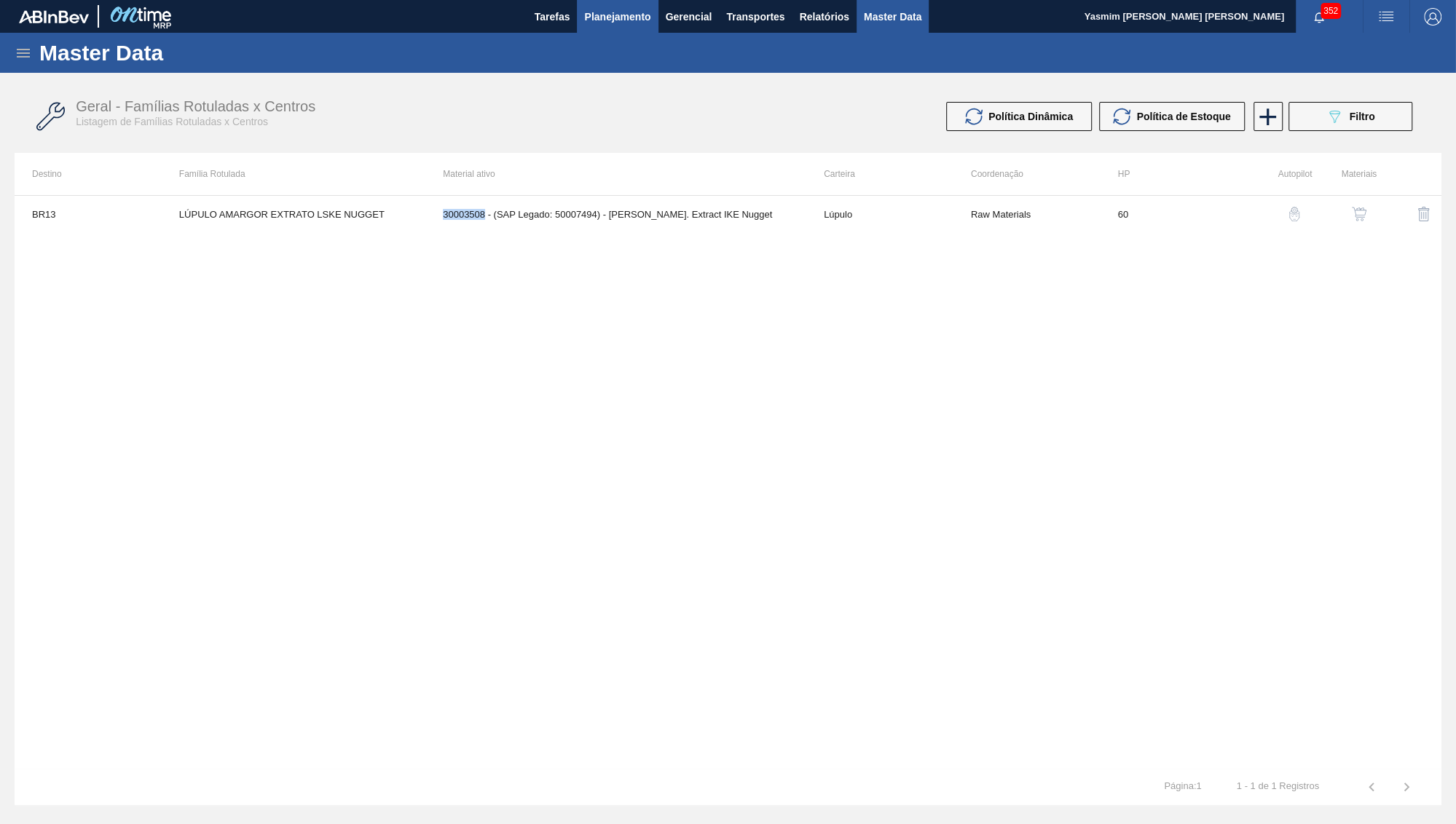
click at [641, 21] on span "Planejamento" at bounding box center [617, 16] width 66 height 17
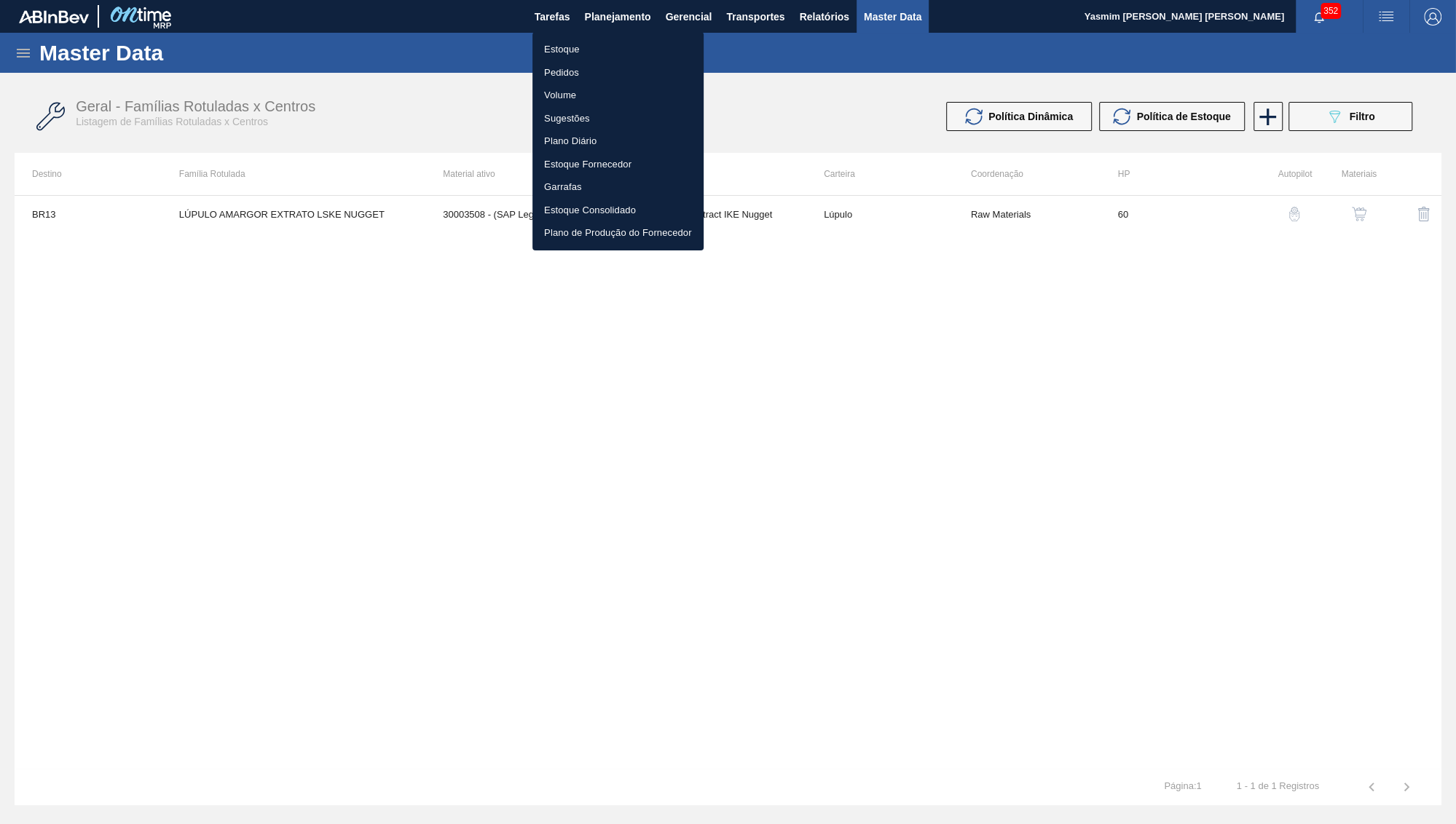
click at [615, 49] on li "Estoque" at bounding box center [618, 49] width 171 height 23
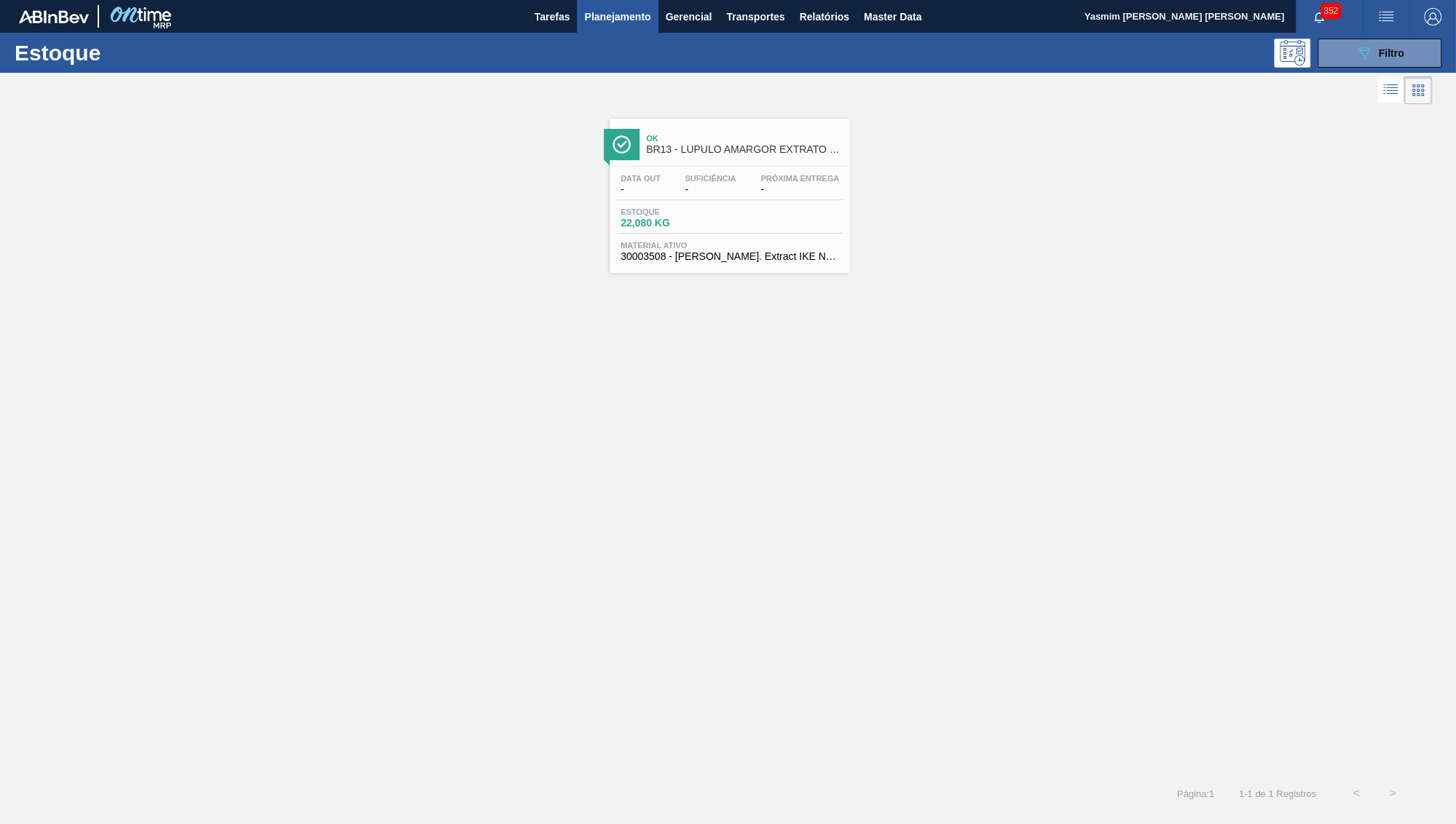
click at [630, 262] on span "30003508 - [PERSON_NAME]. Extract IKE Nugget" at bounding box center [729, 256] width 219 height 11
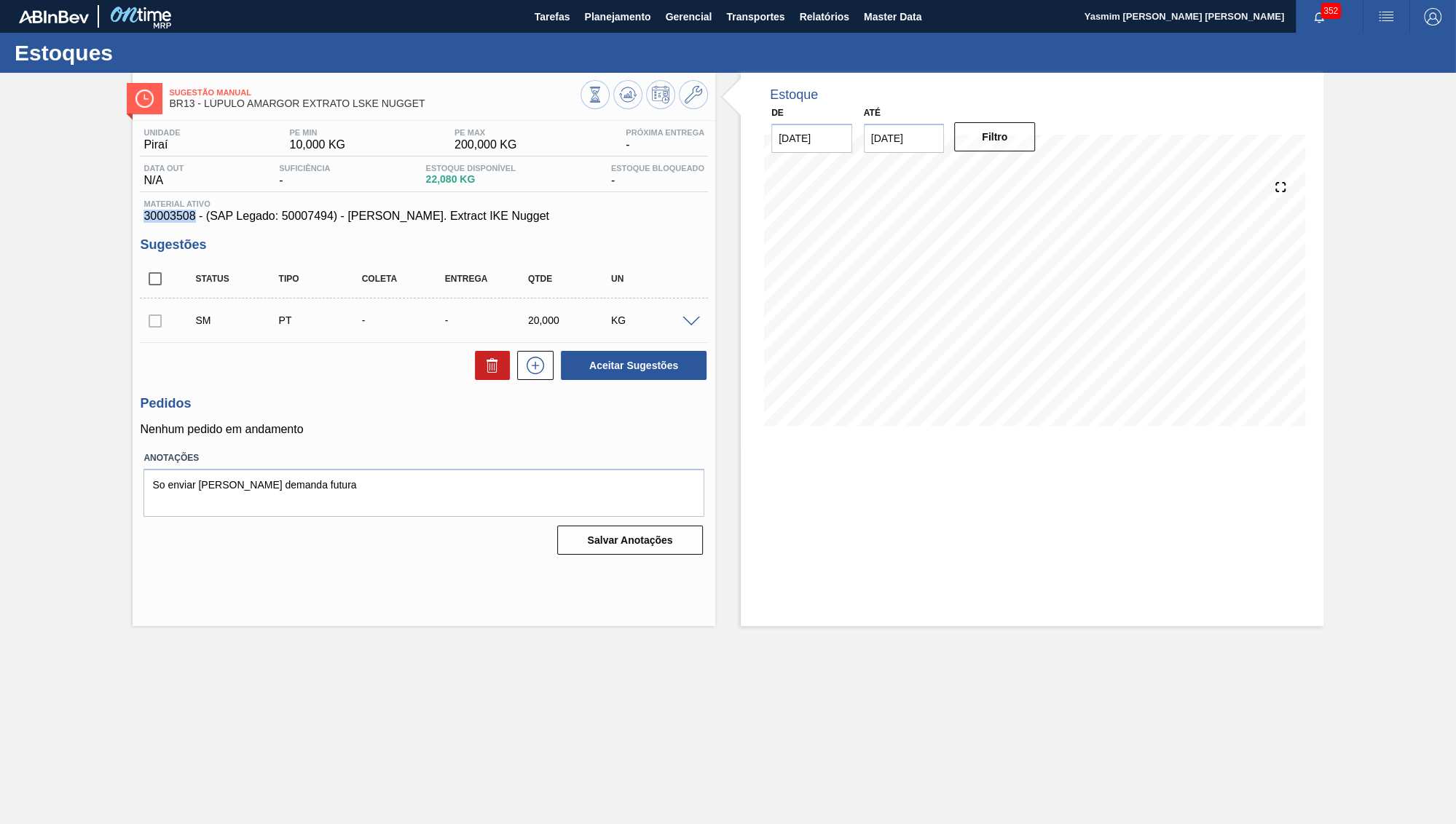
drag, startPoint x: 189, startPoint y: 224, endPoint x: 134, endPoint y: 218, distance: 55.3
click at [134, 218] on div "Unidade Piraí PE MIN 10,000 KG PE MAX 200,000 KG Próxima Entrega - Data out N/A…" at bounding box center [424, 341] width 583 height 439
click at [936, 593] on div "Estoque De 01/10/2025 Até 31/12/2025 Filtro" at bounding box center [1031, 349] width 583 height 554
click at [685, 324] on span at bounding box center [691, 322] width 17 height 11
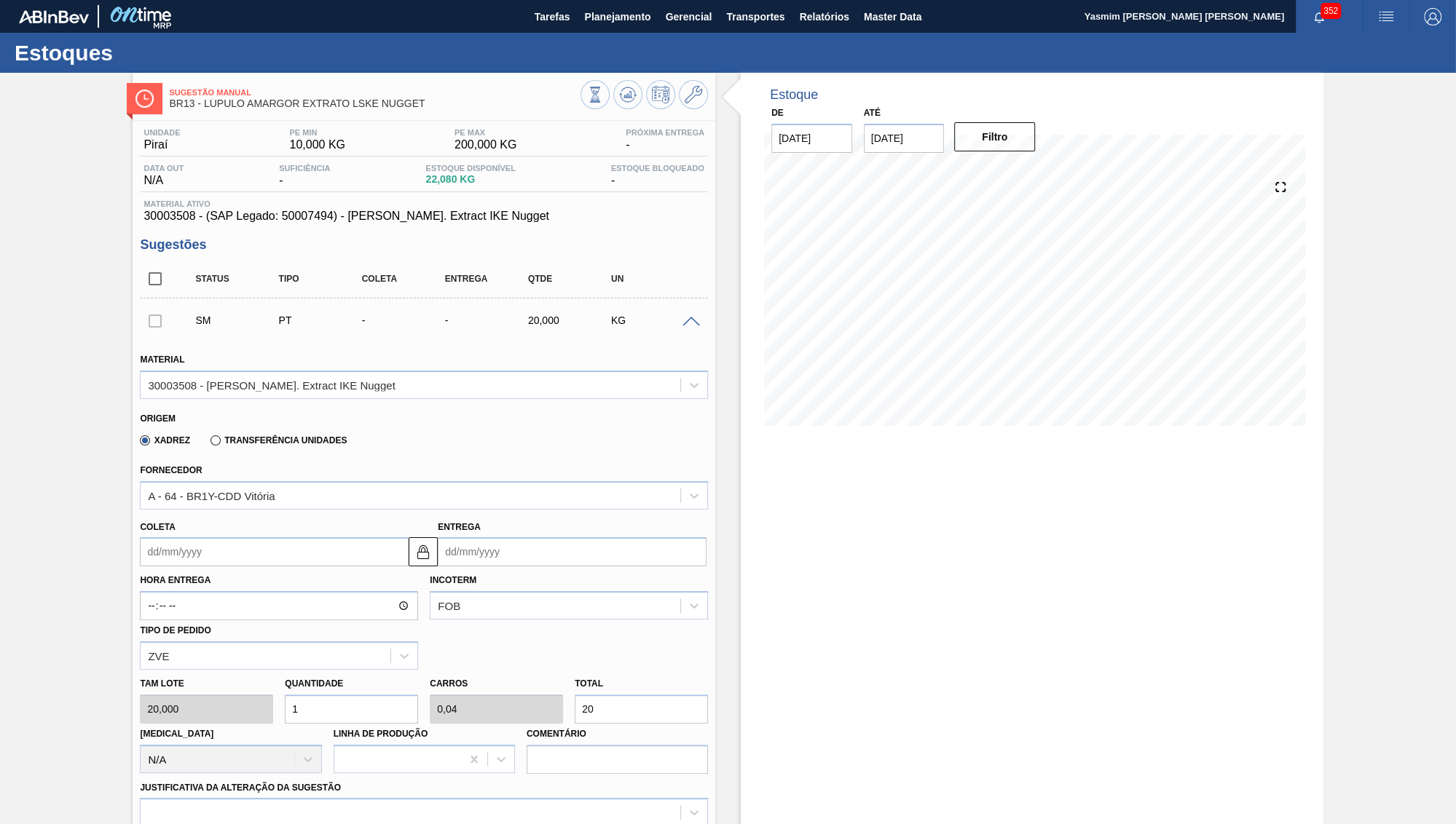
click at [309, 108] on span "BR13 - LÚPULO AMARGOR EXTRATO LSKE NUGGET" at bounding box center [374, 103] width 411 height 11
click at [351, 212] on div "Material ativo 30003508 - (SAP Legado: 50007494) - LUPULO Amar. Extract IKE Nug…" at bounding box center [424, 211] width 568 height 23
click at [354, 208] on span "Material ativo" at bounding box center [424, 203] width 560 height 9
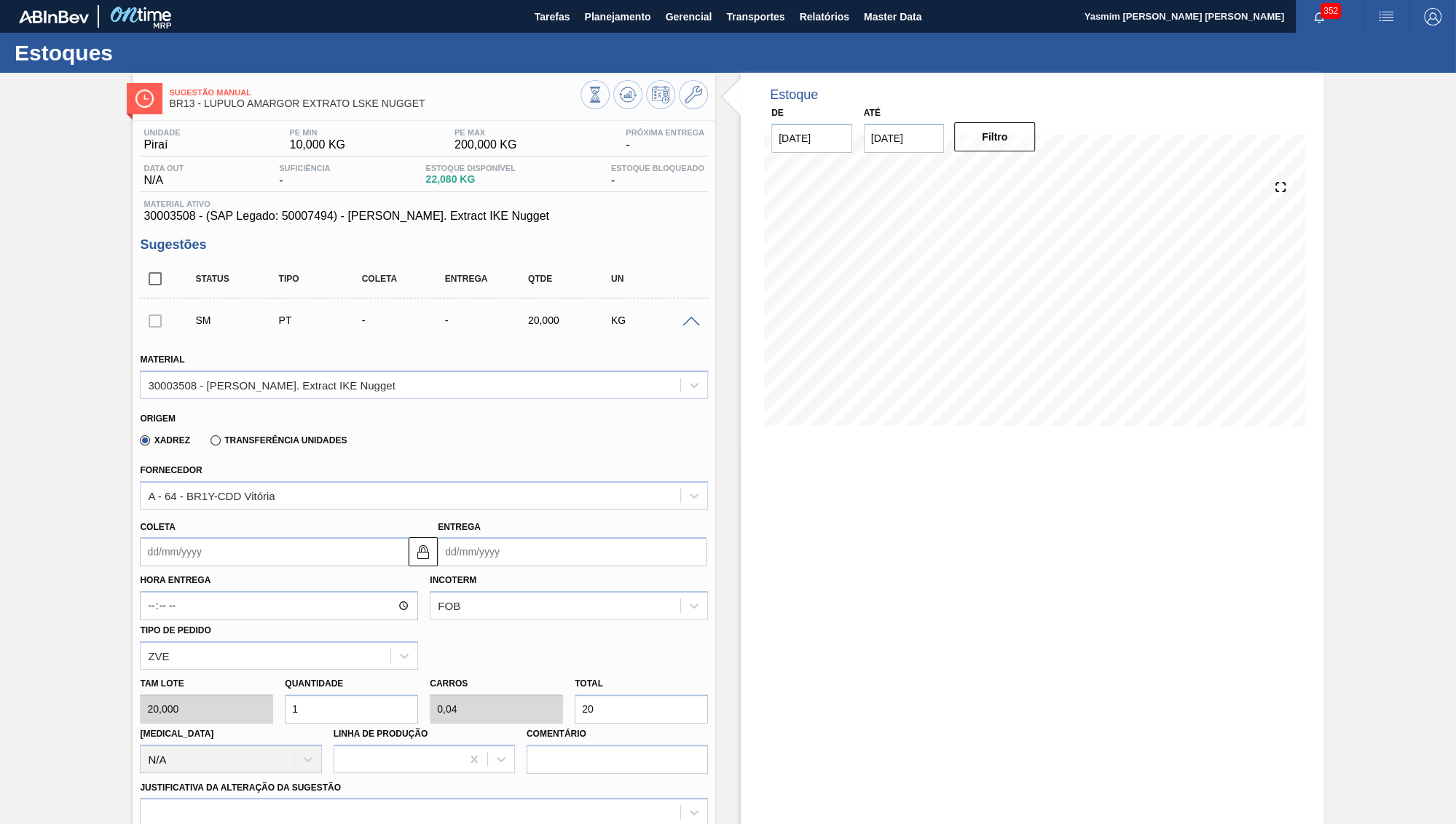
click at [365, 213] on div "Material ativo 30003508 - (SAP Legado: 50007494) - LUPULO Amar. Extract IKE Nug…" at bounding box center [424, 211] width 568 height 23
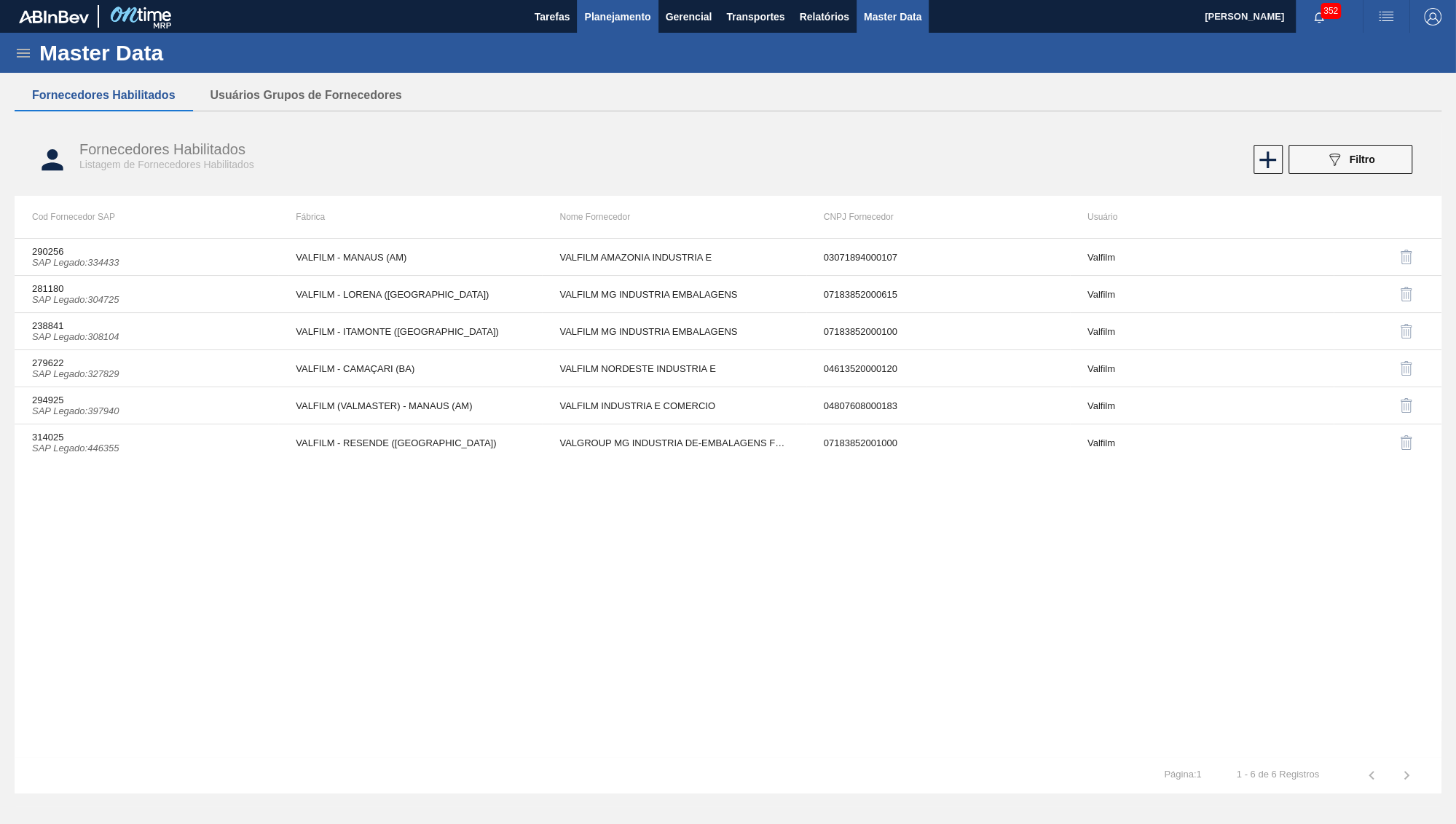
click at [624, 27] on button "Planejamento" at bounding box center [617, 16] width 81 height 33
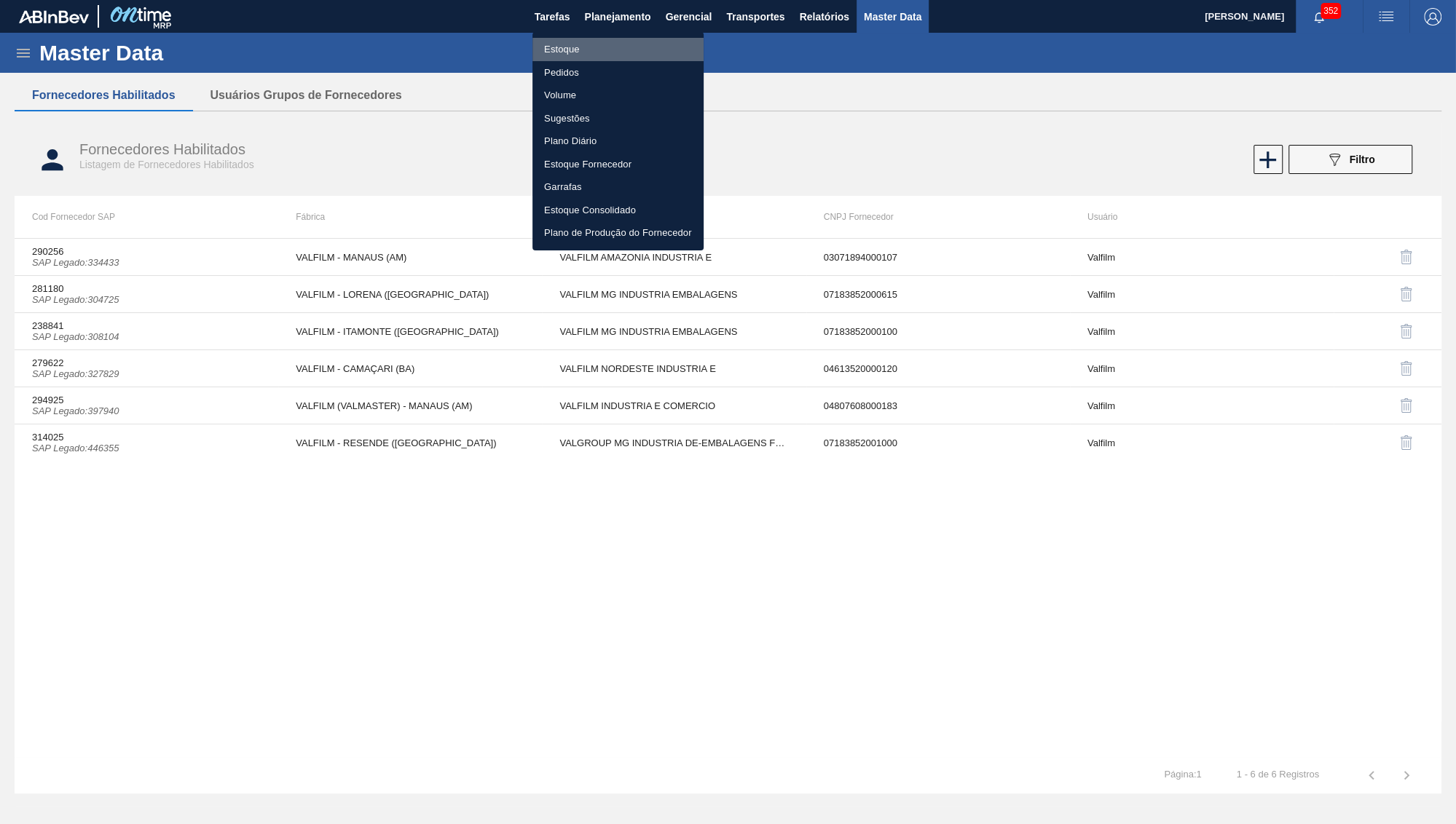
click at [601, 51] on li "Estoque" at bounding box center [618, 49] width 171 height 23
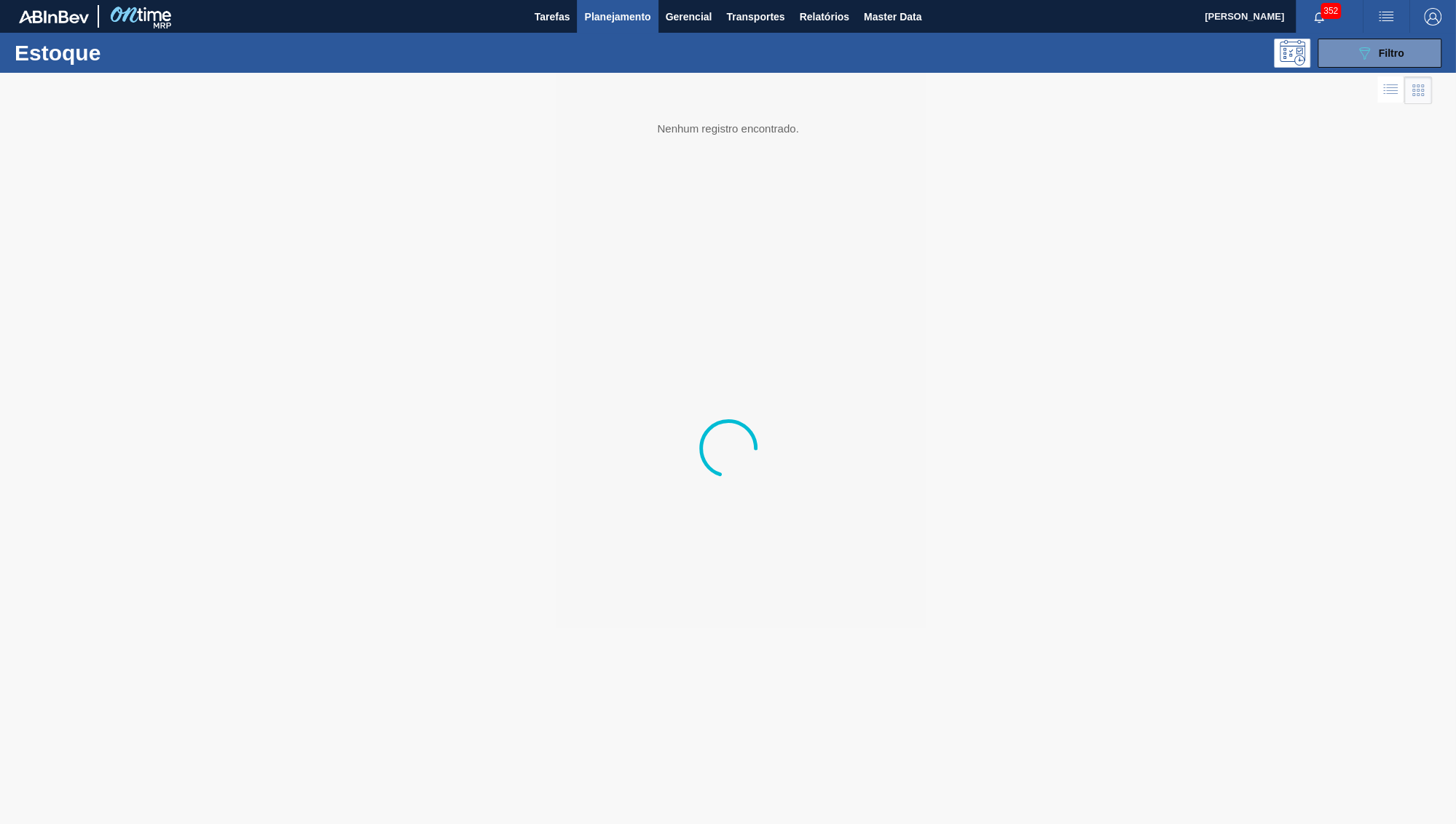
click at [1408, 36] on div "Estoque 089F7B8B-B2A5-4AFE-B5C0-19BA573D28AC Filtro" at bounding box center [728, 53] width 1456 height 40
click at [1401, 43] on button "089F7B8B-B2A5-4AFE-B5C0-19BA573D28AC Filtro" at bounding box center [1379, 53] width 124 height 29
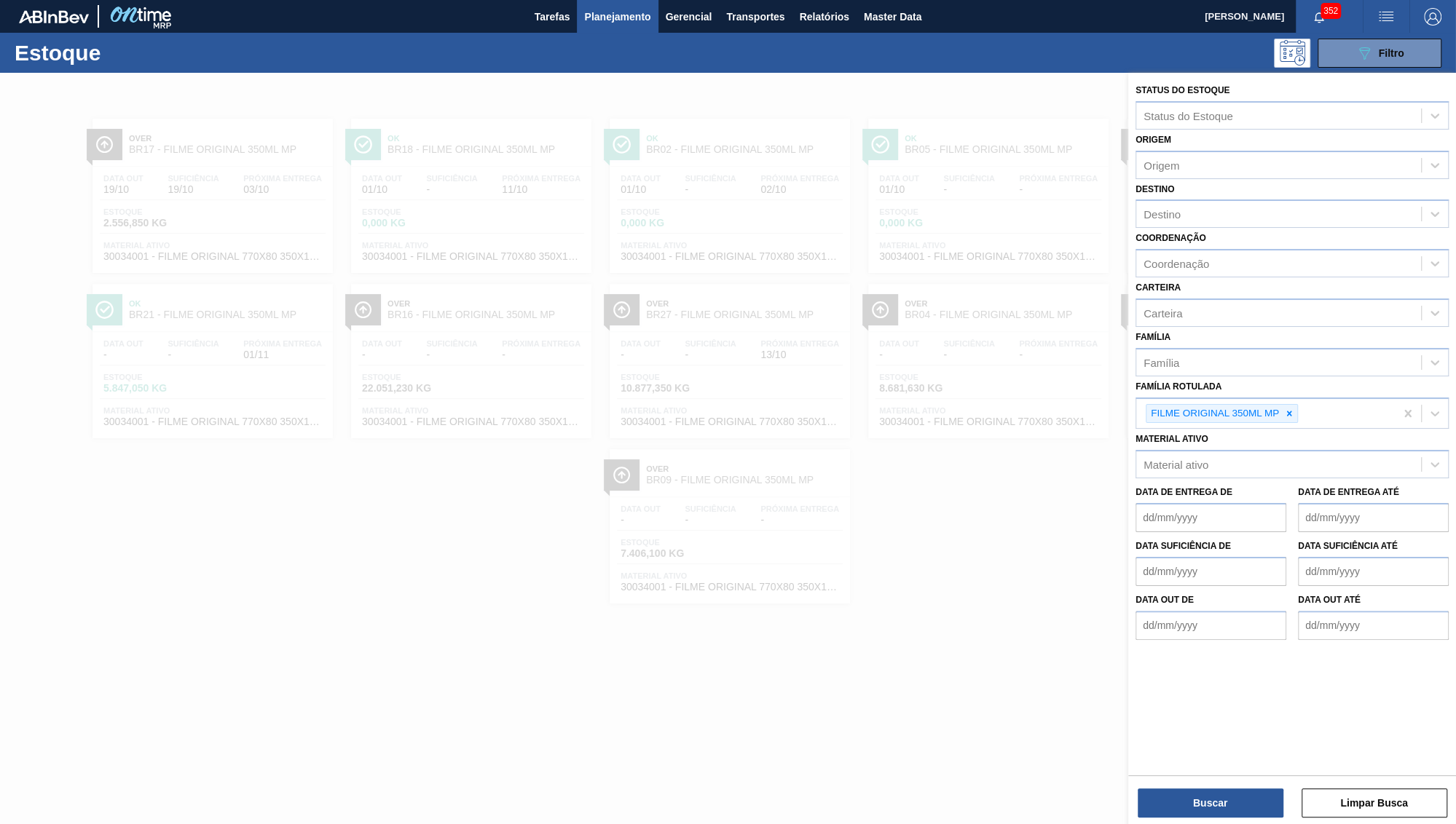
click at [1289, 408] on icon at bounding box center [1289, 413] width 11 height 11
click at [1224, 308] on div "Carteira" at bounding box center [1279, 313] width 285 height 21
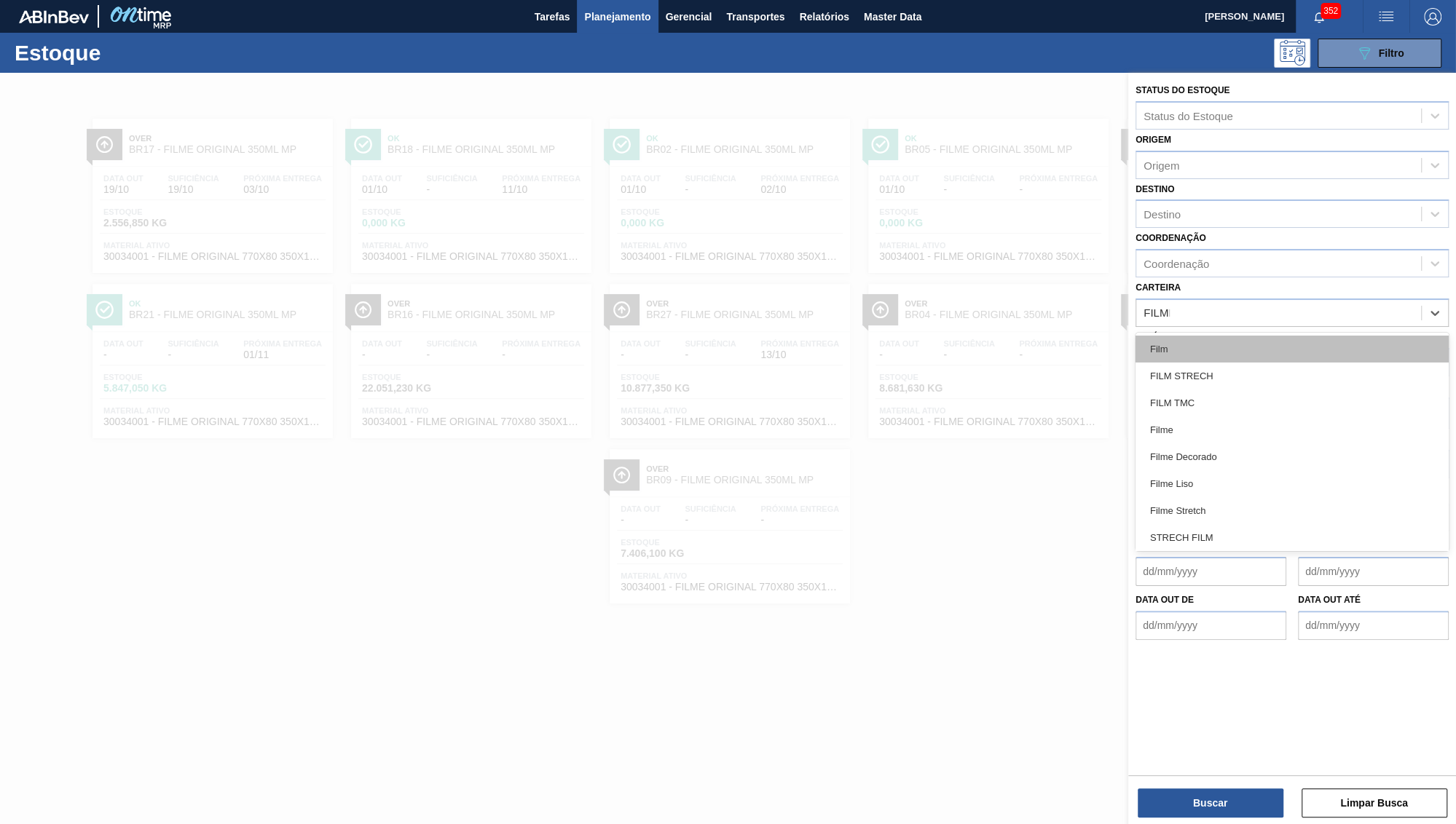
type input "FILME DE"
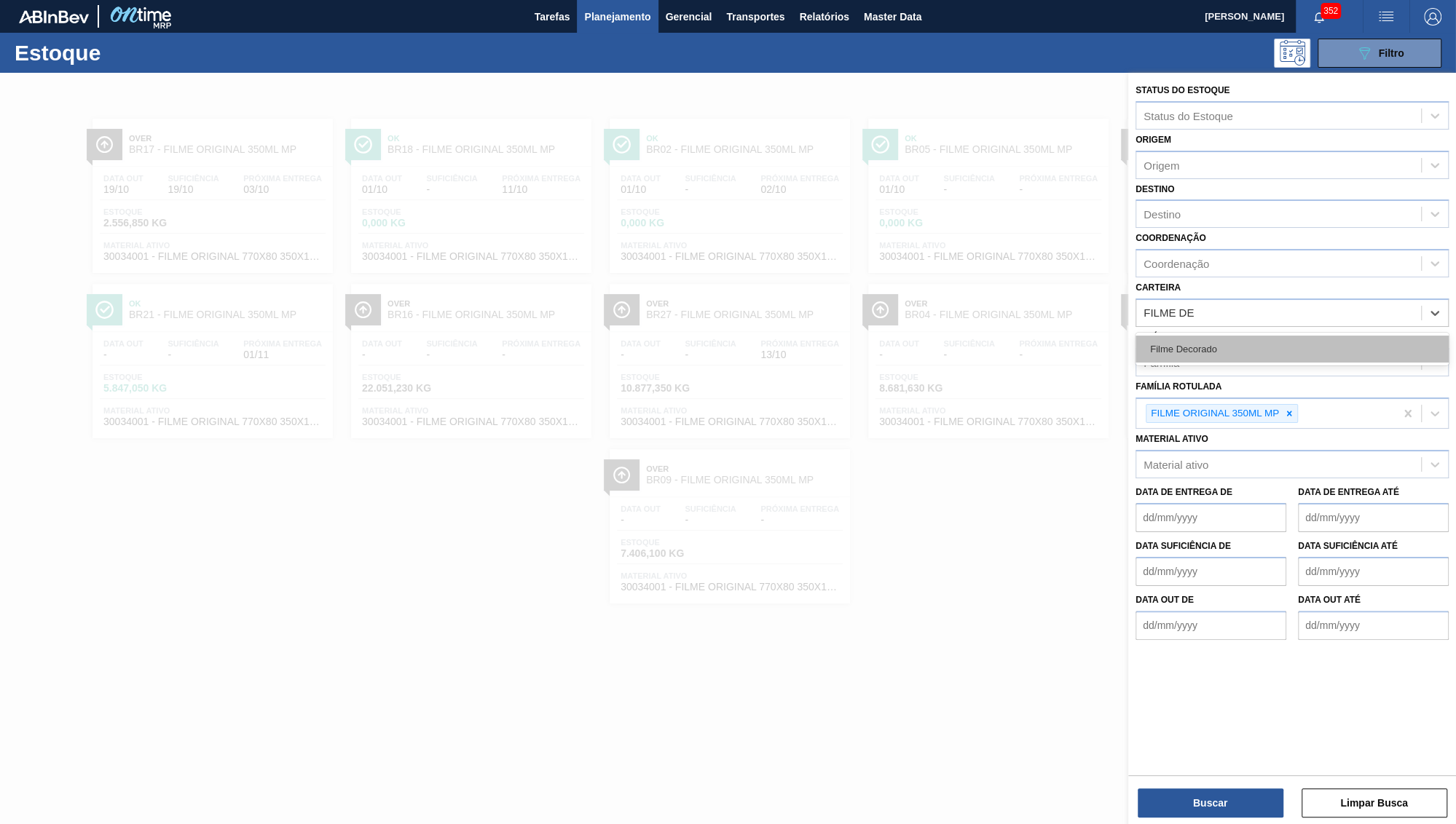
click at [1242, 337] on div "Filme Decorado" at bounding box center [1291, 349] width 313 height 27
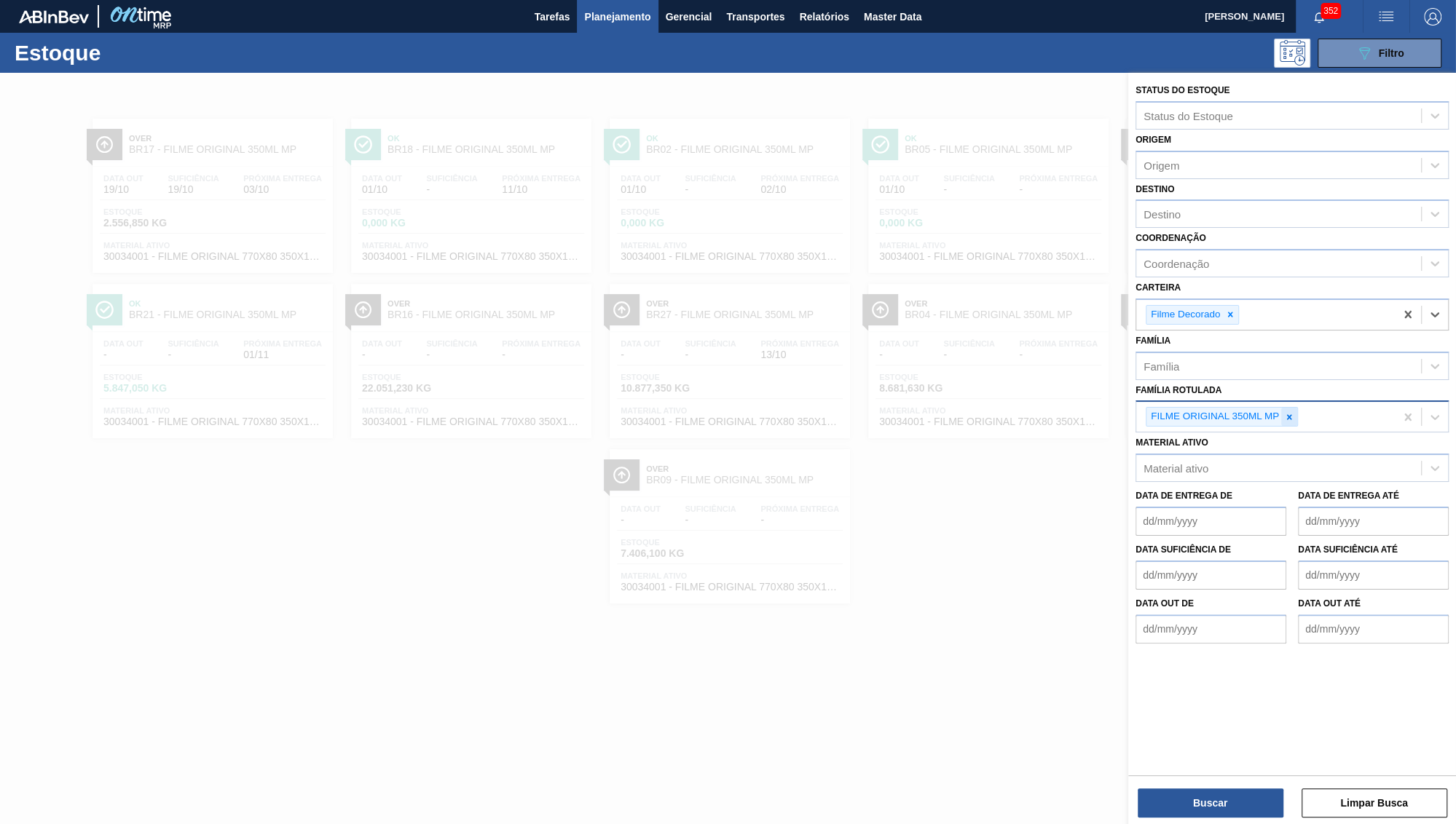
click at [1291, 412] on icon at bounding box center [1289, 417] width 11 height 11
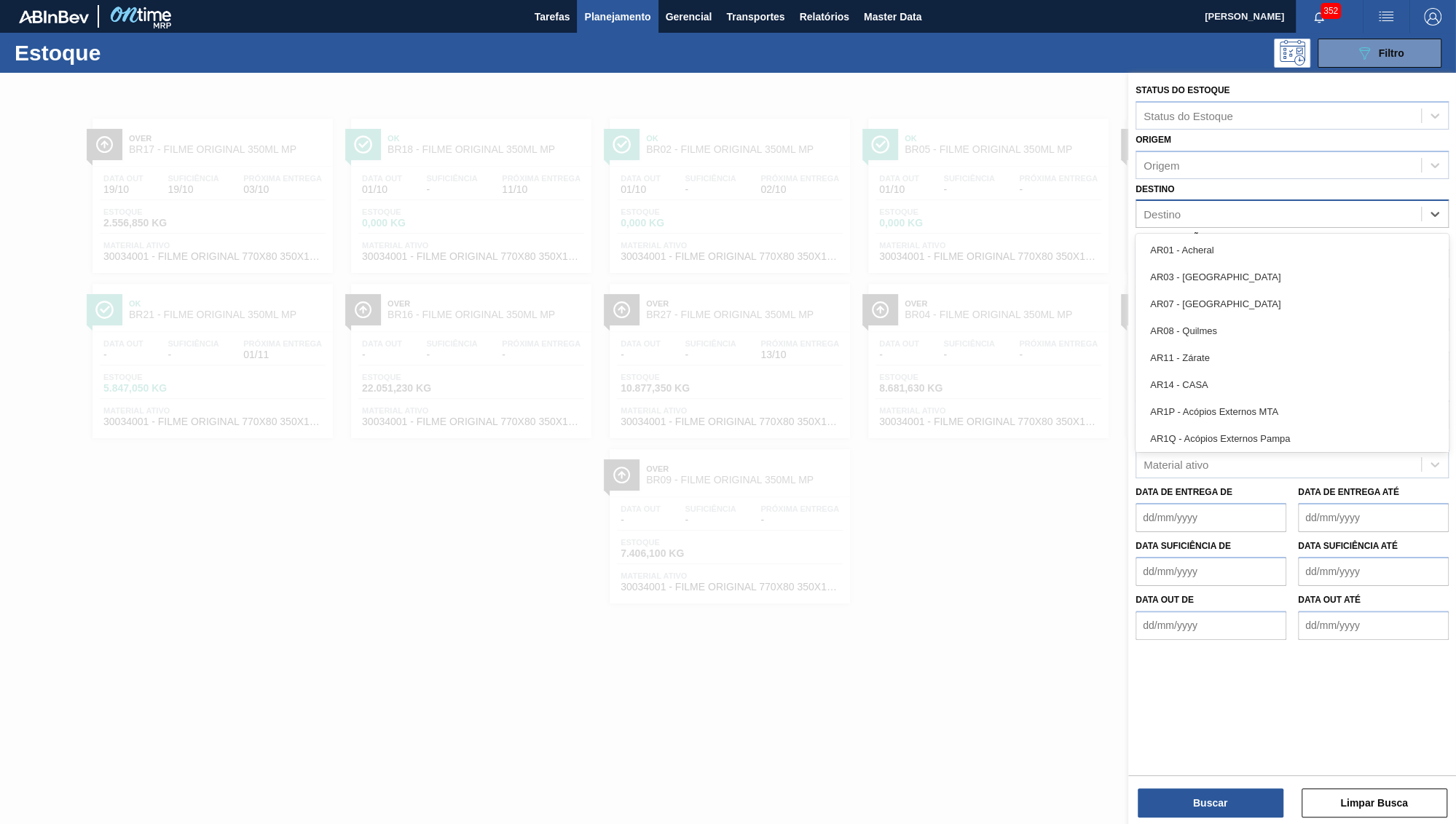
click at [1174, 211] on div "Destino" at bounding box center [1162, 214] width 38 height 13
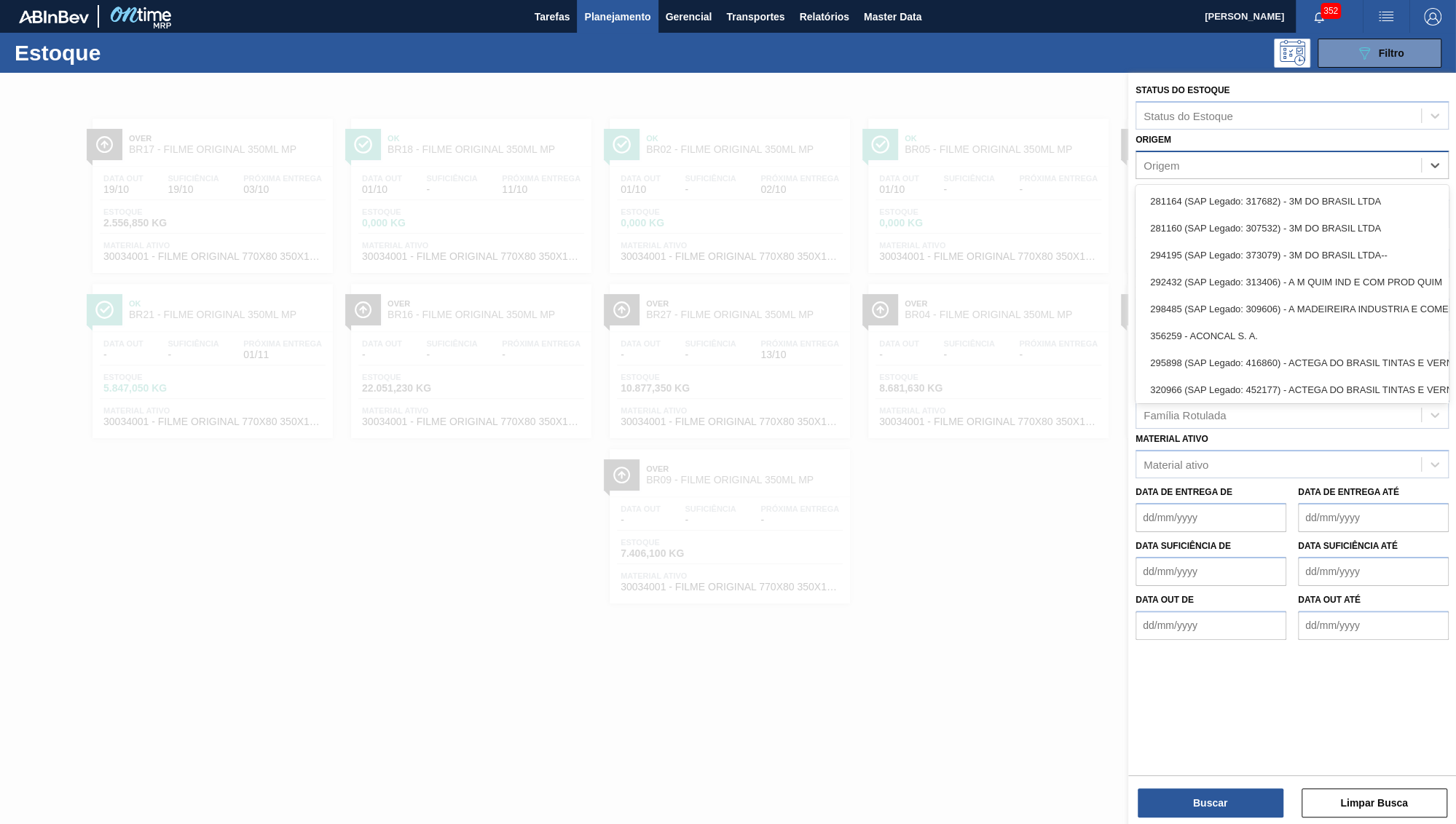
click at [1179, 163] on div "Origem" at bounding box center [1279, 165] width 285 height 21
type input "M"
type input "VALFI"
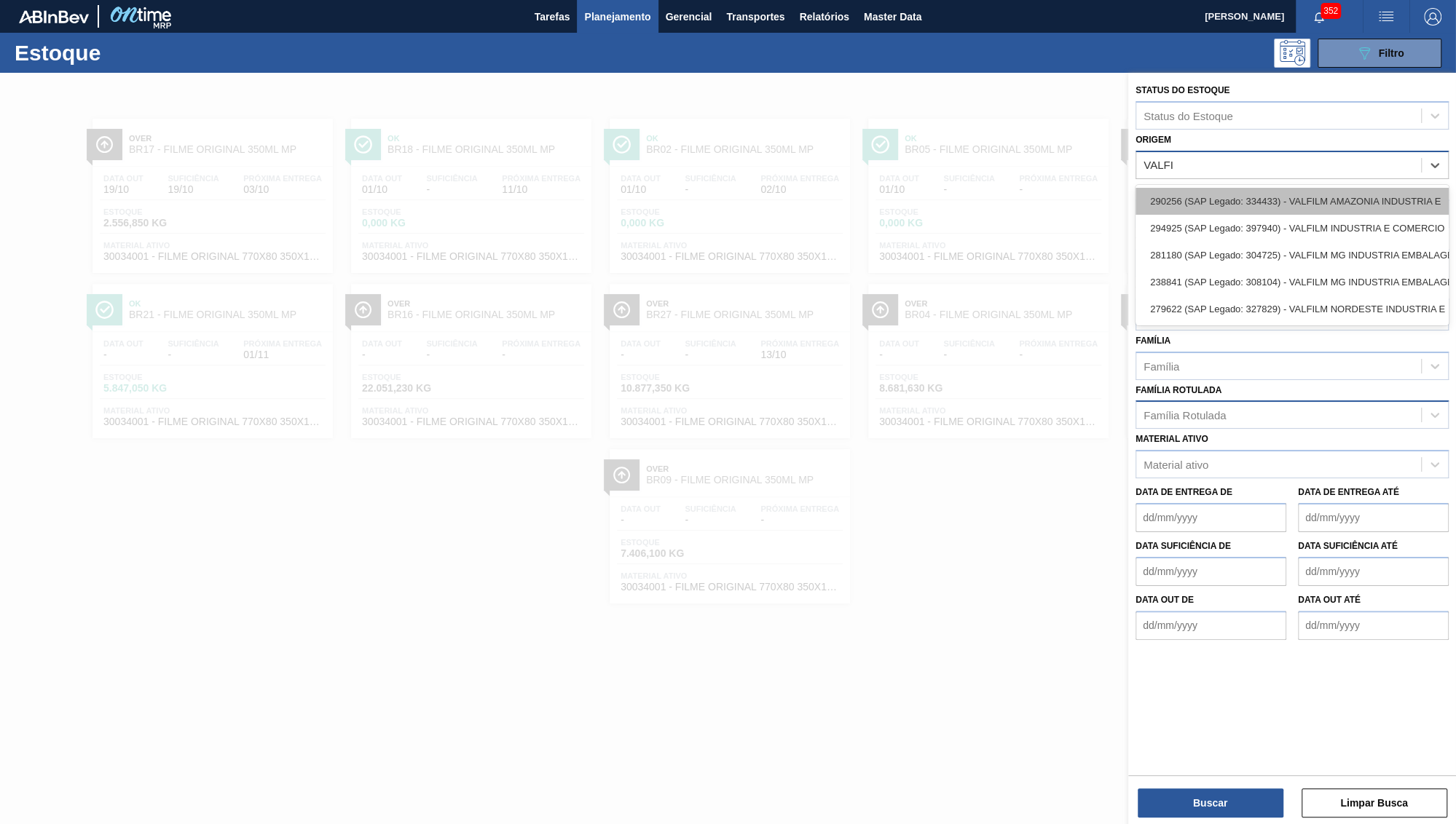
click at [1213, 193] on div "290256 (SAP Legado: 334433) - VALFILM AMAZONIA INDUSTRIA E" at bounding box center [1291, 201] width 313 height 27
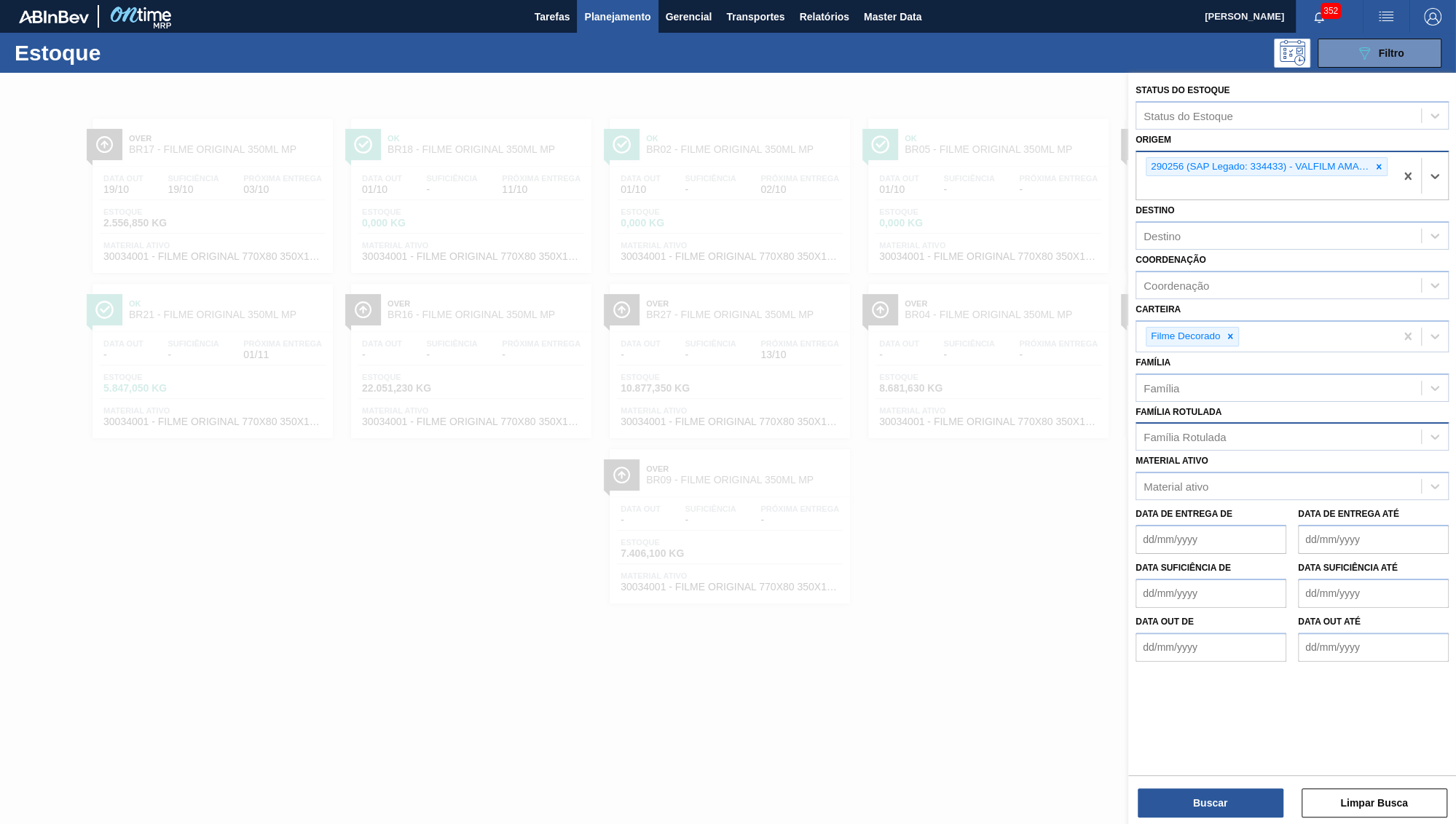
paste input "294925"
type input "294925"
click at [1229, 212] on div "294925 (SAP Legado: 397940) - VALFILM INDUSTRIA E COMERCIO" at bounding box center [1291, 222] width 313 height 27
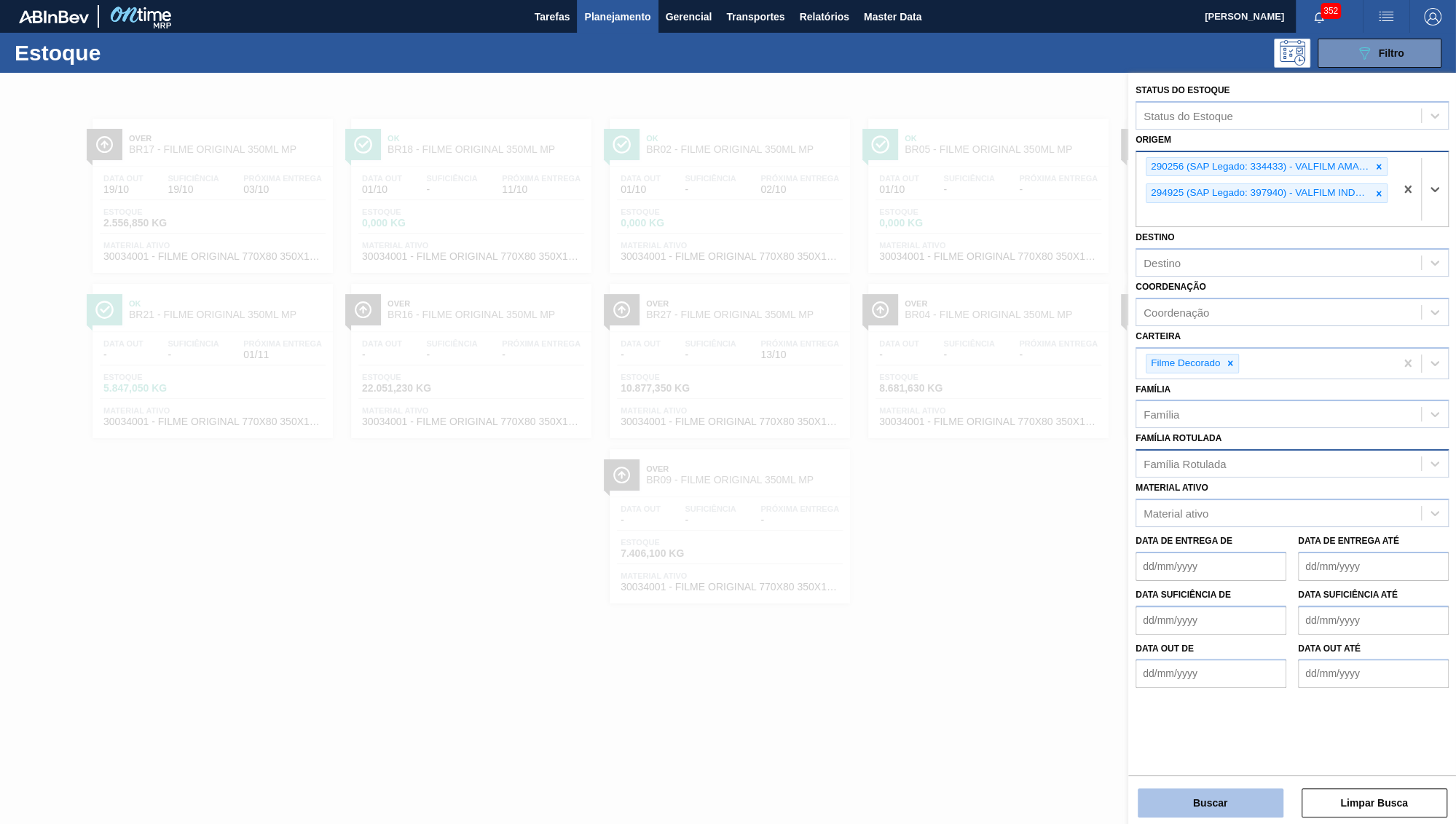
click at [1202, 800] on button "Buscar" at bounding box center [1210, 803] width 145 height 29
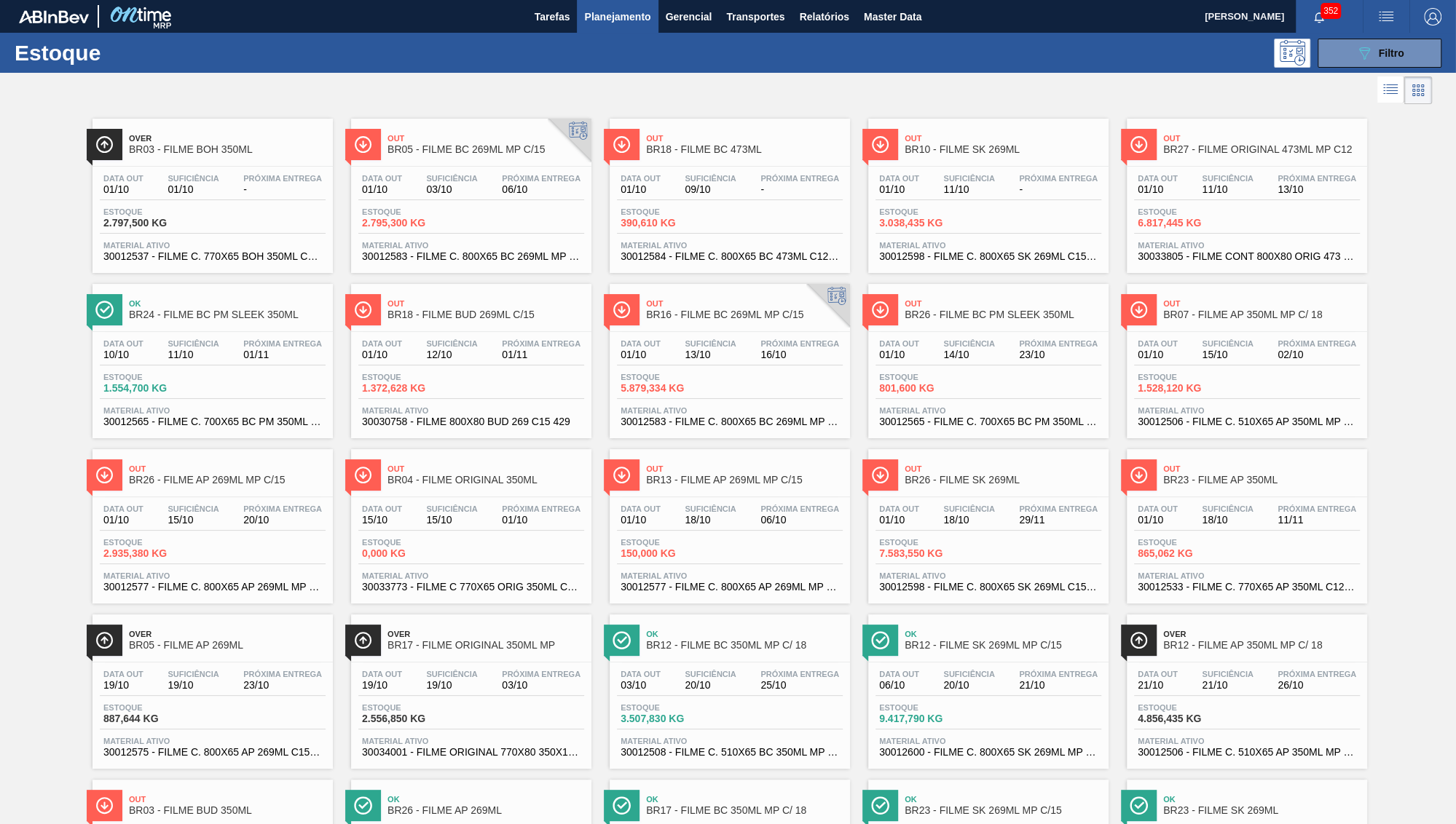
click at [448, 151] on span "BR05 - FILME BC 269ML MP C/15" at bounding box center [485, 149] width 196 height 11
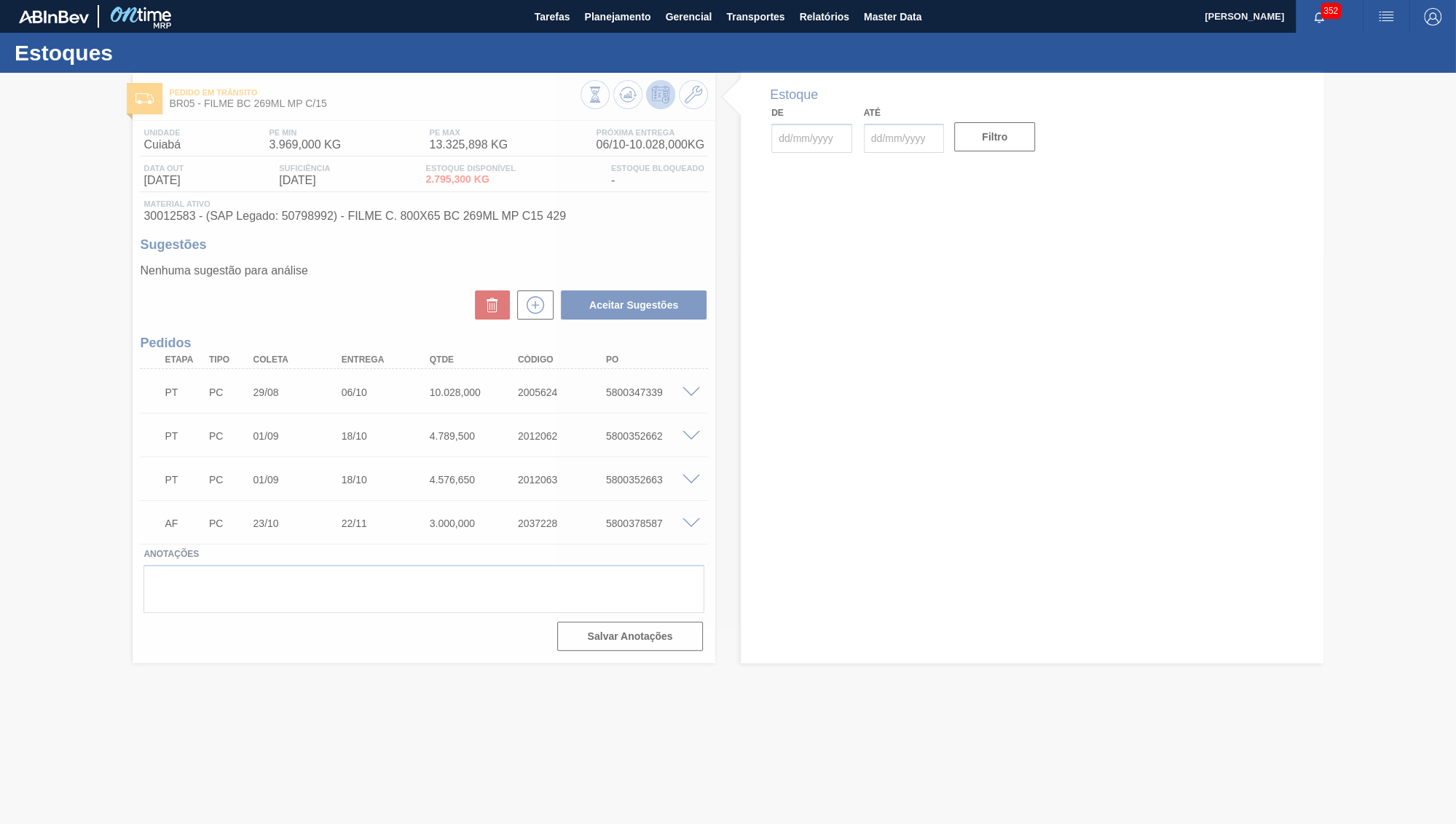
type input "[DATE]"
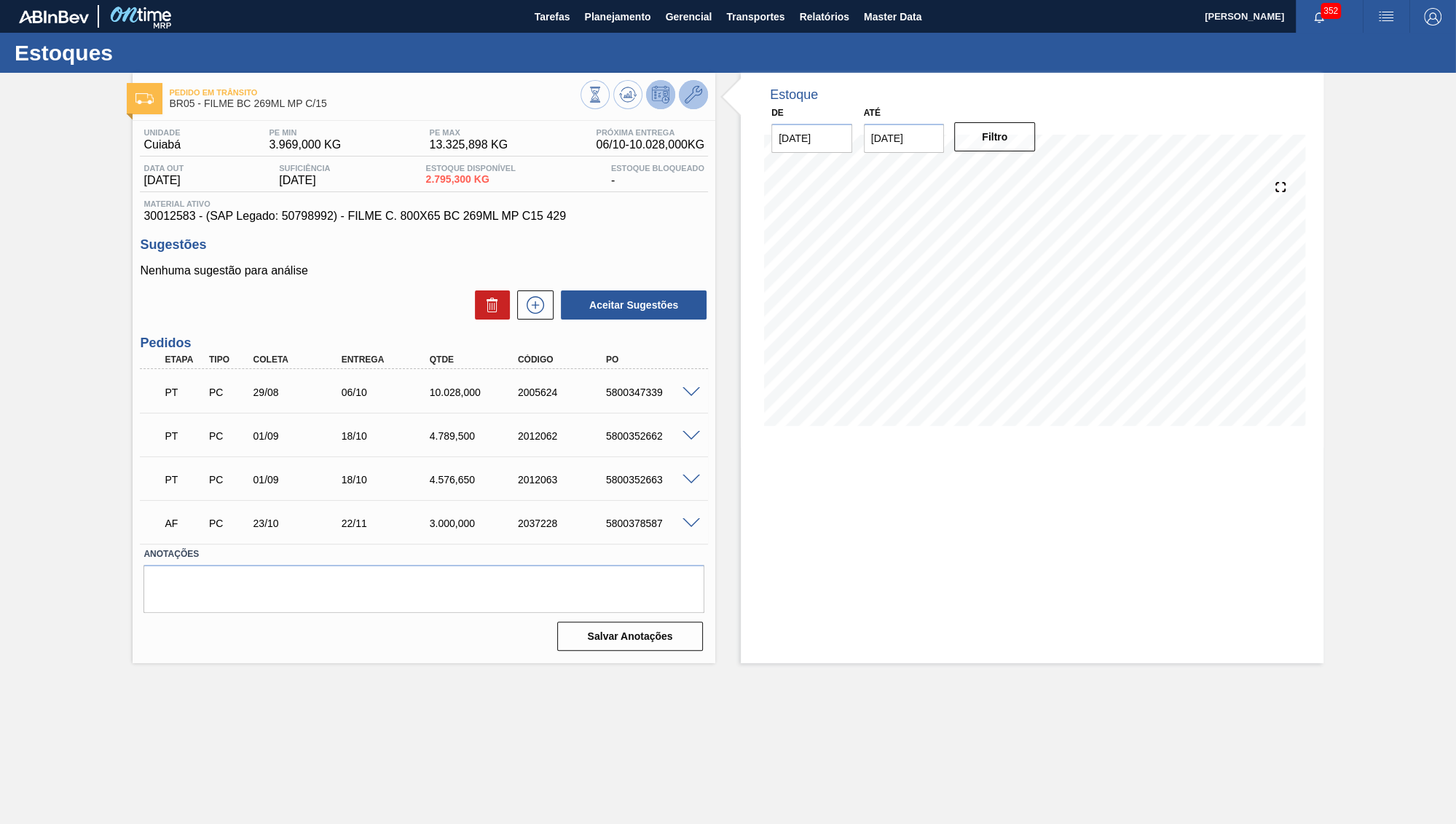
click at [683, 93] on button at bounding box center [693, 94] width 29 height 29
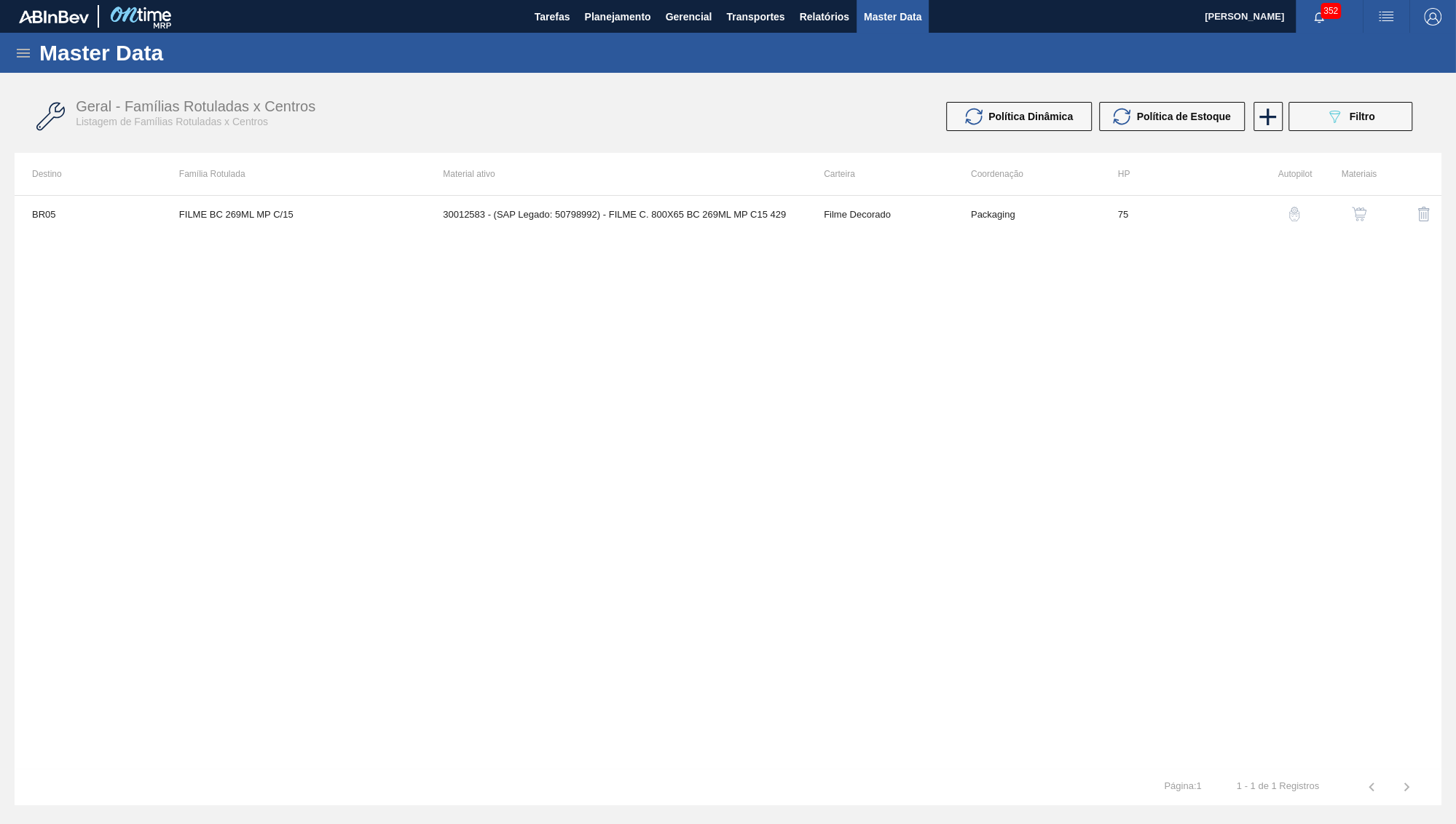
click at [1372, 214] on button "button" at bounding box center [1359, 214] width 35 height 35
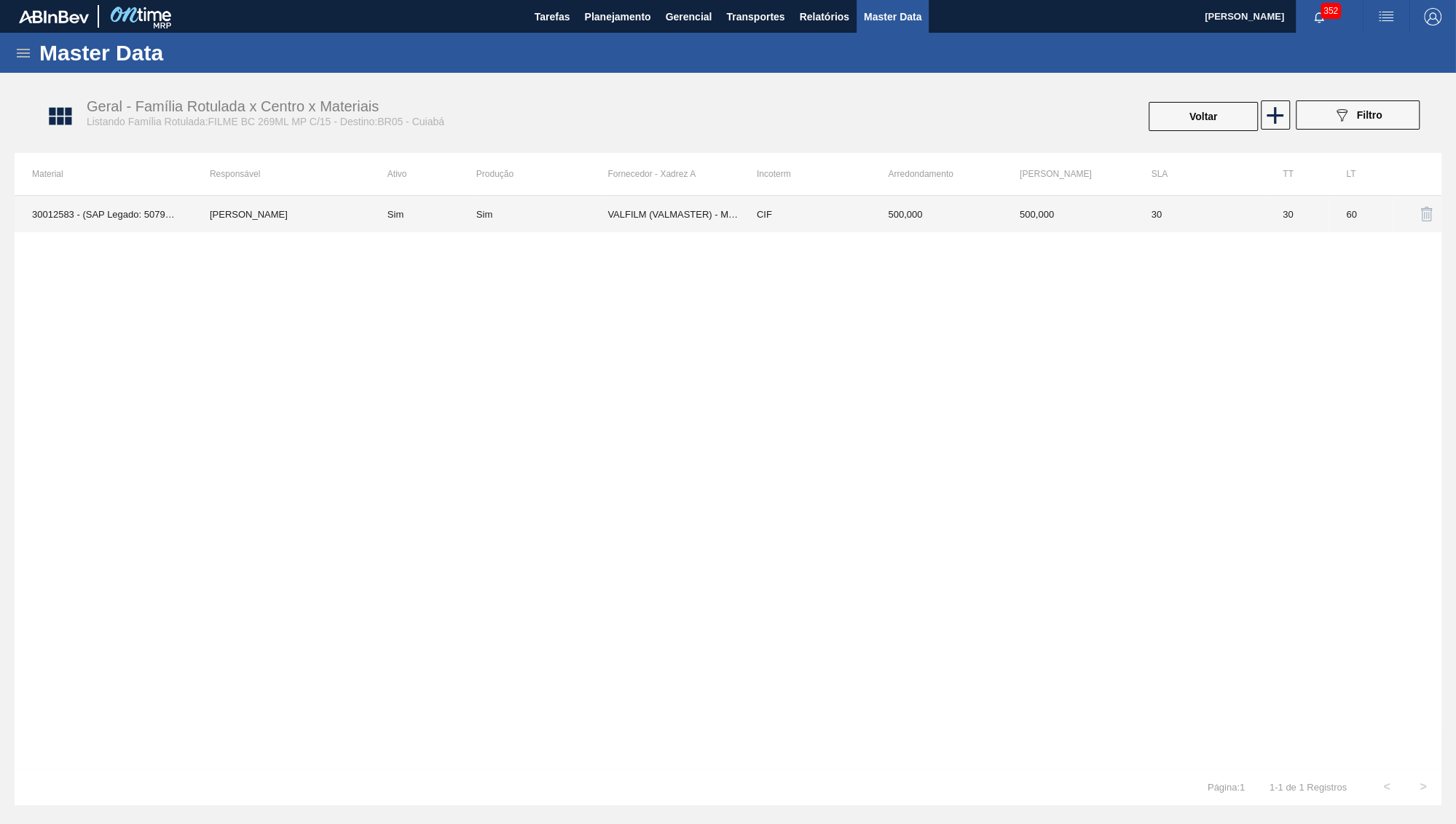
click at [665, 217] on td "VALFILM (VALMASTER) - MANAUS (AM)" at bounding box center [673, 214] width 132 height 37
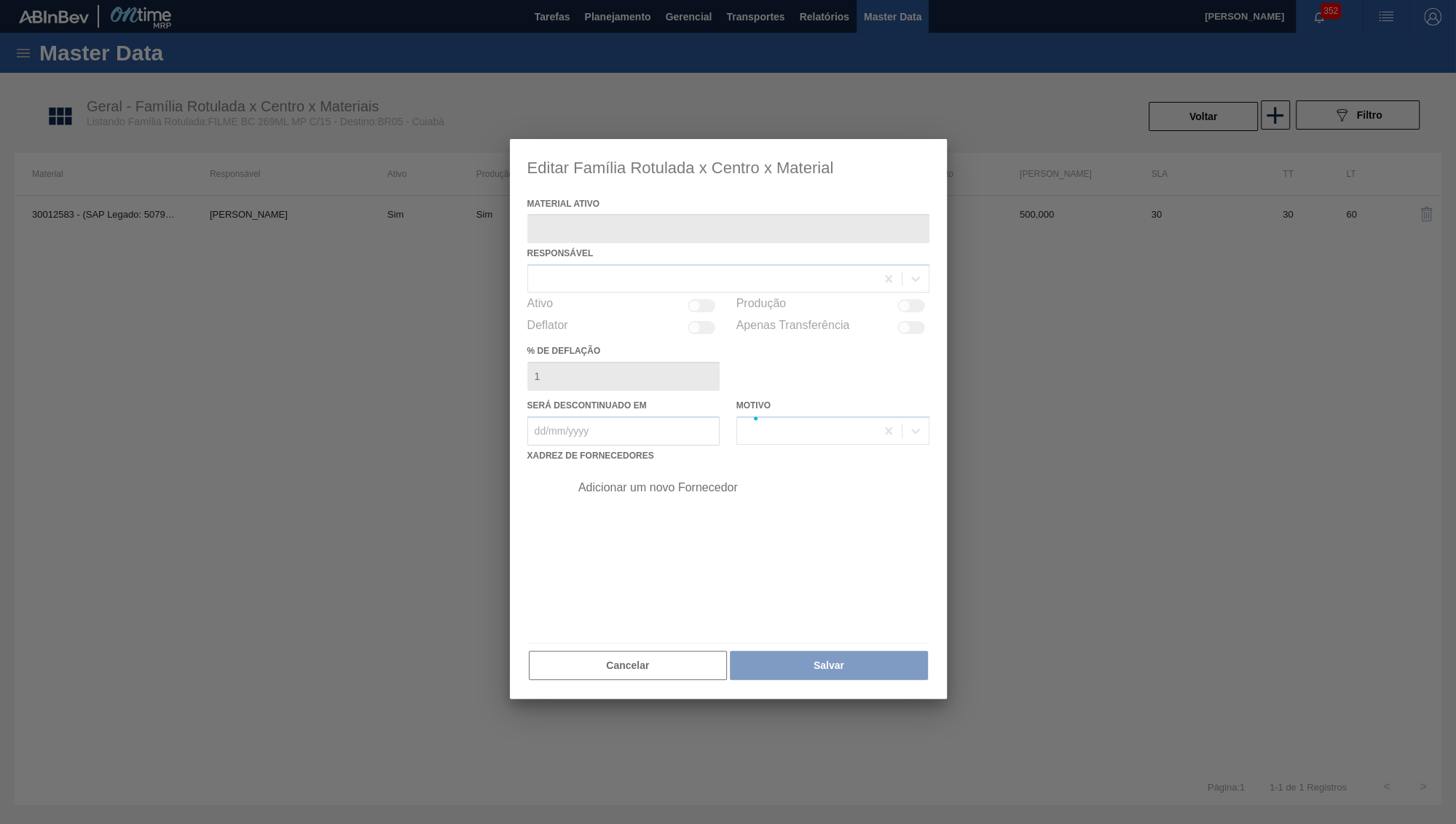
type ativo "30012583 - (SAP Legado: 50798992) - FILME C. 800X65 BC 269ML MP C15 429"
checkbox input "true"
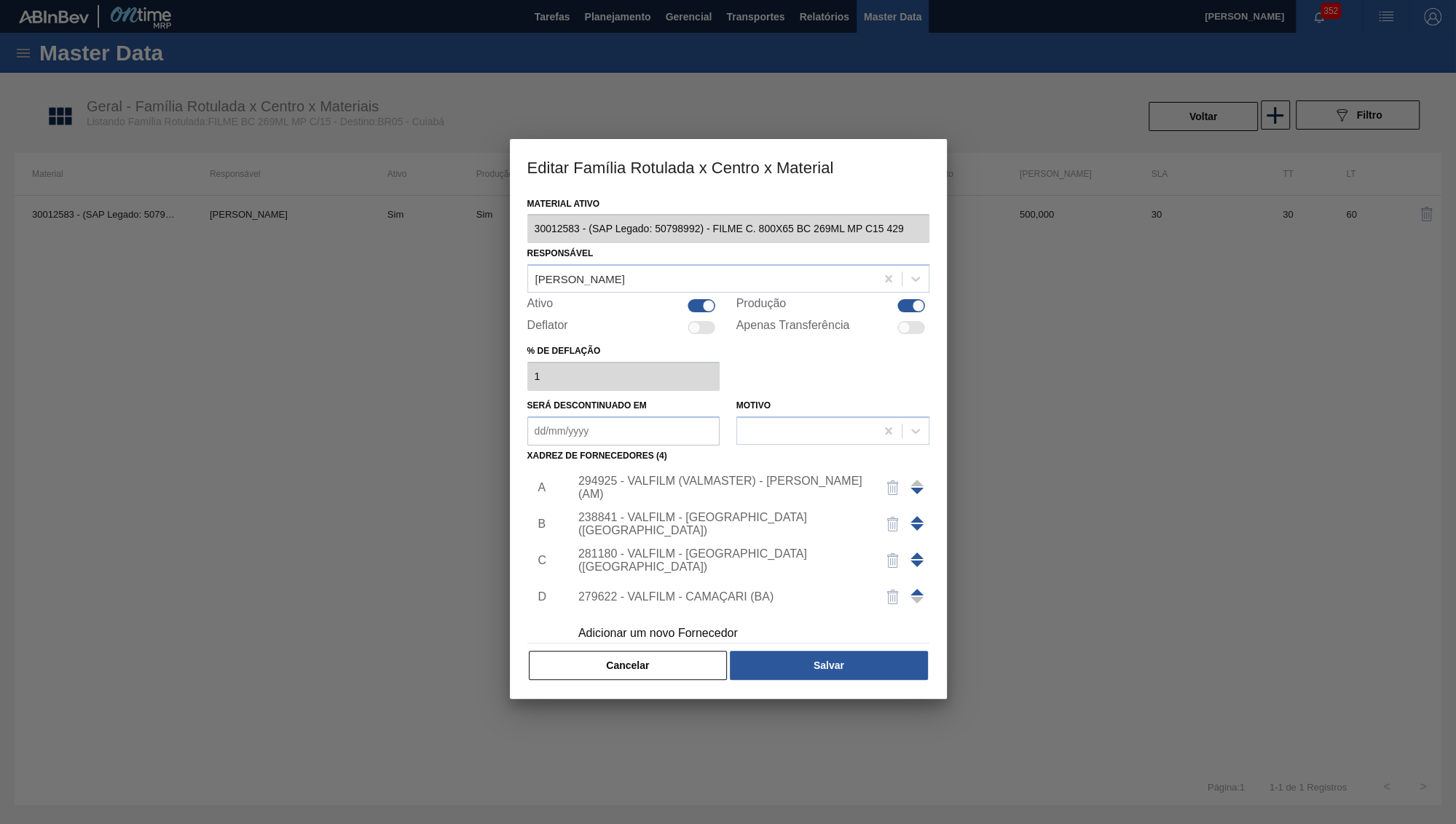
click at [687, 476] on div "294925 - VALFILM (VALMASTER) - MANAUS (AM)" at bounding box center [721, 487] width 286 height 26
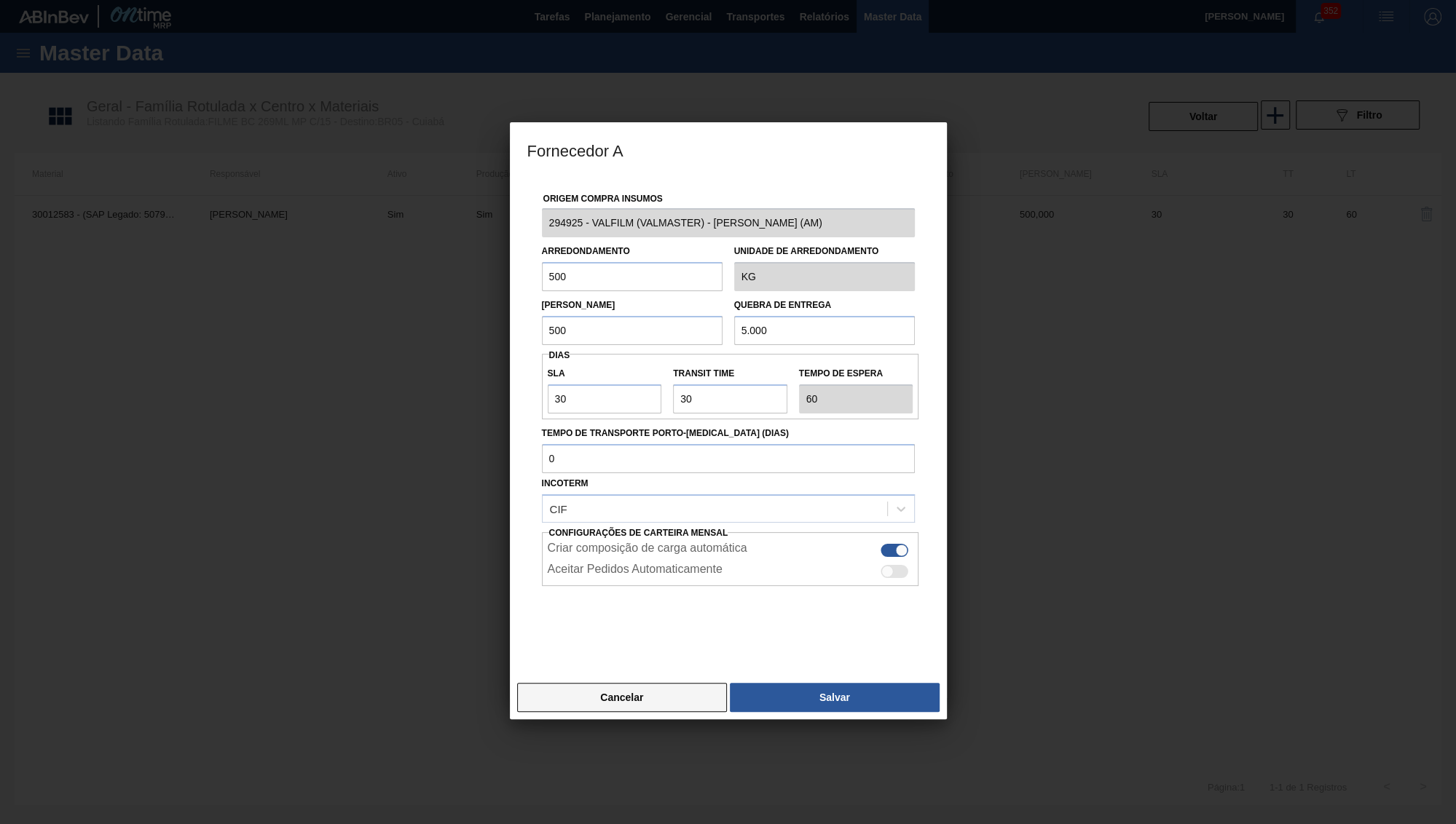
click at [608, 683] on button "Cancelar" at bounding box center [622, 698] width 211 height 29
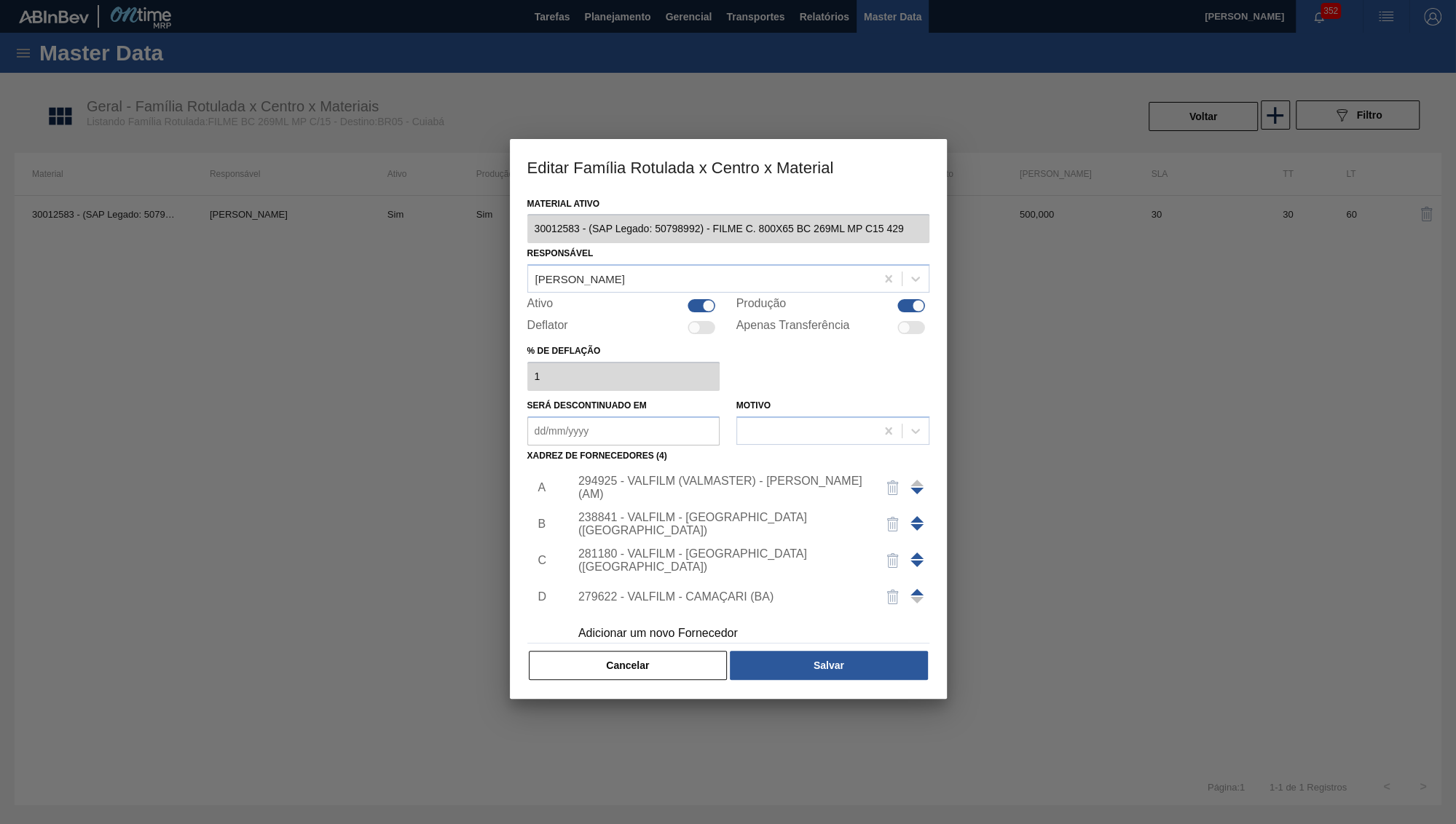
click at [645, 668] on div "Cancelar Salvar" at bounding box center [729, 665] width 403 height 32
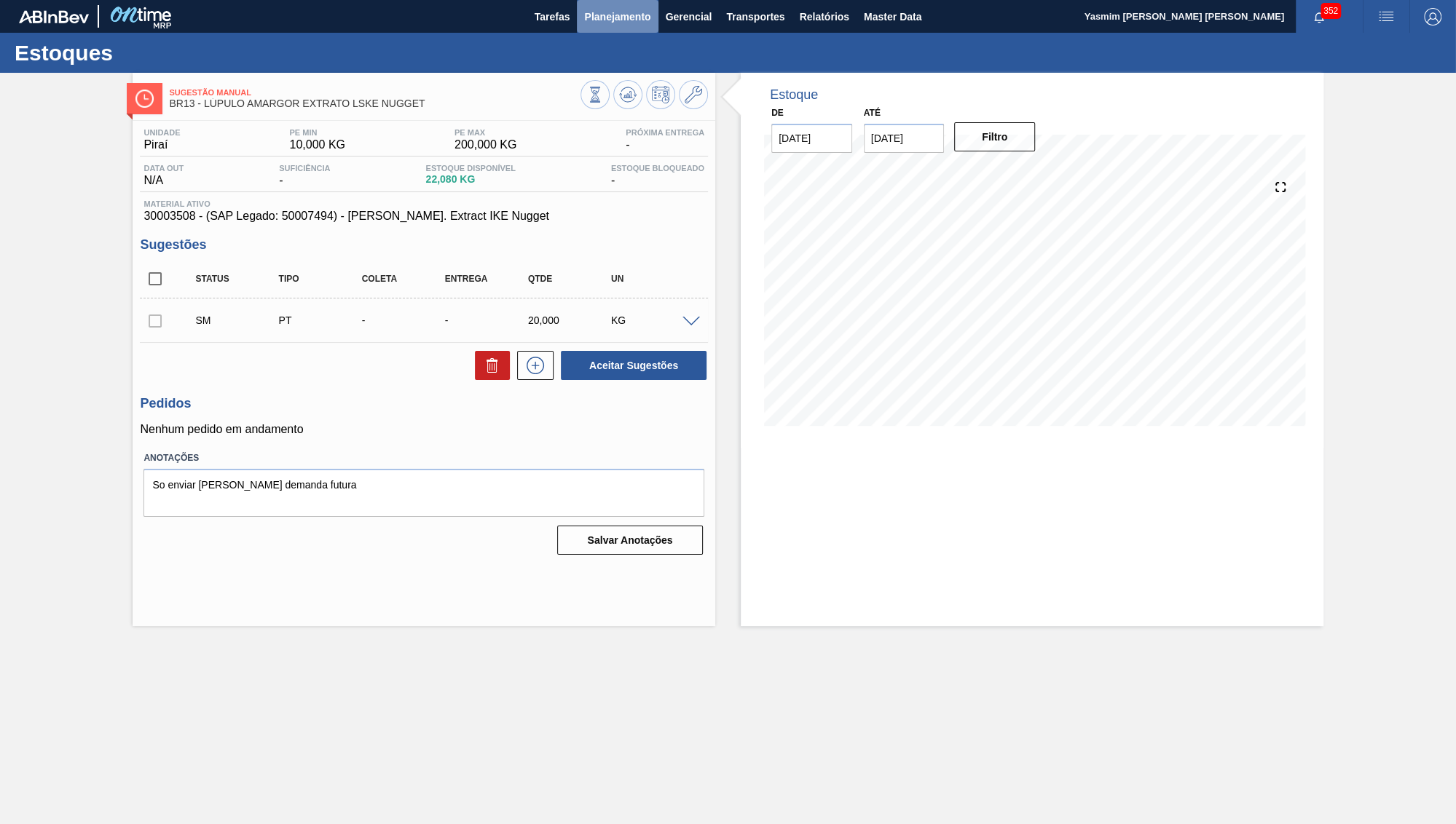
click at [617, 11] on span "Planejamento" at bounding box center [617, 16] width 66 height 17
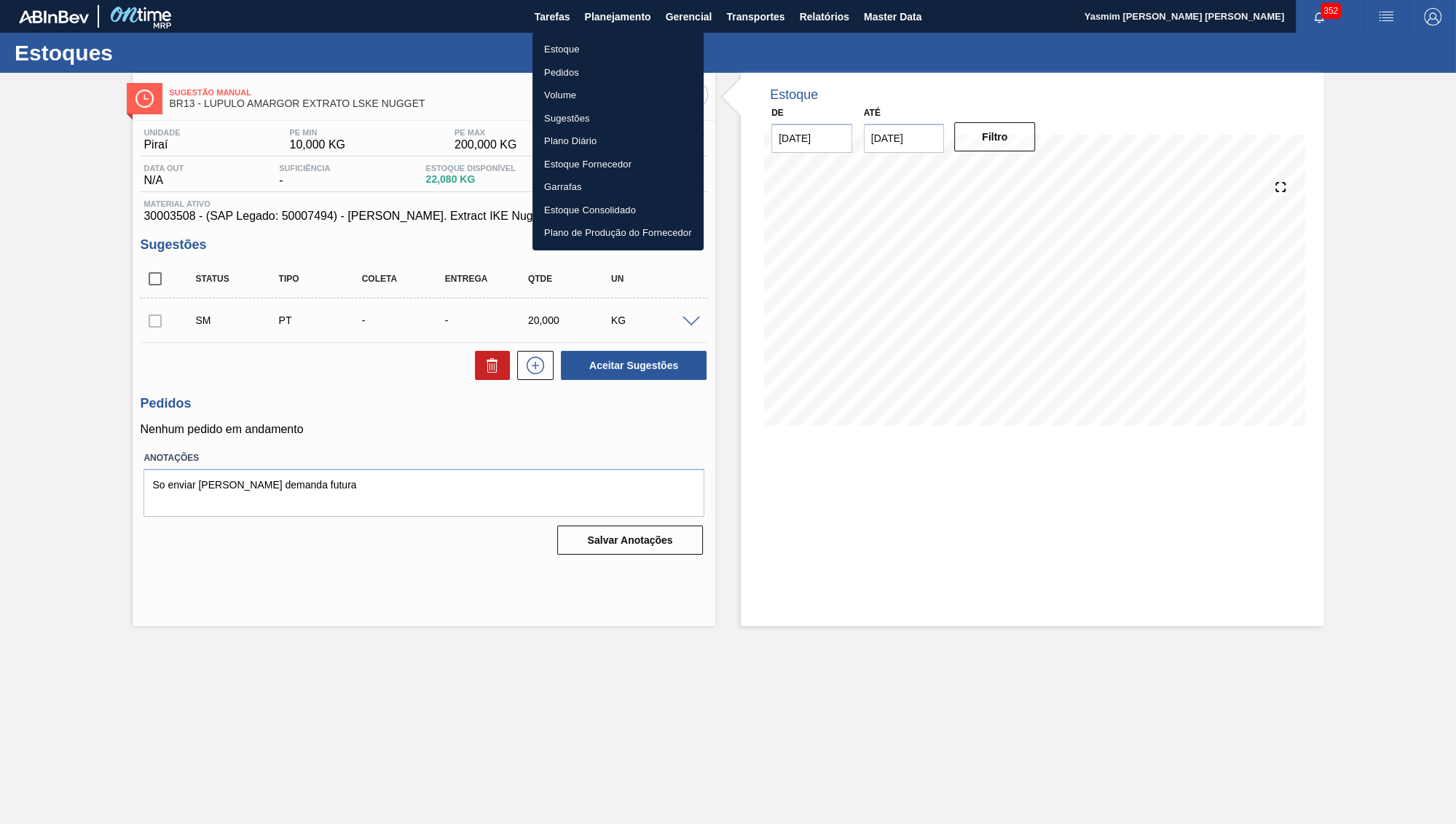
click at [558, 43] on li "Estoque" at bounding box center [618, 49] width 171 height 23
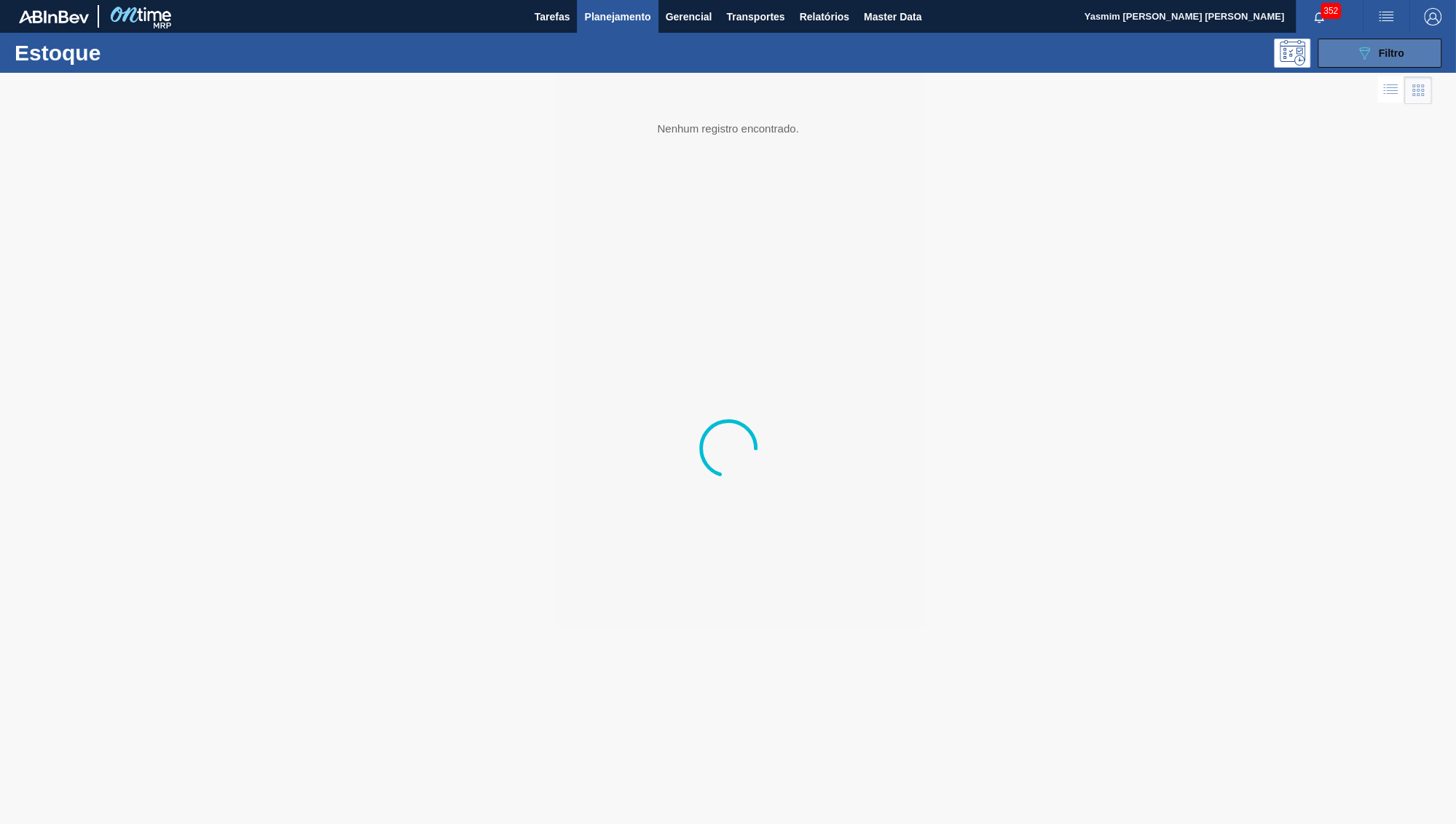
click at [1407, 57] on button "089F7B8B-B2A5-4AFE-B5C0-19BA573D28AC Filtro" at bounding box center [1379, 53] width 124 height 29
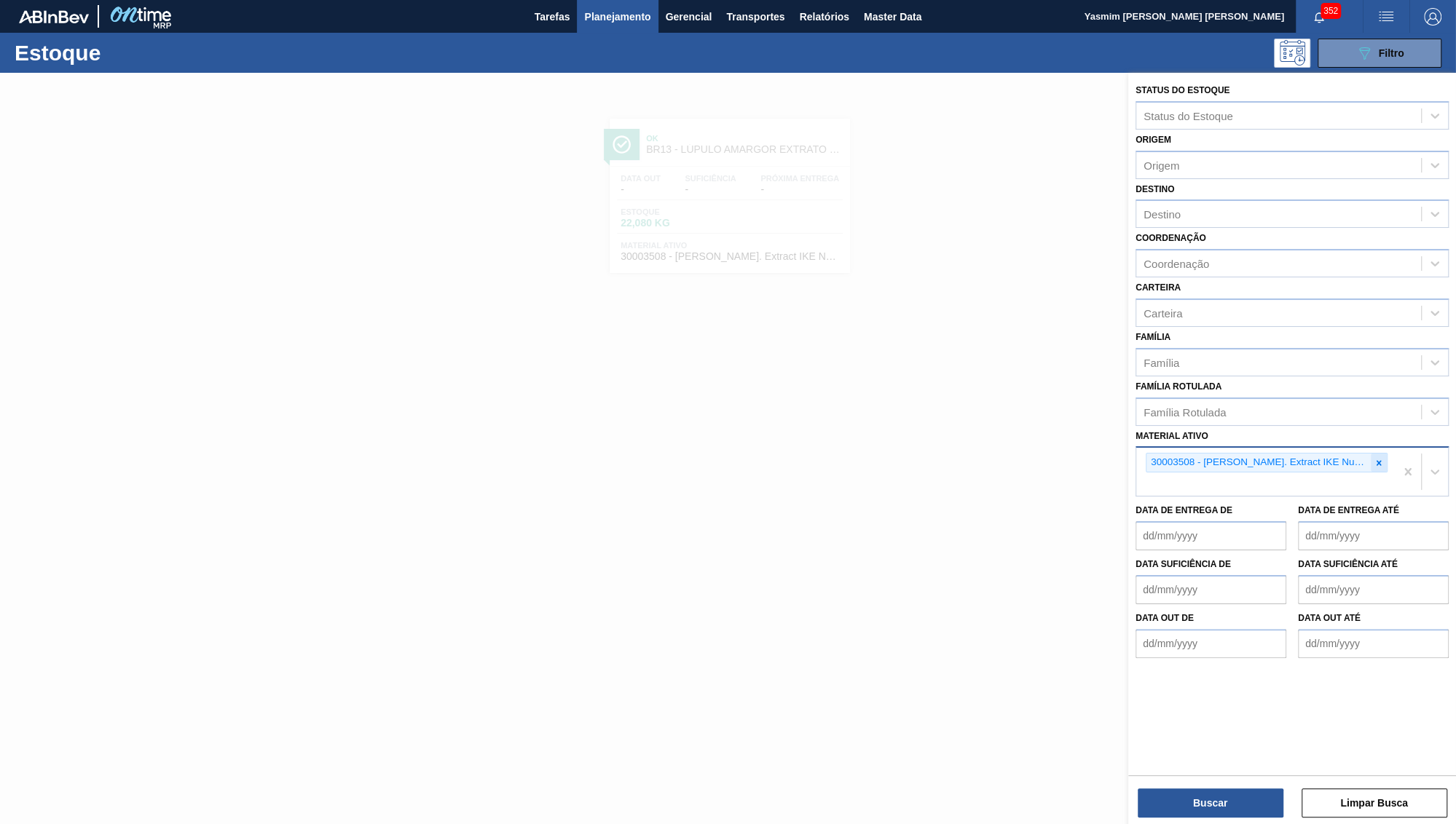
click at [1374, 458] on icon at bounding box center [1379, 463] width 11 height 11
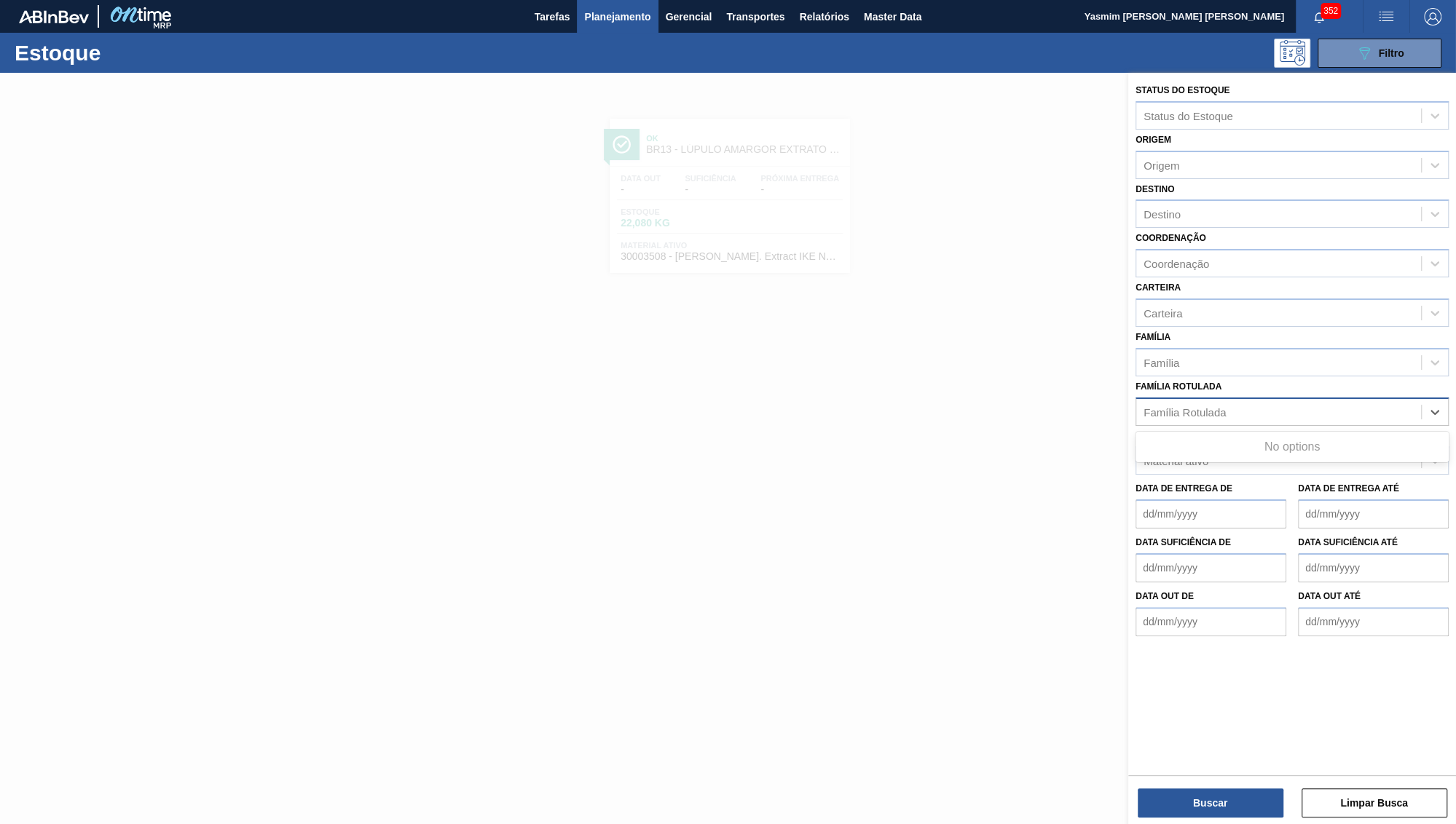
click at [1251, 401] on div "Família Rotulada" at bounding box center [1279, 412] width 285 height 21
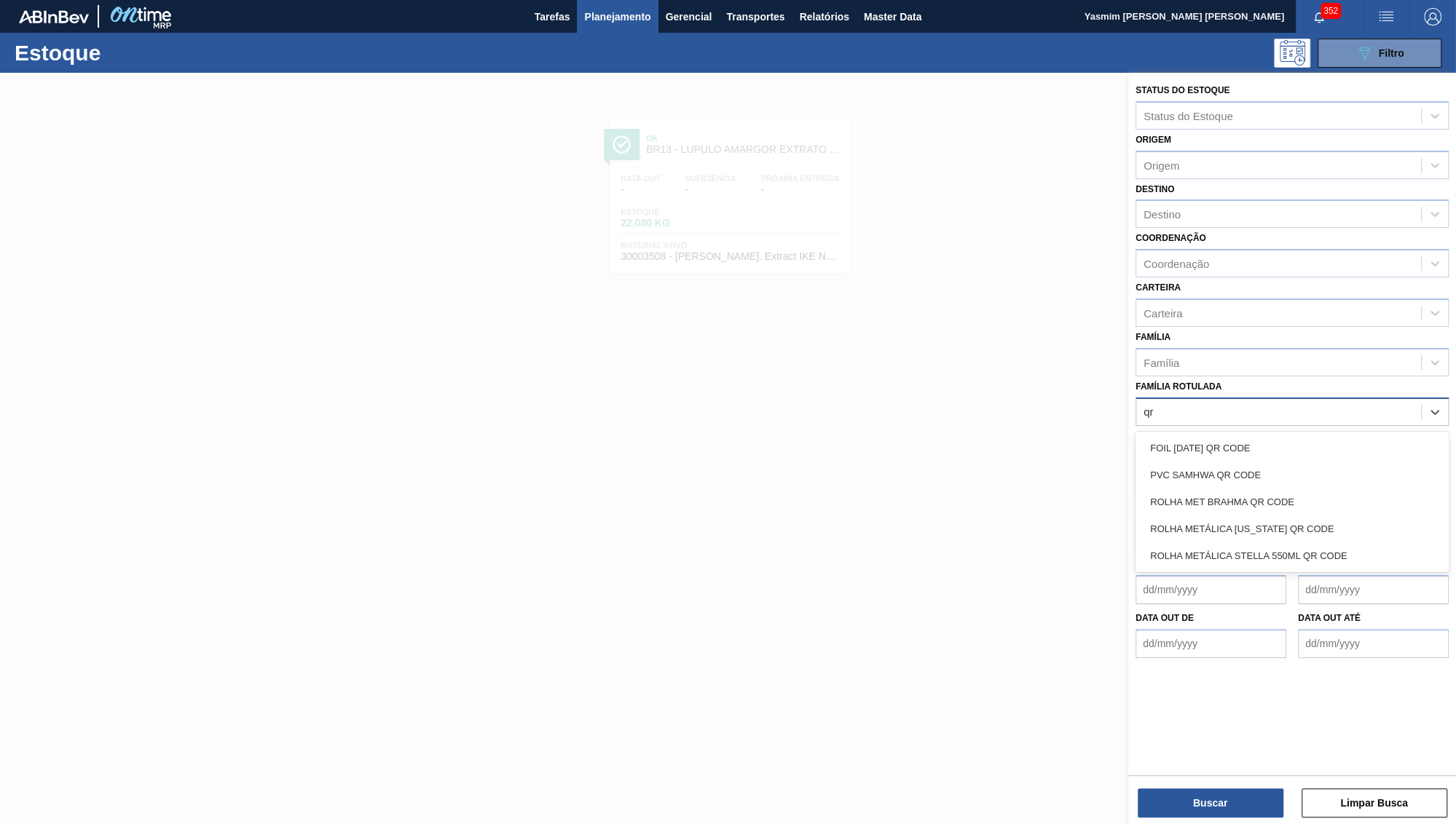
type Rotulada "qr co"
click at [1180, 489] on div "ROLHA MET BRAHMA QR CODE" at bounding box center [1291, 502] width 313 height 27
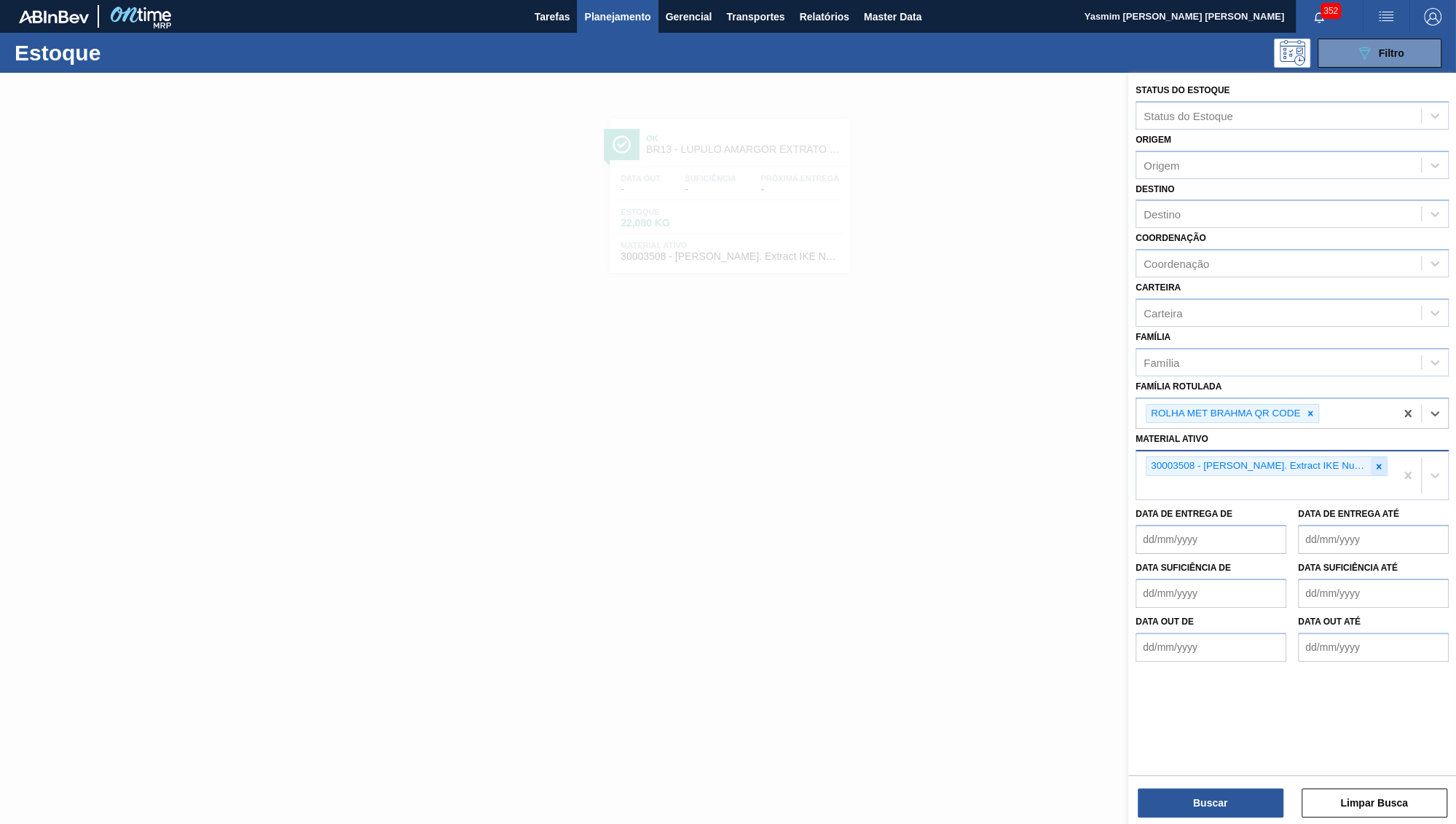
click at [1374, 457] on div at bounding box center [1379, 466] width 16 height 18
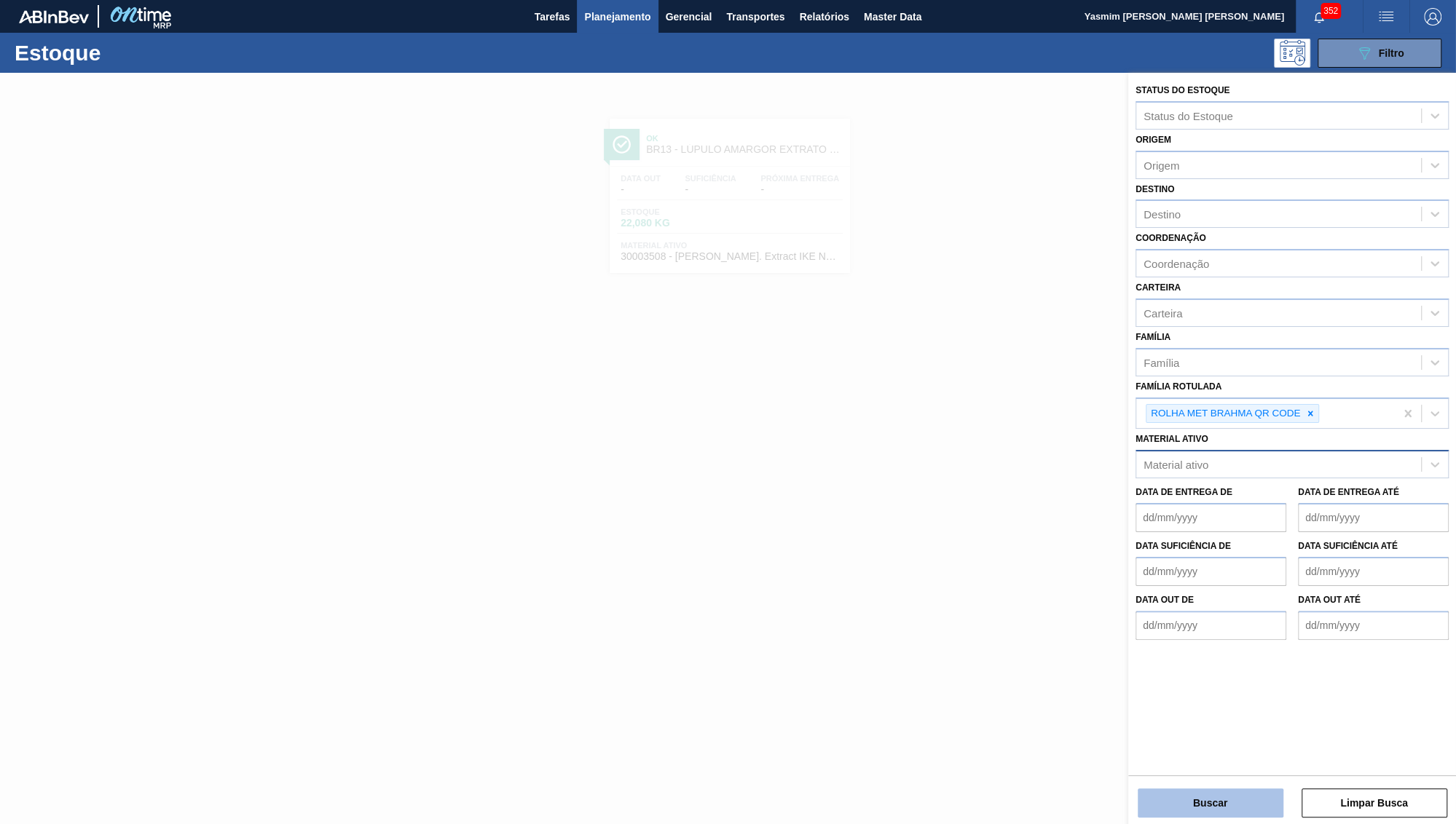
click at [1239, 802] on button "Buscar" at bounding box center [1210, 803] width 145 height 29
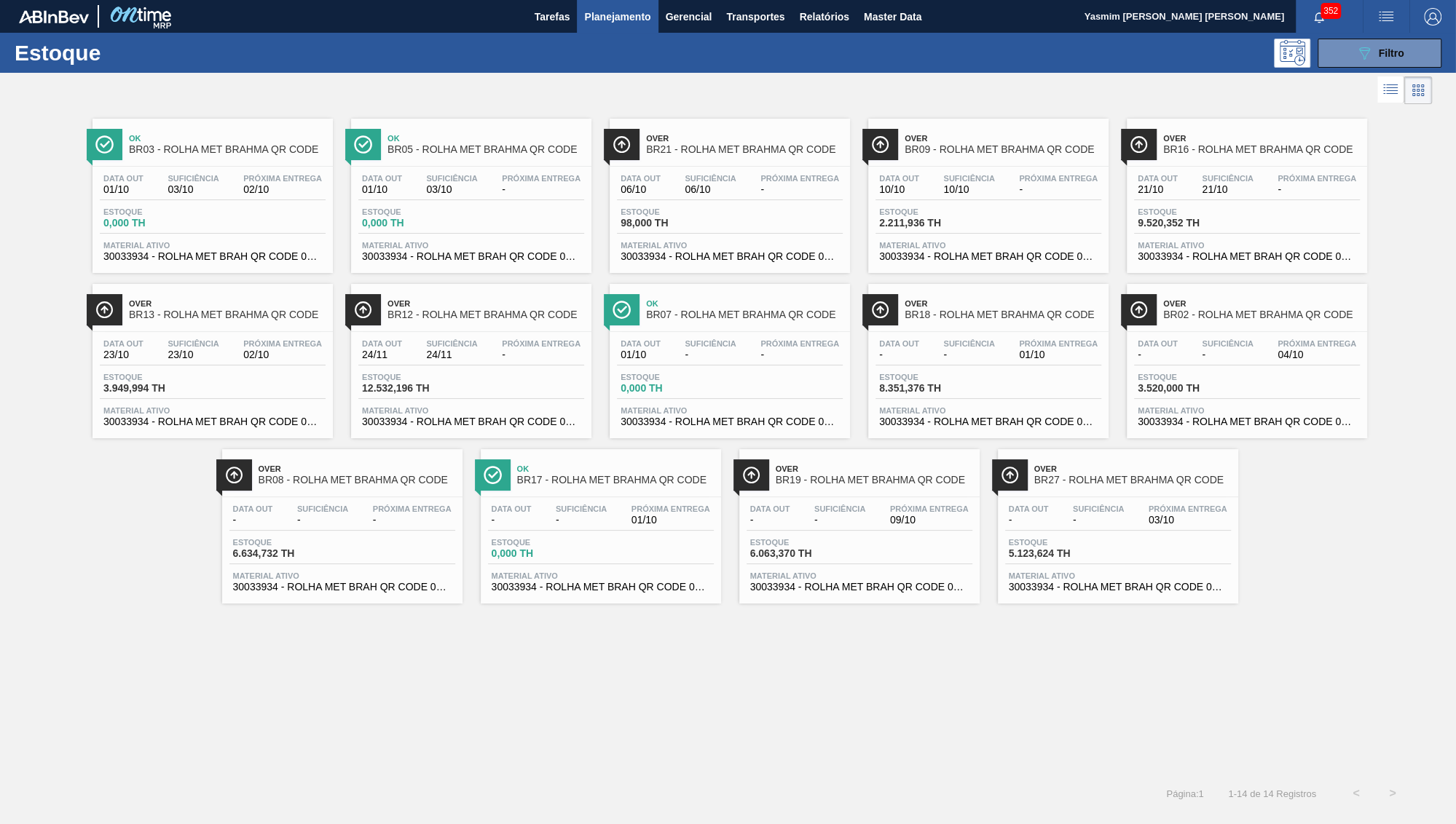
click at [1399, 94] on li at bounding box center [1391, 89] width 27 height 26
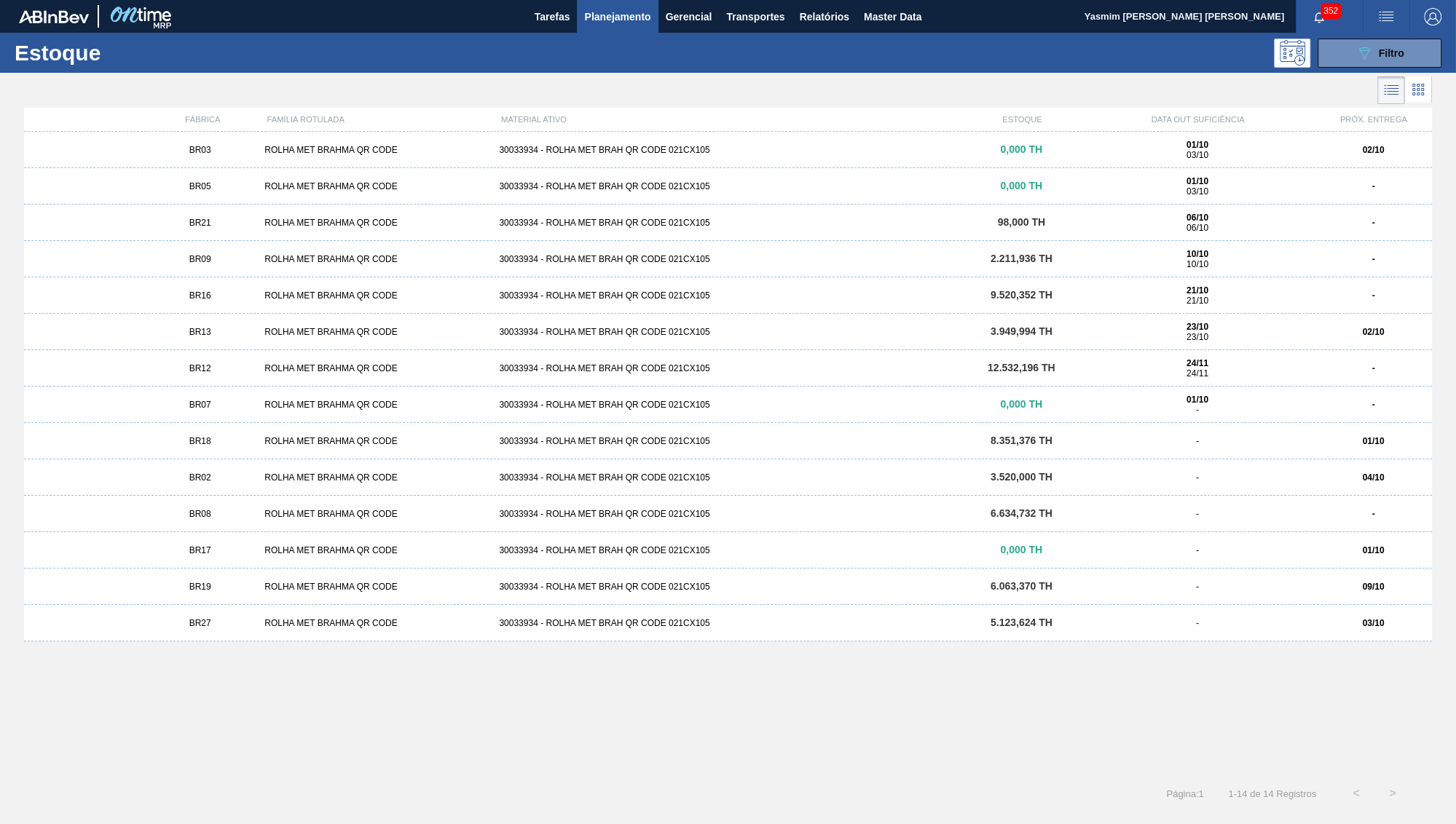
click at [1425, 79] on li at bounding box center [1418, 89] width 27 height 26
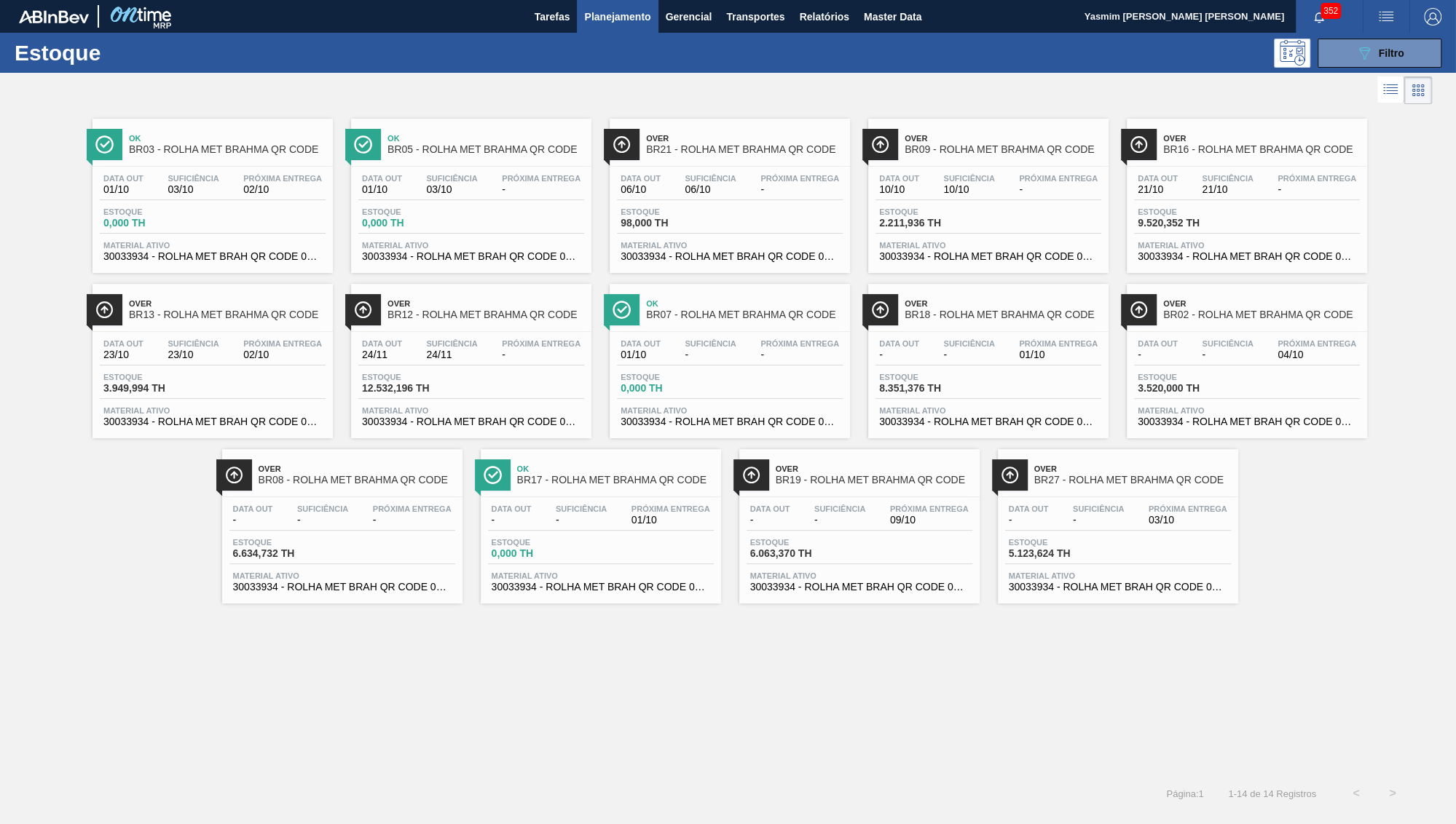
click at [122, 173] on div "Data out 01/10 Suficiência 03/10 Próxima Entrega 02/10 Estoque 0,000 TH Materia…" at bounding box center [213, 216] width 241 height 99
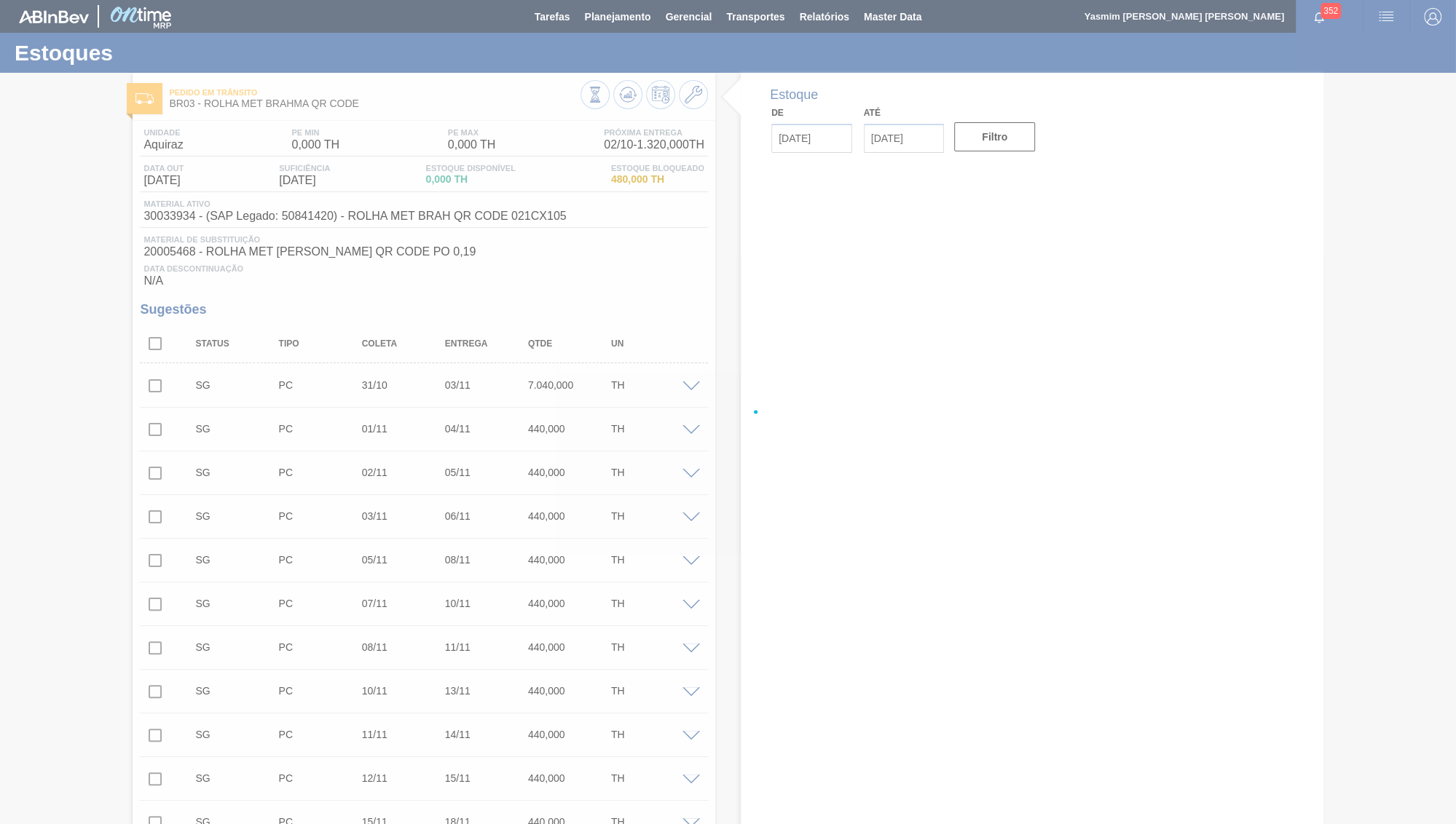
type input "[DATE]"
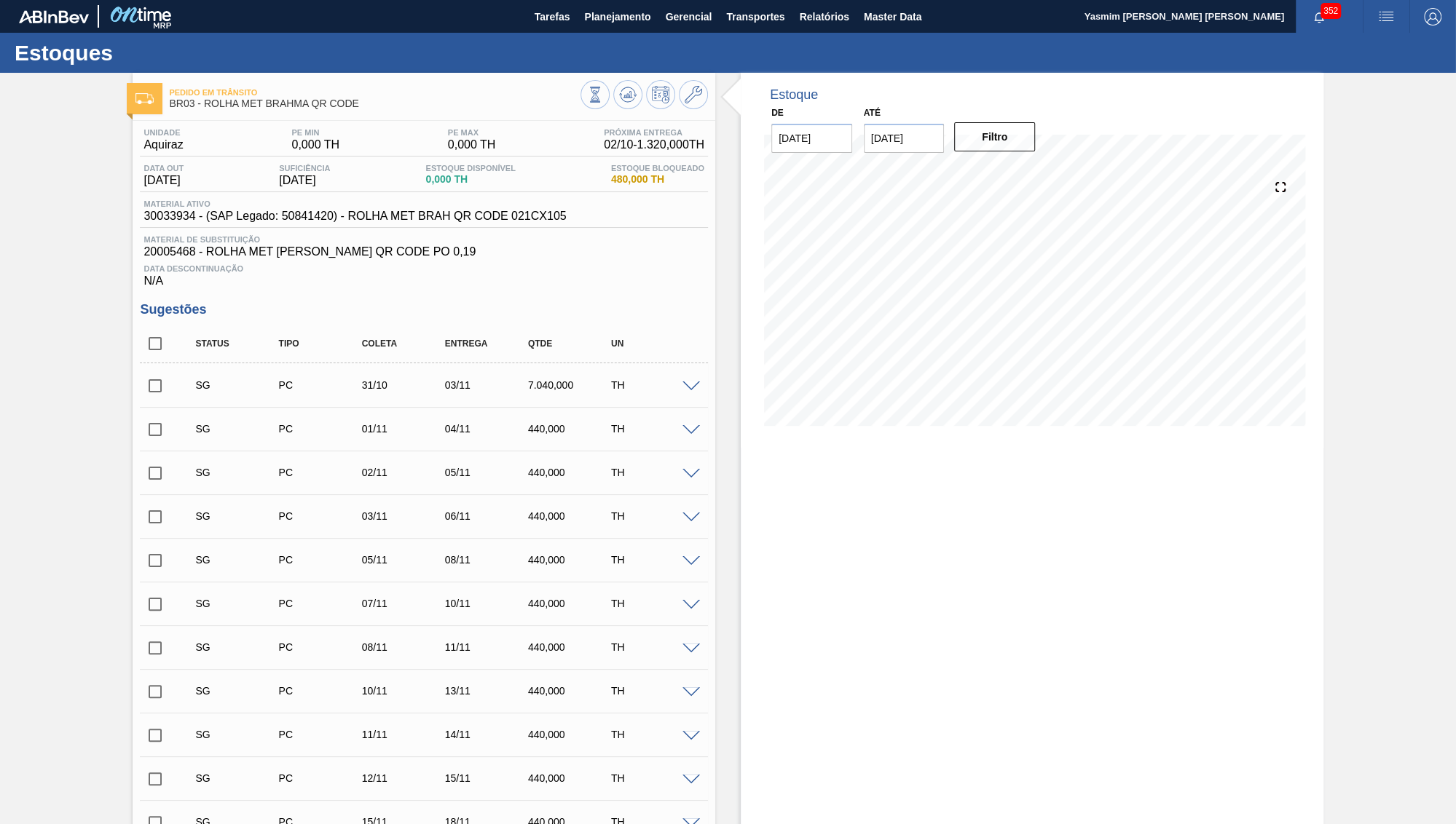
click at [883, 139] on input "[DATE]" at bounding box center [904, 139] width 81 height 29
click at [938, 107] on div "Até [DATE] Previous Month Next Month dezembro 2025 dom seg ter qua qui sex sab …" at bounding box center [904, 128] width 81 height 50
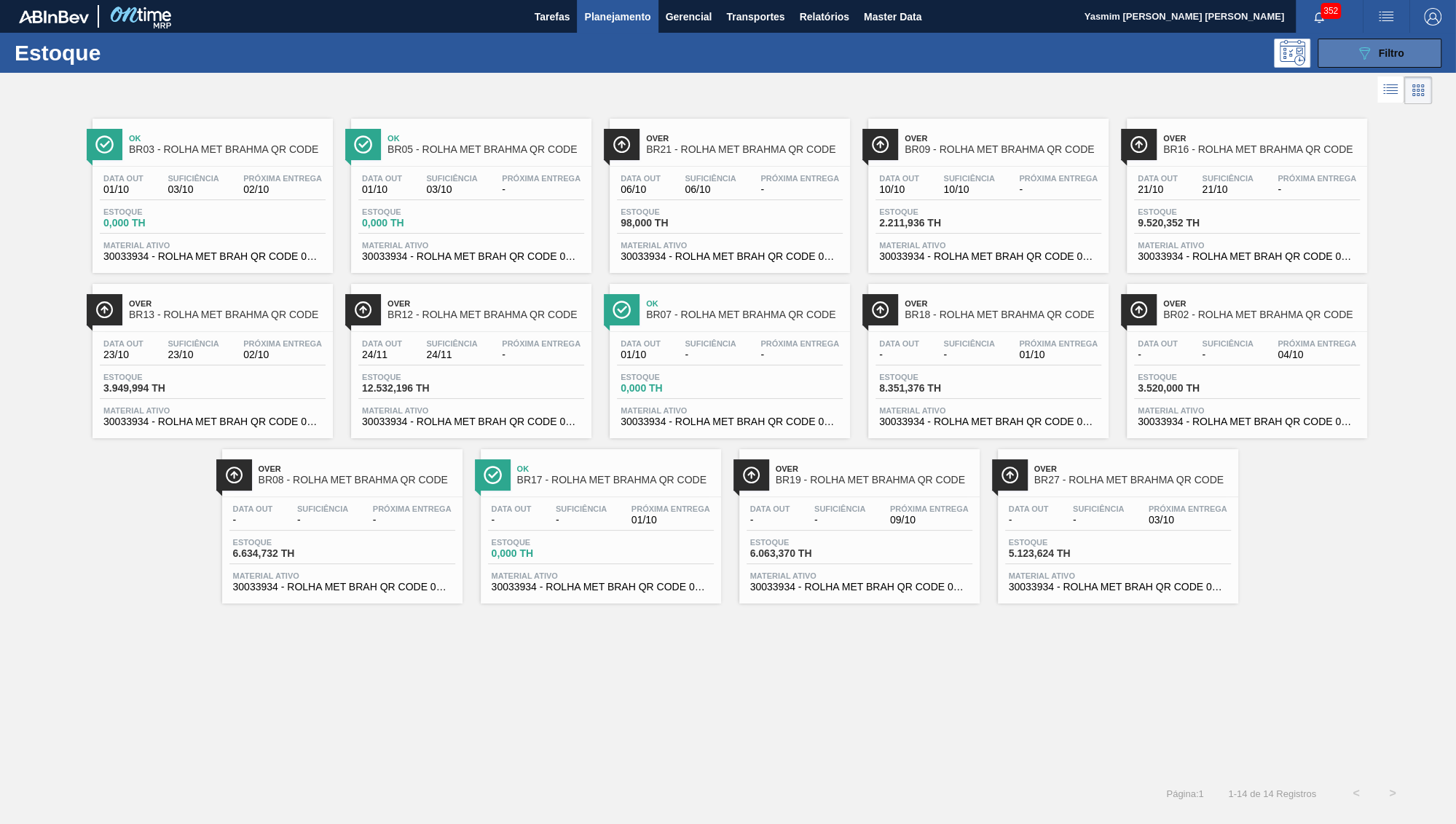
click at [1373, 64] on button "089F7B8B-B2A5-4AFE-B5C0-19BA573D28AC Filtro" at bounding box center [1379, 53] width 124 height 29
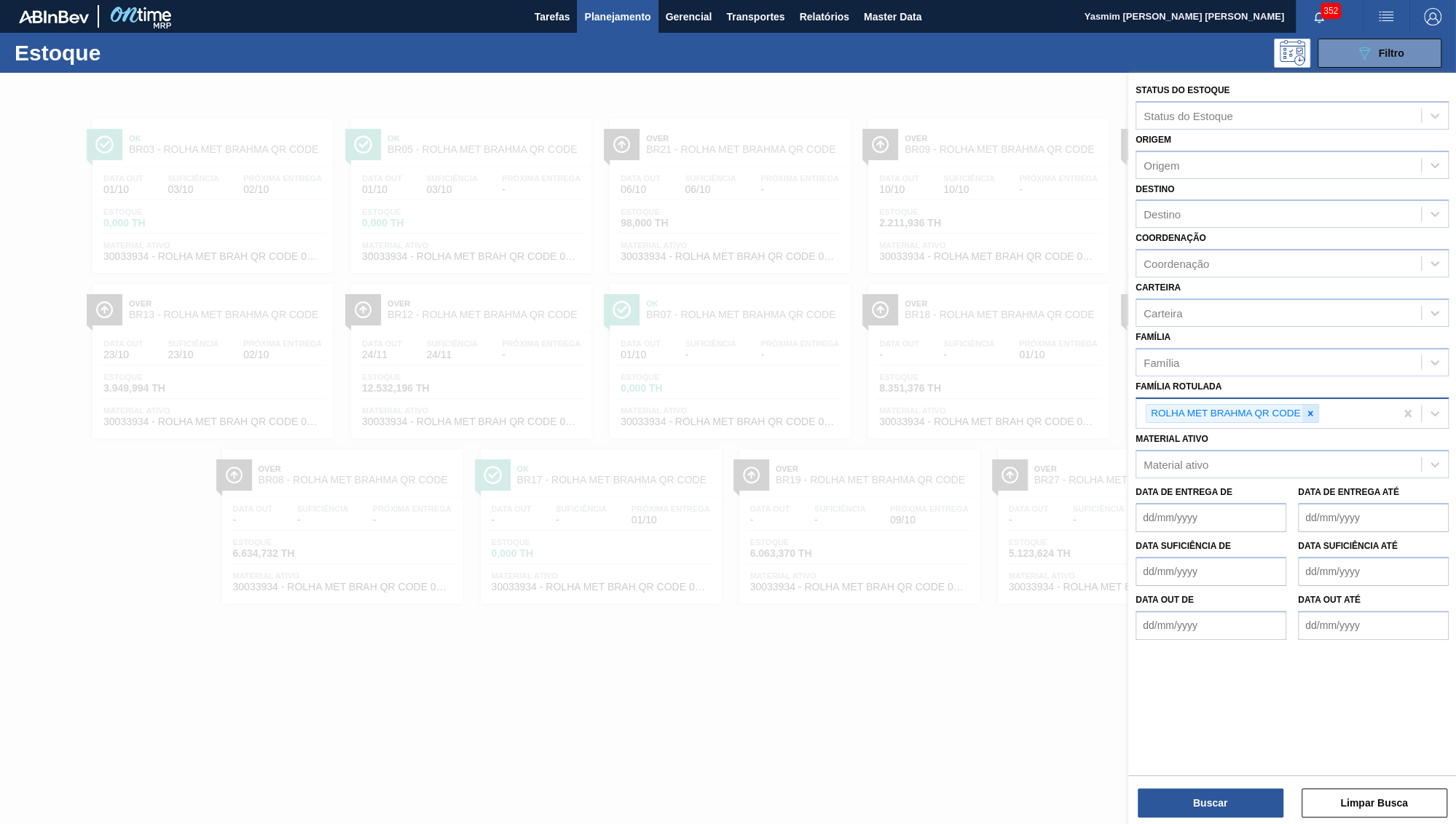
click at [1314, 408] on icon at bounding box center [1311, 413] width 11 height 11
click at [638, 14] on span "Planejamento" at bounding box center [617, 16] width 66 height 17
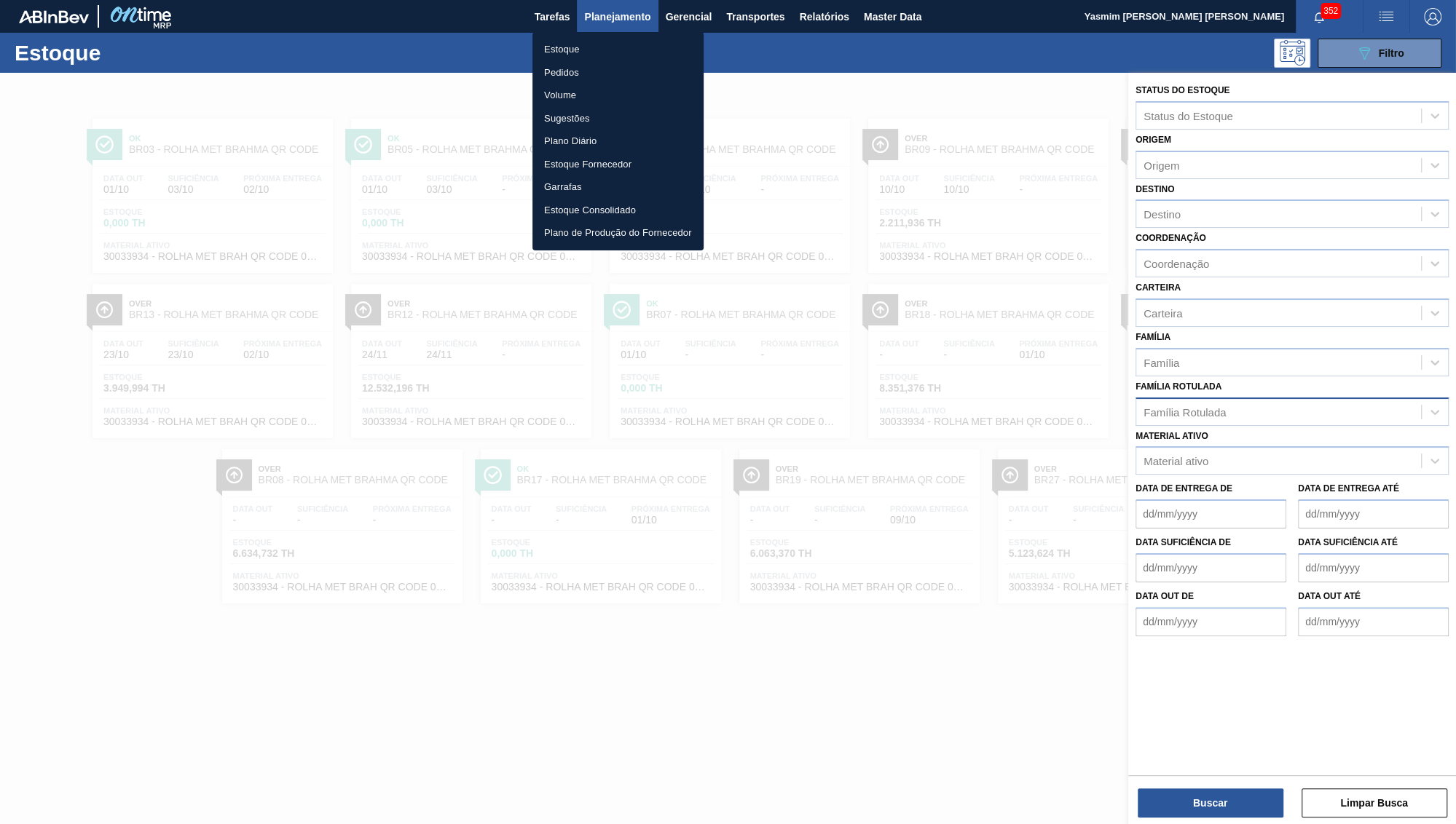
click at [585, 67] on li "Pedidos" at bounding box center [618, 73] width 171 height 23
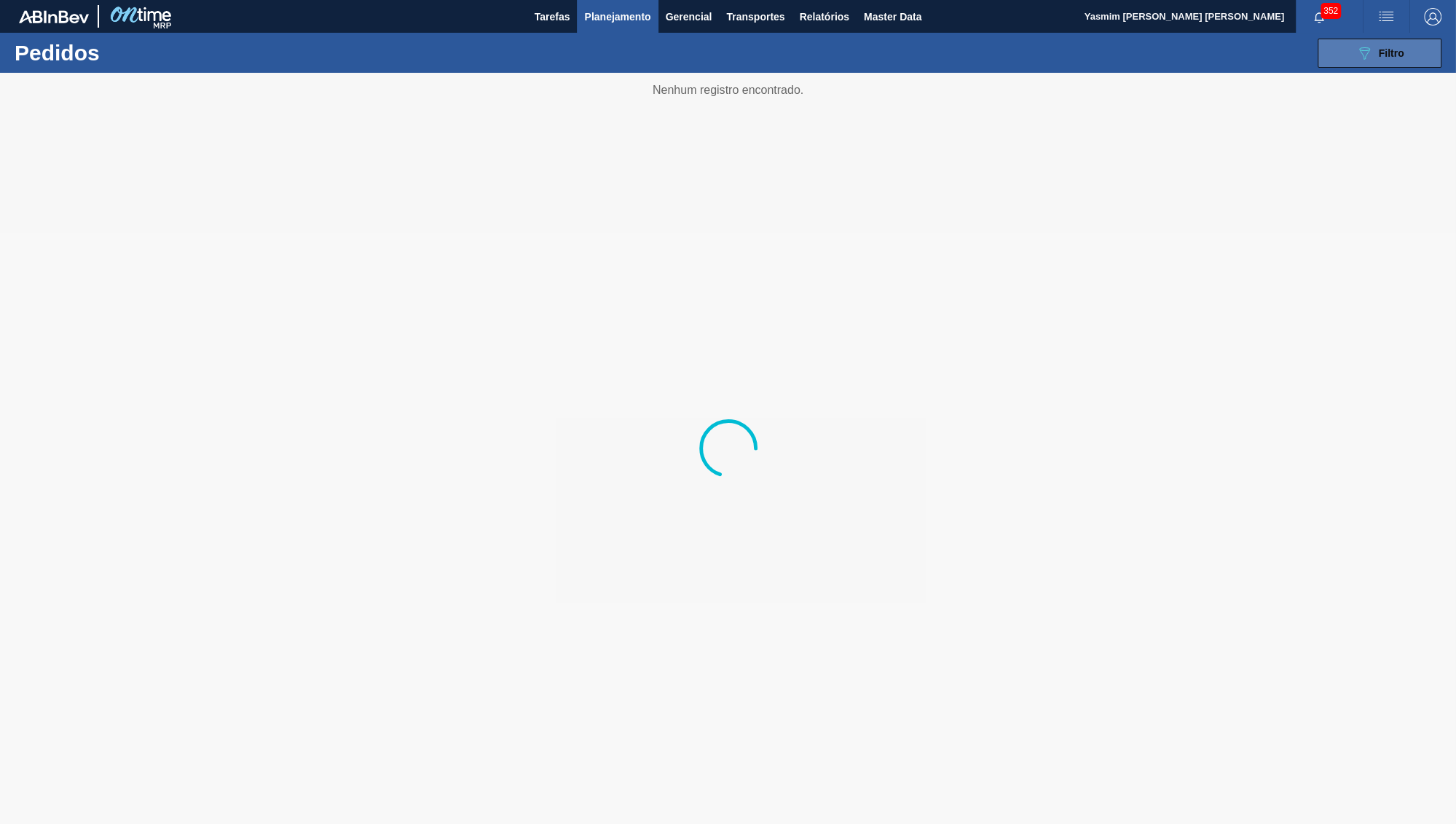
click at [1346, 46] on button "089F7B8B-B2A5-4AFE-B5C0-19BA573D28AC Filtro" at bounding box center [1379, 53] width 124 height 29
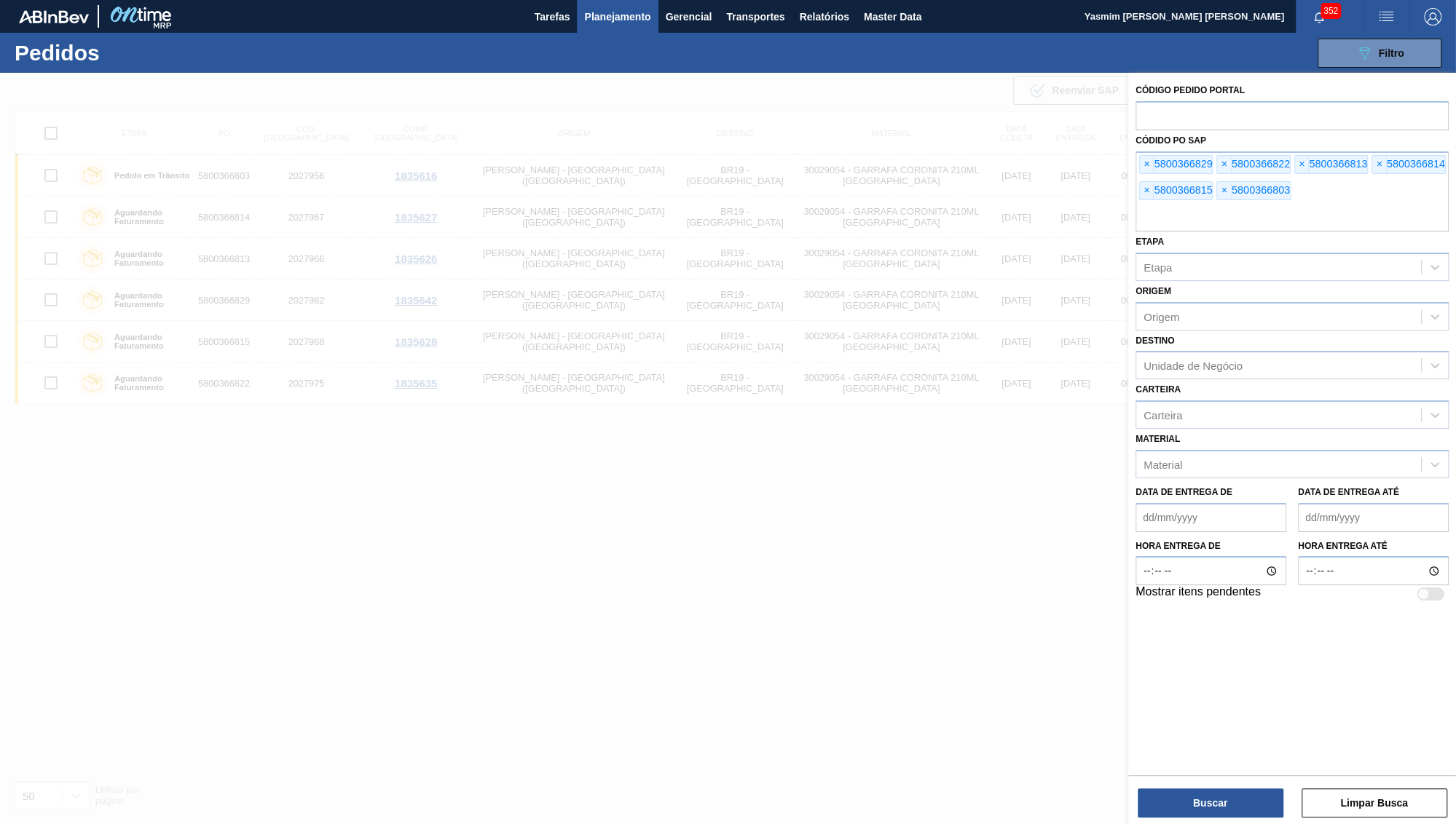
click at [1144, 157] on span "×" at bounding box center [1147, 165] width 13 height 17
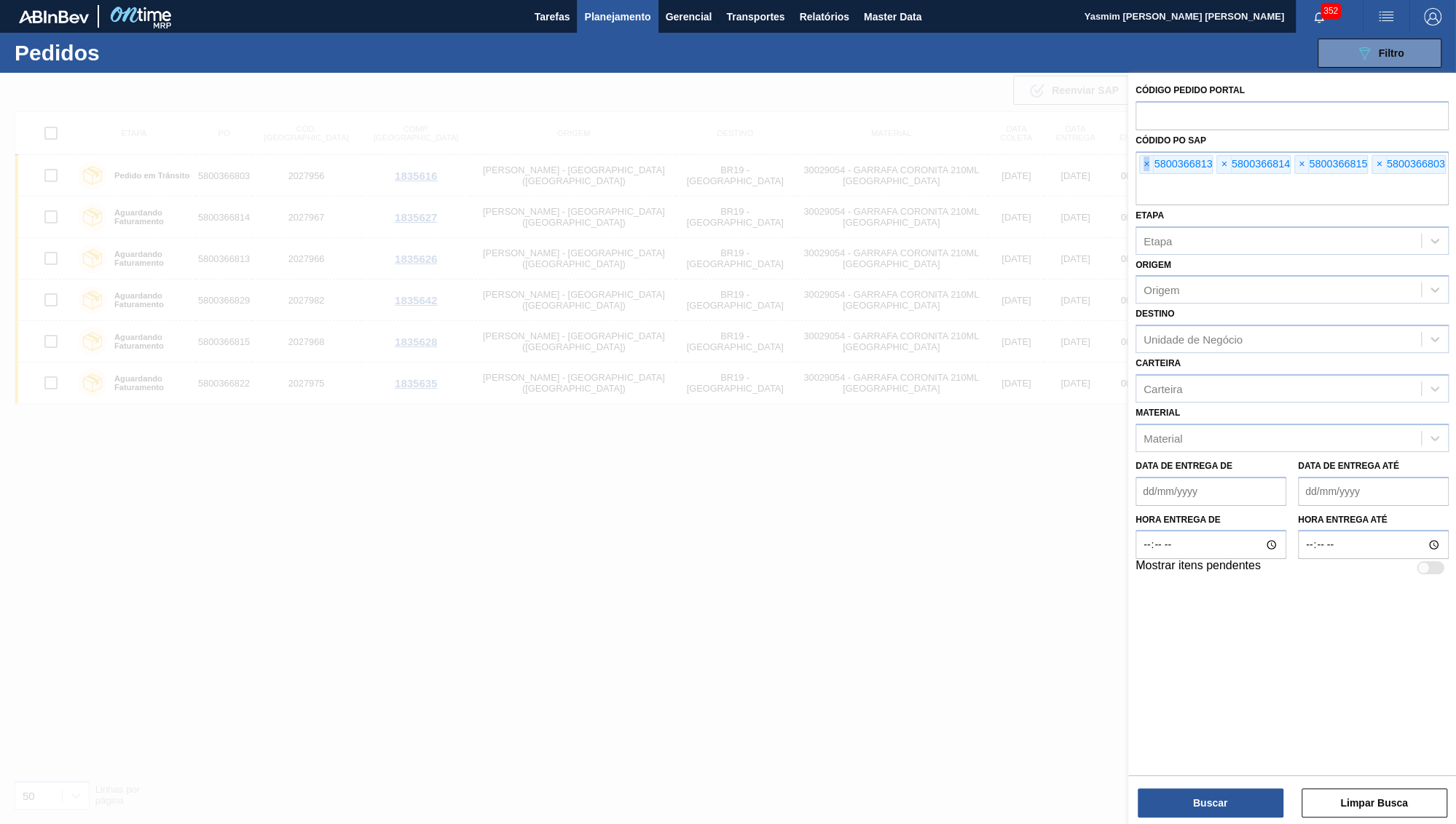
click at [1144, 157] on span "×" at bounding box center [1147, 165] width 13 height 17
paste input "text"
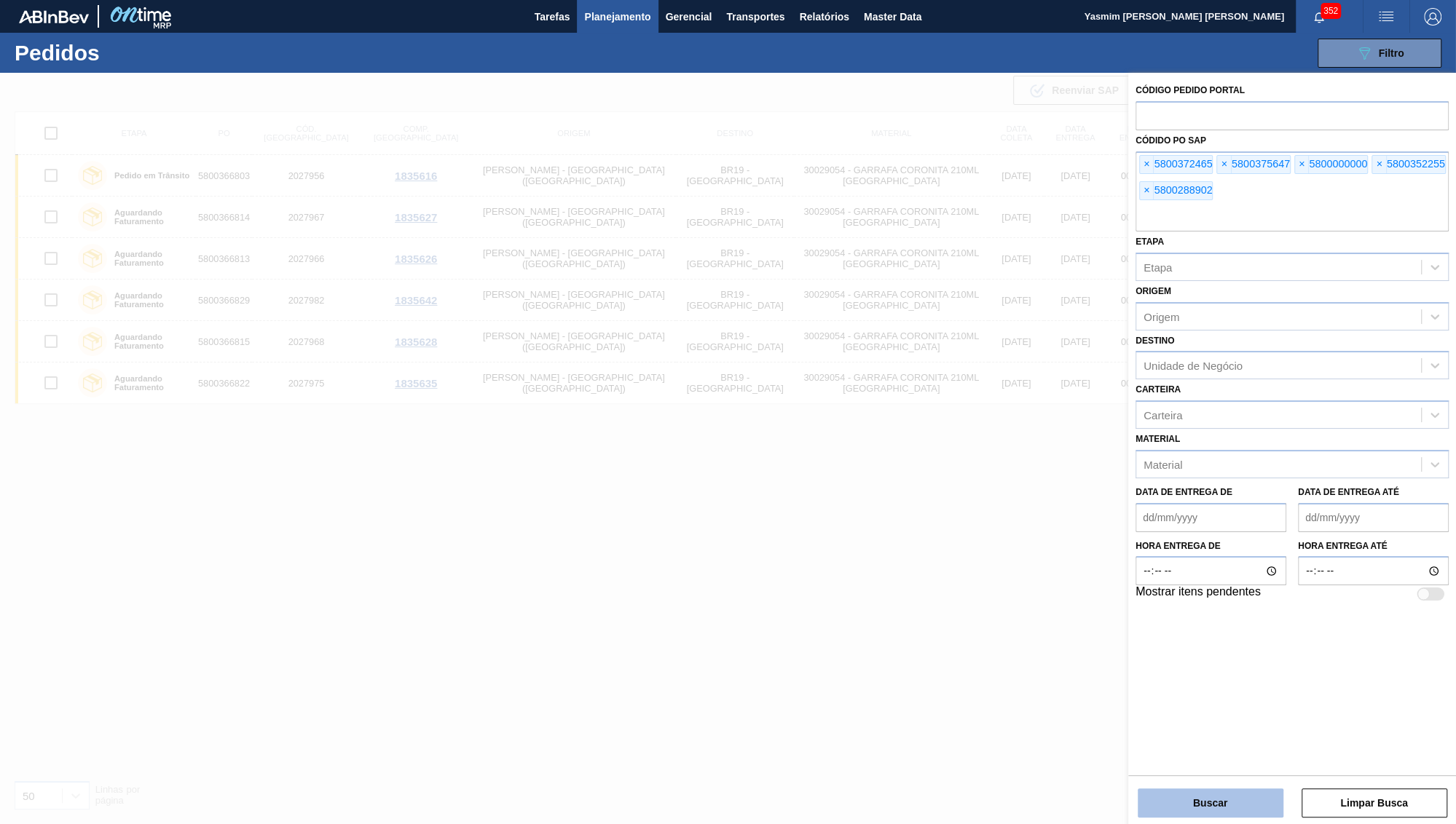
click at [1234, 803] on button "Buscar" at bounding box center [1210, 803] width 145 height 29
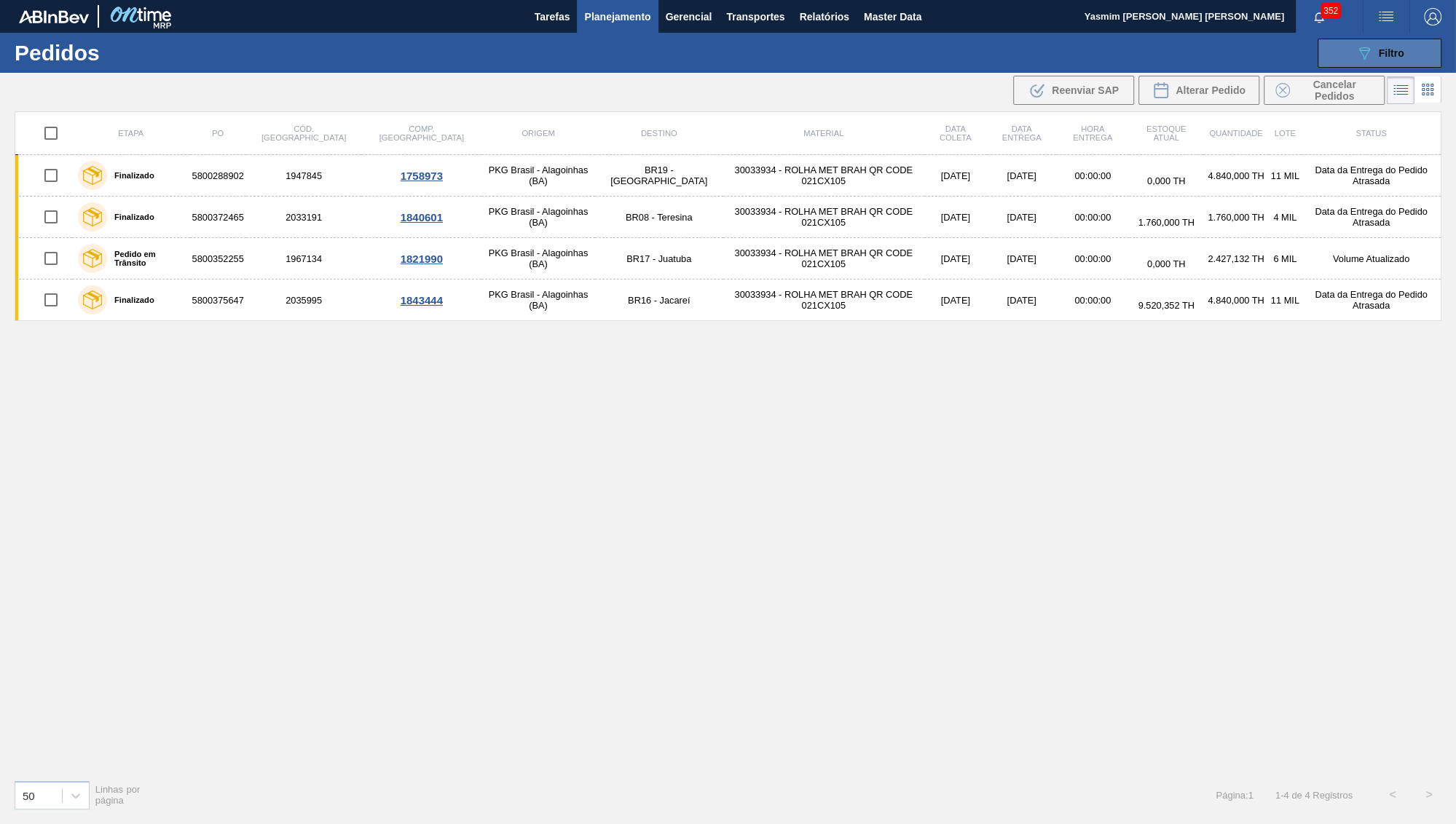
click at [1358, 64] on button "089F7B8B-B2A5-4AFE-B5C0-19BA573D28AC Filtro" at bounding box center [1379, 53] width 124 height 29
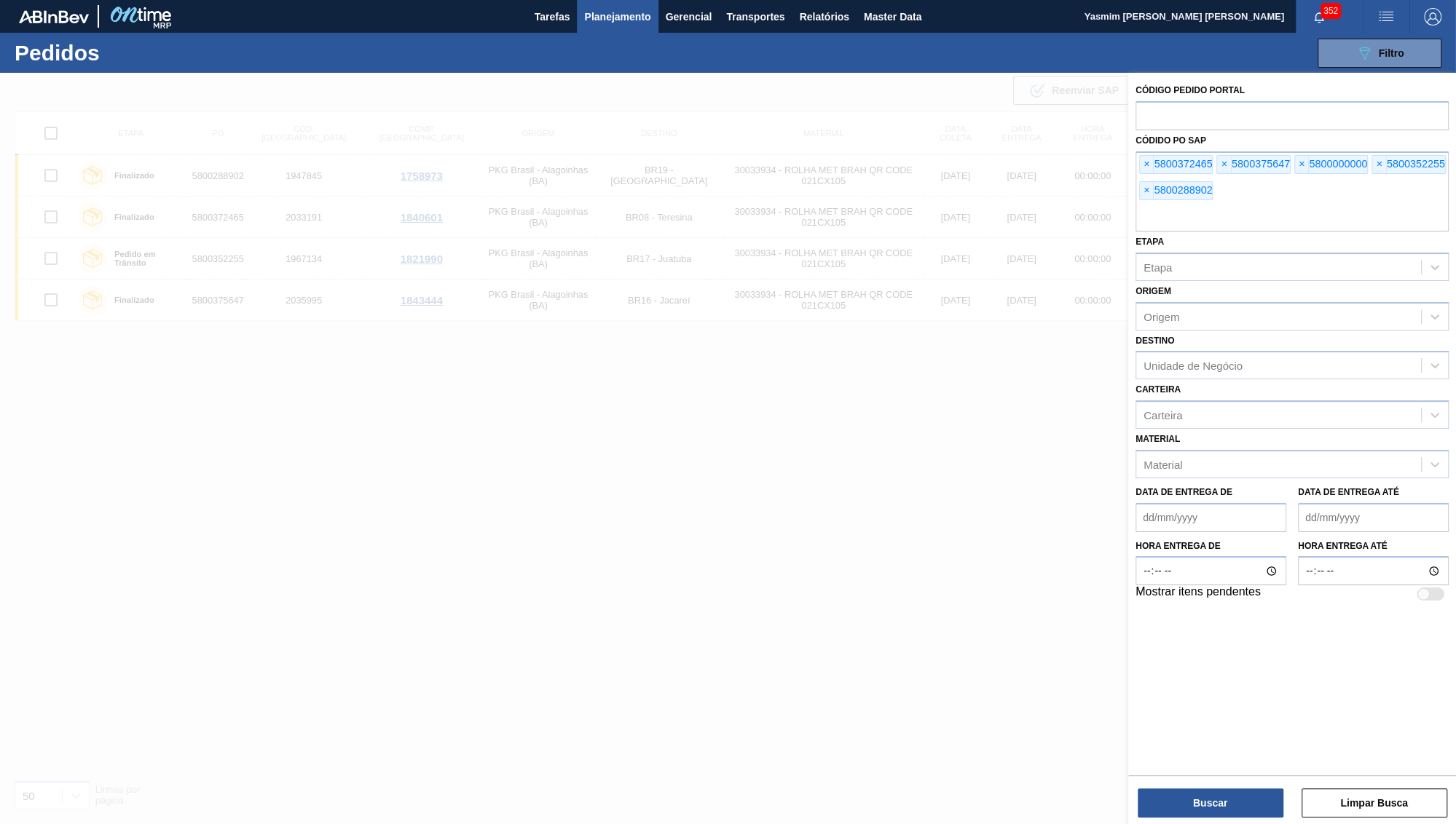
click at [1050, 241] on div at bounding box center [728, 485] width 1456 height 824
